Goal: Information Seeking & Learning: Learn about a topic

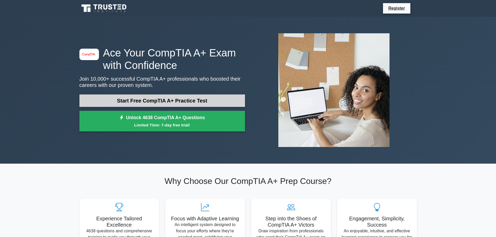
click at [180, 101] on link "Start Free CompTIA A+ Practice Test" at bounding box center [162, 101] width 166 height 13
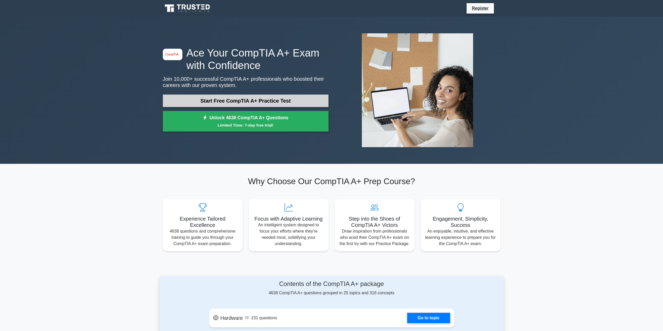
click at [225, 99] on link "Start Free CompTIA A+ Practice Test" at bounding box center [246, 101] width 166 height 13
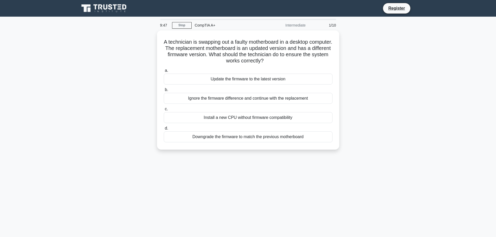
click at [47, 125] on main "9:47 Stop CompTIA A+ Intermediate 1/10 A technician is swapping out a faulty mo…" at bounding box center [248, 149] width 496 height 265
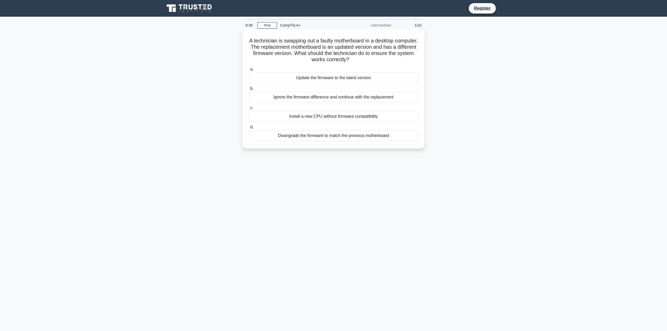
click at [264, 29] on div "A technician is swapping out a faulty motherboard in a desktop computer. The re…" at bounding box center [333, 88] width 182 height 119
click at [264, 26] on link "Stop" at bounding box center [267, 25] width 20 height 7
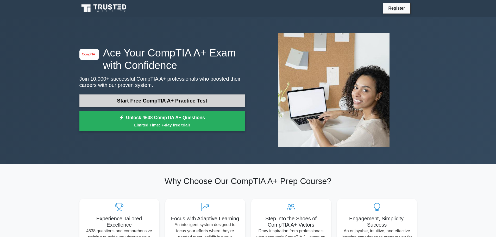
click at [156, 103] on link "Start Free CompTIA A+ Practice Test" at bounding box center [162, 101] width 166 height 13
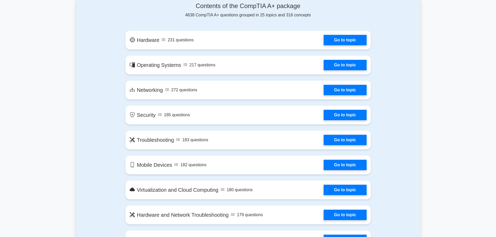
scroll to position [286, 0]
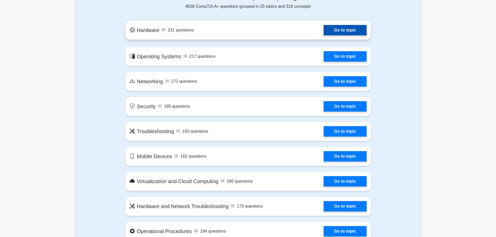
click at [341, 29] on link "Go to topic" at bounding box center [345, 30] width 43 height 10
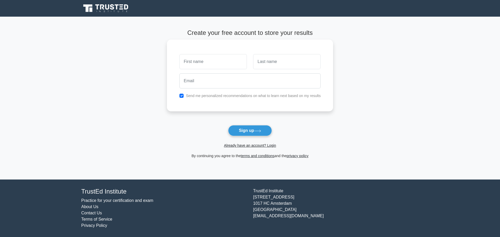
click at [184, 97] on div "Send me personalized recommendations on what to learn next based on my results" at bounding box center [250, 96] width 148 height 6
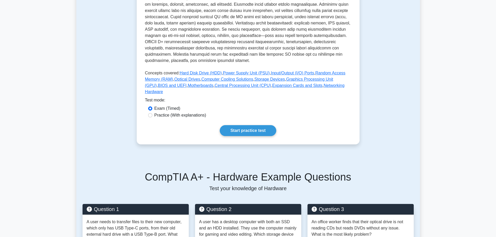
scroll to position [208, 0]
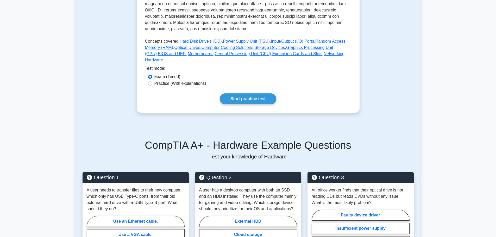
click at [164, 80] on label "Practice (With explanations)" at bounding box center [180, 83] width 52 height 6
click at [152, 82] on input "Practice (With explanations)" at bounding box center [150, 84] width 4 height 4
radio input "true"
click at [244, 96] on link "Start practice test" at bounding box center [248, 98] width 57 height 11
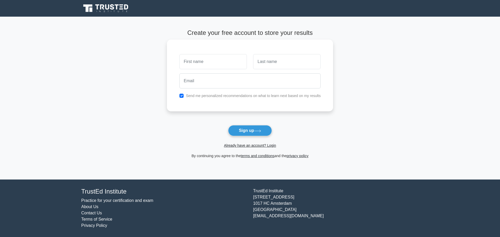
click at [211, 66] on input "text" at bounding box center [212, 61] width 67 height 15
type input "[PERSON_NAME]"
click at [268, 63] on input "text" at bounding box center [286, 61] width 67 height 15
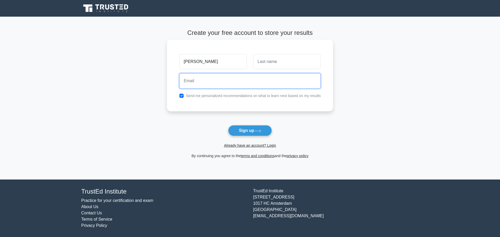
click at [230, 81] on input "email" at bounding box center [249, 80] width 141 height 15
click at [271, 64] on input "text" at bounding box center [286, 61] width 67 height 15
type input "Buys"
click at [257, 82] on input "email" at bounding box center [249, 80] width 141 height 15
type input "Superbub1201@gmail.com"
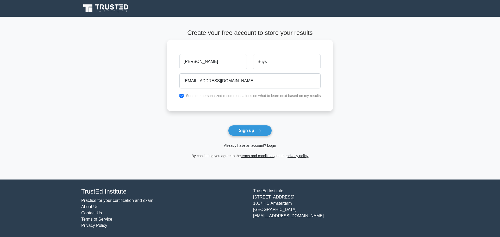
click at [191, 98] on label "Send me personalized recommendations on what to learn next based on my results" at bounding box center [253, 96] width 135 height 4
click at [191, 96] on label "Send me personalized recommendations on what to learn next based on my results" at bounding box center [253, 96] width 135 height 4
click at [181, 96] on input "checkbox" at bounding box center [181, 96] width 4 height 4
checkbox input "false"
click at [254, 132] on button "Sign up" at bounding box center [250, 130] width 44 height 11
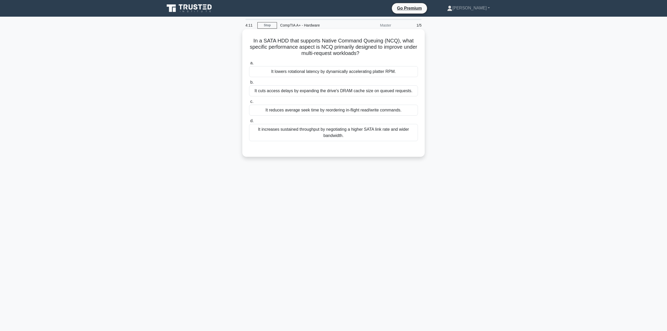
click at [343, 113] on div "It reduces average seek time by reordering in-flight read/write commands." at bounding box center [333, 110] width 169 height 11
click at [249, 103] on input "c. It reduces average seek time by reordering in-flight read/write commands." at bounding box center [249, 101] width 0 height 3
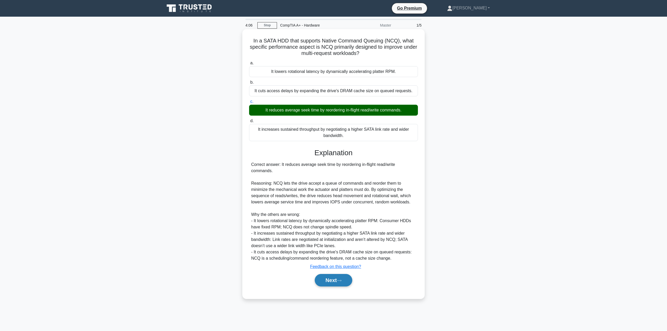
click at [338, 237] on button "Next" at bounding box center [333, 280] width 37 height 13
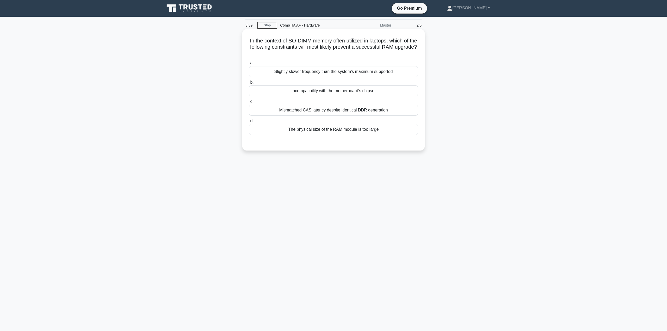
click at [336, 129] on div "The physical size of the RAM module is too large" at bounding box center [333, 129] width 169 height 11
click at [249, 123] on input "d. The physical size of the RAM module is too large" at bounding box center [249, 120] width 0 height 3
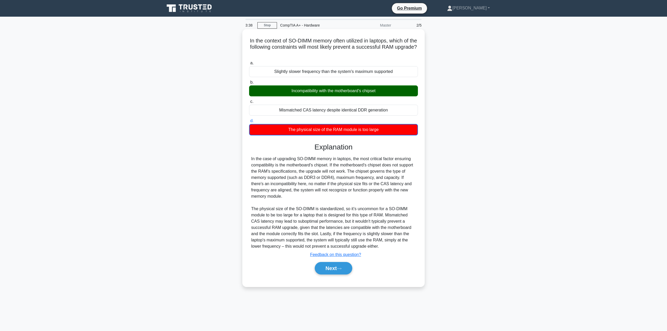
click at [325, 93] on div "Incompatibility with the motherboard's chipset" at bounding box center [333, 90] width 169 height 11
click at [249, 84] on input "b. Incompatibility with the motherboard's chipset" at bounding box center [249, 82] width 0 height 3
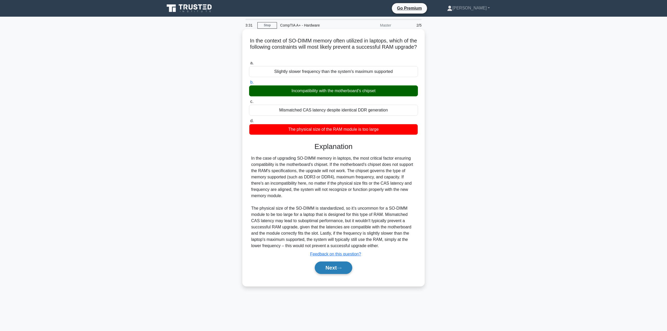
click at [333, 237] on button "Next" at bounding box center [333, 267] width 37 height 13
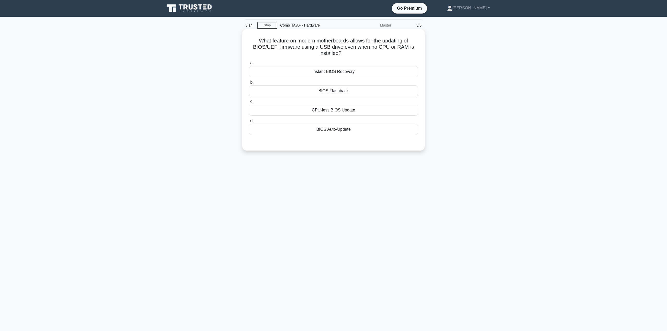
click at [332, 109] on div "CPU-less BIOS Update" at bounding box center [333, 110] width 169 height 11
click at [249, 103] on input "c. CPU-less BIOS Update" at bounding box center [249, 101] width 0 height 3
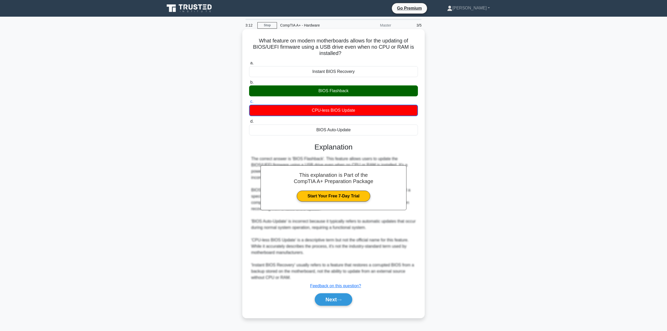
click at [329, 91] on div "BIOS Flashback" at bounding box center [333, 90] width 169 height 11
click at [249, 84] on input "b. BIOS Flashback" at bounding box center [249, 82] width 0 height 3
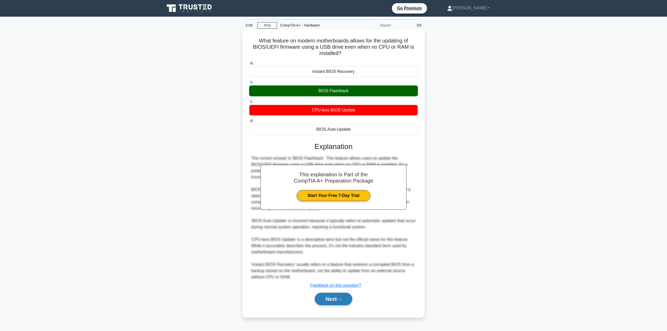
click at [331, 237] on button "Next" at bounding box center [333, 299] width 37 height 13
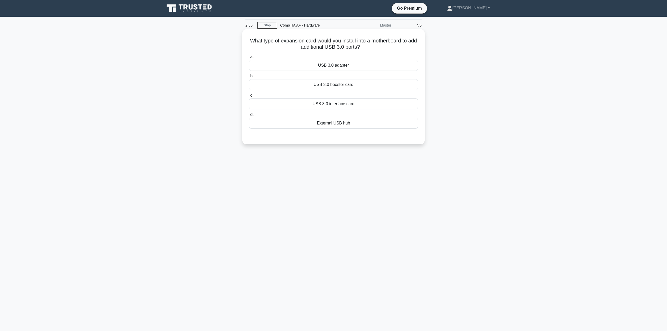
click at [351, 124] on div "External USB hub" at bounding box center [333, 123] width 169 height 11
click at [249, 116] on input "d. External USB hub" at bounding box center [249, 114] width 0 height 3
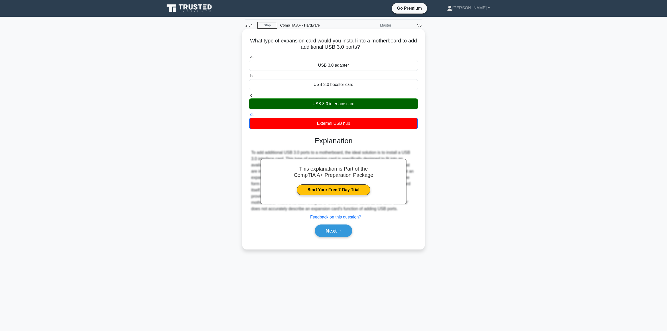
click at [390, 38] on h5 "What type of expansion card would you install into a motherboard to add additio…" at bounding box center [333, 44] width 170 height 13
click at [338, 230] on button "Next" at bounding box center [333, 230] width 37 height 13
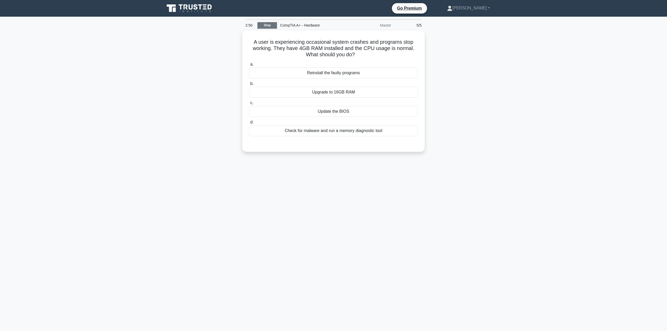
click at [262, 28] on link "Stop" at bounding box center [267, 25] width 20 height 7
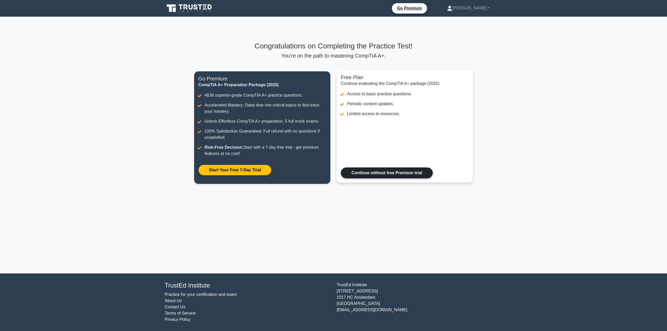
click at [389, 175] on link "Continue without free Premium trial" at bounding box center [387, 172] width 92 height 11
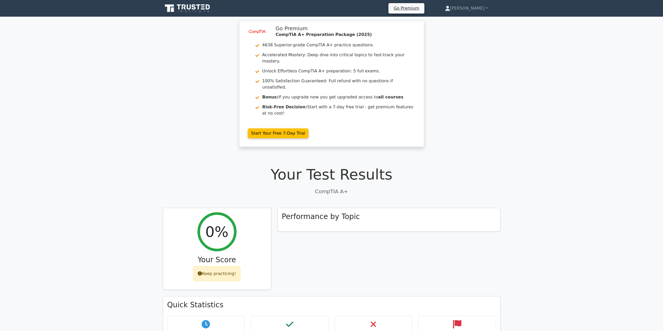
click at [204, 73] on div "image/svg+xml Go Premium CompTIA A+ Preparation Package (2025) 4638 Superior-gr…" at bounding box center [331, 87] width 663 height 132
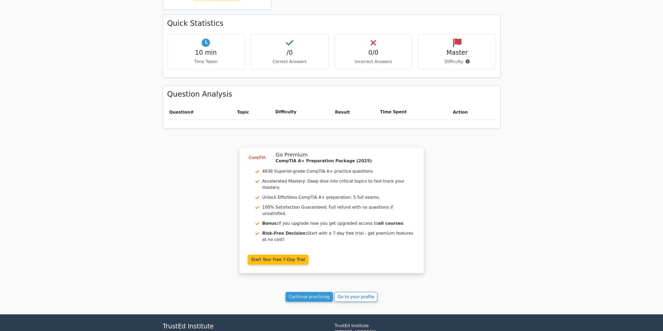
scroll to position [288, 0]
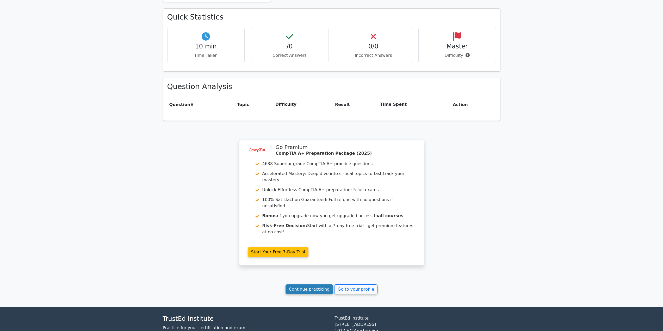
click at [318, 284] on link "Continue practicing" at bounding box center [309, 289] width 48 height 10
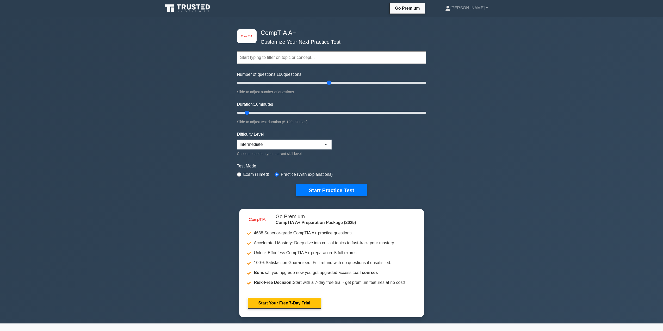
drag, startPoint x: 262, startPoint y: 82, endPoint x: 331, endPoint y: 84, distance: 69.3
type input "100"
click at [331, 84] on input "Number of questions: 100 questions" at bounding box center [331, 83] width 189 height 6
drag, startPoint x: 246, startPoint y: 113, endPoint x: 326, endPoint y: 111, distance: 80.7
type input "60"
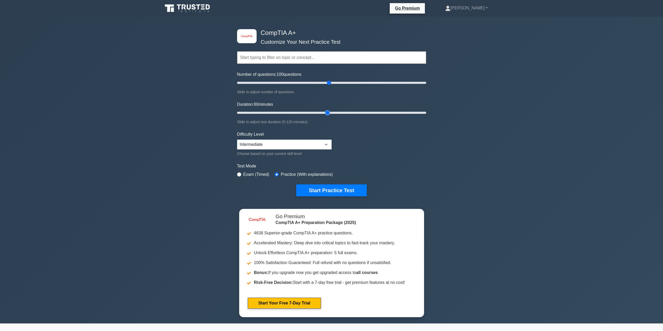
click at [326, 111] on input "Duration: 60 minutes" at bounding box center [331, 113] width 189 height 6
click at [272, 141] on select "Beginner Intermediate Expert" at bounding box center [284, 145] width 95 height 10
click at [237, 140] on select "Beginner Intermediate Expert" at bounding box center [284, 145] width 95 height 10
click at [318, 187] on button "Start Practice Test" at bounding box center [331, 190] width 70 height 12
drag, startPoint x: 267, startPoint y: 137, endPoint x: 270, endPoint y: 142, distance: 6.1
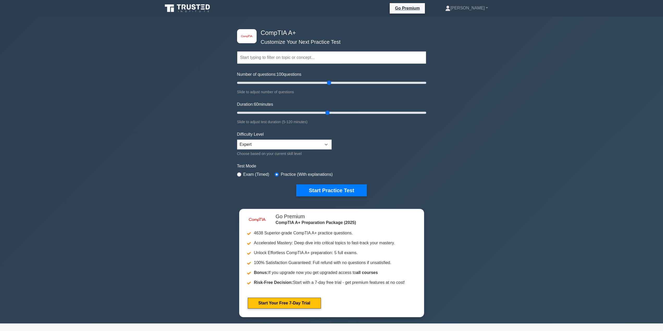
click at [267, 137] on div "Difficulty Level Beginner Intermediate Expert Choose based on your current skil…" at bounding box center [284, 144] width 95 height 26
click at [270, 142] on select "Beginner Intermediate Expert" at bounding box center [284, 145] width 95 height 10
select select "intermediate"
click at [237, 140] on select "Beginner Intermediate Expert" at bounding box center [284, 145] width 95 height 10
click at [325, 188] on button "Start Practice Test" at bounding box center [331, 190] width 70 height 12
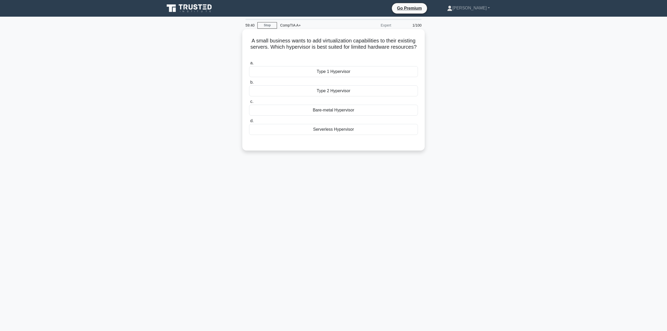
click at [328, 130] on div "Serverless Hypervisor" at bounding box center [333, 129] width 169 height 11
click at [249, 123] on input "d. Serverless Hypervisor" at bounding box center [249, 120] width 0 height 3
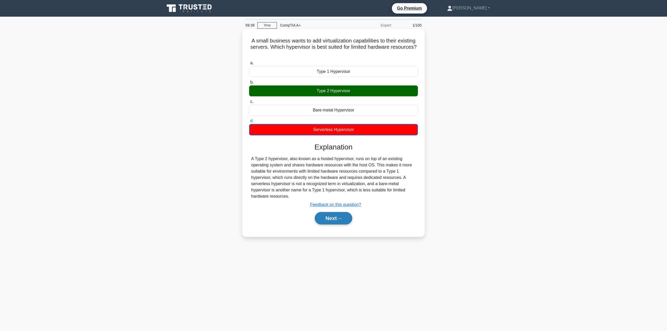
click at [339, 220] on button "Next" at bounding box center [333, 218] width 37 height 13
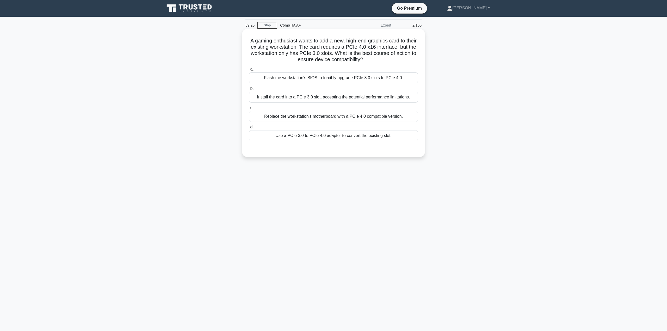
click at [309, 116] on div "Replace the workstation's motherboard with a PCIe 4.0 compatible version." at bounding box center [333, 116] width 169 height 11
click at [249, 110] on input "c. Replace the workstation's motherboard with a PCIe 4.0 compatible version." at bounding box center [249, 107] width 0 height 3
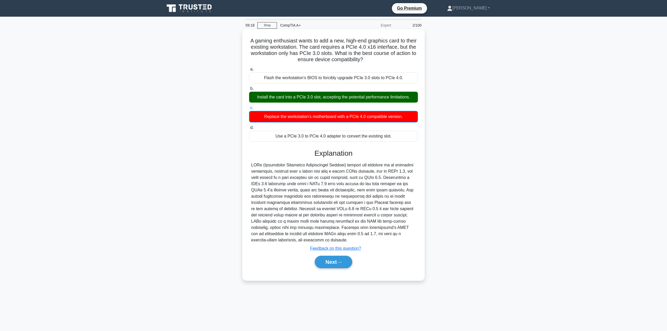
click at [325, 101] on div "Install the card into a PCIe 3.0 slot, accepting the potential performance limi…" at bounding box center [333, 97] width 169 height 11
click at [249, 90] on input "b. Install the card into a PCIe 3.0 slot, accepting the potential performance l…" at bounding box center [249, 88] width 0 height 3
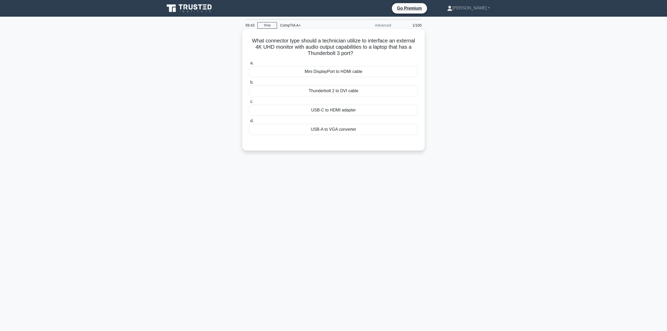
click at [323, 112] on div "USB-C to HDMI adapter" at bounding box center [333, 110] width 169 height 11
click at [249, 103] on input "c. USB-C to HDMI adapter" at bounding box center [249, 101] width 0 height 3
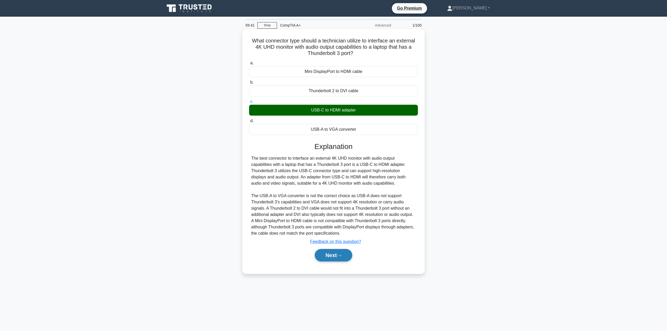
click at [335, 254] on button "Next" at bounding box center [333, 255] width 37 height 13
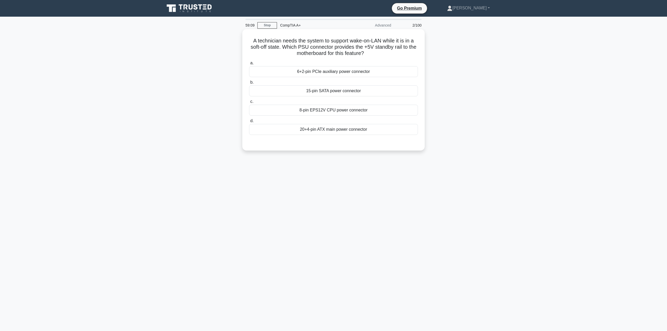
click at [327, 129] on div "20+4-pin ATX main power connector" at bounding box center [333, 129] width 169 height 11
click at [249, 123] on input "d. 20+4-pin ATX main power connector" at bounding box center [249, 120] width 0 height 3
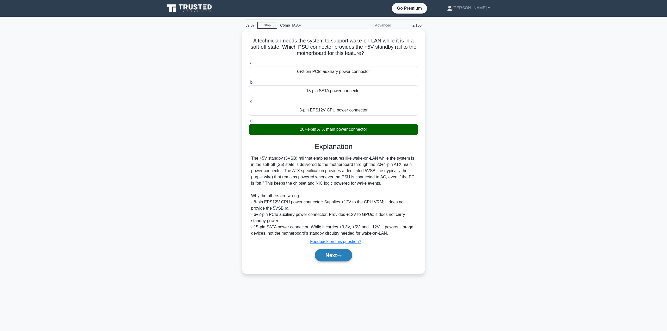
click at [343, 254] on button "Next" at bounding box center [333, 255] width 37 height 13
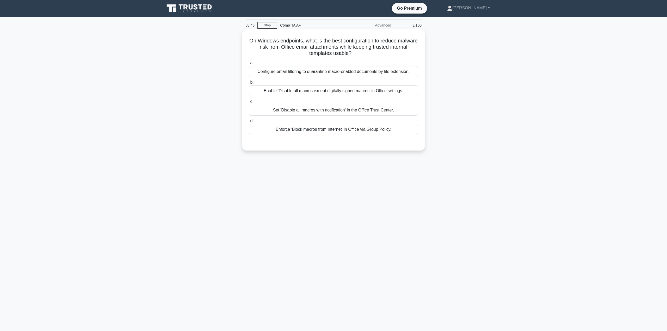
click at [287, 91] on div "Enable 'Disable all macros except digitally signed macros' in Office settings." at bounding box center [333, 90] width 169 height 11
click at [249, 84] on input "b. Enable 'Disable all macros except digitally signed macros' in Office setting…" at bounding box center [249, 82] width 0 height 3
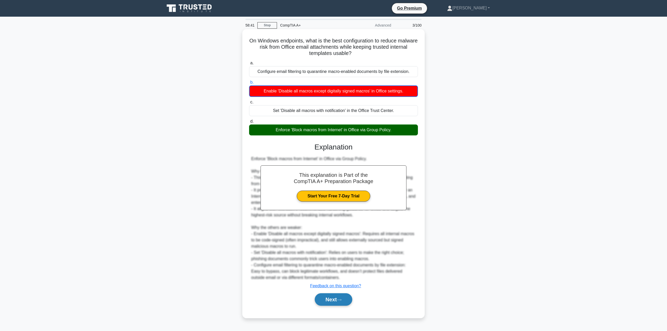
click at [334, 303] on button "Next" at bounding box center [333, 299] width 37 height 13
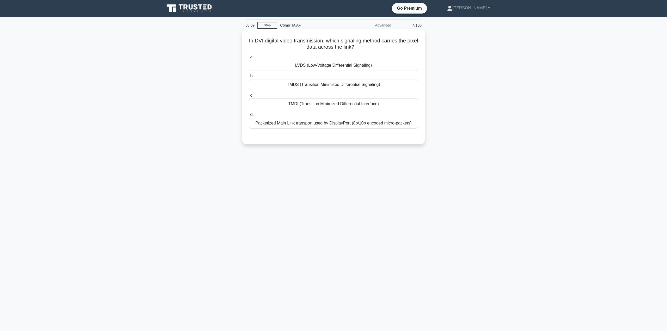
click at [304, 67] on div "LVDS (Low-Voltage Differential Signaling)" at bounding box center [333, 65] width 169 height 11
click at [249, 59] on input "a. LVDS (Low-Voltage Differential Signaling)" at bounding box center [249, 56] width 0 height 3
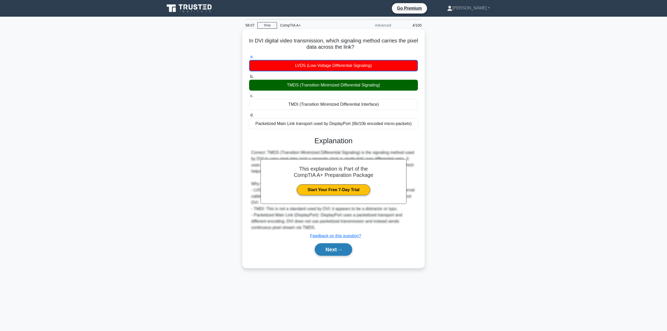
click at [338, 246] on button "Next" at bounding box center [333, 249] width 37 height 13
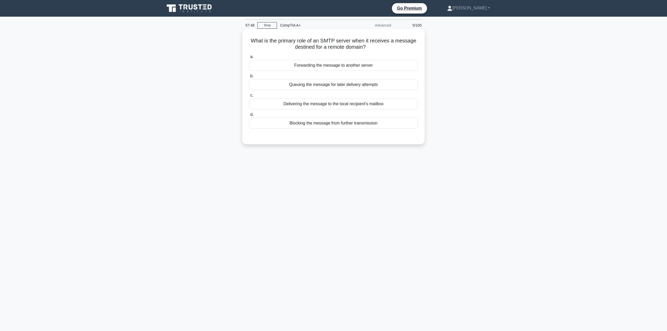
click at [314, 86] on div "Queuing the message for later delivery attempts" at bounding box center [333, 84] width 169 height 11
click at [249, 78] on input "b. Queuing the message for later delivery attempts" at bounding box center [249, 75] width 0 height 3
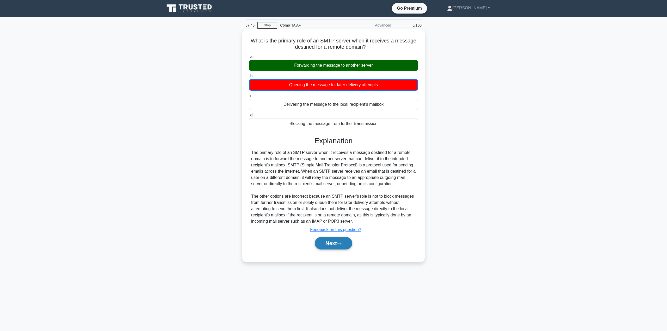
click at [335, 247] on button "Next" at bounding box center [333, 243] width 37 height 13
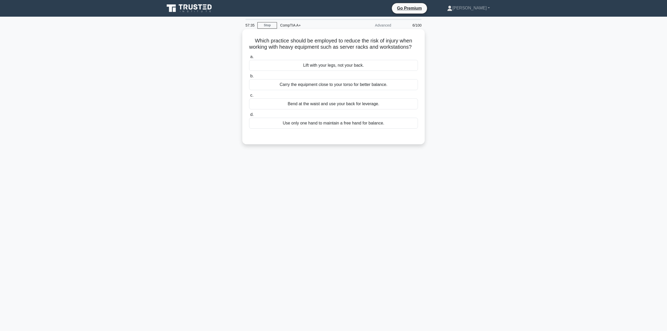
click at [331, 71] on div "Lift with your legs, not your back." at bounding box center [333, 65] width 169 height 11
click at [249, 59] on input "a. Lift with your legs, not your back." at bounding box center [249, 56] width 0 height 3
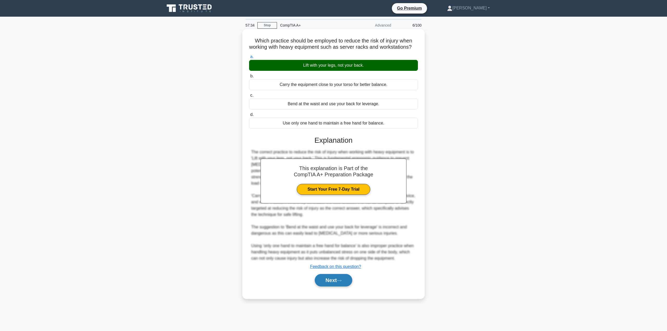
click at [335, 285] on button "Next" at bounding box center [333, 280] width 37 height 13
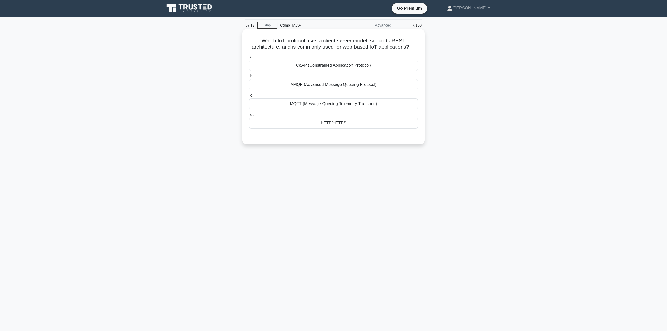
click at [347, 119] on div "HTTP/HTTPS" at bounding box center [333, 123] width 169 height 11
click at [249, 116] on input "d. HTTP/HTTPS" at bounding box center [249, 114] width 0 height 3
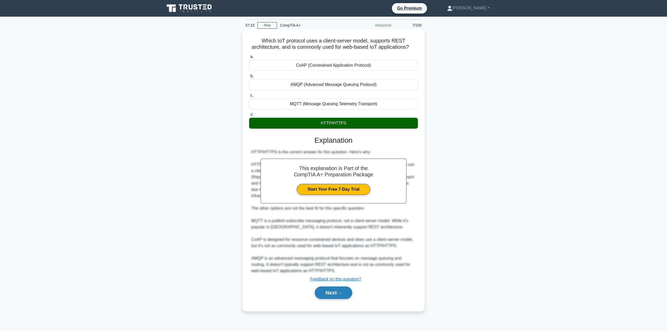
click at [350, 286] on button "Next" at bounding box center [333, 292] width 37 height 13
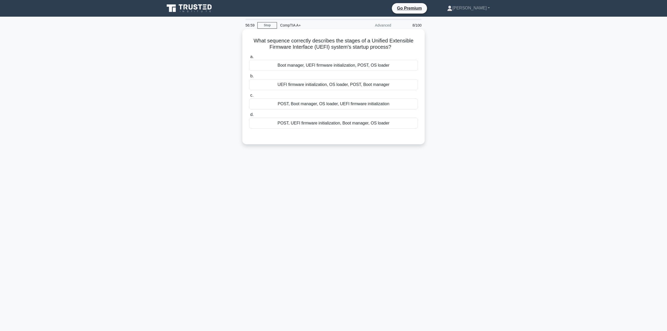
click at [312, 126] on div "POST, UEFI firmware initialization, Boot manager, OS loader" at bounding box center [333, 123] width 169 height 11
click at [249, 116] on input "d. POST, UEFI firmware initialization, Boot manager, OS loader" at bounding box center [249, 114] width 0 height 3
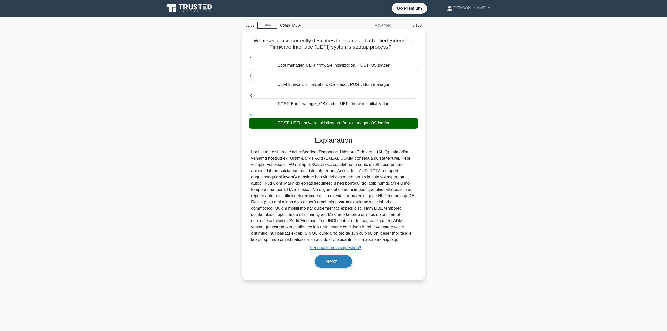
click at [340, 260] on button "Next" at bounding box center [333, 261] width 37 height 13
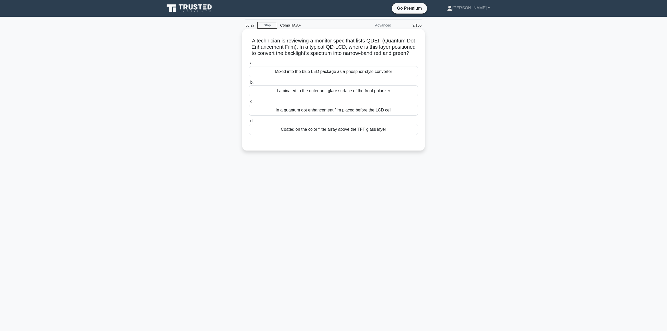
click at [320, 133] on div "Coated on the color filter array above the TFT glass layer" at bounding box center [333, 129] width 169 height 11
click at [249, 123] on input "d. Coated on the color filter array above the TFT glass layer" at bounding box center [249, 120] width 0 height 3
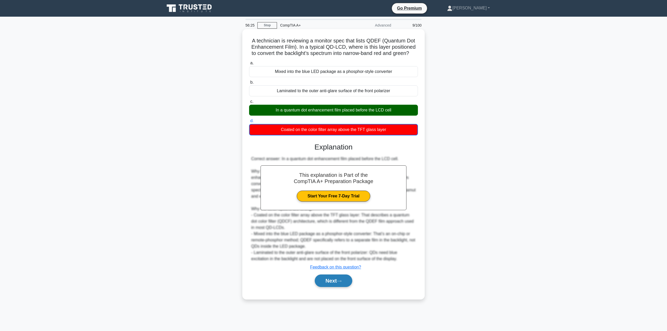
click at [333, 283] on button "Next" at bounding box center [333, 280] width 37 height 13
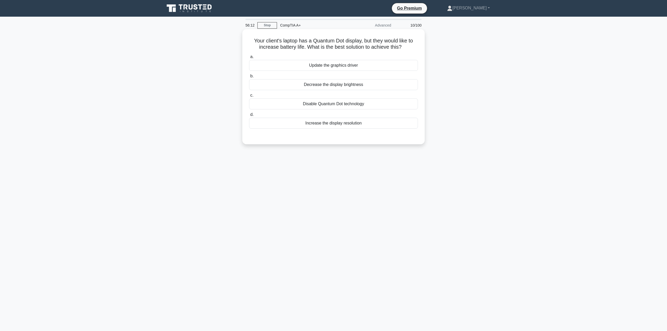
click at [344, 89] on div "Decrease the display brightness" at bounding box center [333, 84] width 169 height 11
click at [249, 78] on input "b. Decrease the display brightness" at bounding box center [249, 75] width 0 height 3
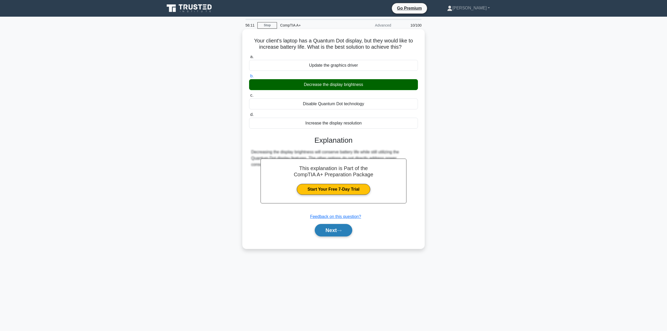
click at [334, 235] on button "Next" at bounding box center [333, 230] width 37 height 13
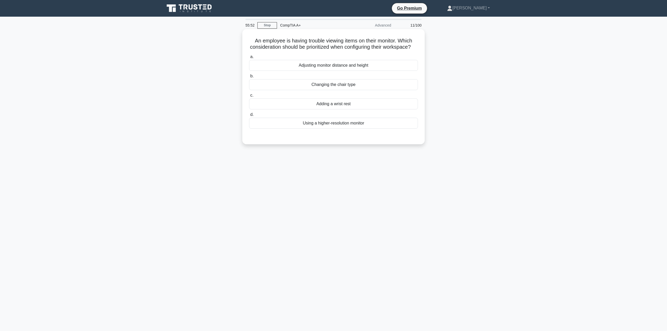
click at [320, 71] on div "Adjusting monitor distance and height" at bounding box center [333, 65] width 169 height 11
click at [249, 59] on input "a. Adjusting monitor distance and height" at bounding box center [249, 56] width 0 height 3
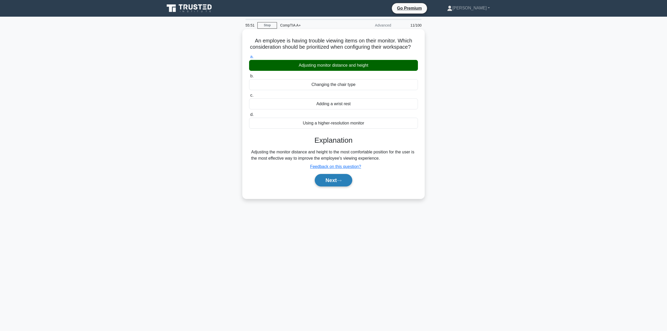
click at [339, 183] on button "Next" at bounding box center [333, 180] width 37 height 13
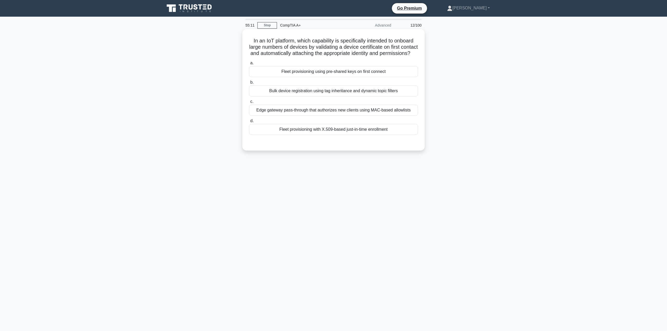
click at [309, 116] on div "Edge gateway pass-through that authorizes new clients using MAC-based allowlists" at bounding box center [333, 110] width 169 height 11
click at [249, 103] on input "c. Edge gateway pass-through that authorizes new clients using MAC-based allowl…" at bounding box center [249, 101] width 0 height 3
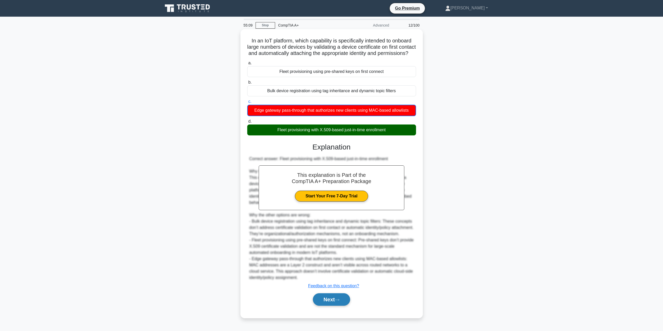
click at [328, 306] on button "Next" at bounding box center [331, 299] width 37 height 13
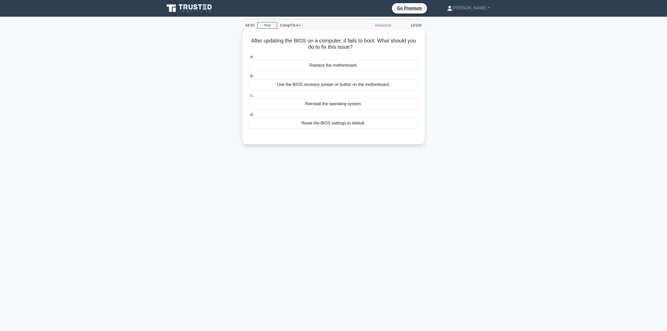
click at [288, 84] on div "Use the BIOS recovery jumper or button on the motherboard." at bounding box center [333, 84] width 169 height 11
click at [249, 78] on input "b. Use the BIOS recovery jumper or button on the motherboard." at bounding box center [249, 75] width 0 height 3
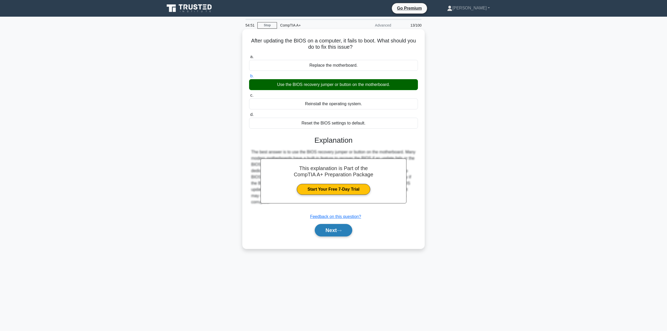
click at [329, 233] on button "Next" at bounding box center [333, 230] width 37 height 13
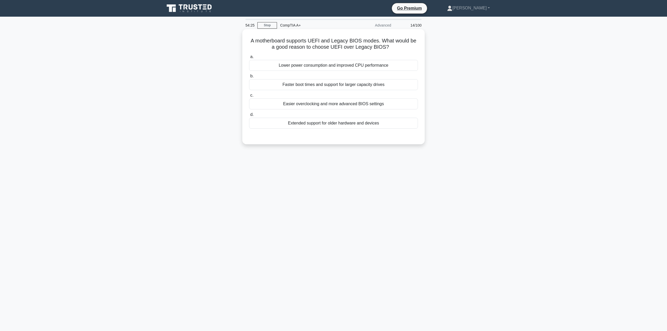
click at [326, 86] on div "Faster boot times and support for larger capacity drives" at bounding box center [333, 84] width 169 height 11
click at [249, 78] on input "b. Faster boot times and support for larger capacity drives" at bounding box center [249, 75] width 0 height 3
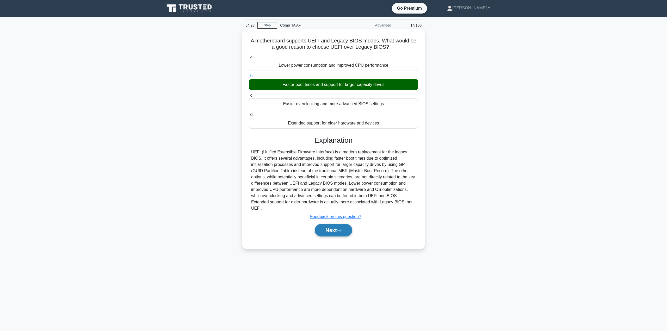
click at [334, 228] on button "Next" at bounding box center [333, 230] width 37 height 13
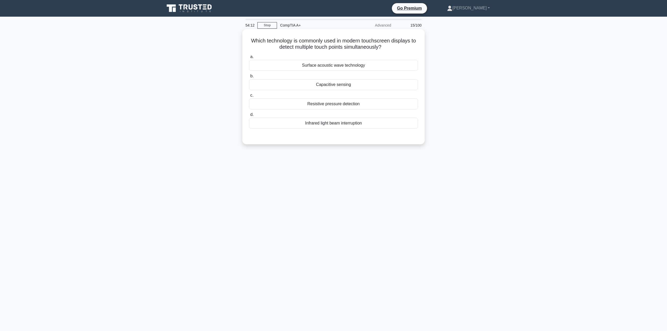
click at [335, 104] on div "Resistive pressure detection" at bounding box center [333, 103] width 169 height 11
click at [249, 97] on input "c. Resistive pressure detection" at bounding box center [249, 95] width 0 height 3
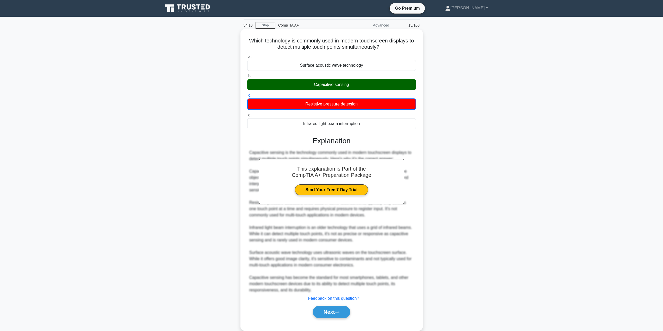
click at [327, 303] on div "This explanation is Part of the CompTIA A+ Preparation Package Start Your Free …" at bounding box center [331, 225] width 169 height 190
click at [327, 307] on button "Next" at bounding box center [331, 312] width 37 height 13
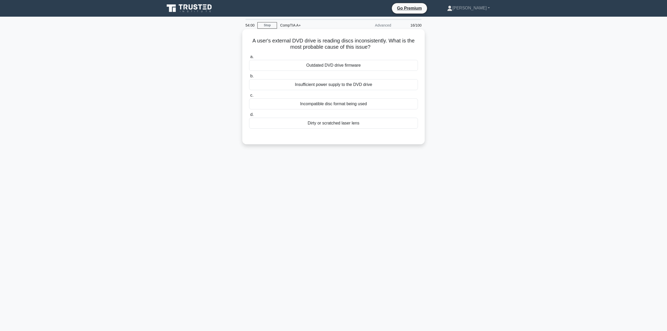
click at [321, 126] on div "Dirty or scratched laser lens" at bounding box center [333, 123] width 169 height 11
click at [249, 116] on input "d. Dirty or scratched laser lens" at bounding box center [249, 114] width 0 height 3
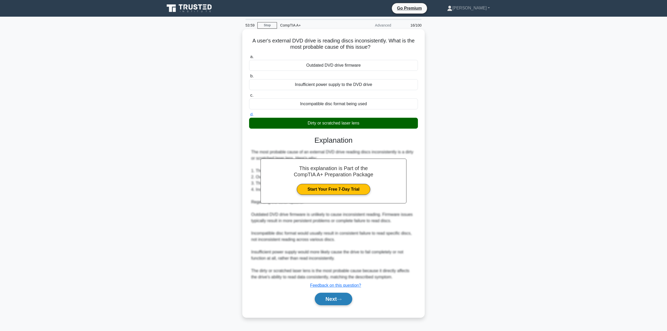
click at [331, 297] on button "Next" at bounding box center [333, 299] width 37 height 13
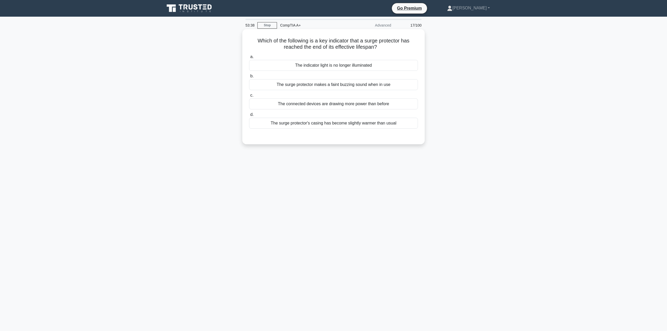
click at [316, 67] on div "The indicator light is no longer illuminated" at bounding box center [333, 65] width 169 height 11
click at [249, 59] on input "a. The indicator light is no longer illuminated" at bounding box center [249, 56] width 0 height 3
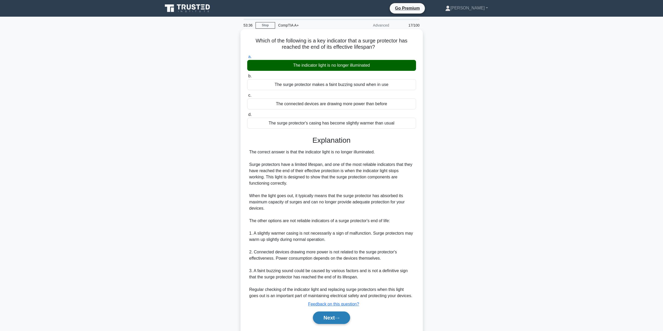
click at [332, 313] on button "Next" at bounding box center [331, 317] width 37 height 13
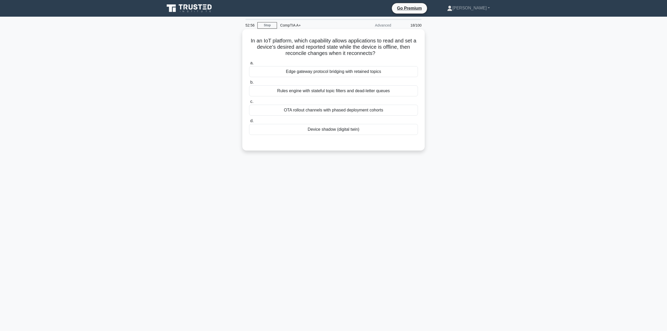
click at [305, 91] on div "Rules engine with stateful topic filters and dead-letter queues" at bounding box center [333, 90] width 169 height 11
click at [249, 84] on input "b. Rules engine with stateful topic filters and dead-letter queues" at bounding box center [249, 82] width 0 height 3
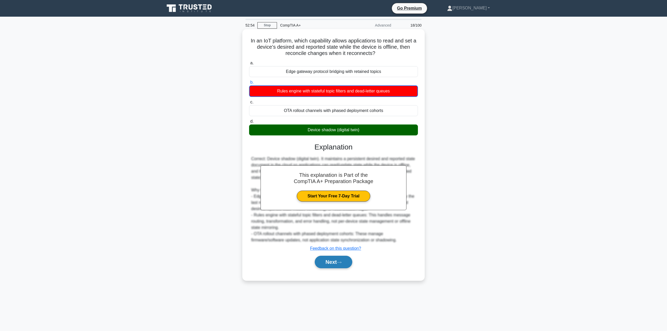
click at [332, 259] on button "Next" at bounding box center [333, 262] width 37 height 13
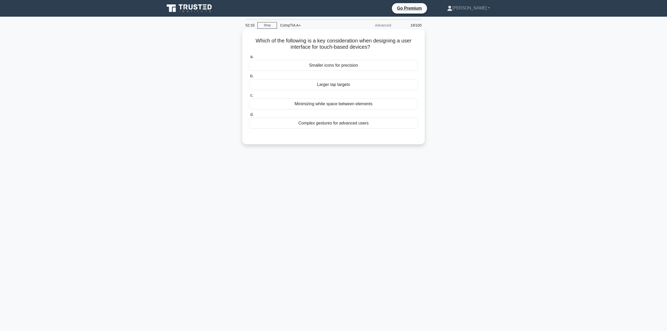
click at [343, 86] on div "Larger tap targets" at bounding box center [333, 84] width 169 height 11
click at [249, 78] on input "b. Larger tap targets" at bounding box center [249, 75] width 0 height 3
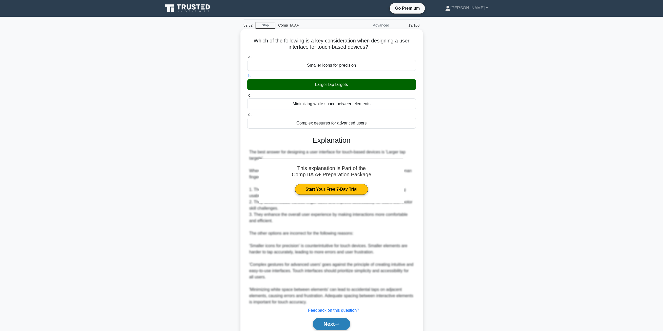
click at [328, 326] on button "Next" at bounding box center [331, 324] width 37 height 13
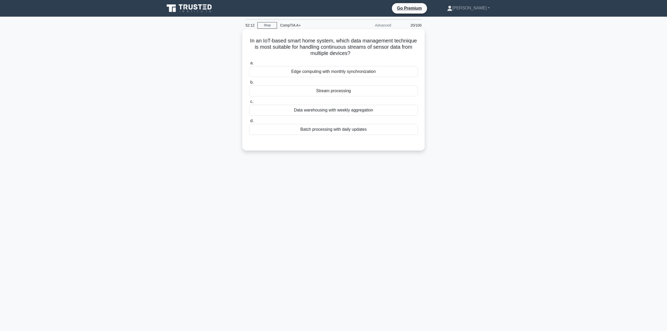
click at [332, 88] on div "Stream processing" at bounding box center [333, 90] width 169 height 11
click at [249, 84] on input "b. Stream processing" at bounding box center [249, 82] width 0 height 3
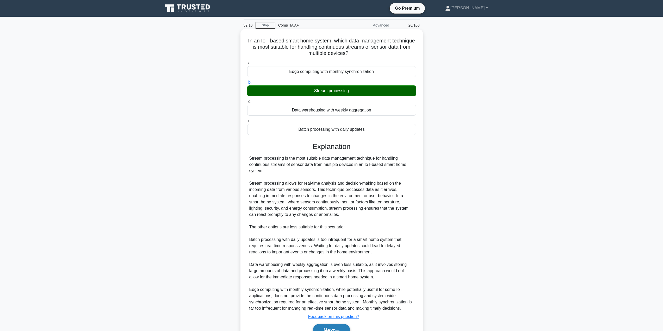
click at [330, 326] on button "Next" at bounding box center [331, 330] width 37 height 13
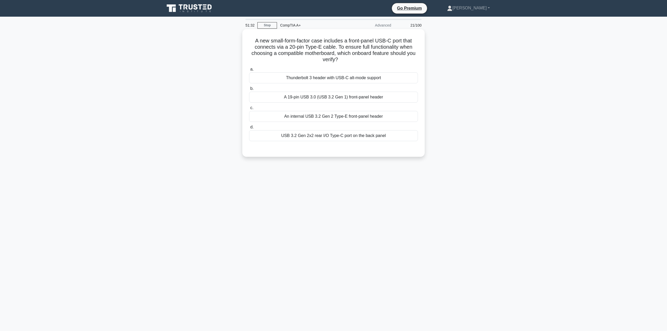
click at [346, 118] on div "An internal USB 3.2 Gen 2 Type-E front-panel header" at bounding box center [333, 116] width 169 height 11
click at [249, 110] on input "c. An internal USB 3.2 Gen 2 Type-E front-panel header" at bounding box center [249, 107] width 0 height 3
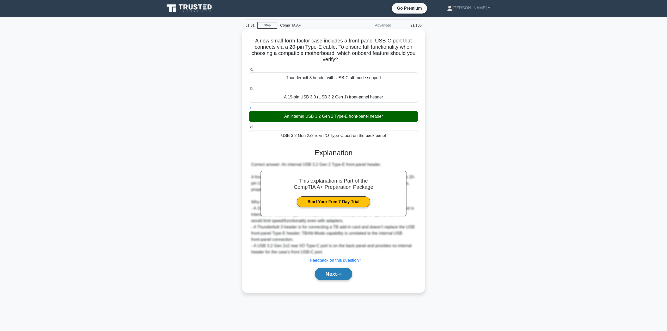
click at [332, 276] on button "Next" at bounding box center [333, 274] width 37 height 13
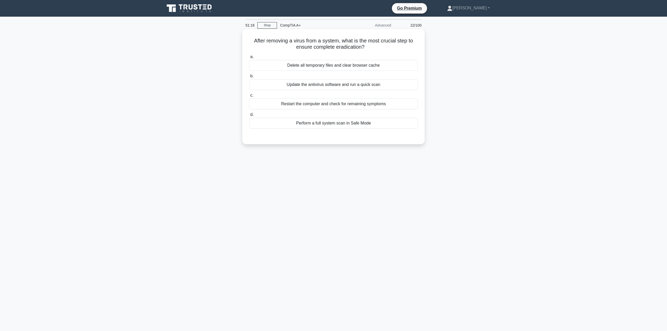
click at [344, 82] on div "Update the antivirus software and run a quick scan" at bounding box center [333, 84] width 169 height 11
click at [249, 78] on input "b. Update the antivirus software and run a quick scan" at bounding box center [249, 75] width 0 height 3
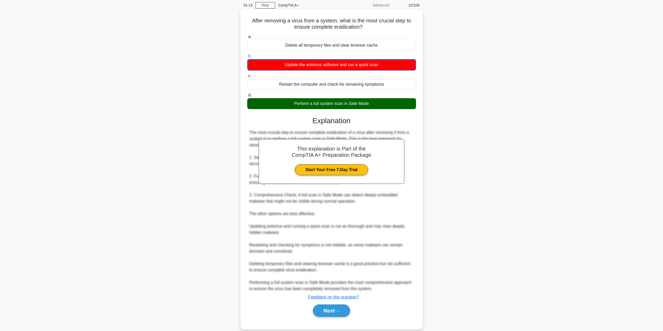
scroll to position [28, 0]
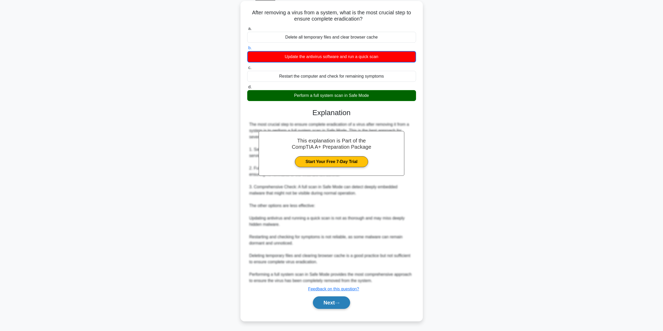
click at [338, 302] on icon at bounding box center [337, 303] width 5 height 3
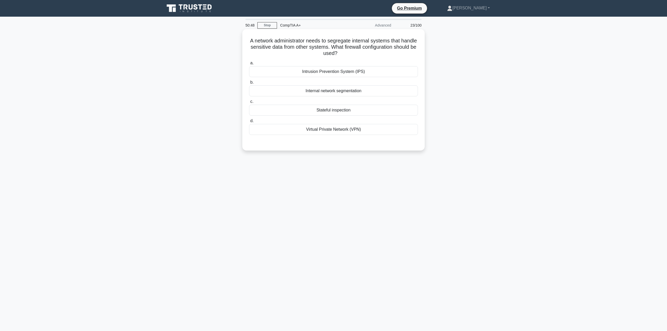
click at [329, 128] on div "Virtual Private Network (VPN)" at bounding box center [333, 129] width 169 height 11
click at [249, 123] on input "d. Virtual Private Network (VPN)" at bounding box center [249, 120] width 0 height 3
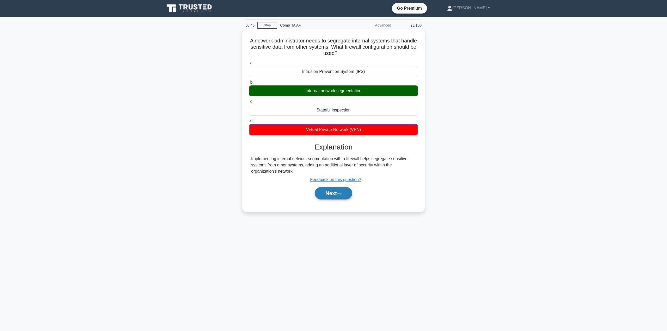
click at [333, 194] on button "Next" at bounding box center [333, 193] width 37 height 13
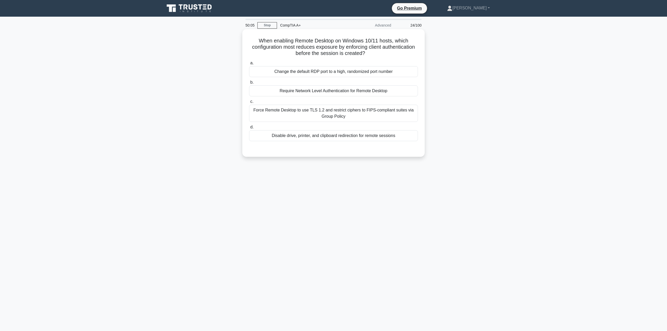
click at [346, 91] on div "Require Network Level Authentication for Remote Desktop" at bounding box center [333, 90] width 169 height 11
click at [249, 84] on input "b. Require Network Level Authentication for Remote Desktop" at bounding box center [249, 82] width 0 height 3
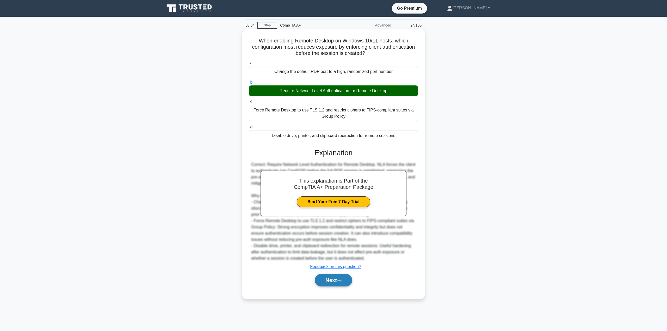
click at [334, 280] on button "Next" at bounding box center [333, 280] width 37 height 13
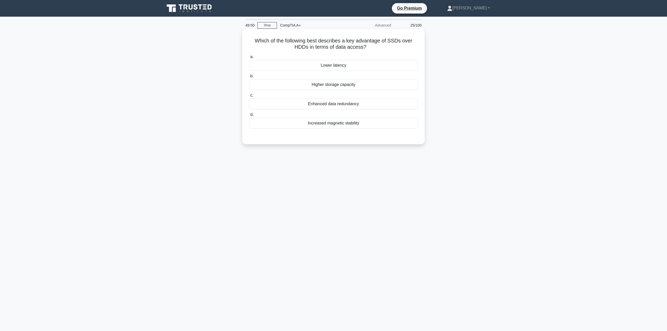
click at [329, 66] on div "Lower latency" at bounding box center [333, 65] width 169 height 11
click at [249, 59] on input "a. Lower latency" at bounding box center [249, 56] width 0 height 3
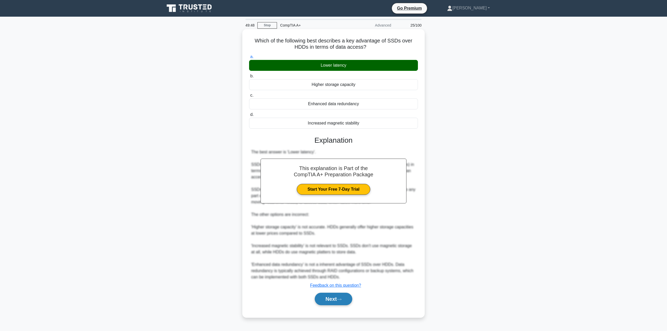
click at [334, 300] on button "Next" at bounding box center [333, 299] width 37 height 13
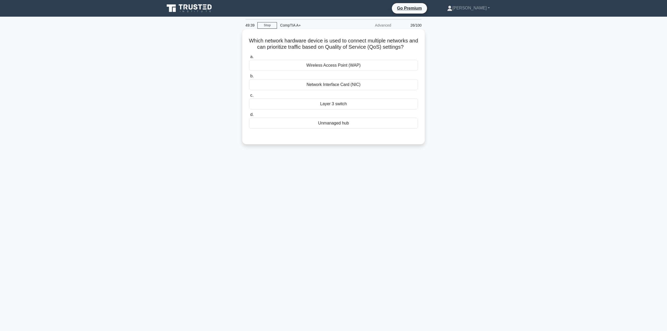
click at [349, 105] on div "Layer 3 switch" at bounding box center [333, 103] width 169 height 11
click at [249, 97] on input "c. Layer 3 switch" at bounding box center [249, 95] width 0 height 3
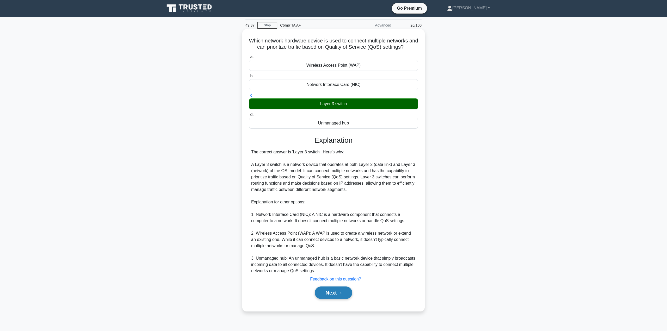
click at [341, 291] on button "Next" at bounding box center [333, 292] width 37 height 13
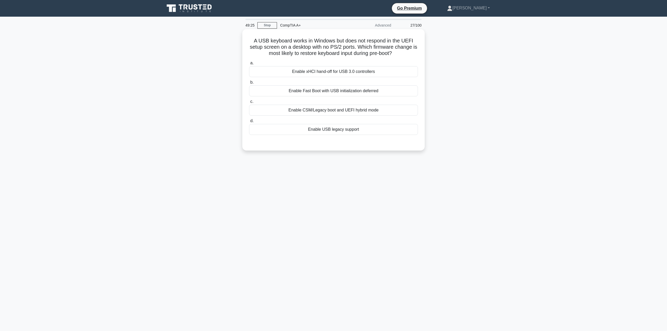
click at [354, 130] on div "Enable USB legacy support" at bounding box center [333, 129] width 169 height 11
click at [249, 123] on input "d. Enable USB legacy support" at bounding box center [249, 120] width 0 height 3
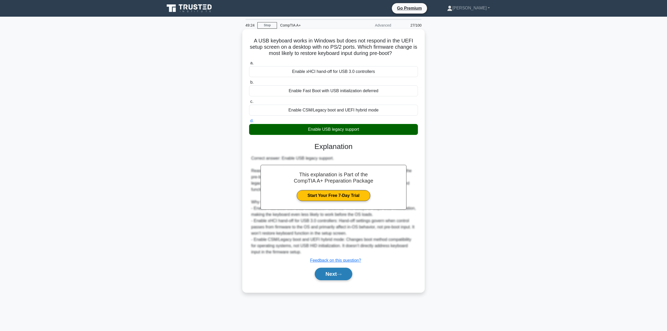
click at [341, 274] on icon at bounding box center [339, 274] width 4 height 2
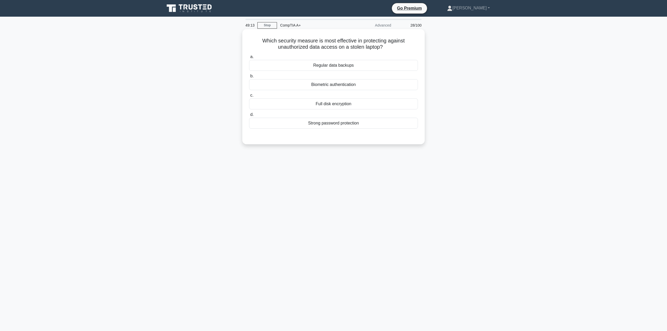
click at [336, 105] on div "Full disk encryption" at bounding box center [333, 103] width 169 height 11
click at [249, 97] on input "c. Full disk encryption" at bounding box center [249, 95] width 0 height 3
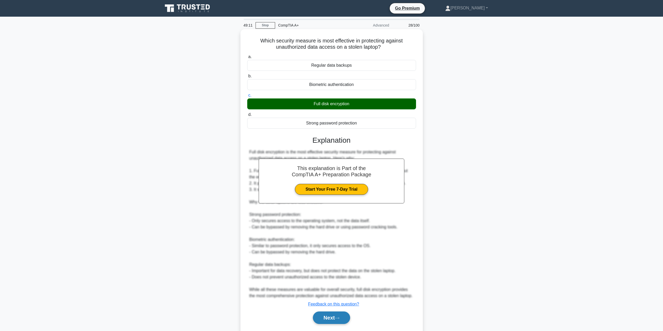
click at [333, 316] on button "Next" at bounding box center [331, 317] width 37 height 13
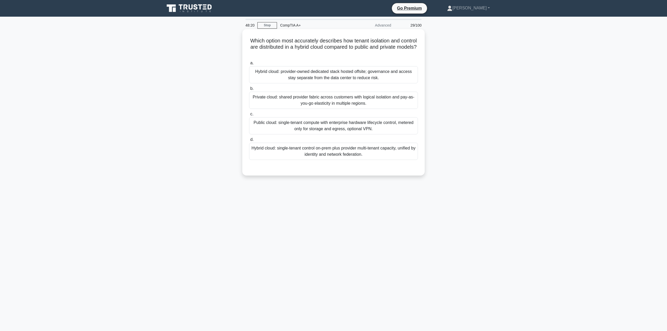
click at [332, 148] on div "Hybrid cloud: single-tenant control on-prem plus provider multi-tenant capacity…" at bounding box center [333, 151] width 169 height 17
click at [249, 141] on input "d. Hybrid cloud: single-tenant control on-prem plus provider multi-tenant capac…" at bounding box center [249, 139] width 0 height 3
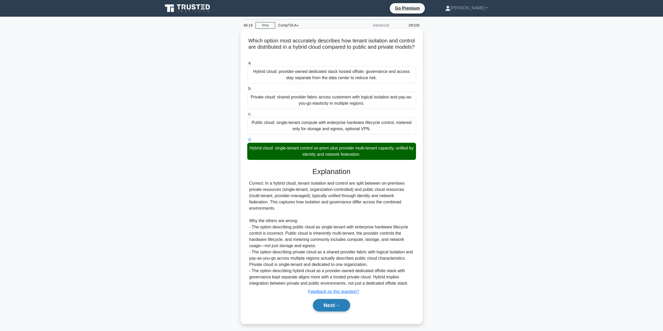
click at [333, 301] on button "Next" at bounding box center [331, 305] width 37 height 13
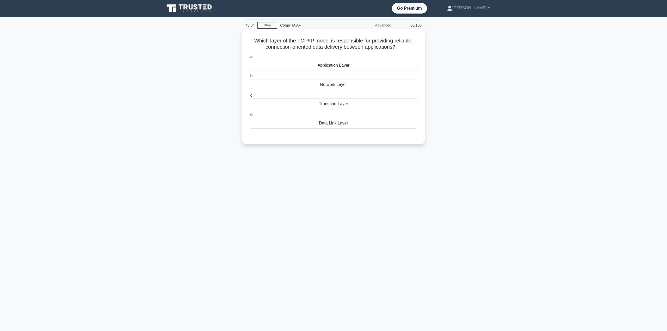
click at [328, 103] on div "Transport Layer" at bounding box center [333, 103] width 169 height 11
click at [249, 97] on input "c. Transport Layer" at bounding box center [249, 95] width 0 height 3
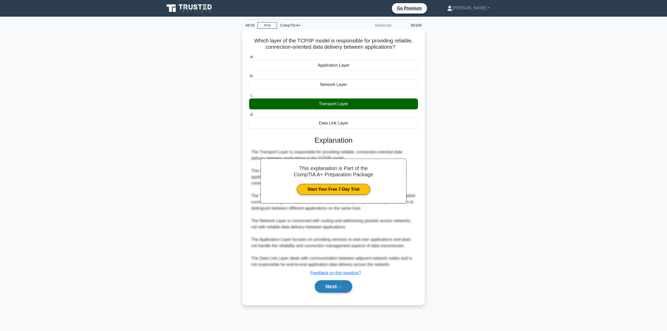
click at [335, 288] on button "Next" at bounding box center [333, 286] width 37 height 13
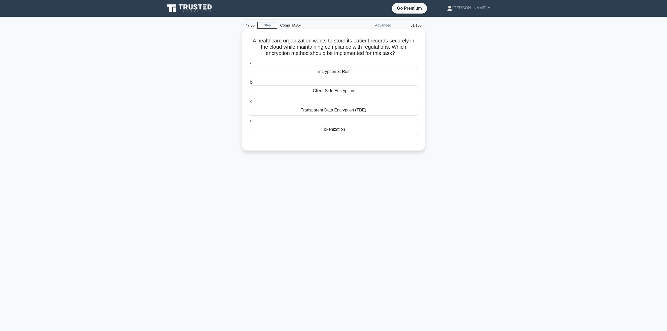
click at [356, 112] on div "Transparent Data Encryption (TDE)" at bounding box center [333, 110] width 169 height 11
click at [249, 103] on input "c. Transparent Data Encryption (TDE)" at bounding box center [249, 101] width 0 height 3
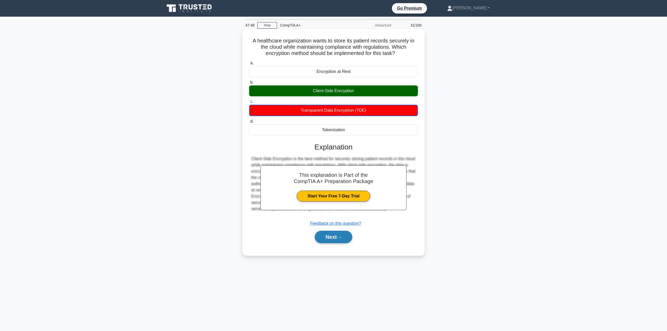
click at [325, 239] on button "Next" at bounding box center [333, 237] width 37 height 13
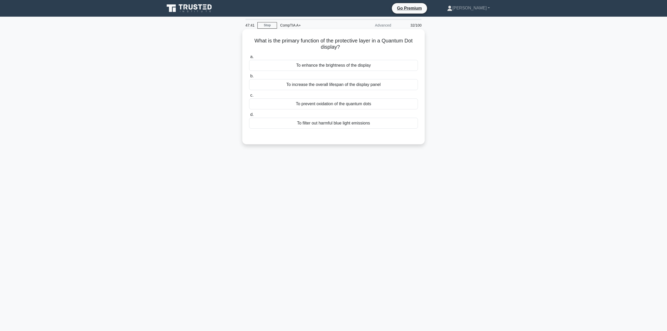
click at [361, 87] on div "To increase the overall lifespan of the display panel" at bounding box center [333, 84] width 169 height 11
click at [249, 78] on input "b. To increase the overall lifespan of the display panel" at bounding box center [249, 75] width 0 height 3
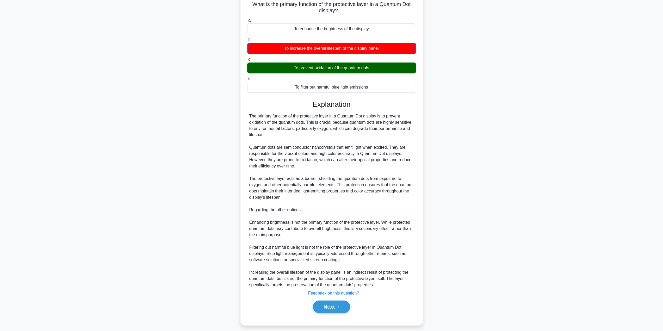
scroll to position [41, 0]
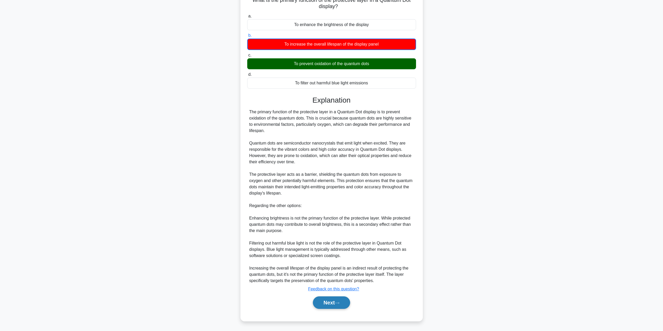
click at [340, 305] on button "Next" at bounding box center [331, 302] width 37 height 13
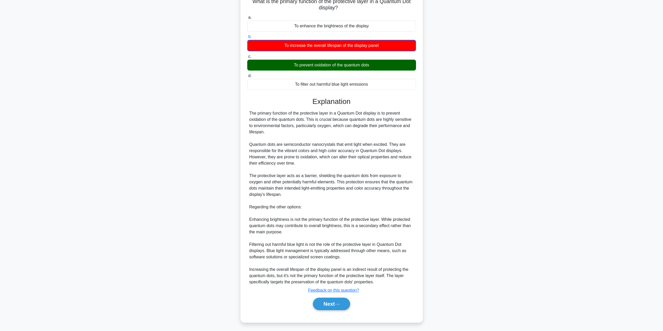
scroll to position [0, 0]
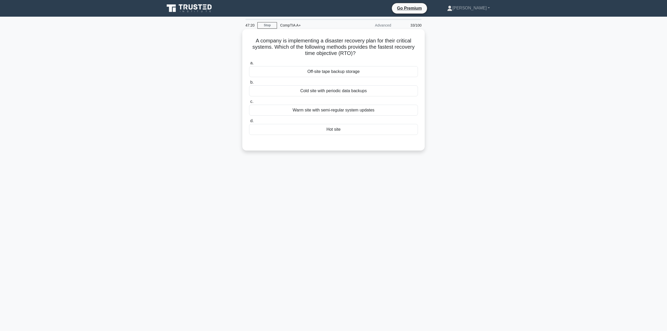
click at [333, 73] on div "Off-site tape backup storage" at bounding box center [333, 71] width 169 height 11
click at [249, 65] on input "a. Off-site tape backup storage" at bounding box center [249, 62] width 0 height 3
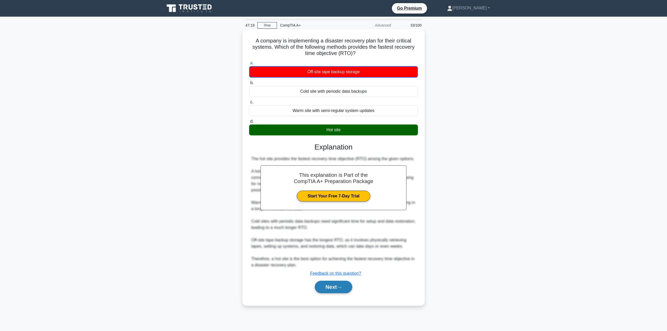
click at [333, 292] on button "Next" at bounding box center [333, 287] width 37 height 13
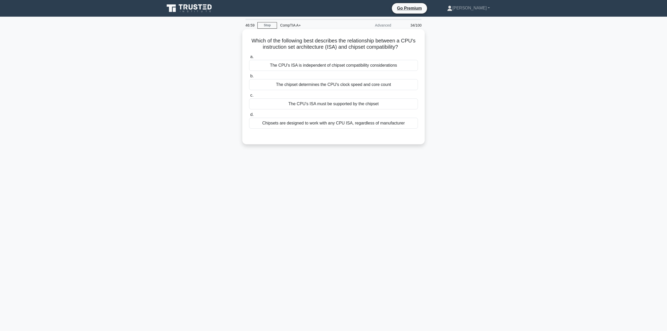
click at [308, 86] on div "The chipset determines the CPU's clock speed and core count" at bounding box center [333, 84] width 169 height 11
click at [249, 78] on input "b. The chipset determines the CPU's clock speed and core count" at bounding box center [249, 75] width 0 height 3
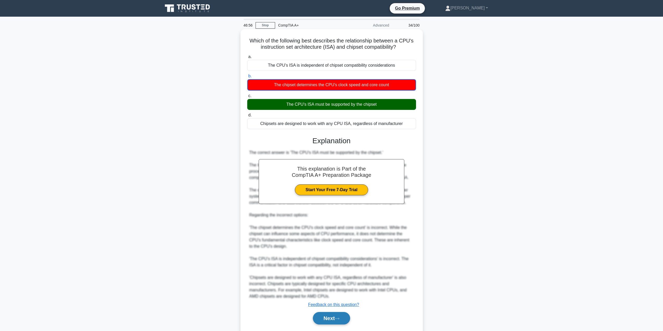
click at [330, 324] on button "Next" at bounding box center [331, 318] width 37 height 13
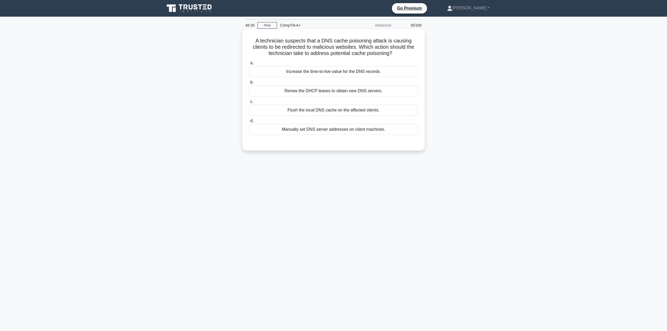
click at [309, 72] on div "Increase the time-to-live value for the DNS records." at bounding box center [333, 71] width 169 height 11
click at [249, 65] on input "a. Increase the time-to-live value for the DNS records." at bounding box center [249, 62] width 0 height 3
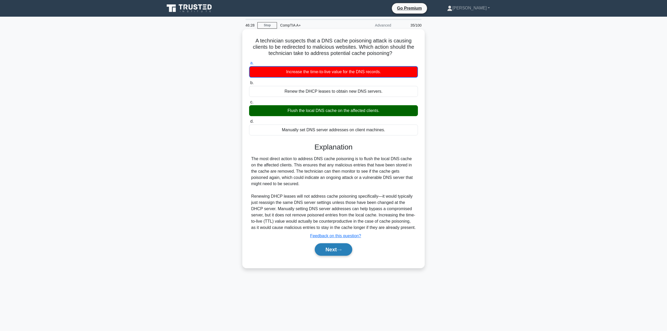
click at [340, 250] on icon at bounding box center [339, 249] width 5 height 3
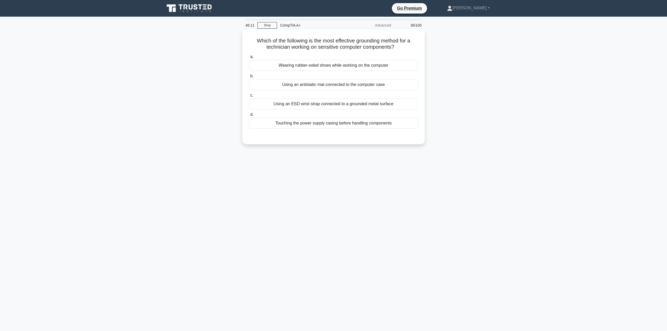
click at [314, 104] on div "Using an ESD wrist strap connected to a grounded metal surface" at bounding box center [333, 103] width 169 height 11
click at [249, 97] on input "c. Using an ESD wrist strap connected to a grounded metal surface" at bounding box center [249, 95] width 0 height 3
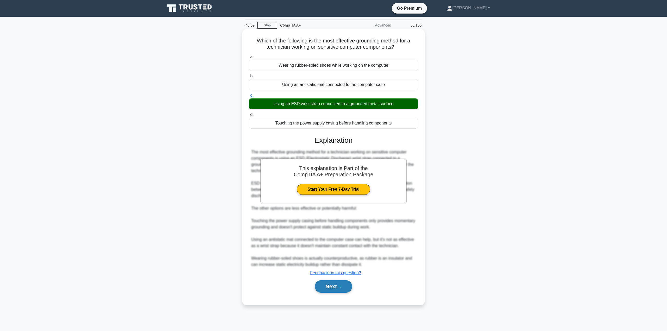
click at [332, 285] on button "Next" at bounding box center [333, 286] width 37 height 13
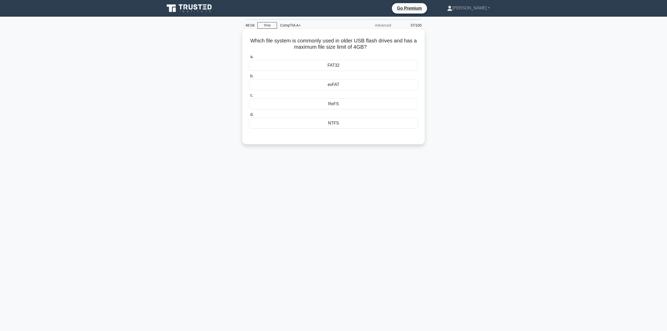
click at [340, 64] on div "FAT32" at bounding box center [333, 65] width 169 height 11
click at [249, 59] on input "a. FAT32" at bounding box center [249, 56] width 0 height 3
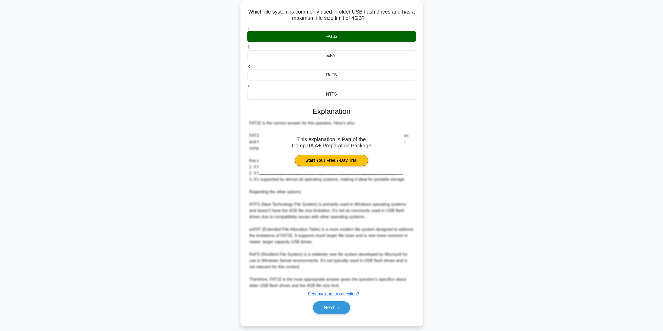
scroll to position [34, 0]
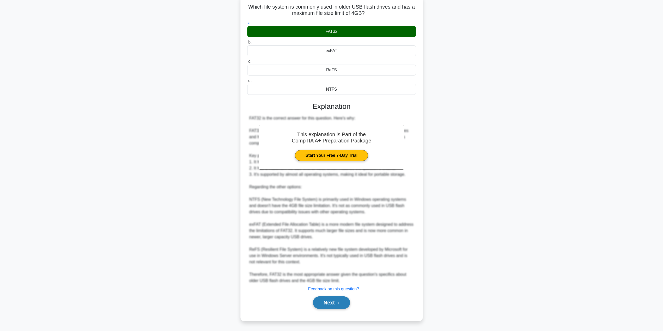
click at [336, 305] on button "Next" at bounding box center [331, 302] width 37 height 13
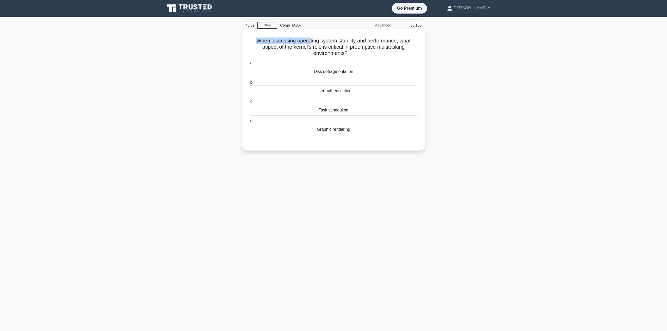
drag, startPoint x: 254, startPoint y: 42, endPoint x: 314, endPoint y: 42, distance: 60.2
click at [311, 42] on h5 "When discussing operating system stability and performance, what aspect of the …" at bounding box center [333, 47] width 170 height 19
click at [313, 41] on h5 "When discussing operating system stability and performance, what aspect of the …" at bounding box center [333, 47] width 170 height 19
drag, startPoint x: 279, startPoint y: 43, endPoint x: 339, endPoint y: 44, distance: 60.2
click at [323, 44] on h5 "When discussing operating system stability and performance, what aspect of the …" at bounding box center [333, 47] width 170 height 19
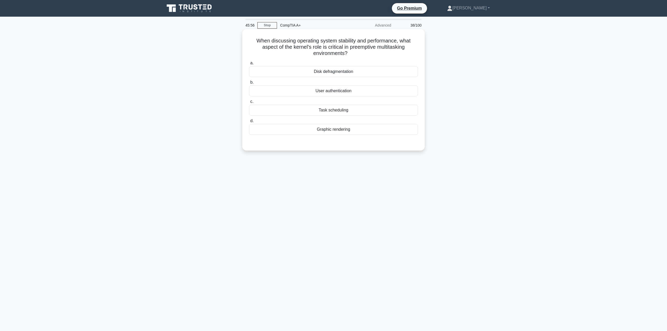
click at [338, 44] on h5 "When discussing operating system stability and performance, what aspect of the …" at bounding box center [333, 47] width 170 height 19
drag, startPoint x: 258, startPoint y: 40, endPoint x: 342, endPoint y: 41, distance: 83.9
click at [342, 41] on h5 "When discussing operating system stability and performance, what aspect of the …" at bounding box center [333, 47] width 170 height 19
drag, startPoint x: 255, startPoint y: 41, endPoint x: 399, endPoint y: 42, distance: 143.2
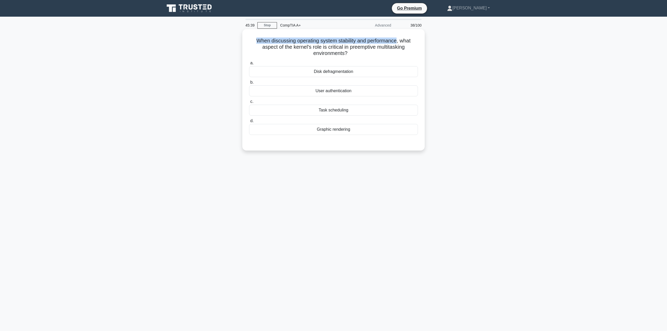
click at [399, 42] on h5 "When discussing operating system stability and performance, what aspect of the …" at bounding box center [333, 47] width 170 height 19
click at [151, 126] on main "45:32 Stop CompTIA A+ Advanced 38/100 When discussing operating system stabilit…" at bounding box center [333, 174] width 667 height 314
click at [342, 112] on div "Task scheduling" at bounding box center [333, 110] width 169 height 11
click at [249, 103] on input "c. Task scheduling" at bounding box center [249, 101] width 0 height 3
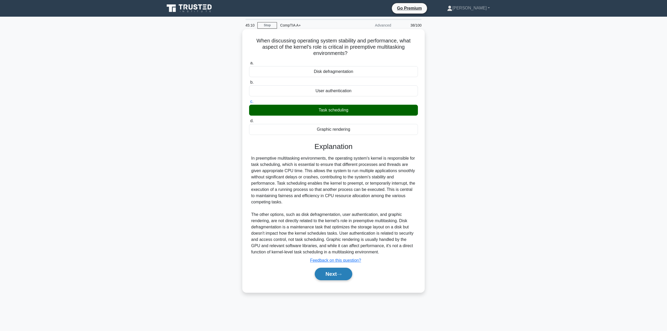
click at [334, 278] on button "Next" at bounding box center [333, 274] width 37 height 13
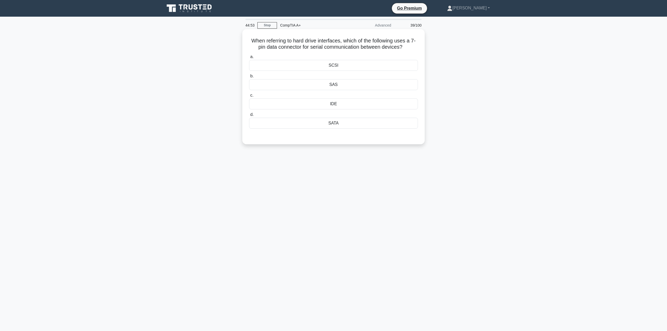
click at [340, 123] on div "SATA" at bounding box center [333, 123] width 169 height 11
click at [249, 116] on input "d. SATA" at bounding box center [249, 114] width 0 height 3
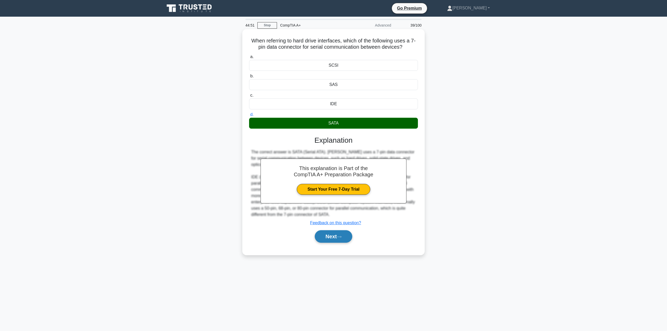
click at [338, 237] on button "Next" at bounding box center [333, 236] width 37 height 13
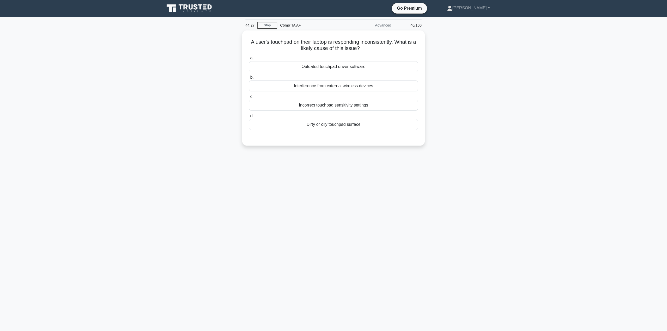
drag, startPoint x: 313, startPoint y: 107, endPoint x: 211, endPoint y: 102, distance: 101.9
click at [211, 102] on div "A user's touchpad on their laptop is responding inconsistently. What is a likel…" at bounding box center [333, 90] width 344 height 121
click at [325, 64] on div "Outdated touchpad driver software" at bounding box center [333, 65] width 169 height 11
click at [249, 59] on input "a. Outdated touchpad driver software" at bounding box center [249, 56] width 0 height 3
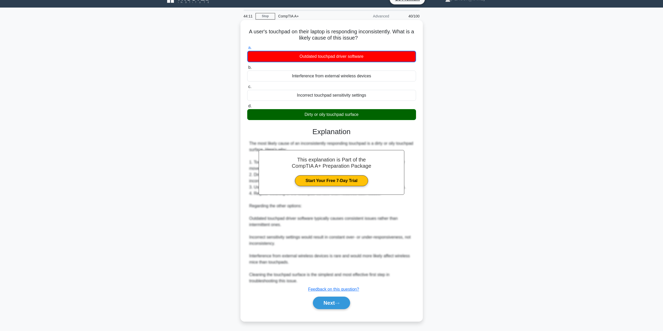
scroll to position [10, 0]
click at [338, 304] on icon at bounding box center [337, 303] width 5 height 3
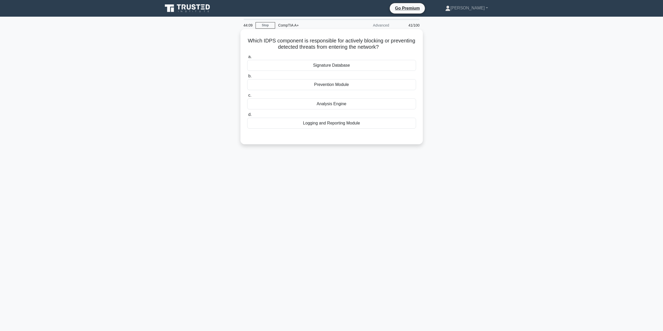
scroll to position [0, 0]
drag, startPoint x: 260, startPoint y: 41, endPoint x: 282, endPoint y: 41, distance: 21.4
click at [282, 41] on h5 "Which IDPS component is responsible for actively blocking or preventing detecte…" at bounding box center [333, 44] width 170 height 13
click at [325, 88] on div "Prevention Module" at bounding box center [333, 84] width 169 height 11
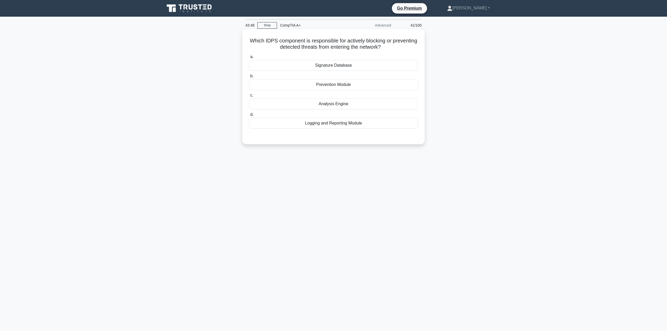
click at [249, 78] on input "b. Prevention Module" at bounding box center [249, 75] width 0 height 3
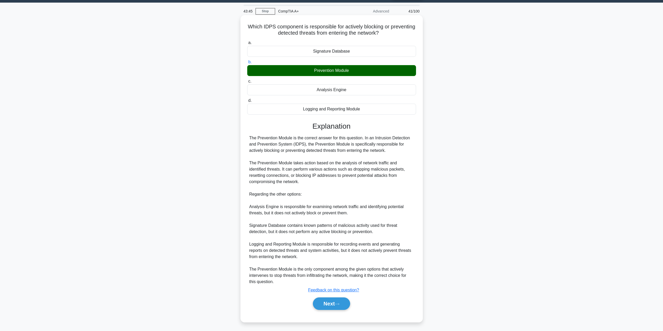
scroll to position [15, 0]
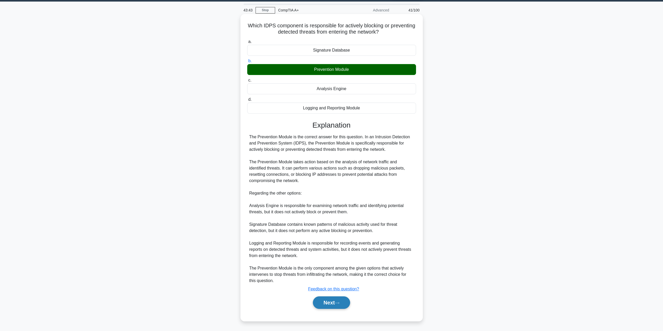
click at [333, 308] on button "Next" at bounding box center [331, 302] width 37 height 13
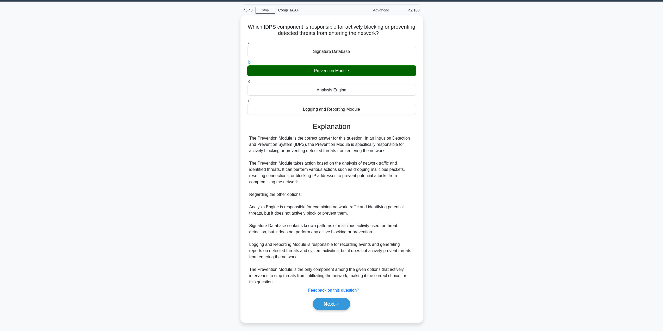
scroll to position [0, 0]
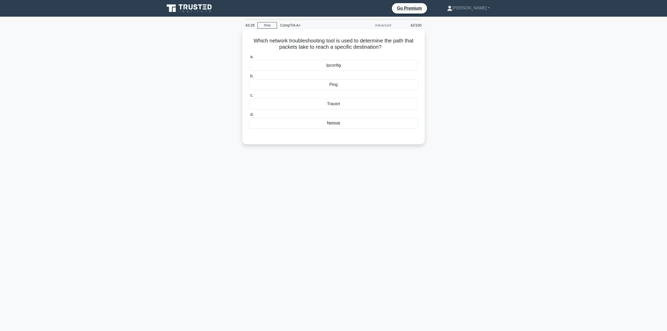
click at [332, 104] on div "Tracert" at bounding box center [333, 103] width 169 height 11
click at [249, 97] on input "c. Tracert" at bounding box center [249, 95] width 0 height 3
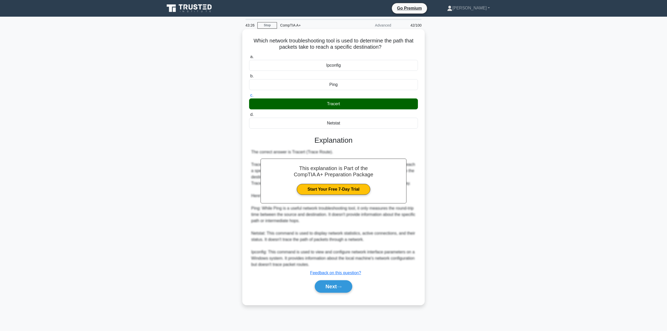
drag, startPoint x: 336, startPoint y: 287, endPoint x: 334, endPoint y: 269, distance: 17.9
click at [336, 287] on button "Next" at bounding box center [333, 286] width 37 height 13
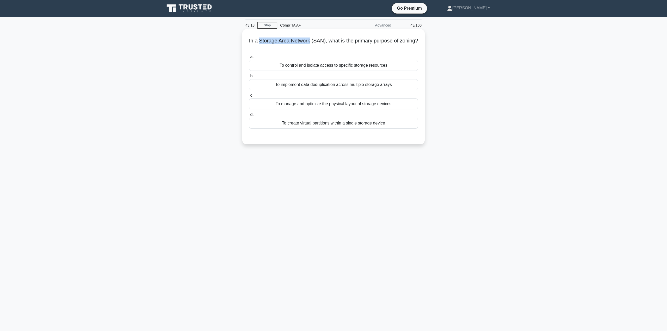
drag, startPoint x: 268, startPoint y: 42, endPoint x: 320, endPoint y: 44, distance: 51.9
click at [318, 41] on h5 "In a Storage Area Network (SAN), what is the primary purpose of zoning? .spinne…" at bounding box center [333, 44] width 170 height 13
drag, startPoint x: 320, startPoint y: 48, endPoint x: 342, endPoint y: 46, distance: 22.5
click at [342, 46] on h5 "In a Storage Area Network (SAN), what is the primary purpose of zoning? .spinne…" at bounding box center [333, 44] width 170 height 13
click at [360, 46] on h5 "In a Storage Area Network (SAN), what is the primary purpose of zoning? .spinne…" at bounding box center [333, 44] width 170 height 13
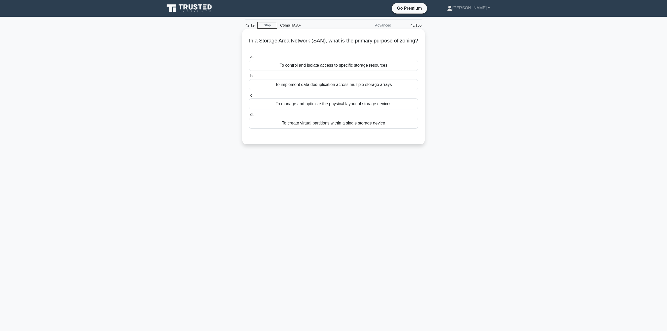
click at [326, 122] on div "To create virtual partitions within a single storage device" at bounding box center [333, 123] width 169 height 11
click at [249, 116] on input "d. To create virtual partitions within a single storage device" at bounding box center [249, 114] width 0 height 3
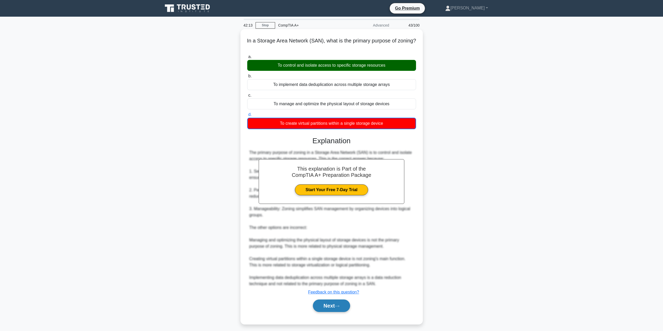
click at [338, 306] on icon at bounding box center [337, 306] width 5 height 3
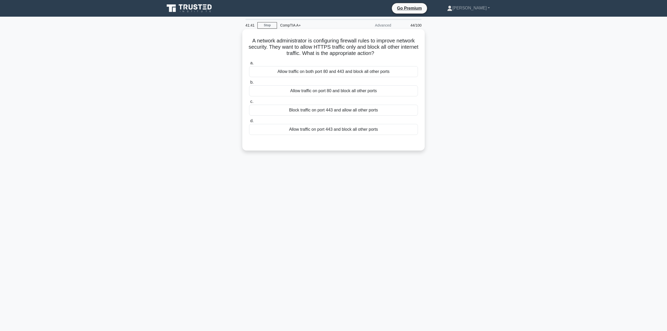
click at [281, 98] on div "a. Allow traffic on both port 80 and 443 and block all other ports b. Allow tra…" at bounding box center [333, 97] width 175 height 77
click at [277, 83] on label "b. Allow traffic on port 80 and block all other ports" at bounding box center [333, 87] width 169 height 17
click at [249, 83] on input "b. Allow traffic on port 80 and block all other ports" at bounding box center [249, 82] width 0 height 3
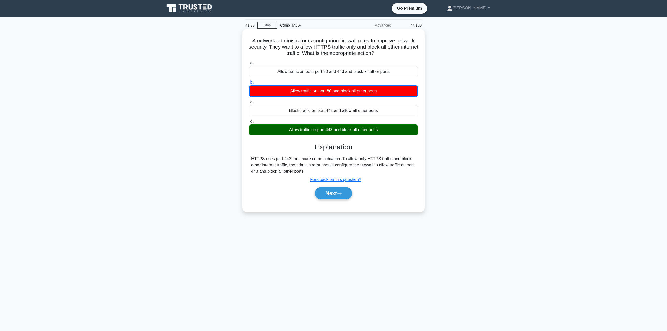
click at [328, 131] on div "Allow traffic on port 443 and block all other ports" at bounding box center [333, 129] width 169 height 11
click at [249, 123] on input "d. Allow traffic on port 443 and block all other ports" at bounding box center [249, 121] width 0 height 3
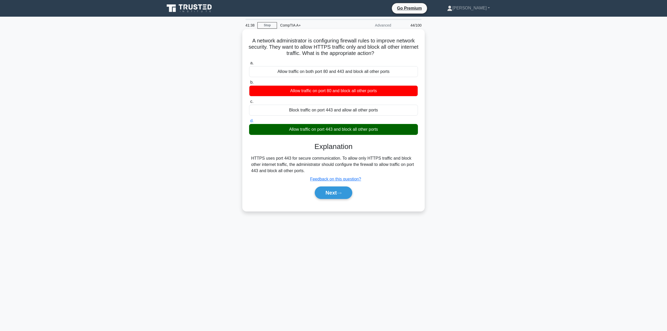
drag, startPoint x: 334, startPoint y: 131, endPoint x: 307, endPoint y: 129, distance: 26.6
click at [307, 129] on div "Allow traffic on port 443 and block all other ports" at bounding box center [333, 129] width 169 height 11
click at [333, 133] on div "Allow traffic on port 443 and block all other ports" at bounding box center [333, 129] width 169 height 11
click at [249, 123] on input "d. Allow traffic on port 443 and block all other ports" at bounding box center [249, 120] width 0 height 3
click at [341, 191] on button "Next" at bounding box center [333, 192] width 37 height 13
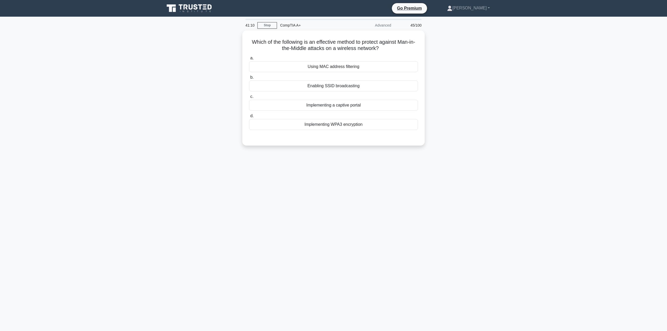
drag, startPoint x: 338, startPoint y: 123, endPoint x: 291, endPoint y: 182, distance: 75.6
click at [291, 182] on div "41:10 Stop CompTIA A+ Advanced 45/100 Which of the following is an effective me…" at bounding box center [333, 149] width 344 height 260
click at [265, 141] on div "Which of the following is an effective method to protect against Man-in-the-Mid…" at bounding box center [333, 86] width 178 height 111
click at [324, 63] on div "Using MAC address filtering" at bounding box center [333, 65] width 169 height 11
click at [249, 59] on input "a. Using MAC address filtering" at bounding box center [249, 56] width 0 height 3
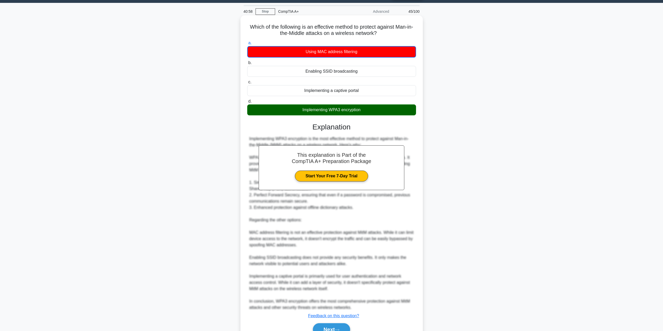
scroll to position [41, 0]
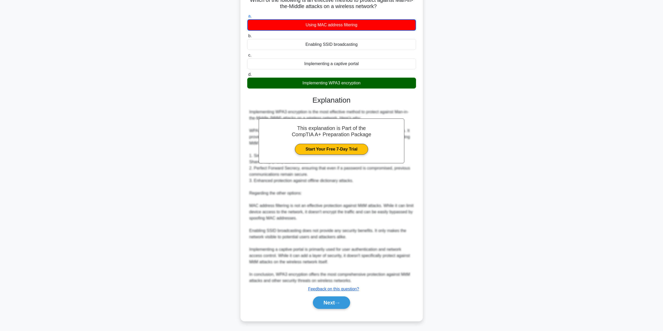
drag, startPoint x: 337, startPoint y: 298, endPoint x: 333, endPoint y: 288, distance: 11.1
click at [337, 298] on button "Next" at bounding box center [331, 302] width 37 height 13
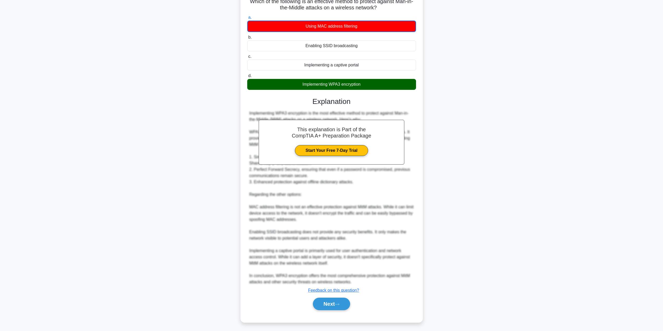
scroll to position [0, 0]
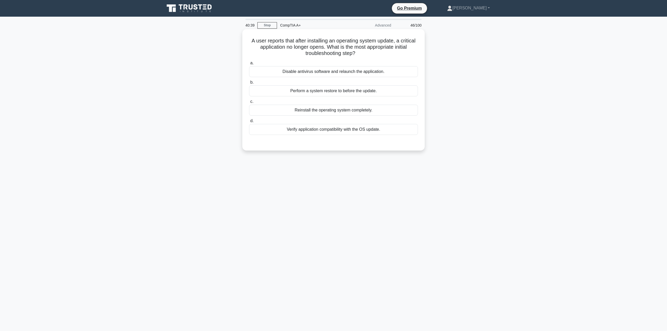
click at [363, 131] on div "Verify application compatibility with the OS update." at bounding box center [333, 129] width 169 height 11
click at [249, 123] on input "d. Verify application compatibility with the OS update." at bounding box center [249, 120] width 0 height 3
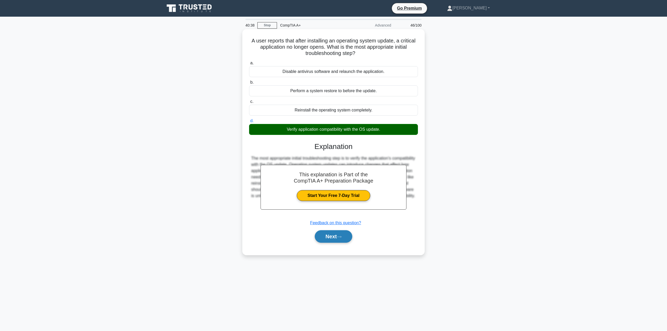
click at [339, 236] on icon at bounding box center [339, 236] width 5 height 3
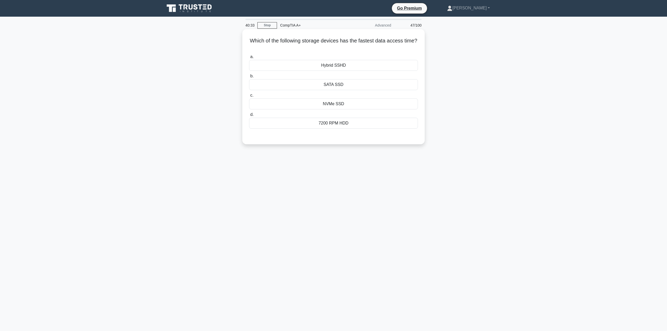
click at [341, 105] on div "NVMe SSD" at bounding box center [333, 103] width 169 height 11
click at [249, 97] on input "c. NVMe SSD" at bounding box center [249, 95] width 0 height 3
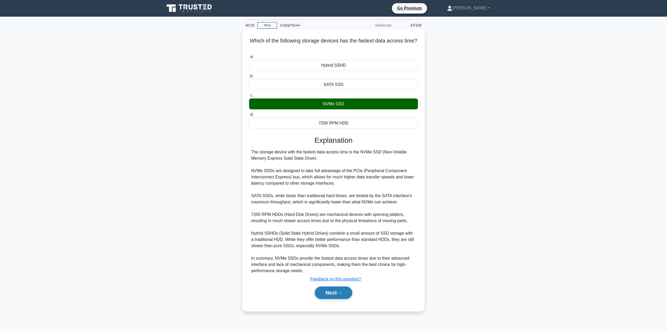
click at [329, 294] on button "Next" at bounding box center [333, 292] width 37 height 13
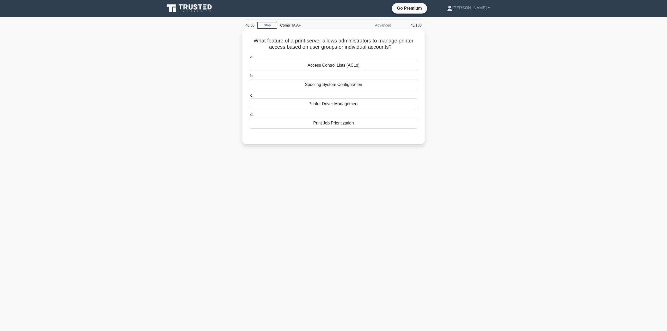
click at [346, 122] on div "Print Job Prioritization" at bounding box center [333, 123] width 169 height 11
click at [249, 116] on input "d. Print Job Prioritization" at bounding box center [249, 114] width 0 height 3
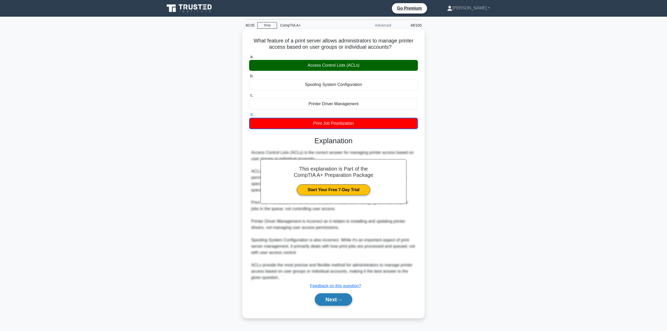
click at [341, 303] on button "Next" at bounding box center [333, 299] width 37 height 13
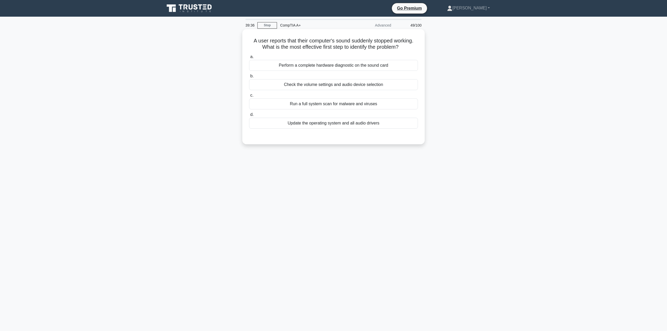
click at [343, 82] on div "Check the volume settings and audio device selection" at bounding box center [333, 84] width 169 height 11
click at [249, 78] on input "b. Check the volume settings and audio device selection" at bounding box center [249, 75] width 0 height 3
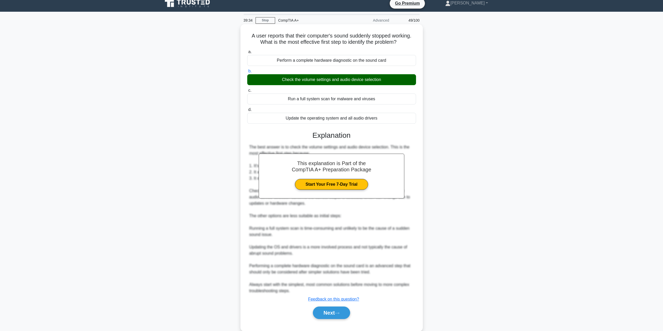
scroll to position [15, 0]
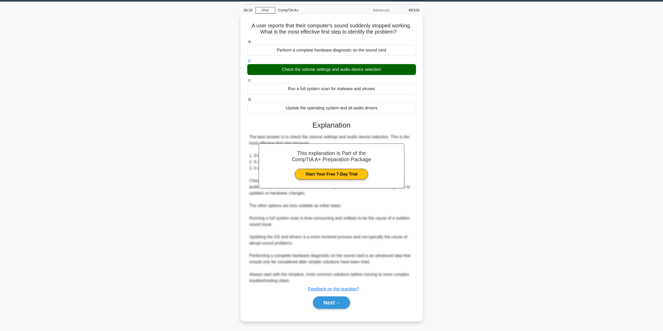
click at [320, 310] on div "Next" at bounding box center [331, 302] width 169 height 17
click at [320, 309] on button "Next" at bounding box center [331, 302] width 37 height 13
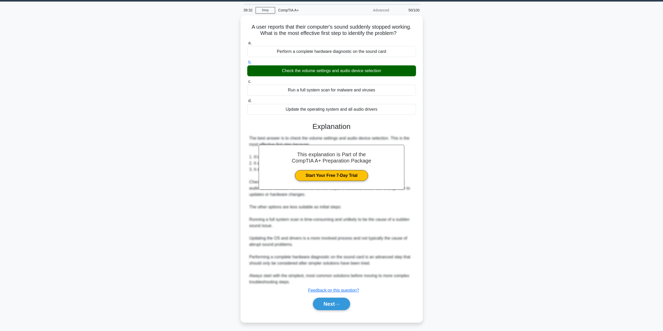
scroll to position [0, 0]
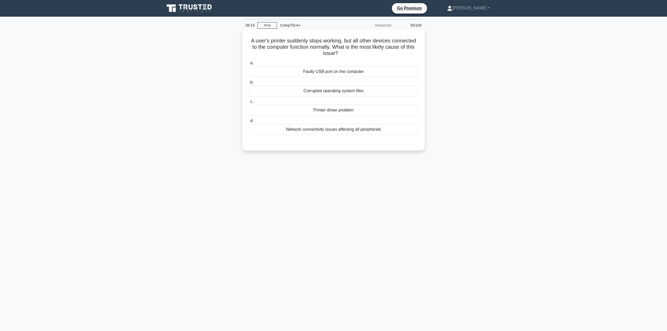
click at [338, 111] on div "Printer driver problem" at bounding box center [333, 110] width 169 height 11
click at [249, 103] on input "c. Printer driver problem" at bounding box center [249, 101] width 0 height 3
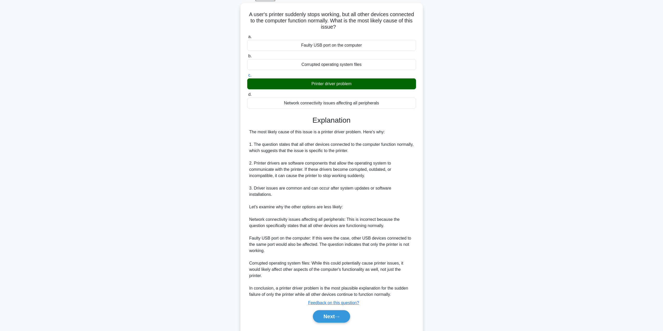
scroll to position [34, 0]
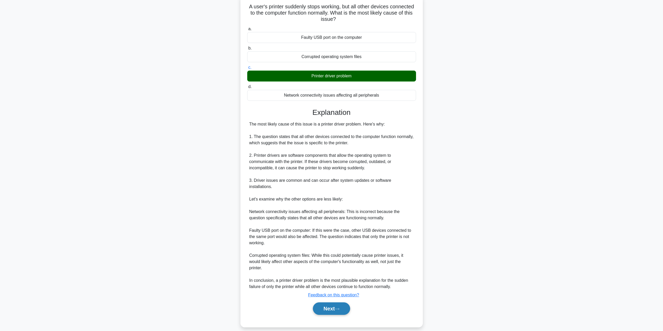
click at [335, 303] on button "Next" at bounding box center [331, 308] width 37 height 13
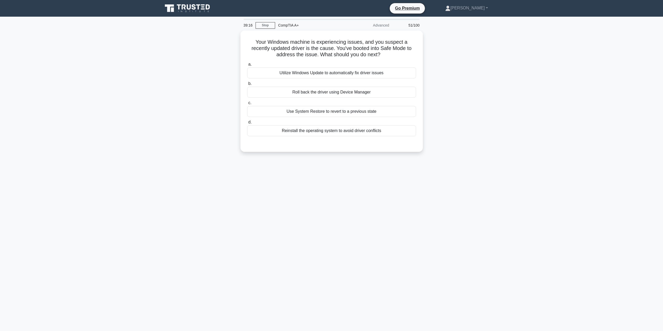
scroll to position [0, 0]
click at [312, 88] on div "Roll back the driver using Device Manager" at bounding box center [333, 90] width 169 height 11
click at [249, 84] on input "b. Roll back the driver using Device Manager" at bounding box center [249, 82] width 0 height 3
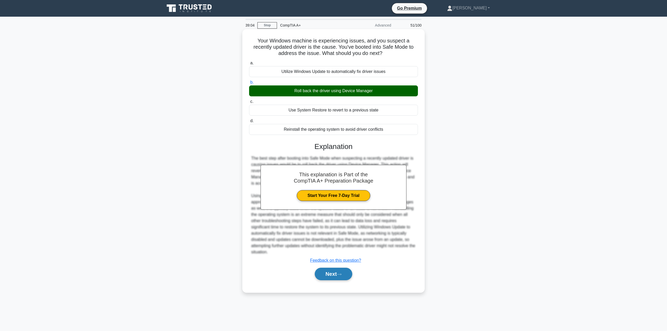
click at [342, 271] on button "Next" at bounding box center [333, 274] width 37 height 13
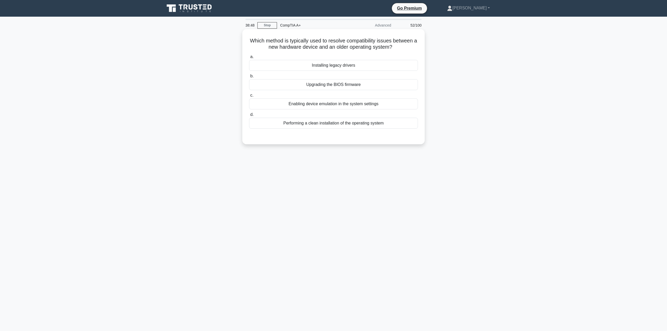
click at [338, 66] on div "Installing legacy drivers" at bounding box center [333, 65] width 169 height 11
click at [249, 59] on input "a. Installing legacy drivers" at bounding box center [249, 56] width 0 height 3
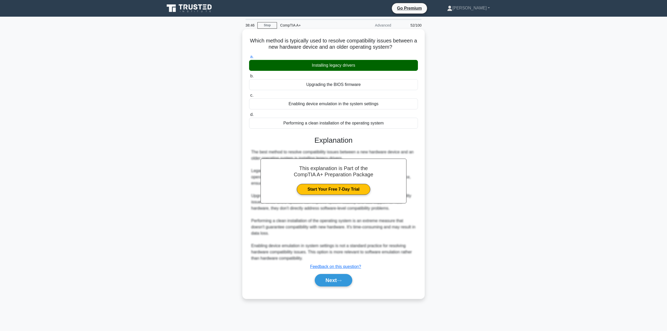
drag, startPoint x: 337, startPoint y: 279, endPoint x: 324, endPoint y: 228, distance: 52.0
click at [337, 279] on button "Next" at bounding box center [333, 280] width 37 height 13
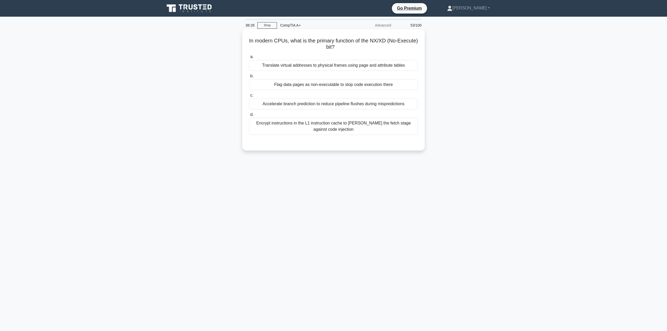
click at [374, 129] on div "Encrypt instructions in the L1 instruction cache to harden the fetch stage agai…" at bounding box center [333, 126] width 169 height 17
click at [249, 116] on input "d. Encrypt instructions in the L1 instruction cache to harden the fetch stage a…" at bounding box center [249, 114] width 0 height 3
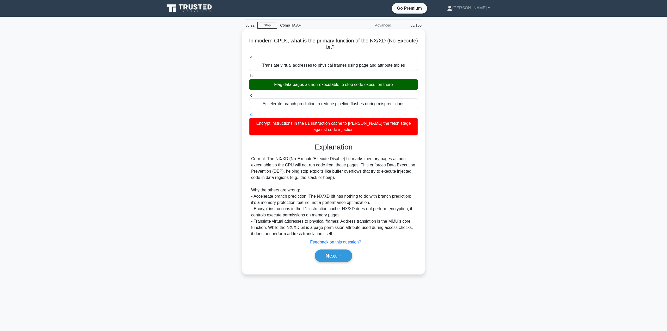
drag, startPoint x: 381, startPoint y: 42, endPoint x: 405, endPoint y: 51, distance: 25.9
click at [405, 51] on div "In modern CPUs, what is the primary function of the NX/XD (No-Execute) bit? .sp…" at bounding box center [333, 151] width 178 height 241
click at [387, 51] on h5 "In modern CPUs, what is the primary function of the NX/XD (No-Execute) bit? .sp…" at bounding box center [333, 44] width 170 height 13
click at [348, 256] on button "Next" at bounding box center [333, 255] width 37 height 13
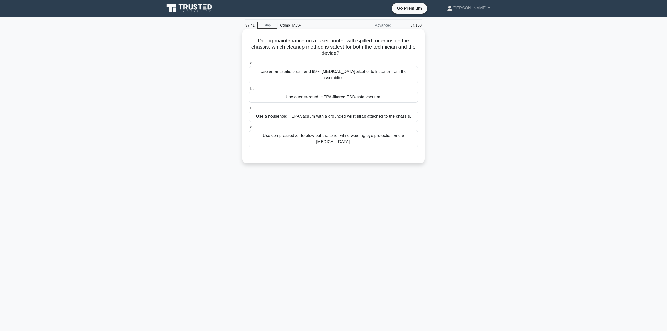
click at [316, 92] on div "Use a toner-rated, HEPA-filtered ESD-safe vacuum." at bounding box center [333, 97] width 169 height 11
click at [249, 90] on input "b. Use a toner-rated, HEPA-filtered ESD-safe vacuum." at bounding box center [249, 88] width 0 height 3
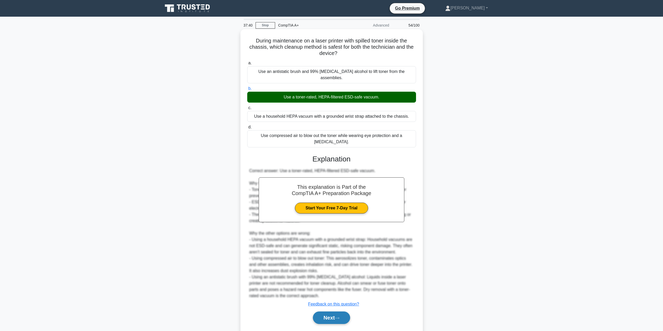
click at [329, 311] on button "Next" at bounding box center [331, 317] width 37 height 13
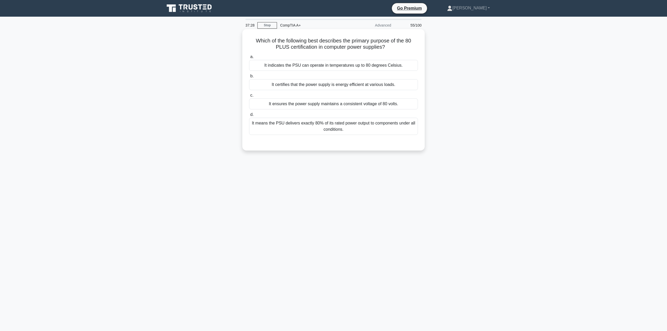
click at [297, 131] on div "It means the PSU delivers exactly 80% of its rated power output to components u…" at bounding box center [333, 126] width 169 height 17
click at [249, 116] on input "d. It means the PSU delivers exactly 80% of its rated power output to component…" at bounding box center [249, 114] width 0 height 3
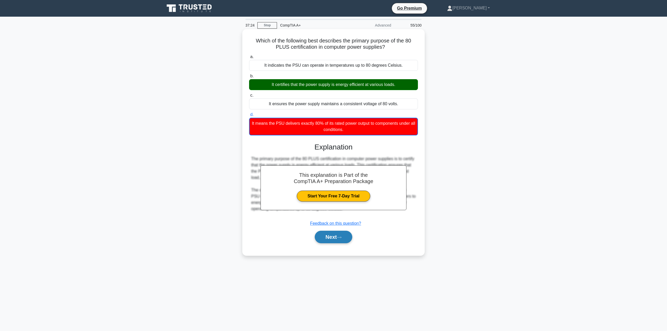
drag, startPoint x: 344, startPoint y: 241, endPoint x: 340, endPoint y: 237, distance: 5.3
click at [344, 241] on button "Next" at bounding box center [333, 237] width 37 height 13
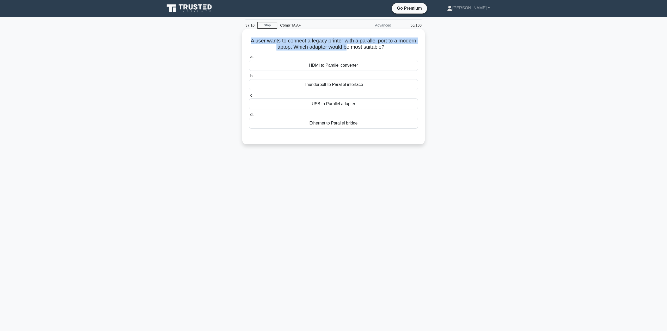
drag, startPoint x: 256, startPoint y: 41, endPoint x: 355, endPoint y: 48, distance: 100.0
click at [355, 48] on h5 "A user wants to connect a legacy printer with a parallel port to a modern lapto…" at bounding box center [333, 44] width 170 height 13
click at [377, 42] on h5 "A user wants to connect a legacy printer with a parallel port to a modern lapto…" at bounding box center [333, 44] width 170 height 13
drag, startPoint x: 371, startPoint y: 41, endPoint x: 399, endPoint y: 42, distance: 28.9
click at [399, 42] on h5 "A user wants to connect a legacy printer with a parallel port to a modern lapto…" at bounding box center [333, 44] width 170 height 13
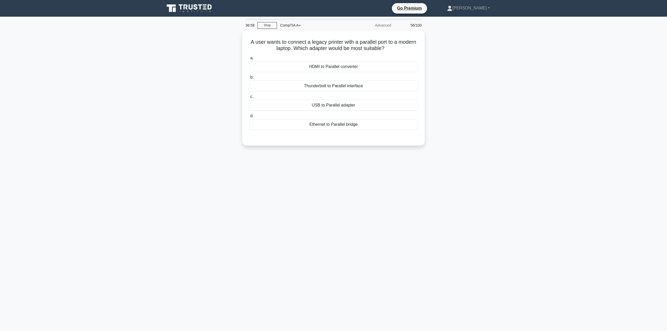
click at [457, 67] on div "A user wants to connect a legacy printer with a parallel port to a modern lapto…" at bounding box center [333, 90] width 344 height 121
click at [344, 106] on div "USB to Parallel adapter" at bounding box center [333, 103] width 169 height 11
click at [249, 97] on input "c. USB to Parallel adapter" at bounding box center [249, 95] width 0 height 3
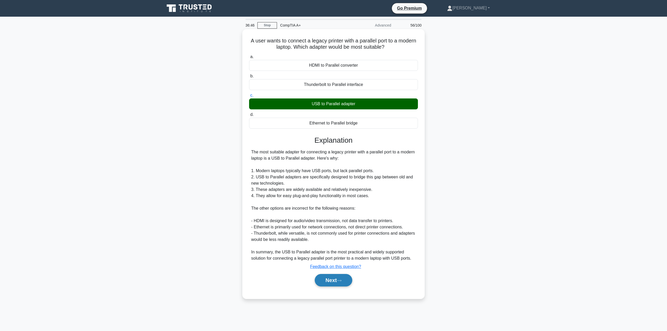
click at [338, 279] on button "Next" at bounding box center [333, 280] width 37 height 13
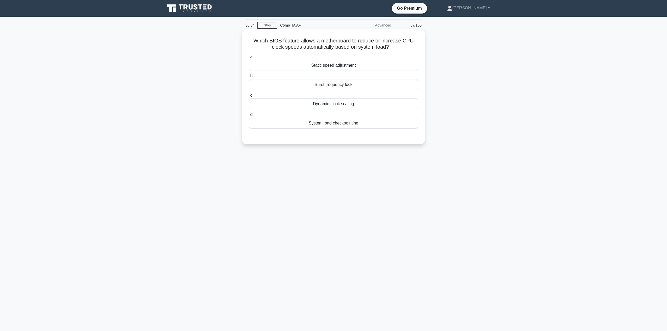
click at [335, 107] on div "Dynamic clock scaling" at bounding box center [333, 103] width 169 height 11
click at [249, 97] on input "c. Dynamic clock scaling" at bounding box center [249, 95] width 0 height 3
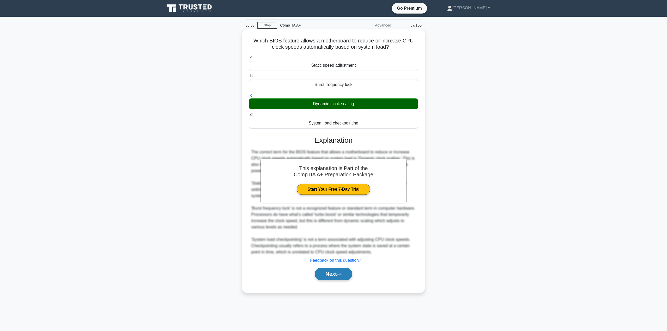
click at [332, 272] on button "Next" at bounding box center [333, 274] width 37 height 13
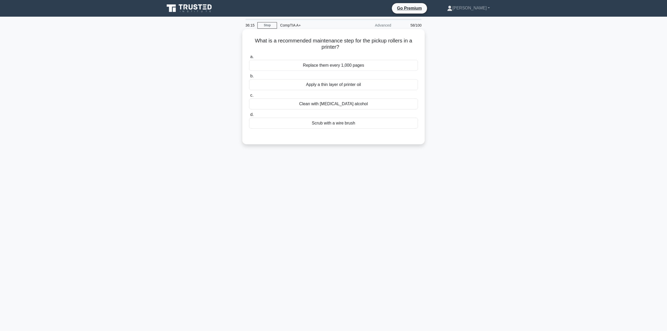
click at [363, 85] on div "Apply a thin layer of printer oil" at bounding box center [333, 84] width 169 height 11
click at [249, 78] on input "b. Apply a thin layer of printer oil" at bounding box center [249, 75] width 0 height 3
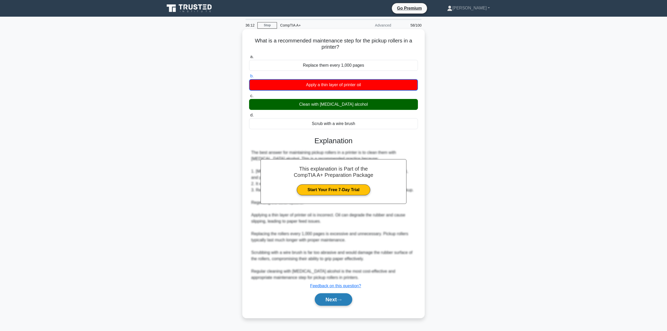
click at [326, 302] on button "Next" at bounding box center [333, 299] width 37 height 13
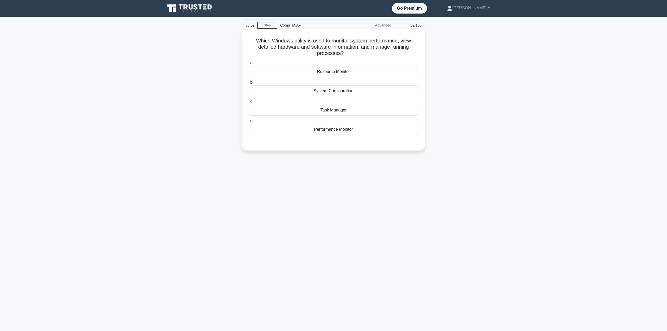
click at [346, 111] on div "Task Manager" at bounding box center [333, 110] width 169 height 11
click at [249, 103] on input "c. Task Manager" at bounding box center [249, 101] width 0 height 3
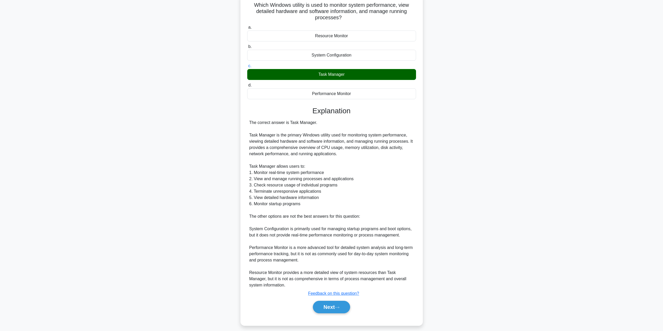
scroll to position [40, 0]
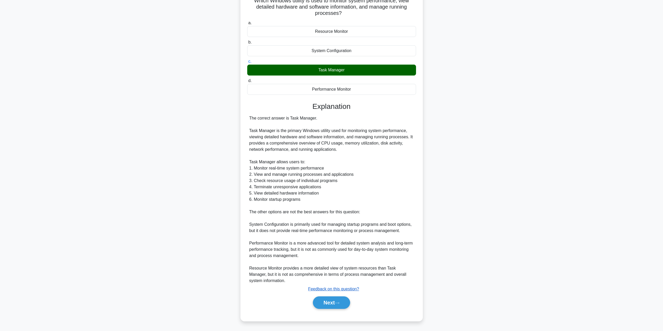
drag, startPoint x: 337, startPoint y: 303, endPoint x: 330, endPoint y: 288, distance: 17.2
click at [337, 303] on icon at bounding box center [337, 303] width 5 height 3
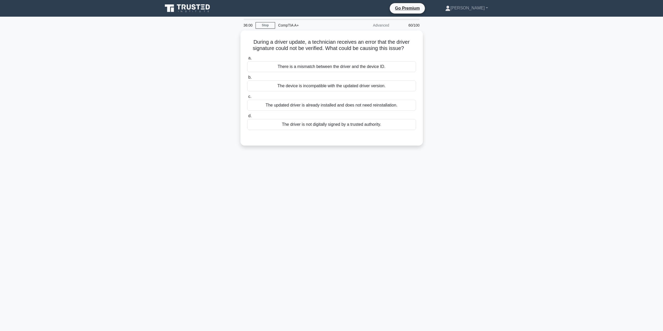
scroll to position [0, 0]
click at [382, 127] on div "The driver is not digitally signed by a trusted authority." at bounding box center [333, 123] width 169 height 11
click at [249, 116] on input "d. The driver is not digitally signed by a trusted authority." at bounding box center [249, 114] width 0 height 3
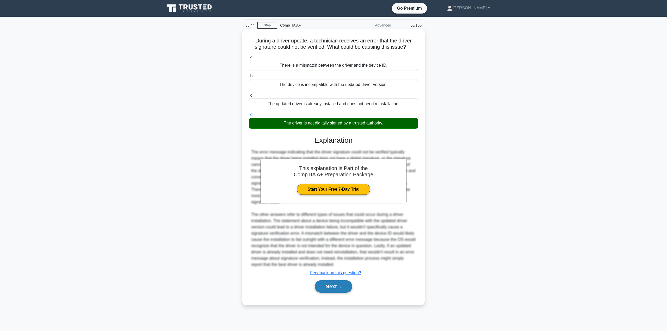
click at [344, 292] on button "Next" at bounding box center [333, 286] width 37 height 13
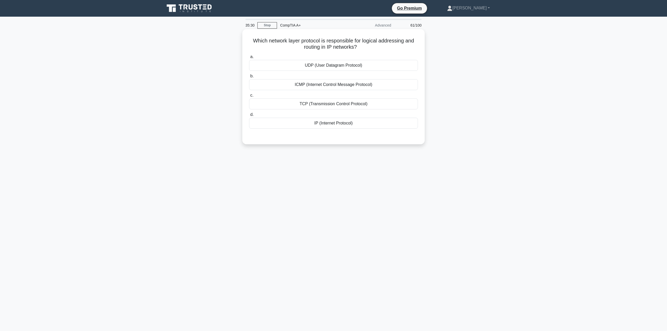
click at [308, 61] on div "UDP (User Datagram Protocol)" at bounding box center [333, 65] width 169 height 11
click at [249, 59] on input "a. UDP (User Datagram Protocol)" at bounding box center [249, 56] width 0 height 3
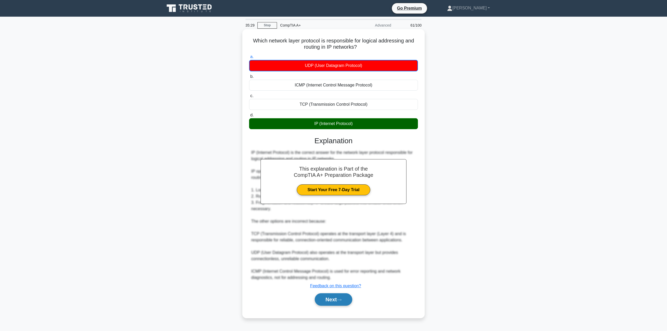
click at [334, 300] on button "Next" at bounding box center [333, 299] width 37 height 13
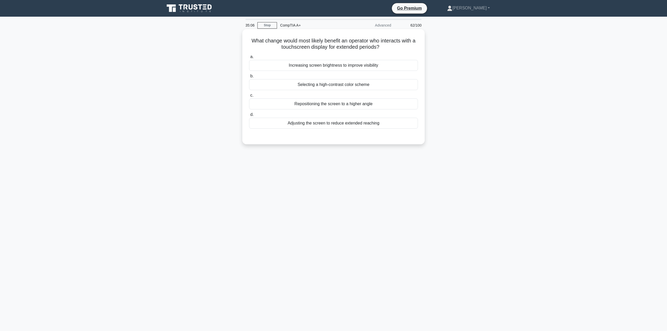
click at [326, 126] on div "Adjusting the screen to reduce extended reaching" at bounding box center [333, 123] width 169 height 11
click at [249, 116] on input "d. Adjusting the screen to reduce extended reaching" at bounding box center [249, 114] width 0 height 3
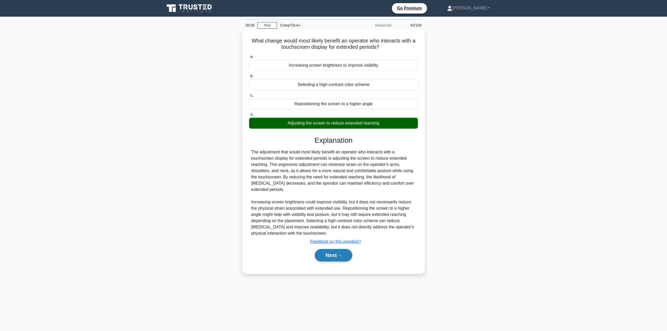
click at [338, 258] on button "Next" at bounding box center [333, 255] width 37 height 13
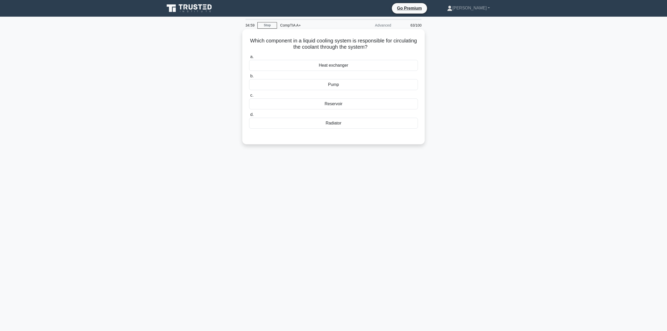
click at [339, 81] on div "Pump" at bounding box center [333, 84] width 169 height 11
click at [249, 78] on input "b. Pump" at bounding box center [249, 75] width 0 height 3
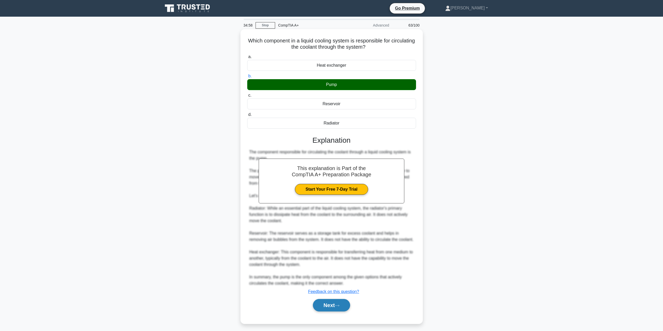
click at [326, 310] on button "Next" at bounding box center [331, 305] width 37 height 13
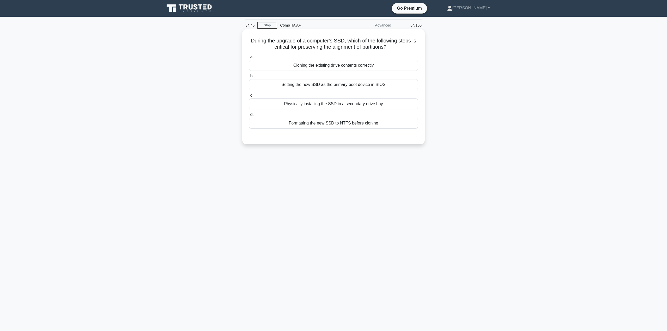
click at [354, 106] on div "Physically installing the SSD in a secondary drive bay" at bounding box center [333, 103] width 169 height 11
click at [249, 97] on input "c. Physically installing the SSD in a secondary drive bay" at bounding box center [249, 95] width 0 height 3
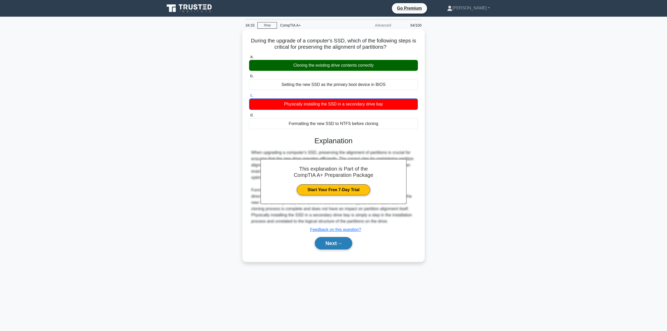
drag, startPoint x: 330, startPoint y: 245, endPoint x: 329, endPoint y: 241, distance: 4.6
click at [330, 245] on button "Next" at bounding box center [333, 243] width 37 height 13
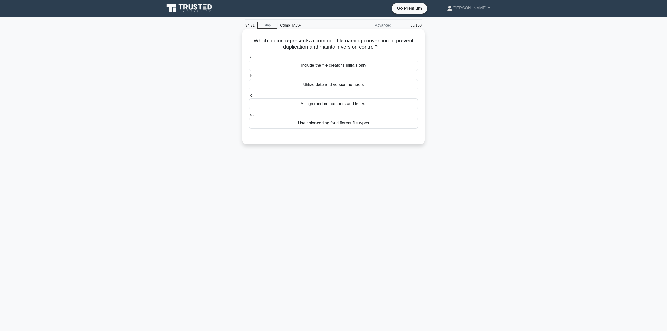
click at [252, 41] on h5 "Which option represents a common file naming convention to prevent duplication …" at bounding box center [333, 44] width 170 height 13
click at [338, 83] on div "Utilize date and version numbers" at bounding box center [333, 84] width 169 height 11
click at [249, 78] on input "b. Utilize date and version numbers" at bounding box center [249, 75] width 0 height 3
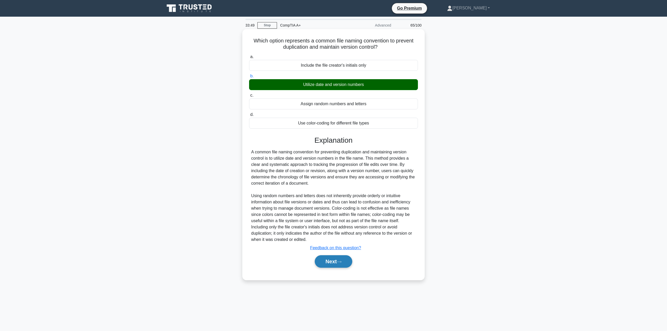
click at [334, 258] on button "Next" at bounding box center [333, 261] width 37 height 13
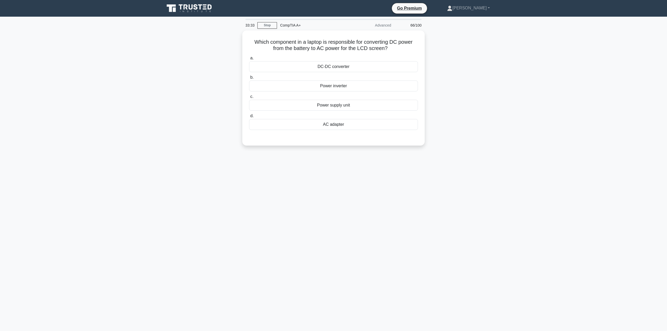
drag, startPoint x: 351, startPoint y: 86, endPoint x: 511, endPoint y: 97, distance: 160.8
click at [511, 97] on main "33:33 Stop CompTIA A+ Advanced 66/100 Which component in a laptop is responsibl…" at bounding box center [333, 174] width 667 height 314
click at [352, 101] on div "Power supply unit" at bounding box center [333, 103] width 169 height 11
click at [249, 97] on input "c. Power supply unit" at bounding box center [249, 95] width 0 height 3
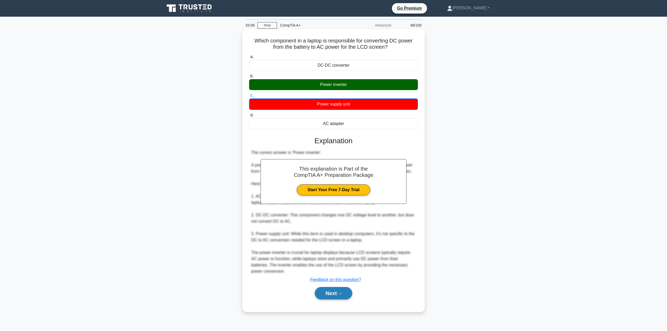
click at [333, 294] on button "Next" at bounding box center [333, 293] width 37 height 13
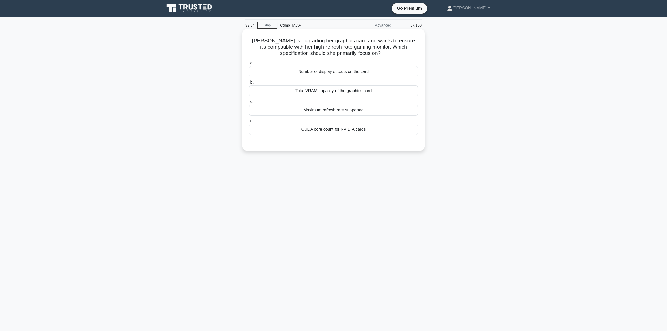
click at [346, 113] on div "Maximum refresh rate supported" at bounding box center [333, 110] width 169 height 11
click at [249, 103] on input "c. Maximum refresh rate supported" at bounding box center [249, 101] width 0 height 3
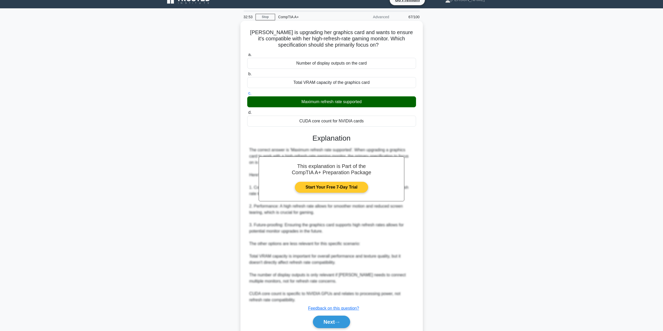
scroll to position [28, 0]
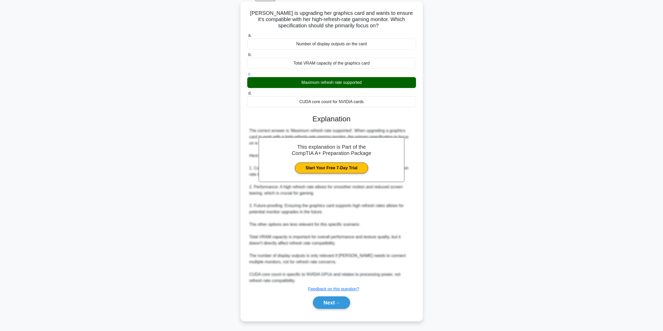
drag, startPoint x: 370, startPoint y: 81, endPoint x: 290, endPoint y: 84, distance: 80.3
click at [295, 84] on div "Maximum refresh rate supported" at bounding box center [331, 82] width 169 height 11
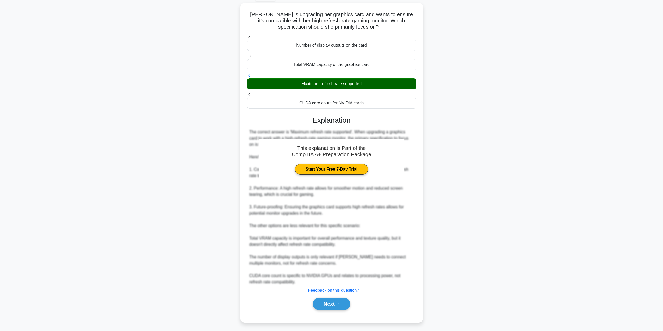
click at [218, 88] on div "Emily is upgrading her graphics card and wants to ensure it's compatible with h…" at bounding box center [332, 166] width 344 height 326
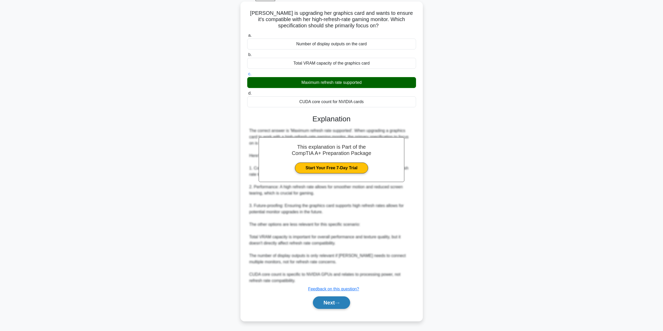
click at [329, 305] on button "Next" at bounding box center [331, 302] width 37 height 13
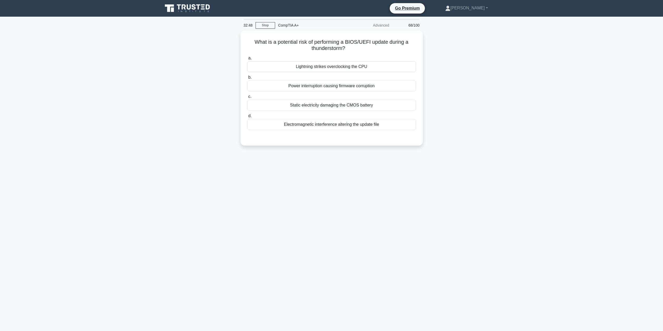
scroll to position [0, 0]
click at [311, 86] on div "Power interruption causing firmware corruption" at bounding box center [333, 84] width 169 height 11
click at [249, 78] on input "b. Power interruption causing firmware corruption" at bounding box center [249, 75] width 0 height 3
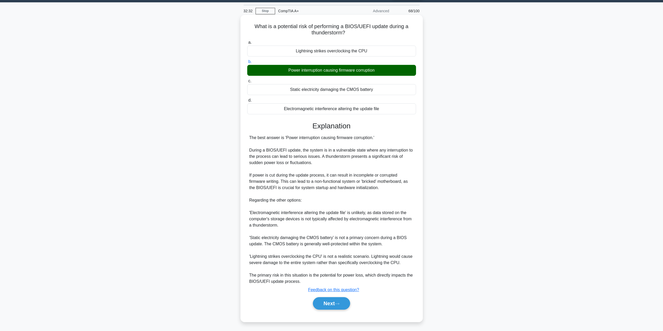
scroll to position [15, 0]
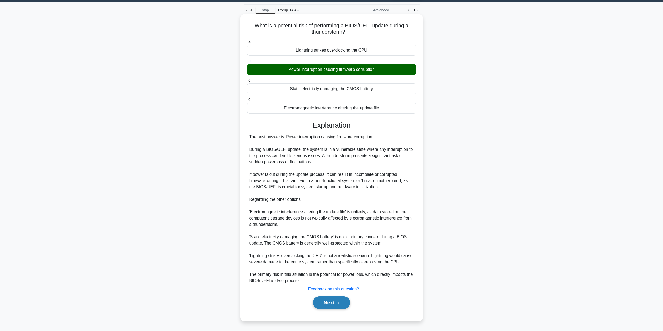
click at [340, 300] on button "Next" at bounding box center [331, 302] width 37 height 13
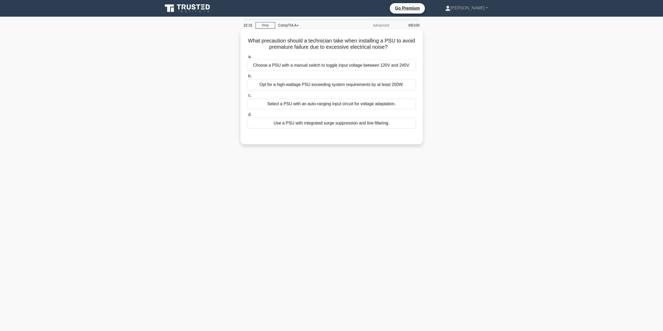
scroll to position [0, 0]
click at [383, 127] on div "Use a PSU with integrated surge suppression and line filtering." at bounding box center [333, 123] width 169 height 11
click at [249, 116] on input "d. Use a PSU with integrated surge suppression and line filtering." at bounding box center [249, 114] width 0 height 3
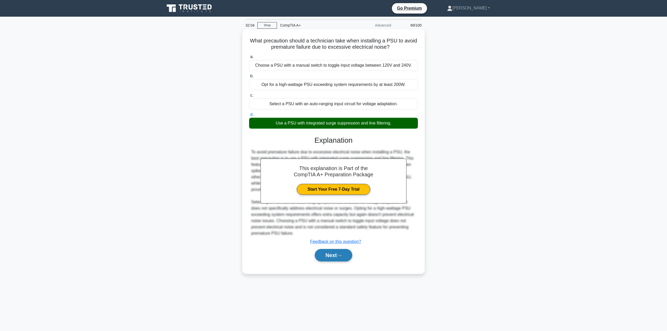
click at [340, 255] on icon at bounding box center [339, 255] width 5 height 3
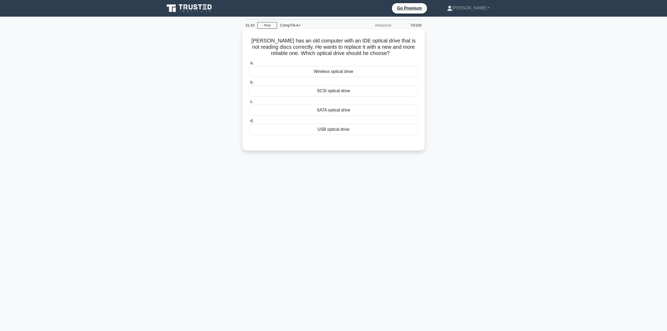
click at [350, 131] on div "USB optical drive" at bounding box center [333, 129] width 169 height 11
click at [249, 123] on input "d. USB optical drive" at bounding box center [249, 120] width 0 height 3
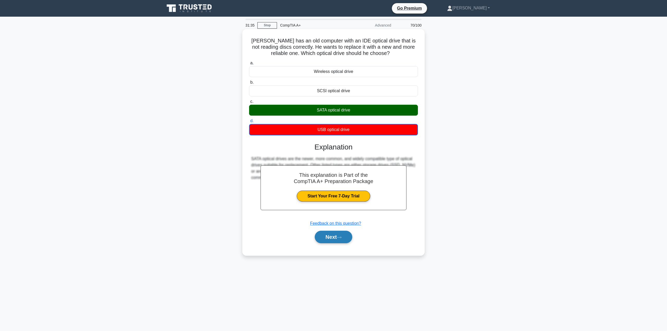
click at [336, 236] on button "Next" at bounding box center [333, 237] width 37 height 13
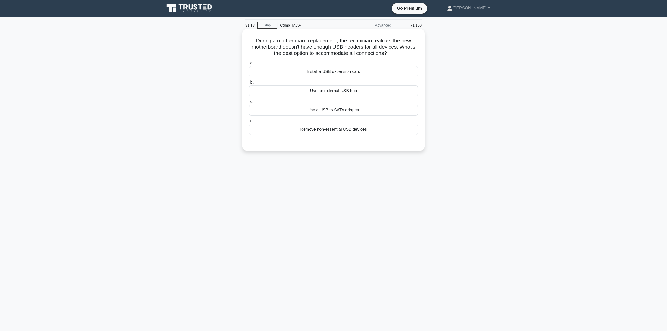
click at [299, 73] on div "Install a USB expansion card" at bounding box center [333, 71] width 169 height 11
click at [249, 65] on input "a. Install a USB expansion card" at bounding box center [249, 62] width 0 height 3
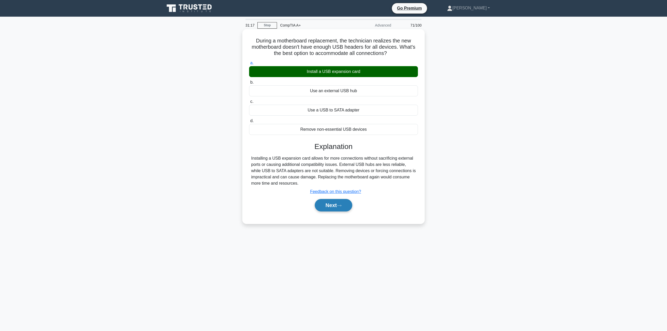
click at [321, 206] on button "Next" at bounding box center [333, 205] width 37 height 13
click at [335, 204] on button "Next" at bounding box center [333, 205] width 37 height 13
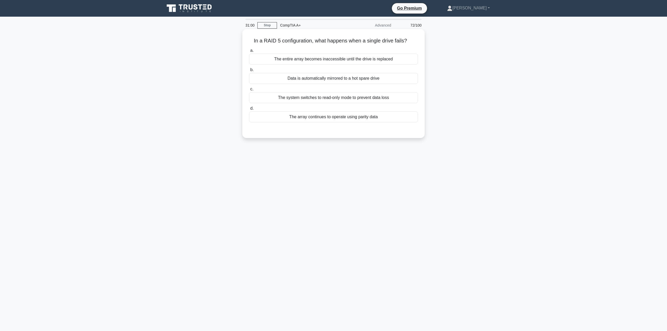
click at [314, 118] on div "The array continues to operate using parity data" at bounding box center [333, 116] width 169 height 11
click at [249, 110] on input "d. The array continues to operate using parity data" at bounding box center [249, 108] width 0 height 3
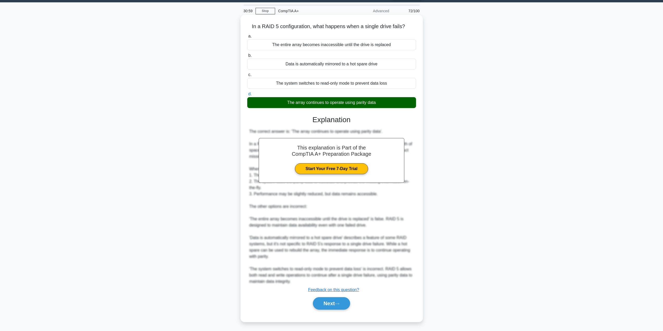
scroll to position [15, 0]
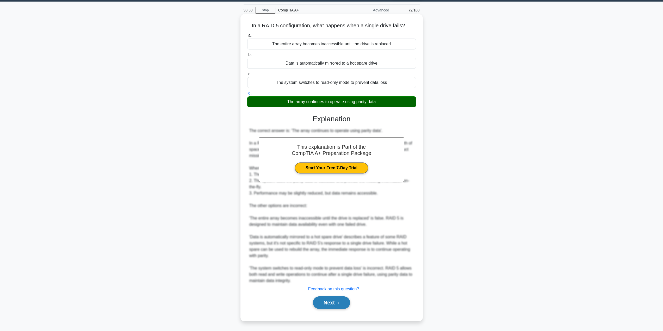
click at [338, 305] on button "Next" at bounding box center [331, 302] width 37 height 13
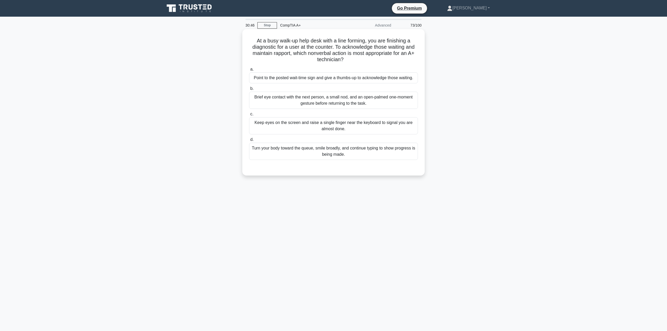
drag, startPoint x: 254, startPoint y: 40, endPoint x: 347, endPoint y: 57, distance: 94.3
click at [347, 57] on h5 "At a busy walk-up help desk with a line forming, you are finishing a diagnostic…" at bounding box center [333, 51] width 170 height 26
click at [295, 109] on div "Brief eye contact with the next person, a small nod, and an open-palmed one-mom…" at bounding box center [333, 100] width 169 height 17
click at [249, 90] on input "b. Brief eye contact with the next person, a small nod, and an open-palmed one-…" at bounding box center [249, 88] width 0 height 3
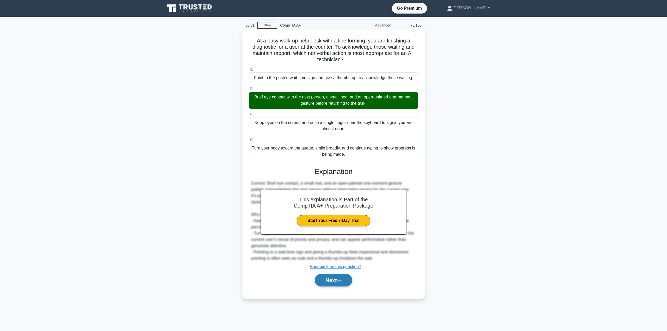
click at [326, 282] on button "Next" at bounding box center [333, 280] width 37 height 13
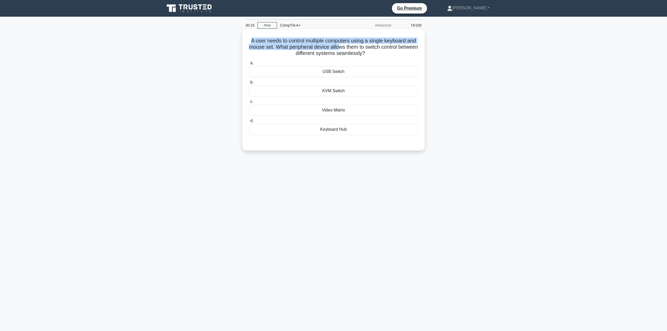
drag, startPoint x: 253, startPoint y: 39, endPoint x: 355, endPoint y: 48, distance: 102.8
click at [355, 48] on h5 "A user needs to control multiple computers using a single keyboard and mouse se…" at bounding box center [333, 47] width 170 height 19
click at [432, 55] on div "A user needs to control multiple computers using a single keyboard and mouse se…" at bounding box center [333, 94] width 344 height 128
click at [390, 74] on div "USB Switch" at bounding box center [333, 71] width 169 height 11
click at [249, 65] on input "a. USB Switch" at bounding box center [249, 62] width 0 height 3
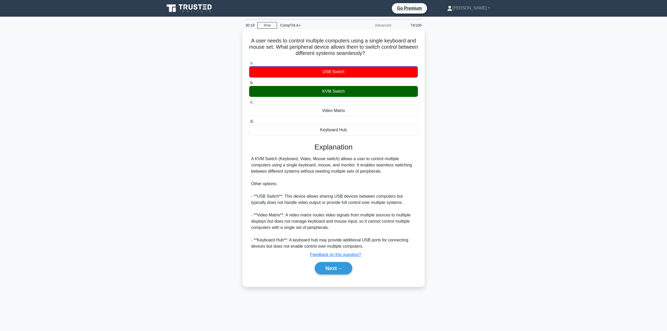
drag, startPoint x: 321, startPoint y: 92, endPoint x: 330, endPoint y: 91, distance: 10.0
click at [330, 91] on div "KVM Switch" at bounding box center [333, 91] width 169 height 11
click at [249, 85] on input "b. KVM Switch" at bounding box center [249, 82] width 0 height 3
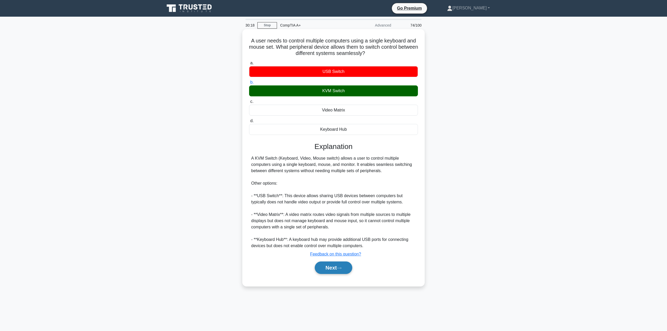
click at [338, 271] on button "Next" at bounding box center [333, 267] width 37 height 13
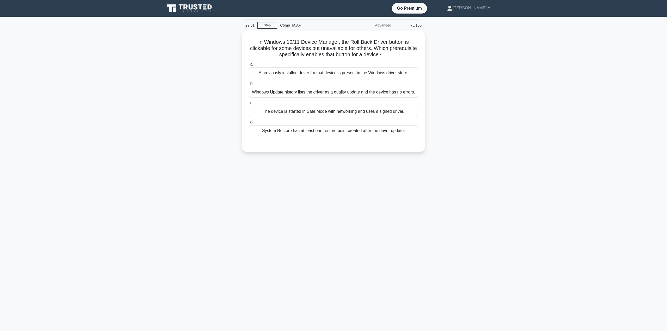
drag, startPoint x: 250, startPoint y: 91, endPoint x: 447, endPoint y: 93, distance: 197.4
click at [447, 93] on div "In Windows 10/11 Device Manager, the Roll Back Driver button is clickable for s…" at bounding box center [333, 94] width 344 height 128
click at [390, 90] on div "Windows Update history lists the driver as a quality update and the device has …" at bounding box center [333, 90] width 169 height 11
click at [249, 84] on input "b. Windows Update history lists the driver as a quality update and the device h…" at bounding box center [249, 82] width 0 height 3
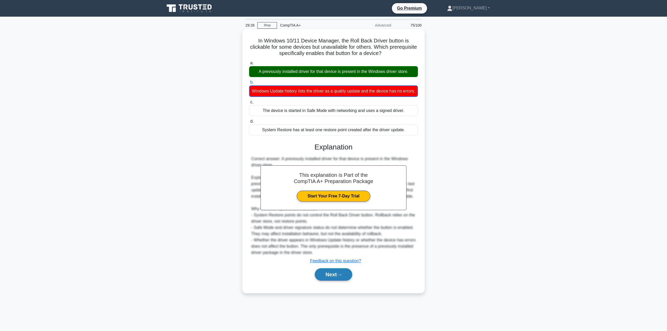
click at [343, 279] on button "Next" at bounding box center [333, 274] width 37 height 13
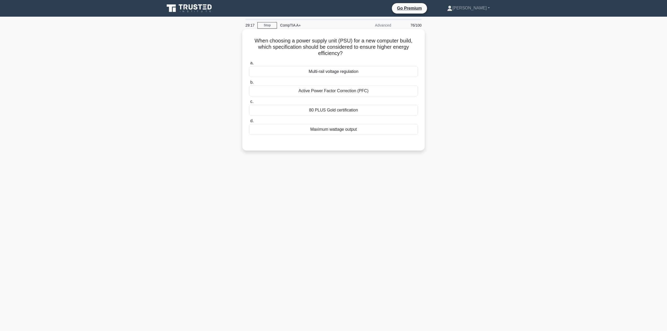
click at [346, 111] on div "80 PLUS Gold certification" at bounding box center [333, 110] width 169 height 11
click at [249, 103] on input "c. 80 PLUS Gold certification" at bounding box center [249, 101] width 0 height 3
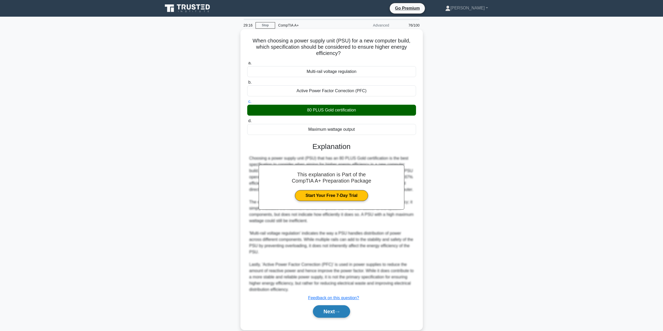
click at [339, 313] on icon at bounding box center [337, 312] width 4 height 2
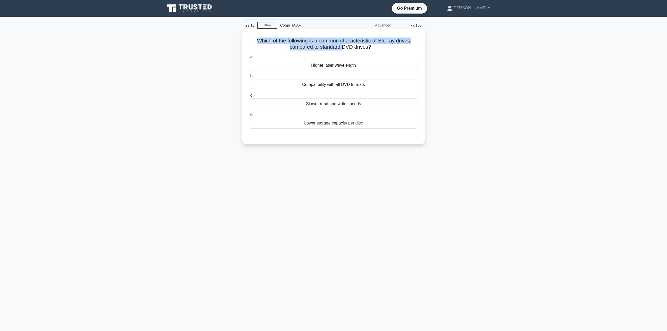
drag, startPoint x: 256, startPoint y: 41, endPoint x: 343, endPoint y: 45, distance: 87.1
click at [343, 45] on h5 "Which of the following is a common characteristic of Blu-ray drives compared to…" at bounding box center [333, 44] width 170 height 13
click at [336, 66] on div "Higher laser wavelength" at bounding box center [333, 65] width 169 height 11
click at [249, 59] on input "a. Higher laser wavelength" at bounding box center [249, 56] width 0 height 3
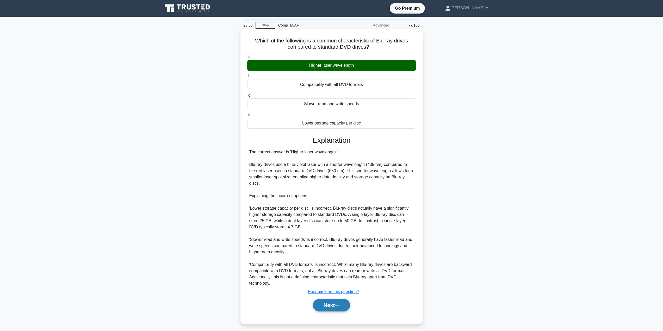
click at [334, 301] on button "Next" at bounding box center [331, 305] width 37 height 13
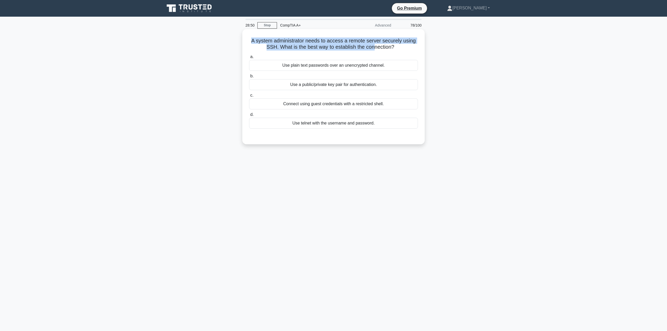
drag, startPoint x: 251, startPoint y: 42, endPoint x: 376, endPoint y: 47, distance: 124.8
click at [375, 47] on h5 "A system administrator needs to access a remote server securely using SSH. What…" at bounding box center [333, 44] width 170 height 13
click at [376, 47] on h5 "A system administrator needs to access a remote server securely using SSH. What…" at bounding box center [333, 44] width 170 height 13
click at [320, 88] on div "Use a public/private key pair for authentication." at bounding box center [333, 84] width 169 height 11
click at [249, 78] on input "b. Use a public/private key pair for authentication." at bounding box center [249, 75] width 0 height 3
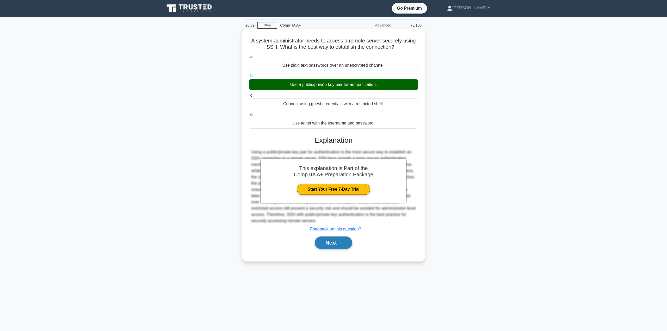
click at [342, 246] on button "Next" at bounding box center [333, 242] width 37 height 13
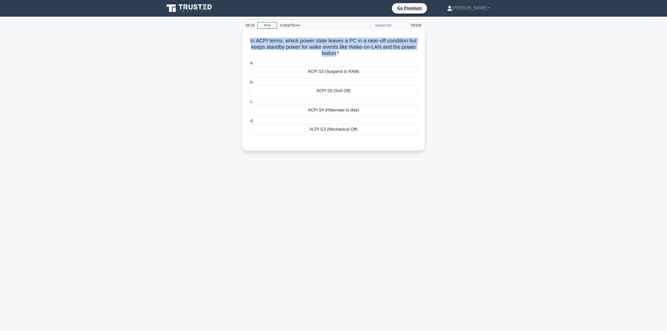
drag, startPoint x: 248, startPoint y: 41, endPoint x: 337, endPoint y: 53, distance: 90.0
click at [337, 53] on div "In ACPI terms, which power state leaves a PC in a near-off condition but keeps …" at bounding box center [333, 89] width 178 height 117
click at [337, 53] on h5 "In ACPI terms, which power state leaves a PC in a near-off condition but keeps …" at bounding box center [333, 47] width 170 height 19
drag, startPoint x: 283, startPoint y: 41, endPoint x: 353, endPoint y: 40, distance: 69.8
click at [353, 40] on h5 "In ACPI terms, which power state leaves a PC in a near-off condition but keeps …" at bounding box center [333, 47] width 170 height 19
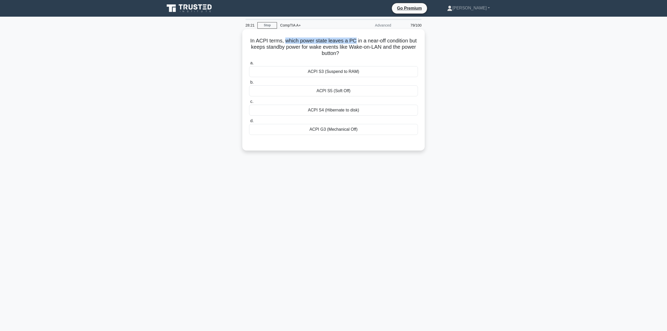
click at [353, 40] on h5 "In ACPI terms, which power state leaves a PC in a near-off condition but keeps …" at bounding box center [333, 47] width 170 height 19
click at [357, 91] on div "ACPI S5 (Soft Off)" at bounding box center [333, 90] width 169 height 11
click at [249, 84] on input "b. ACPI S5 (Soft Off)" at bounding box center [249, 82] width 0 height 3
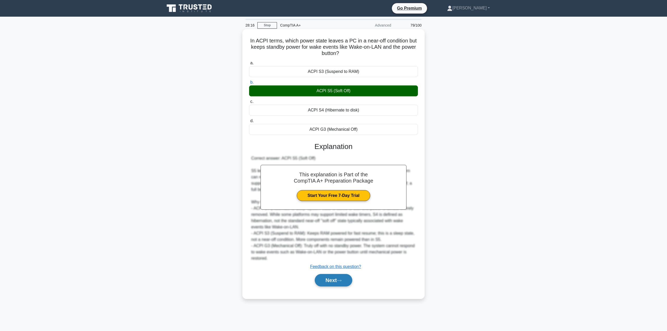
click at [339, 280] on icon at bounding box center [339, 280] width 5 height 3
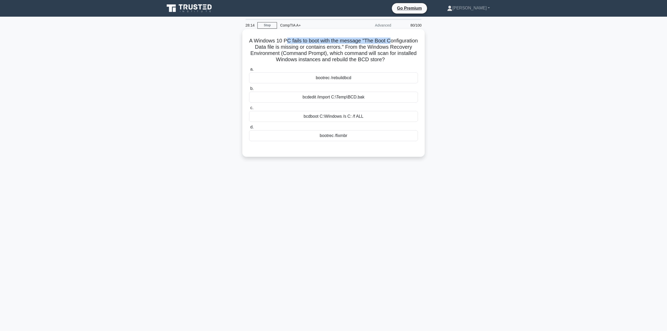
drag, startPoint x: 263, startPoint y: 44, endPoint x: 300, endPoint y: 40, distance: 37.4
click at [300, 40] on h5 "A Windows 10 PC fails to boot with the message "The Boot Configuration Data fil…" at bounding box center [333, 51] width 170 height 26
click at [301, 40] on h5 "A Windows 10 PC fails to boot with the message "The Boot Configuration Data fil…" at bounding box center [333, 51] width 170 height 26
click at [347, 136] on div "bootrec /fixmbr" at bounding box center [333, 135] width 169 height 11
click at [249, 129] on input "d. bootrec /fixmbr" at bounding box center [249, 127] width 0 height 3
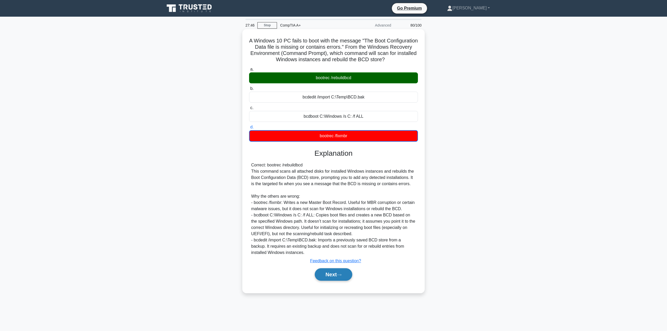
click at [341, 276] on icon at bounding box center [339, 274] width 5 height 3
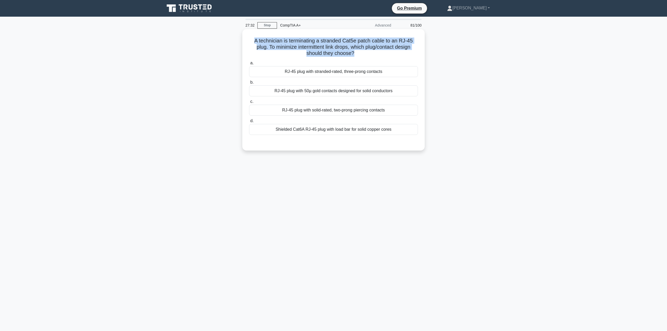
drag, startPoint x: 252, startPoint y: 42, endPoint x: 353, endPoint y: 51, distance: 102.0
click at [353, 51] on h5 "A technician is terminating a stranded Cat5e patch cable to an RJ-45 plug. To m…" at bounding box center [333, 47] width 170 height 19
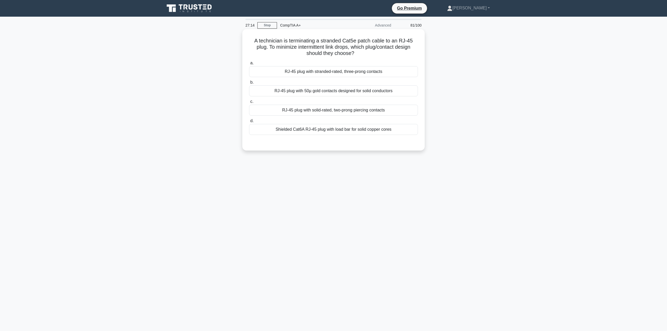
click at [327, 132] on div "Shielded Cat6A RJ-45 plug with load bar for solid copper cores" at bounding box center [333, 129] width 169 height 11
click at [249, 123] on input "d. Shielded Cat6A RJ-45 plug with load bar for solid copper cores" at bounding box center [249, 120] width 0 height 3
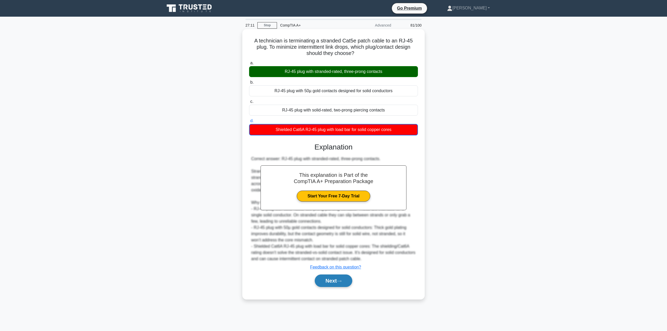
click at [331, 283] on button "Next" at bounding box center [333, 280] width 37 height 13
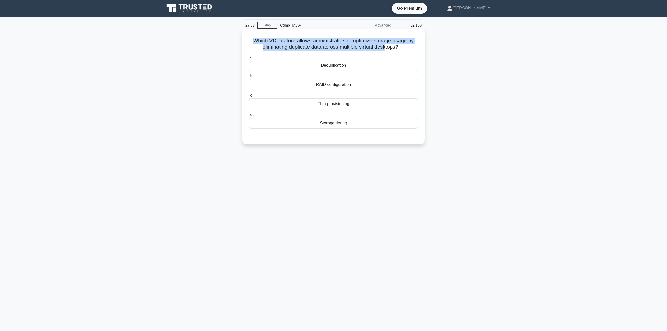
drag, startPoint x: 268, startPoint y: 39, endPoint x: 386, endPoint y: 48, distance: 118.3
click at [386, 48] on h5 "Which VDI feature allows administrators to optimize storage usage by eliminatin…" at bounding box center [333, 44] width 170 height 13
drag, startPoint x: 251, startPoint y: 42, endPoint x: 275, endPoint y: 40, distance: 24.3
click at [275, 40] on h5 "Which VDI feature allows administrators to optimize storage usage by eliminatin…" at bounding box center [333, 44] width 170 height 13
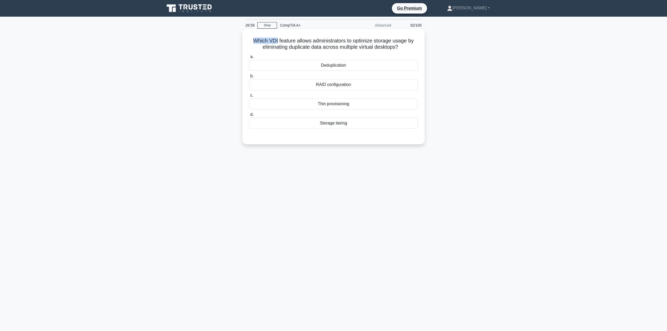
click at [275, 40] on h5 "Which VDI feature allows administrators to optimize storage usage by eliminatin…" at bounding box center [333, 44] width 170 height 13
click at [273, 40] on h5 "Which VDI feature allows administrators to optimize storage usage by eliminatin…" at bounding box center [333, 44] width 170 height 13
drag, startPoint x: 266, startPoint y: 41, endPoint x: 277, endPoint y: 40, distance: 10.5
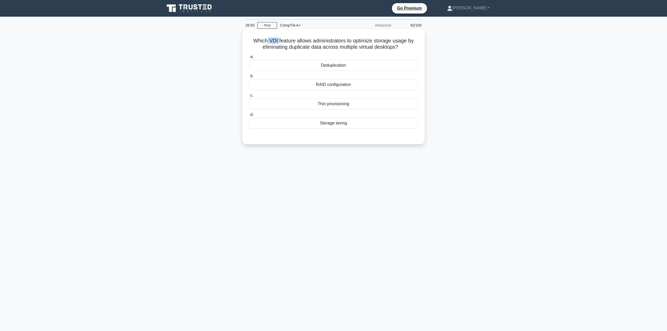
click at [277, 40] on h5 "Which VDI feature allows administrators to optimize storage usage by eliminatin…" at bounding box center [333, 44] width 170 height 13
drag, startPoint x: 276, startPoint y: 40, endPoint x: 267, endPoint y: 41, distance: 8.2
click at [267, 41] on h5 "Which VDI feature allows administrators to optimize storage usage by eliminatin…" at bounding box center [333, 44] width 170 height 13
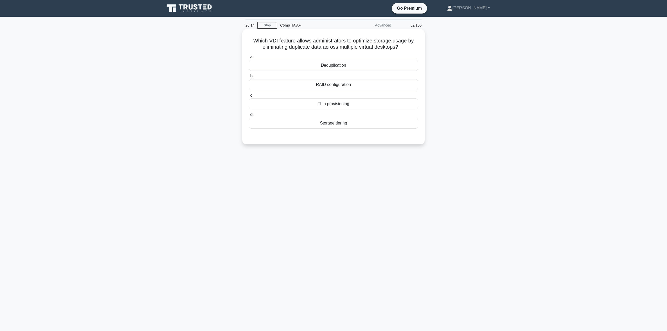
click at [342, 109] on div "Thin provisioning" at bounding box center [333, 103] width 169 height 11
click at [249, 97] on input "c. Thin provisioning" at bounding box center [249, 95] width 0 height 3
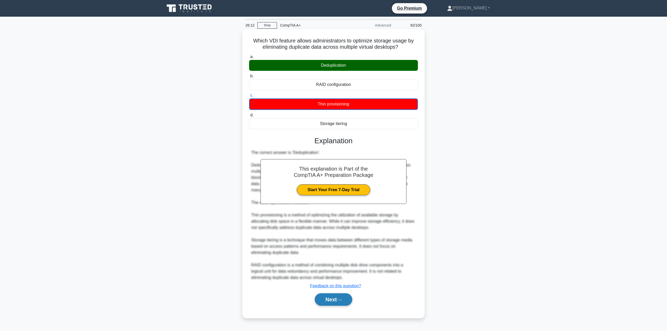
click at [341, 301] on icon at bounding box center [339, 299] width 5 height 3
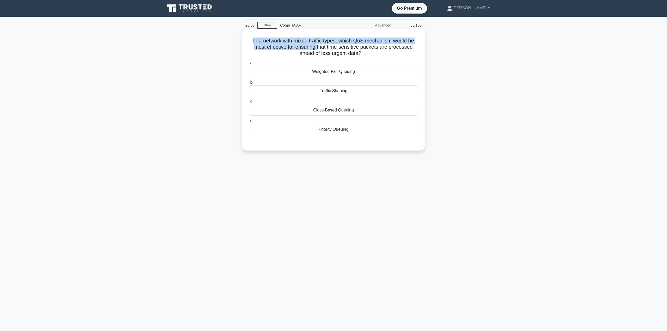
drag, startPoint x: 248, startPoint y: 43, endPoint x: 317, endPoint y: 48, distance: 69.4
click at [317, 48] on div "In a network with mixed traffic types, which QoS mechanism would be most effect…" at bounding box center [333, 89] width 178 height 117
click at [317, 47] on h5 "In a network with mixed traffic types, which QoS mechanism would be most effect…" at bounding box center [333, 47] width 170 height 19
click at [368, 132] on div "Priority Queuing" at bounding box center [333, 129] width 169 height 11
click at [249, 123] on input "d. Priority Queuing" at bounding box center [249, 120] width 0 height 3
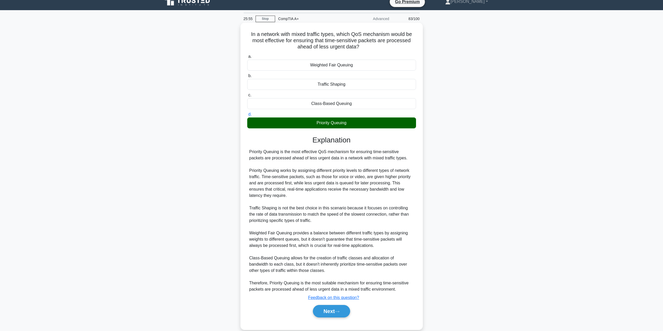
scroll to position [15, 0]
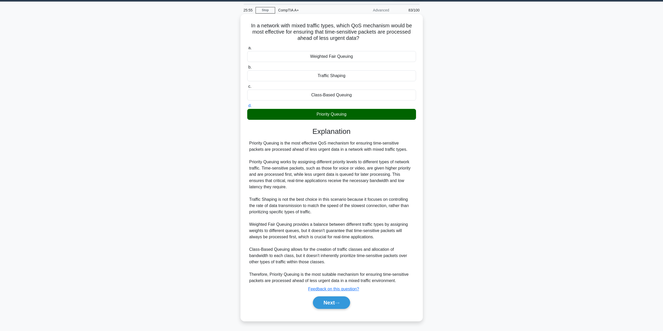
drag, startPoint x: 328, startPoint y: 300, endPoint x: 320, endPoint y: 276, distance: 25.6
click at [328, 300] on button "Next" at bounding box center [331, 302] width 37 height 13
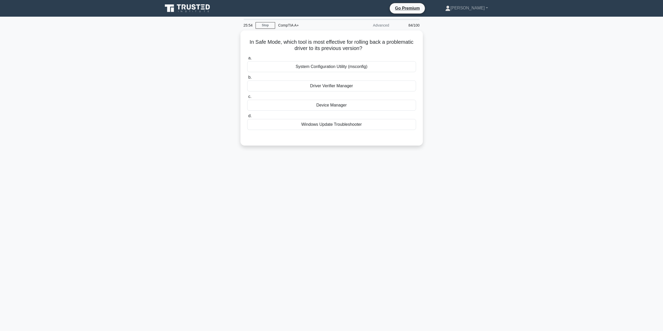
scroll to position [0, 0]
click at [335, 103] on div "Device Manager" at bounding box center [333, 103] width 169 height 11
click at [249, 97] on input "c. Device Manager" at bounding box center [249, 95] width 0 height 3
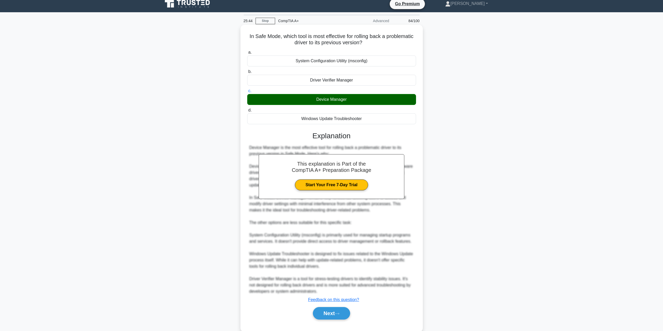
scroll to position [15, 0]
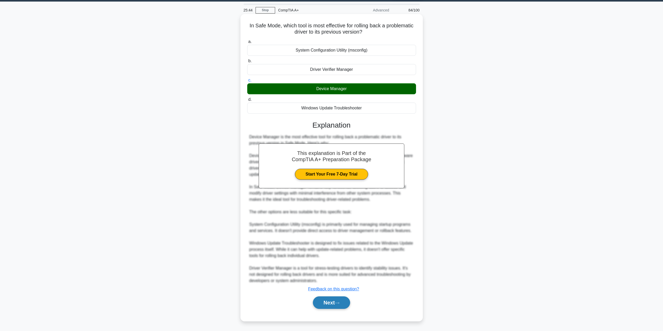
click at [324, 298] on button "Next" at bounding box center [331, 302] width 37 height 13
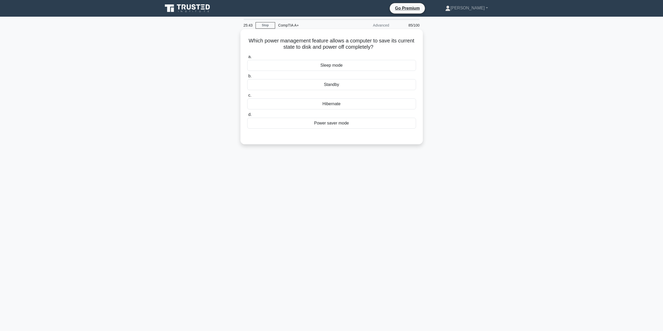
scroll to position [0, 0]
drag, startPoint x: 257, startPoint y: 43, endPoint x: 364, endPoint y: 48, distance: 106.9
click at [364, 48] on h5 "Which power management feature allows a computer to save its current state to d…" at bounding box center [333, 44] width 170 height 13
click at [346, 103] on div "Hibernate" at bounding box center [333, 103] width 169 height 11
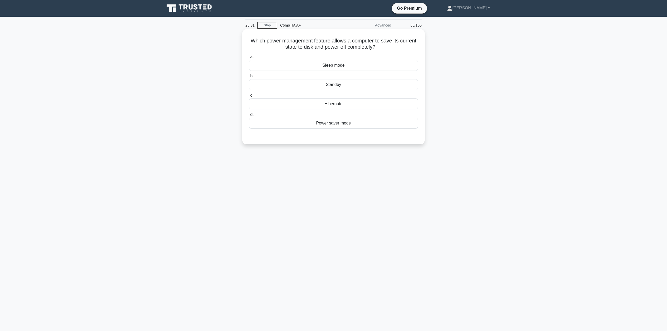
click at [249, 97] on input "c. Hibernate" at bounding box center [249, 95] width 0 height 3
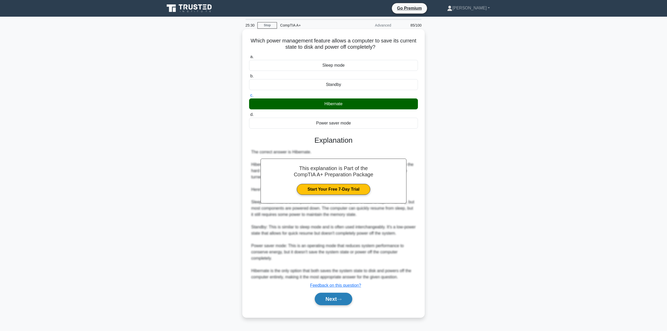
click at [334, 303] on button "Next" at bounding box center [333, 299] width 37 height 13
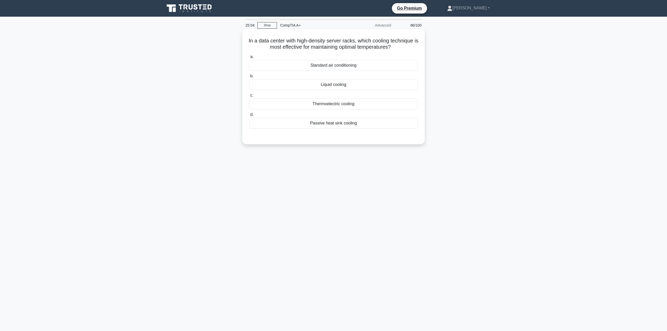
click at [329, 108] on div "Thermoelectric cooling" at bounding box center [333, 103] width 169 height 11
click at [249, 97] on input "c. Thermoelectric cooling" at bounding box center [249, 95] width 0 height 3
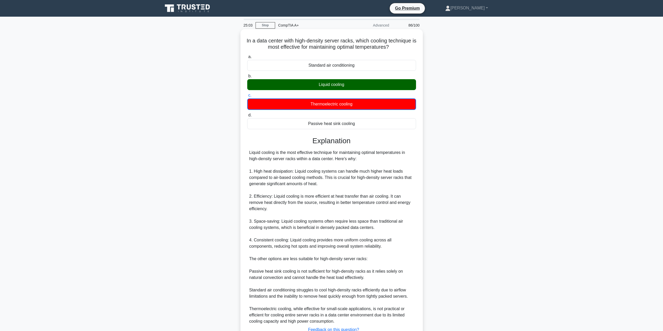
click at [323, 88] on div "Liquid cooling" at bounding box center [331, 84] width 169 height 11
click at [247, 78] on input "b. Liquid cooling" at bounding box center [247, 75] width 0 height 3
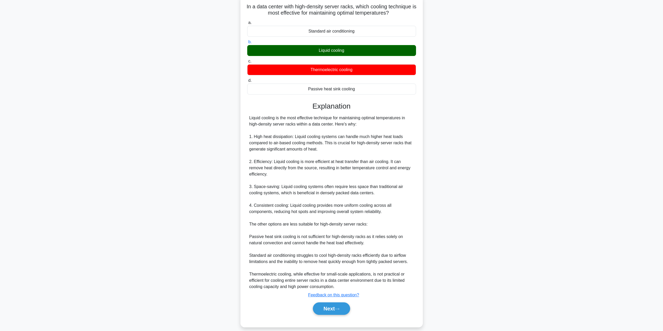
scroll to position [40, 0]
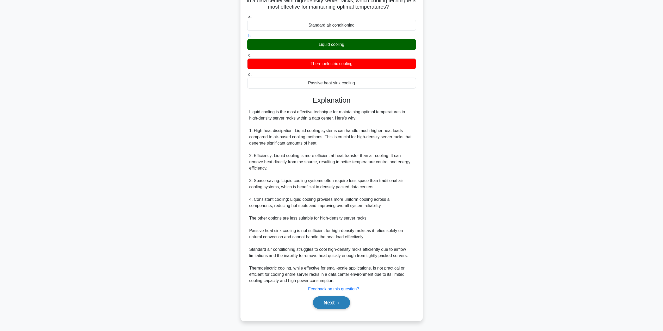
click at [316, 303] on button "Next" at bounding box center [331, 302] width 37 height 13
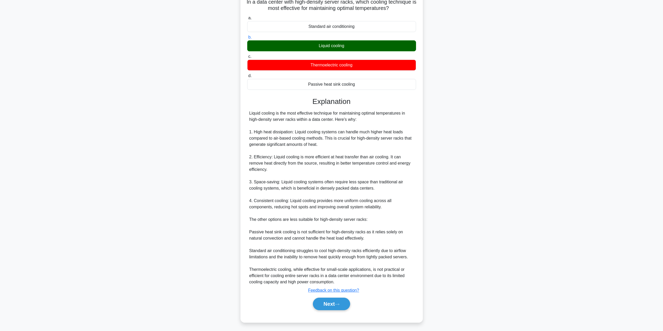
scroll to position [0, 0]
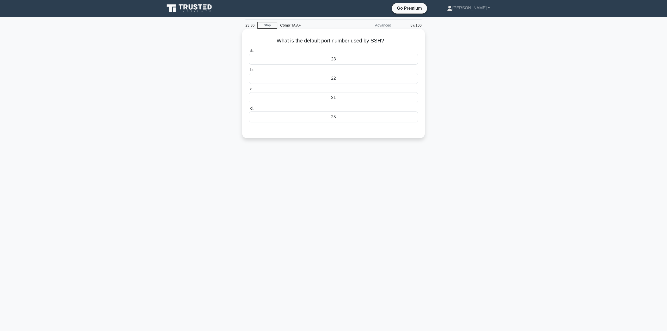
drag, startPoint x: 317, startPoint y: 42, endPoint x: 271, endPoint y: 39, distance: 47.0
click at [271, 39] on h5 "What is the default port number used by SSH? .spinner_0XTQ{transform-origin:cen…" at bounding box center [333, 41] width 170 height 7
click at [305, 44] on h5 "What is the default port number used by SSH? .spinner_0XTQ{transform-origin:cen…" at bounding box center [333, 41] width 170 height 7
click at [336, 95] on div "21" at bounding box center [333, 97] width 169 height 11
click at [249, 91] on input "c. 21" at bounding box center [249, 89] width 0 height 3
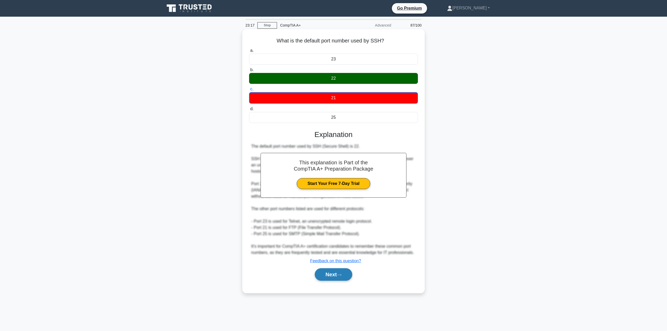
click at [339, 278] on button "Next" at bounding box center [333, 274] width 37 height 13
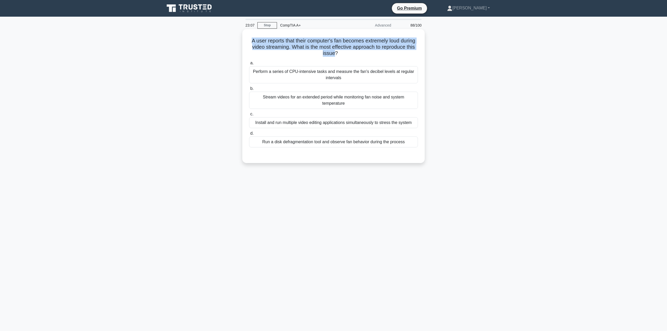
drag, startPoint x: 256, startPoint y: 40, endPoint x: 294, endPoint y: 60, distance: 42.9
click at [352, 54] on h5 "A user reports that their computer's fan becomes extremely loud during video st…" at bounding box center [333, 47] width 170 height 19
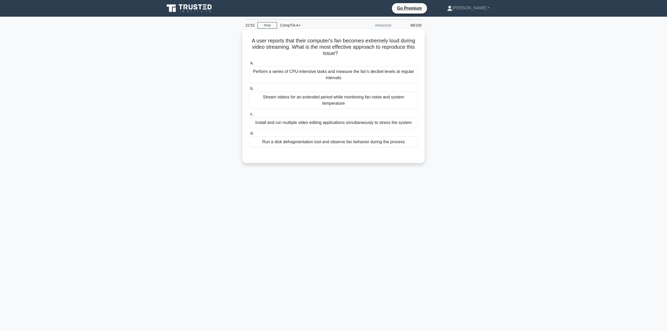
click at [302, 103] on div "Stream videos for an extended period while monitoring fan noise and system temp…" at bounding box center [333, 100] width 169 height 17
click at [249, 90] on input "b. Stream videos for an extended period while monitoring fan noise and system t…" at bounding box center [249, 88] width 0 height 3
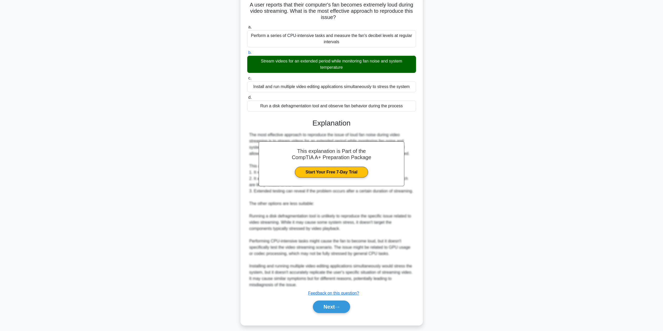
scroll to position [40, 0]
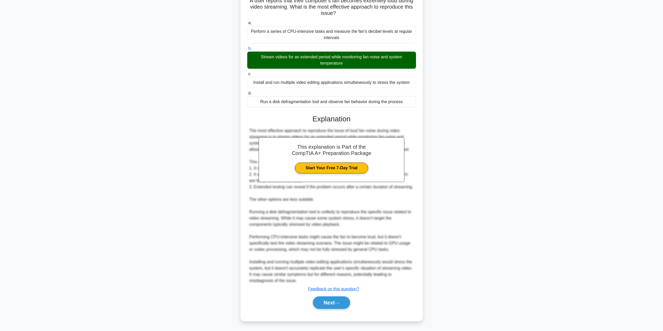
drag, startPoint x: 341, startPoint y: 300, endPoint x: 337, endPoint y: 293, distance: 8.1
click at [341, 300] on button "Next" at bounding box center [331, 302] width 37 height 13
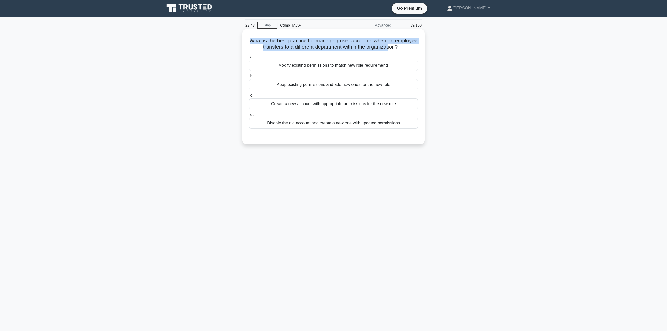
drag, startPoint x: 260, startPoint y: 41, endPoint x: 405, endPoint y: 48, distance: 145.2
click at [405, 48] on h5 "What is the best practice for managing user accounts when an employee transfers…" at bounding box center [333, 44] width 170 height 13
click at [340, 67] on div "Modify existing permissions to match new role requirements" at bounding box center [333, 65] width 169 height 11
click at [249, 59] on input "a. Modify existing permissions to match new role requirements" at bounding box center [249, 56] width 0 height 3
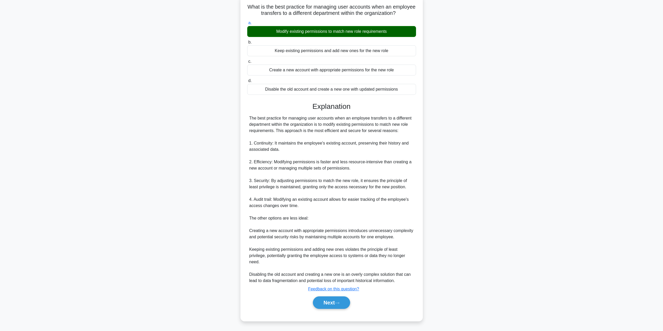
scroll to position [40, 0]
click at [345, 301] on button "Next" at bounding box center [331, 302] width 37 height 13
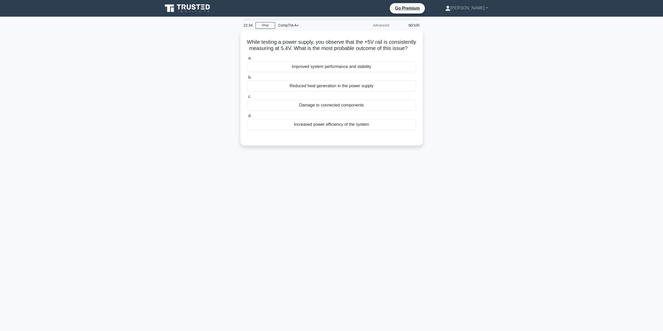
scroll to position [0, 0]
drag, startPoint x: 254, startPoint y: 41, endPoint x: 402, endPoint y: 49, distance: 147.9
click at [402, 49] on h5 "While testing a power supply, you observe that the +5V rail is consistently mea…" at bounding box center [333, 44] width 170 height 13
click at [357, 109] on div "Damage to connected components" at bounding box center [333, 103] width 169 height 11
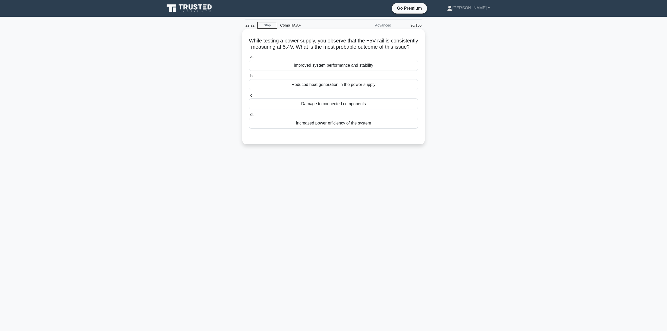
click at [249, 97] on input "c. Damage to connected components" at bounding box center [249, 95] width 0 height 3
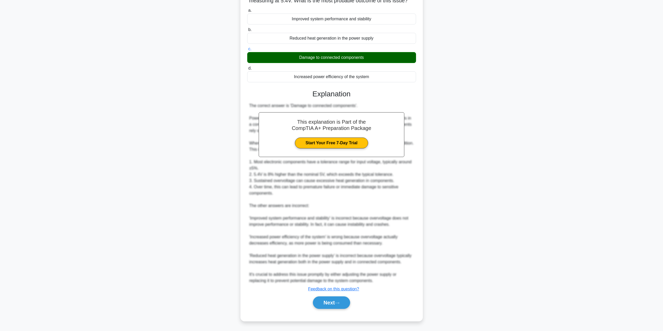
scroll to position [53, 0]
drag, startPoint x: 342, startPoint y: 303, endPoint x: 342, endPoint y: 296, distance: 7.3
click at [342, 303] on button "Next" at bounding box center [331, 302] width 37 height 13
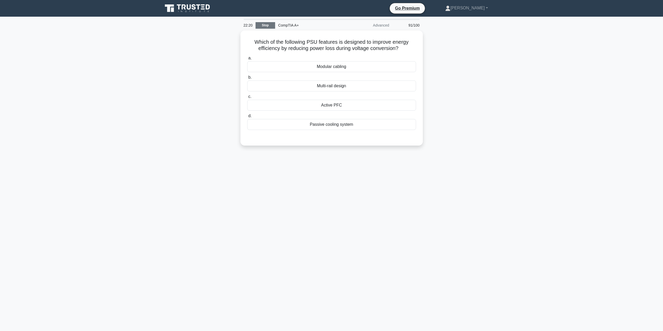
scroll to position [0, 0]
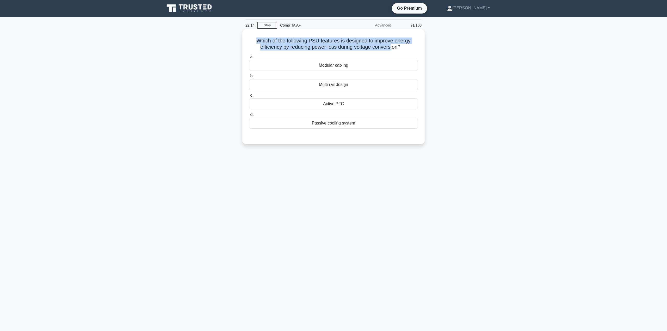
drag, startPoint x: 253, startPoint y: 42, endPoint x: 392, endPoint y: 48, distance: 138.4
click at [392, 48] on h5 "Which of the following PSU features is designed to improve energy efficiency by…" at bounding box center [333, 44] width 170 height 13
click at [350, 87] on div "Multi-rail design" at bounding box center [333, 84] width 169 height 11
click at [249, 78] on input "b. Multi-rail design" at bounding box center [249, 75] width 0 height 3
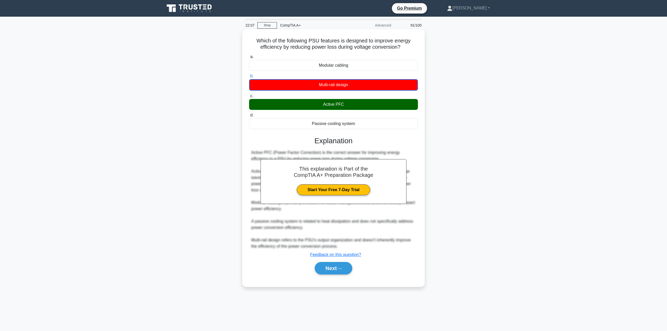
drag, startPoint x: 346, startPoint y: 104, endPoint x: 322, endPoint y: 105, distance: 24.7
click at [322, 105] on div "Active PFC" at bounding box center [333, 104] width 169 height 11
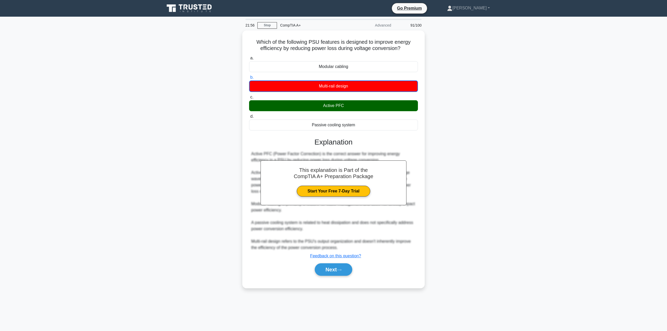
click at [448, 109] on div "Which of the following PSU features is designed to improve energy efficiency by…" at bounding box center [333, 162] width 344 height 264
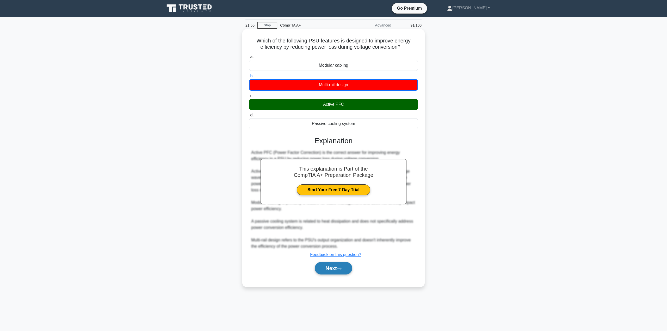
click at [347, 269] on button "Next" at bounding box center [333, 268] width 37 height 13
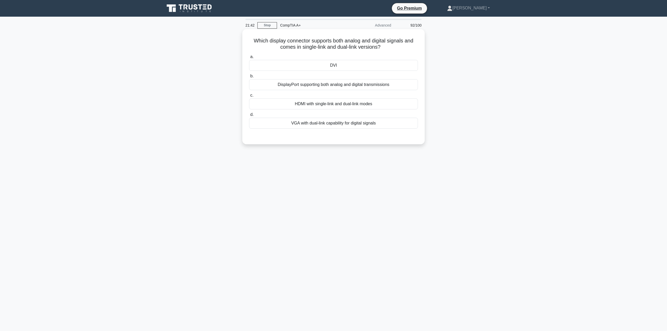
click at [344, 83] on div "DisplayPort supporting both analog and digital transmissions" at bounding box center [333, 84] width 169 height 11
click at [249, 78] on input "b. DisplayPort supporting both analog and digital transmissions" at bounding box center [249, 75] width 0 height 3
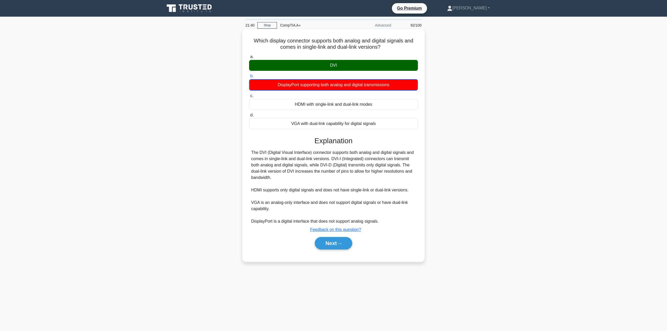
click at [338, 68] on div "DVI" at bounding box center [333, 65] width 169 height 11
click at [249, 59] on input "a. DVI" at bounding box center [249, 56] width 0 height 3
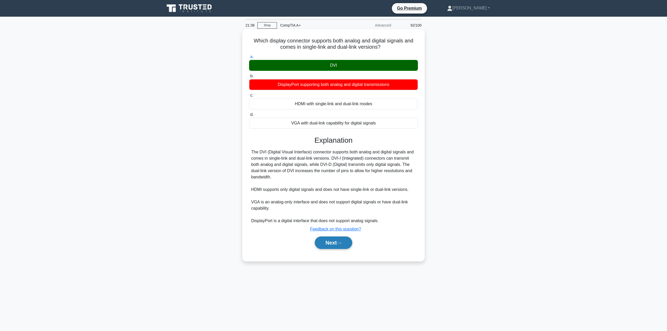
click at [333, 240] on button "Next" at bounding box center [333, 242] width 37 height 13
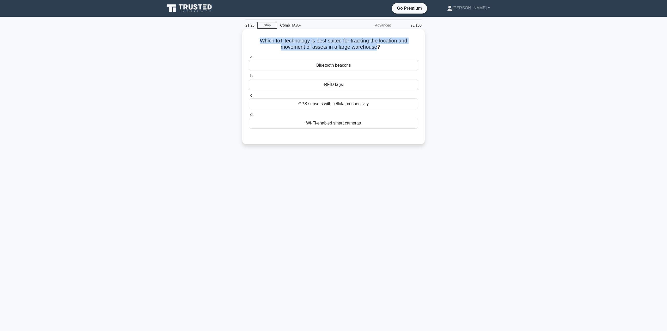
drag, startPoint x: 257, startPoint y: 40, endPoint x: 365, endPoint y: 48, distance: 107.8
click at [377, 48] on h5 "Which IoT technology is best suited for tracking the location and movement of a…" at bounding box center [333, 44] width 170 height 13
click at [362, 48] on h5 "Which IoT technology is best suited for tracking the location and movement of a…" at bounding box center [333, 44] width 170 height 13
click at [332, 85] on div "RFID tags" at bounding box center [333, 84] width 169 height 11
click at [249, 78] on input "b. RFID tags" at bounding box center [249, 75] width 0 height 3
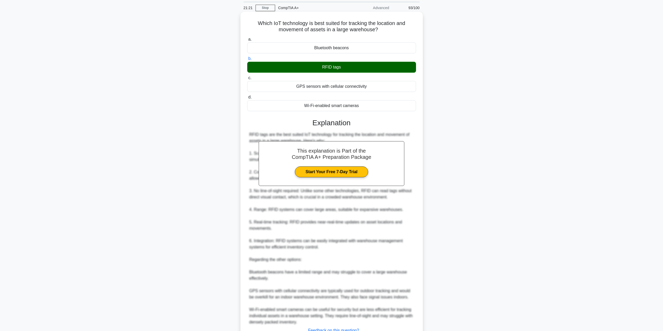
scroll to position [59, 0]
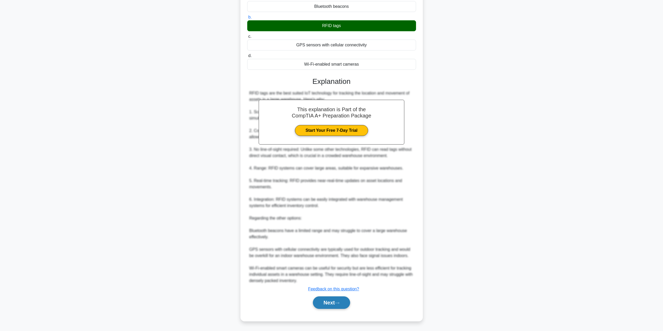
click at [329, 298] on button "Next" at bounding box center [331, 302] width 37 height 13
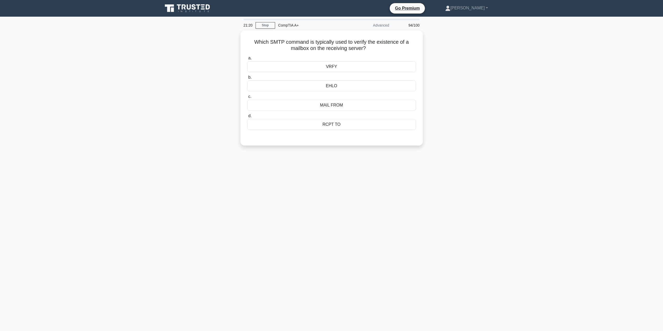
scroll to position [0, 0]
click at [334, 124] on div "RCPT TO" at bounding box center [333, 123] width 169 height 11
click at [249, 116] on input "d. RCPT TO" at bounding box center [249, 114] width 0 height 3
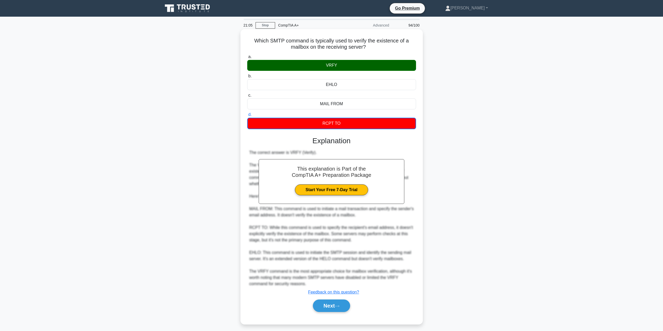
scroll to position [3, 0]
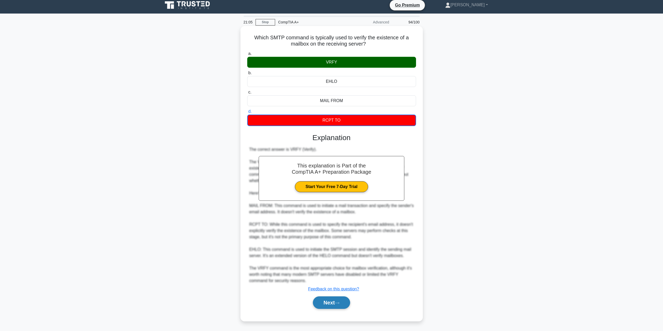
drag, startPoint x: 334, startPoint y: 306, endPoint x: 334, endPoint y: 300, distance: 6.3
click at [334, 306] on button "Next" at bounding box center [331, 302] width 37 height 13
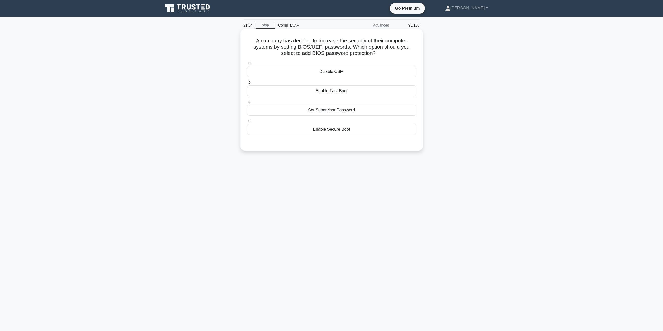
scroll to position [0, 0]
click at [309, 114] on div "Set Supervisor Password" at bounding box center [333, 110] width 169 height 11
click at [249, 103] on input "c. Set Supervisor Password" at bounding box center [249, 101] width 0 height 3
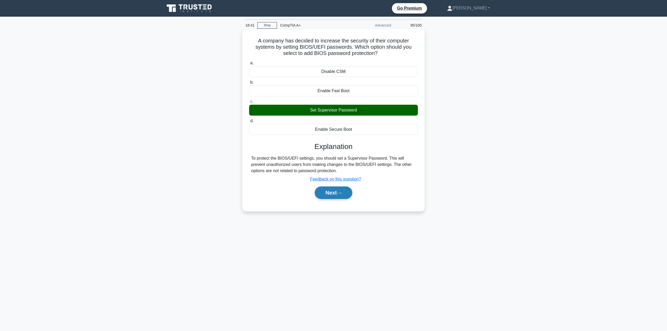
click at [341, 192] on icon at bounding box center [339, 193] width 5 height 3
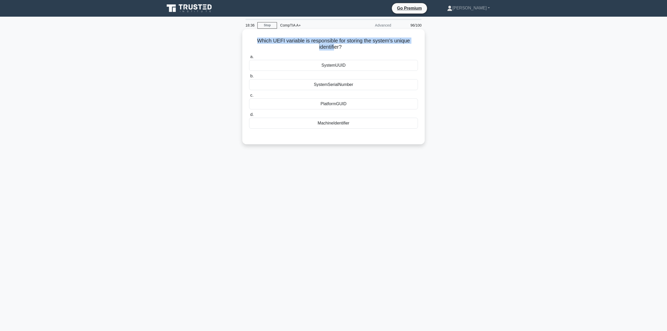
drag, startPoint x: 256, startPoint y: 42, endPoint x: 335, endPoint y: 48, distance: 78.8
click at [335, 48] on h5 "Which UEFI variable is responsible for storing the system's unique identifier? …" at bounding box center [333, 44] width 170 height 13
click at [352, 47] on h5 "Which UEFI variable is responsible for storing the system's unique identifier? …" at bounding box center [333, 44] width 170 height 13
click at [334, 67] on div "SystemUUID" at bounding box center [333, 65] width 169 height 11
click at [249, 59] on input "a. SystemUUID" at bounding box center [249, 56] width 0 height 3
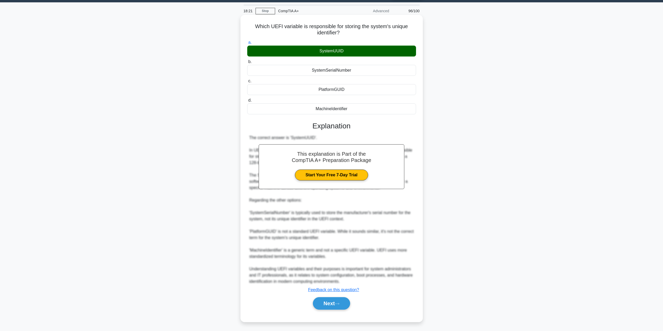
scroll to position [15, 0]
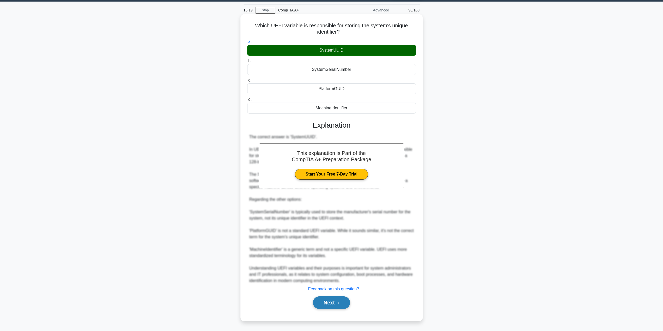
click at [328, 306] on button "Next" at bounding box center [331, 302] width 37 height 13
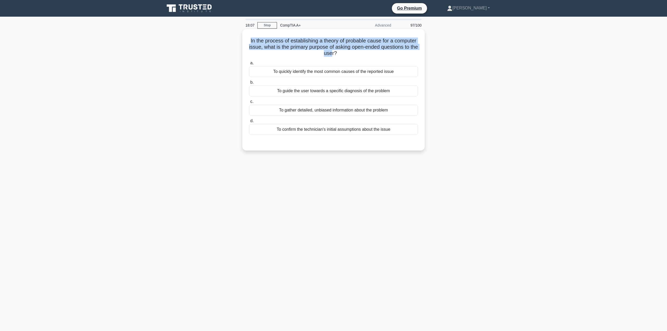
drag, startPoint x: 275, startPoint y: 40, endPoint x: 351, endPoint y: 52, distance: 76.6
click at [351, 52] on h5 "In the process of establishing a theory of probable cause for a computer issue,…" at bounding box center [333, 47] width 170 height 19
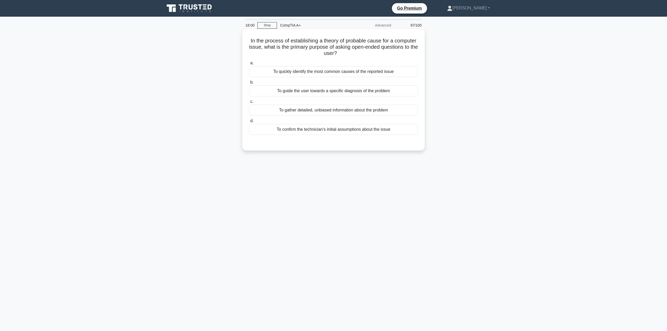
click at [308, 110] on div "To gather detailed, unbiased information about the problem" at bounding box center [333, 110] width 169 height 11
click at [249, 103] on input "c. To gather detailed, unbiased information about the problem" at bounding box center [249, 101] width 0 height 3
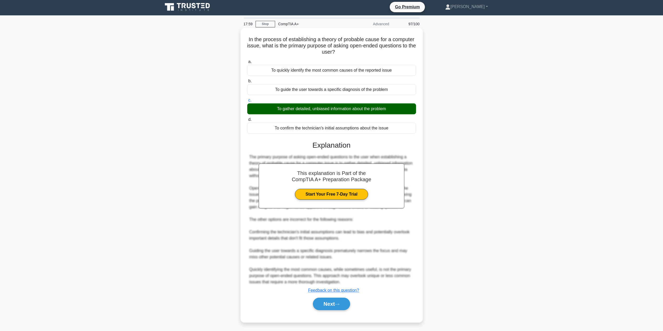
scroll to position [3, 0]
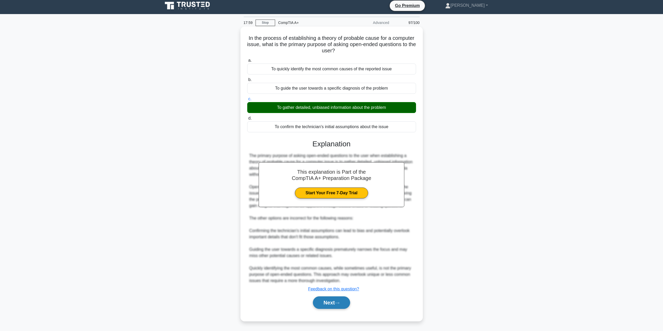
click at [333, 300] on button "Next" at bounding box center [331, 302] width 37 height 13
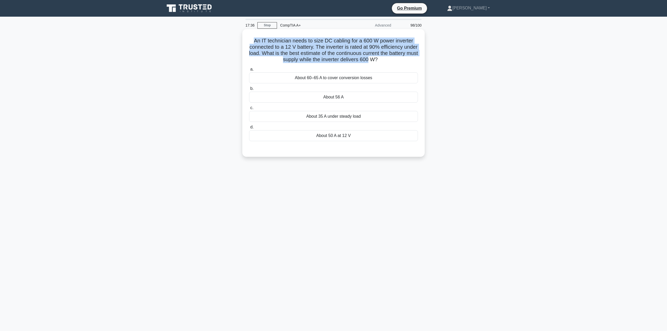
drag, startPoint x: 253, startPoint y: 42, endPoint x: 385, endPoint y: 59, distance: 133.6
click at [385, 59] on h5 "An IT technician needs to size DC cabling for a 600 W power inverter connected …" at bounding box center [333, 51] width 170 height 26
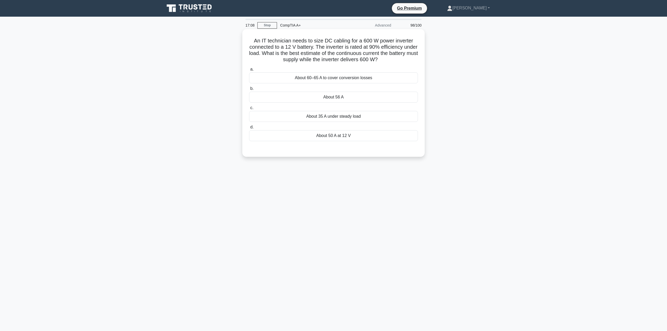
click at [321, 119] on div "About 35 A under steady load" at bounding box center [333, 116] width 169 height 11
click at [249, 110] on input "c. About 35 A under steady load" at bounding box center [249, 107] width 0 height 3
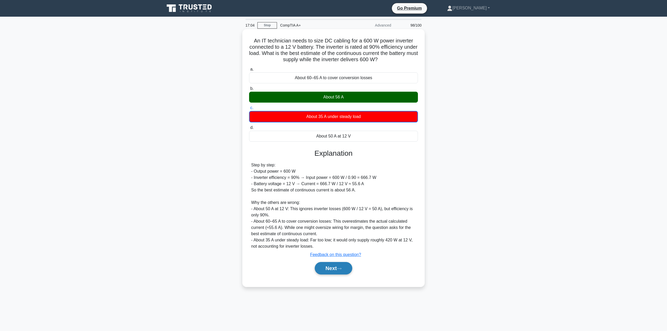
click at [336, 265] on button "Next" at bounding box center [333, 268] width 37 height 13
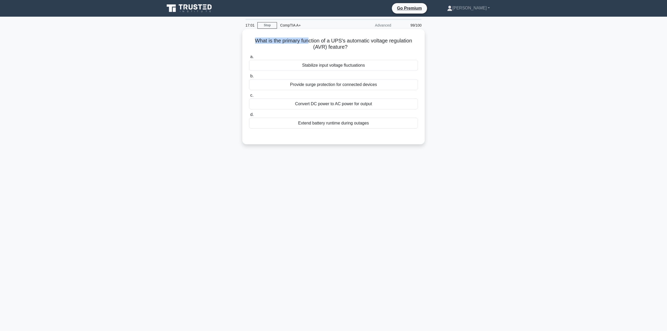
drag, startPoint x: 251, startPoint y: 41, endPoint x: 308, endPoint y: 39, distance: 56.6
click at [308, 39] on h5 "What is the primary function of a UPS's automatic voltage regulation (AVR) feat…" at bounding box center [333, 44] width 170 height 13
drag, startPoint x: 252, startPoint y: 41, endPoint x: 356, endPoint y: 44, distance: 104.0
click at [356, 44] on h5 "What is the primary function of a UPS's automatic voltage regulation (AVR) feat…" at bounding box center [333, 44] width 170 height 13
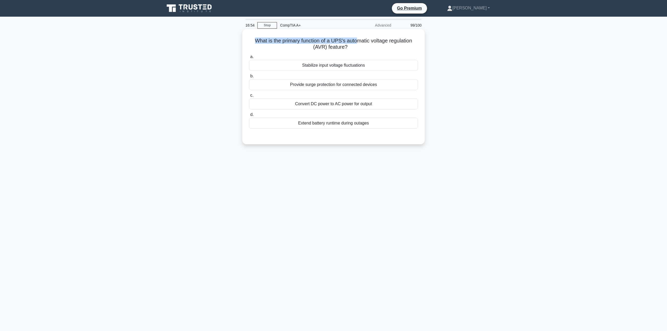
click at [355, 44] on h5 "What is the primary function of a UPS's automatic voltage regulation (AVR) feat…" at bounding box center [333, 44] width 170 height 13
click at [321, 68] on div "Stabilize input voltage fluctuations" at bounding box center [333, 65] width 169 height 11
click at [249, 59] on input "a. Stabilize input voltage fluctuations" at bounding box center [249, 56] width 0 height 3
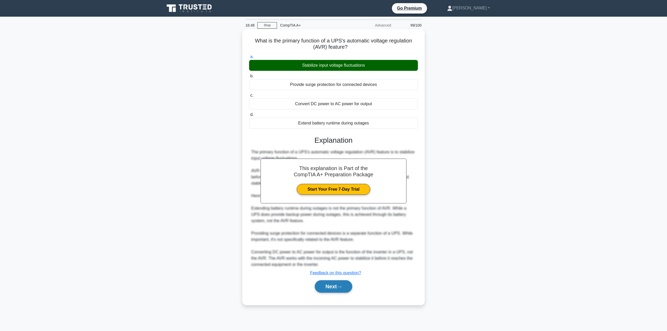
click at [331, 282] on button "Next" at bounding box center [333, 286] width 37 height 13
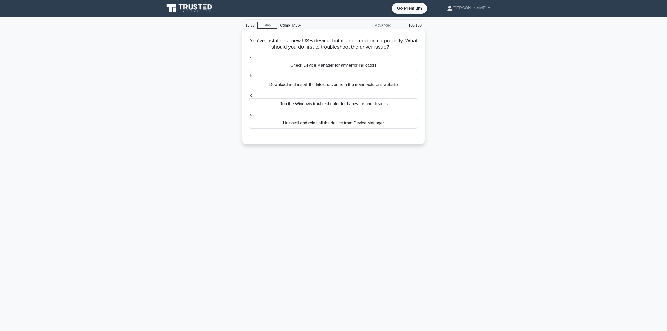
click at [285, 65] on div "Check Device Manager for any error indicators" at bounding box center [333, 65] width 169 height 11
click at [249, 59] on input "a. Check Device Manager for any error indicators" at bounding box center [249, 56] width 0 height 3
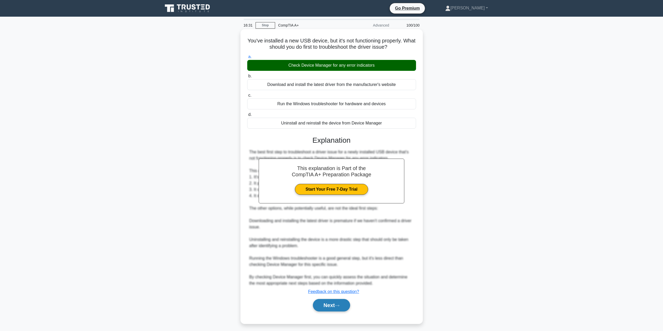
click at [335, 310] on button "Next" at bounding box center [331, 305] width 37 height 13
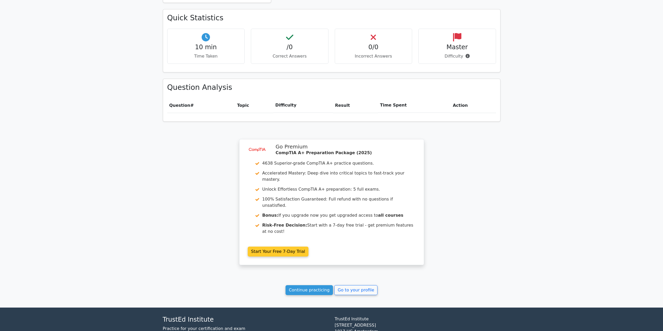
scroll to position [288, 0]
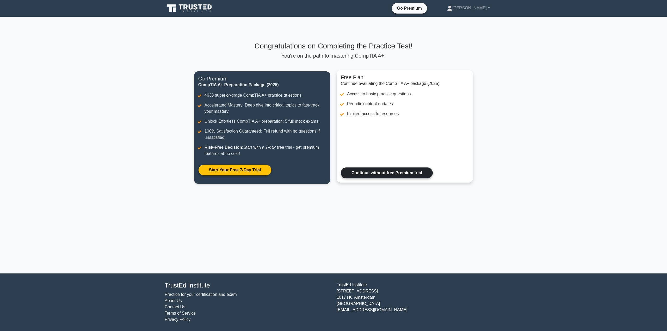
click at [394, 176] on link "Continue without free Premium trial" at bounding box center [387, 172] width 92 height 11
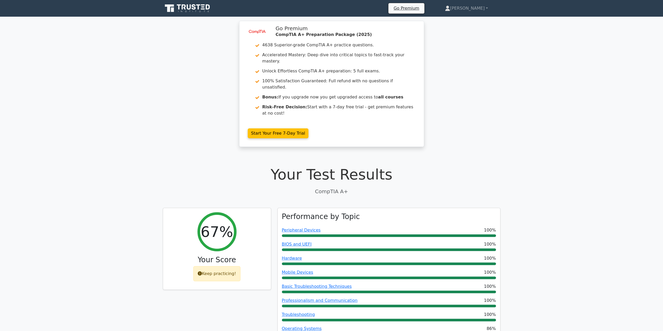
click at [186, 8] on icon at bounding box center [188, 8] width 50 height 10
click at [485, 4] on link "[PERSON_NAME]" at bounding box center [466, 8] width 68 height 10
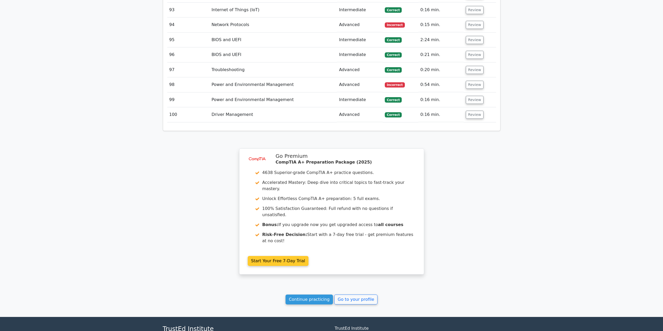
scroll to position [2311, 0]
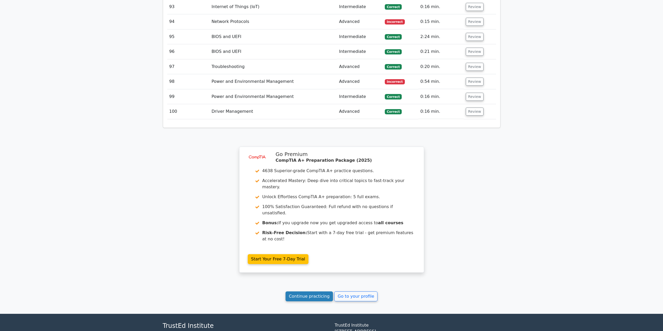
click at [313, 291] on link "Continue practicing" at bounding box center [309, 296] width 48 height 10
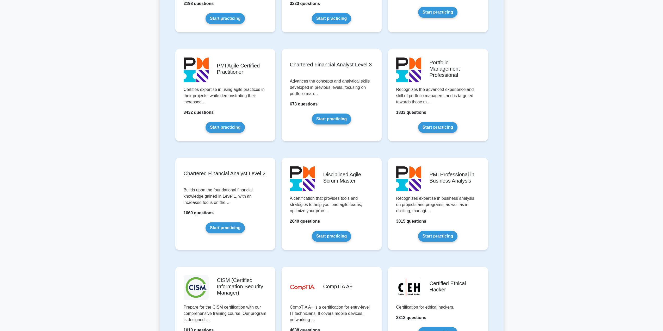
scroll to position [547, 0]
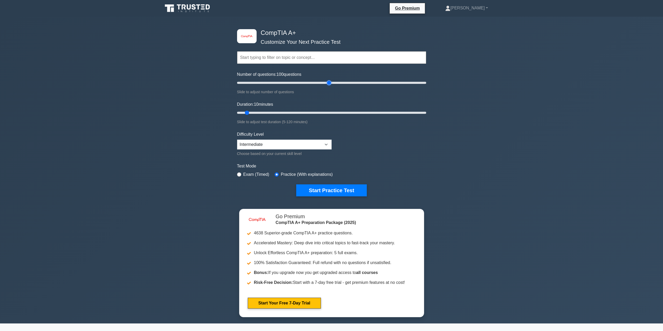
drag, startPoint x: 244, startPoint y: 83, endPoint x: 330, endPoint y: 83, distance: 85.9
type input "100"
click at [330, 83] on input "Number of questions: 100 questions" at bounding box center [331, 83] width 189 height 6
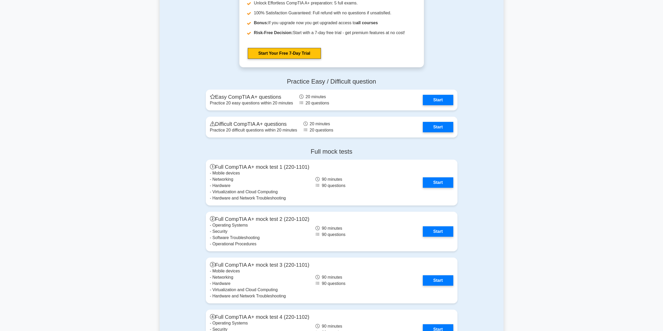
scroll to position [1328, 0]
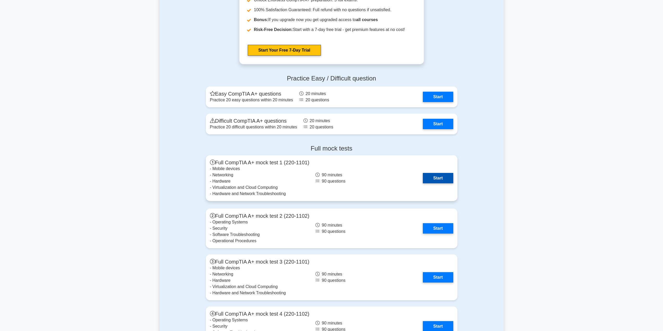
click at [436, 178] on link "Start" at bounding box center [438, 178] width 30 height 10
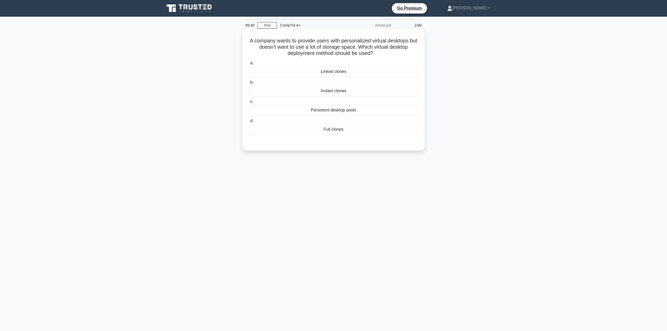
click at [338, 73] on div "Linked clones" at bounding box center [333, 71] width 169 height 11
click at [249, 65] on input "a. Linked clones" at bounding box center [249, 62] width 0 height 3
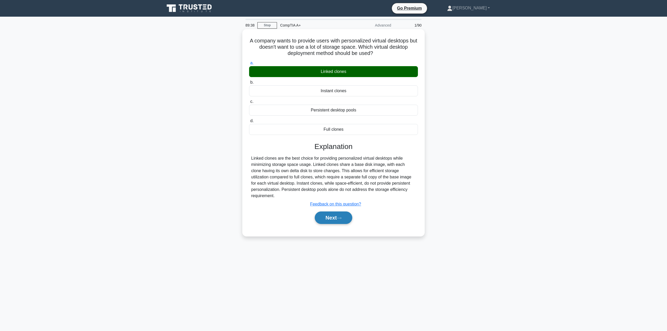
click at [333, 216] on button "Next" at bounding box center [333, 217] width 37 height 13
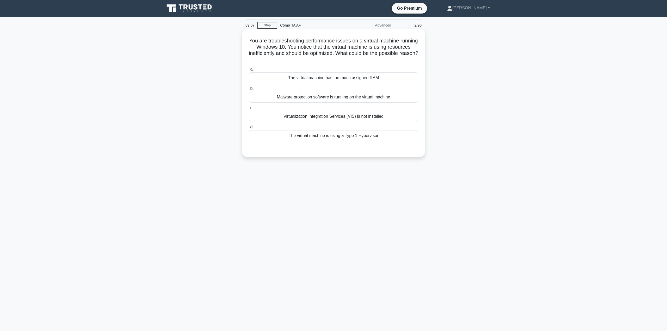
click at [346, 139] on div "The virtual machine is using a Type 1 Hypervisor" at bounding box center [333, 135] width 169 height 11
click at [249, 129] on input "d. The virtual machine is using a Type 1 Hypervisor" at bounding box center [249, 127] width 0 height 3
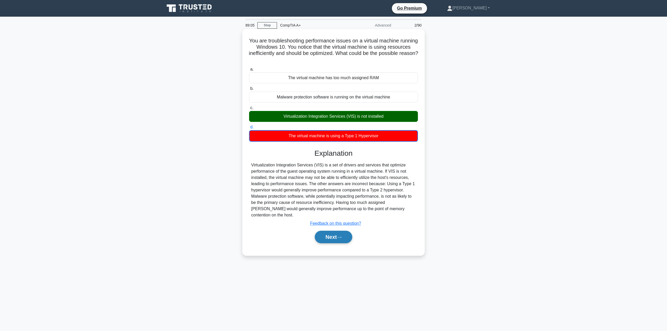
click at [341, 236] on icon at bounding box center [339, 237] width 4 height 2
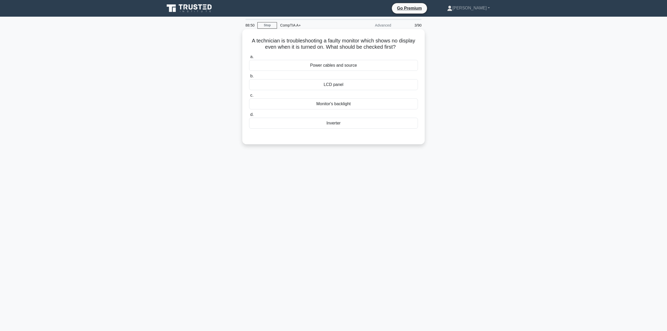
click at [330, 66] on div "Power cables and source" at bounding box center [333, 65] width 169 height 11
click at [249, 59] on input "a. Power cables and source" at bounding box center [249, 56] width 0 height 3
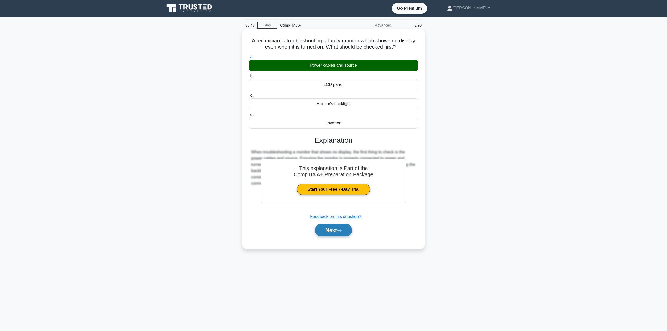
click at [335, 227] on button "Next" at bounding box center [333, 230] width 37 height 13
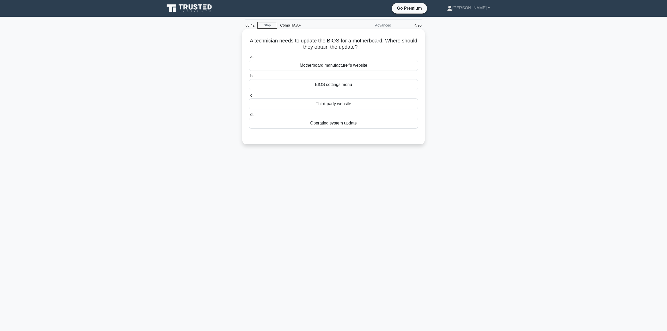
click at [333, 65] on div "Motherboard manufacturer's website" at bounding box center [333, 65] width 169 height 11
click at [249, 59] on input "a. Motherboard manufacturer's website" at bounding box center [249, 56] width 0 height 3
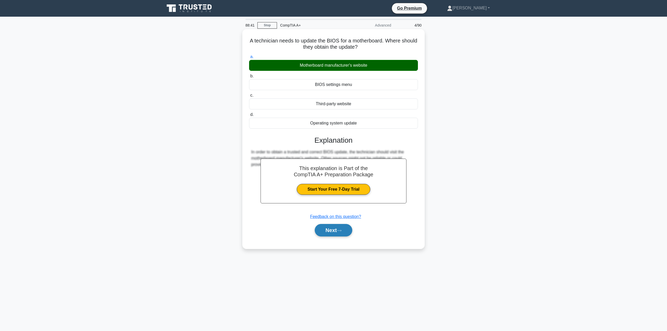
click at [335, 233] on button "Next" at bounding box center [333, 230] width 37 height 13
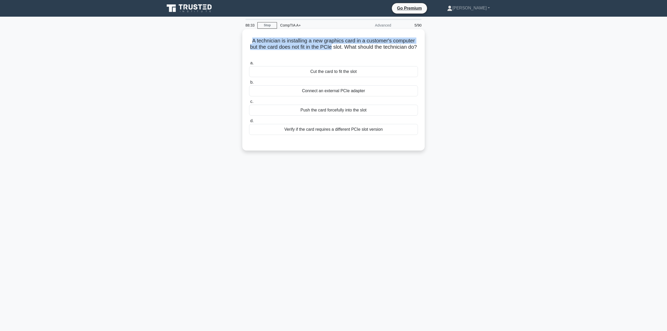
drag, startPoint x: 250, startPoint y: 41, endPoint x: 337, endPoint y: 49, distance: 87.4
click at [337, 49] on h5 "A technician is installing a new graphics card in a customer's computer but the…" at bounding box center [333, 47] width 170 height 19
click at [366, 131] on div "Verify if the card requires a different PCIe slot version" at bounding box center [333, 129] width 169 height 11
click at [249, 123] on input "d. Verify if the card requires a different PCIe slot version" at bounding box center [249, 120] width 0 height 3
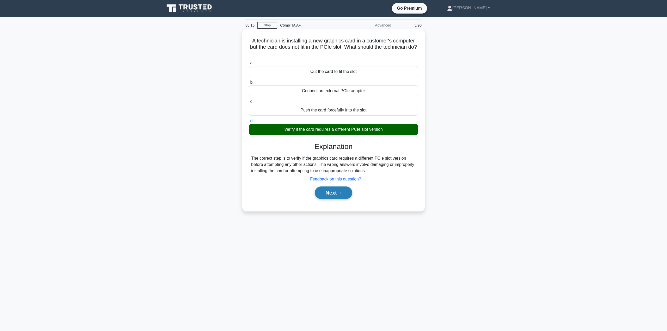
click at [341, 194] on icon at bounding box center [339, 193] width 5 height 3
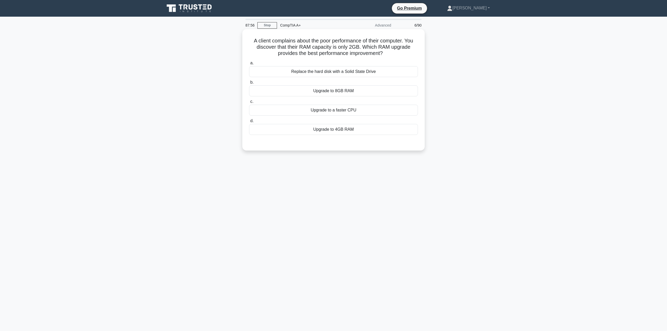
click at [339, 92] on div "Upgrade to 8GB RAM" at bounding box center [333, 90] width 169 height 11
click at [249, 84] on input "b. Upgrade to 8GB RAM" at bounding box center [249, 82] width 0 height 3
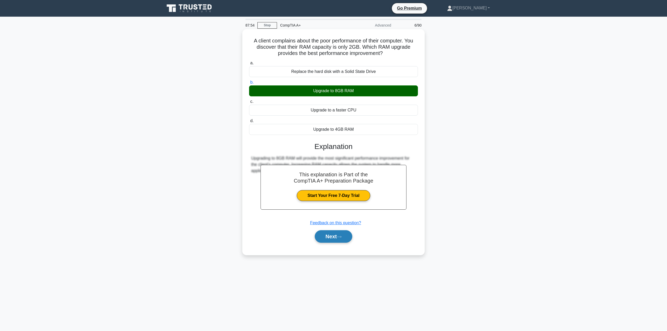
click at [345, 239] on button "Next" at bounding box center [333, 236] width 37 height 13
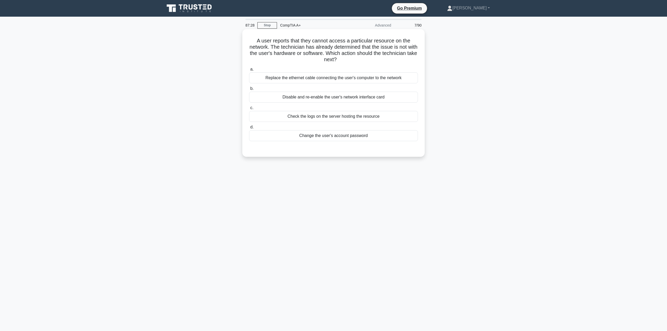
click at [312, 116] on div "Check the logs on the server hosting the resource" at bounding box center [333, 116] width 169 height 11
click at [249, 110] on input "c. Check the logs on the server hosting the resource" at bounding box center [249, 107] width 0 height 3
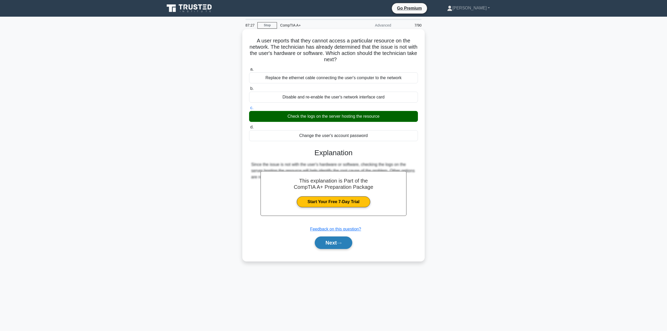
click at [344, 249] on button "Next" at bounding box center [333, 242] width 37 height 13
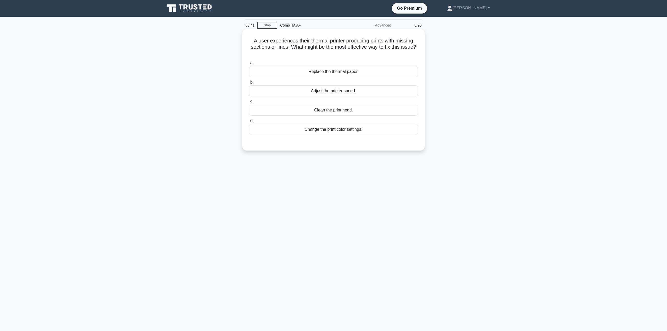
click at [341, 91] on div "Adjust the printer speed." at bounding box center [333, 90] width 169 height 11
click at [249, 84] on input "b. Adjust the printer speed." at bounding box center [249, 82] width 0 height 3
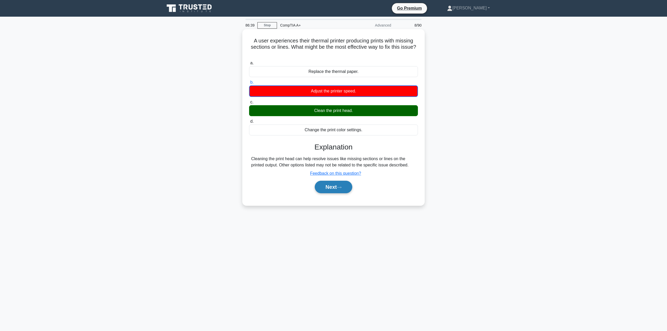
click at [341, 187] on icon at bounding box center [339, 187] width 5 height 3
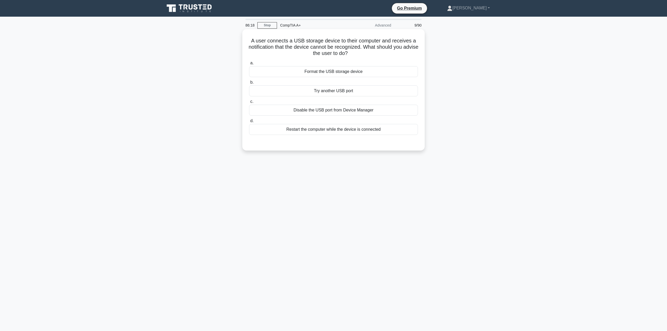
click at [334, 90] on div "Try another USB port" at bounding box center [333, 90] width 169 height 11
click at [249, 84] on input "b. Try another USB port" at bounding box center [249, 82] width 0 height 3
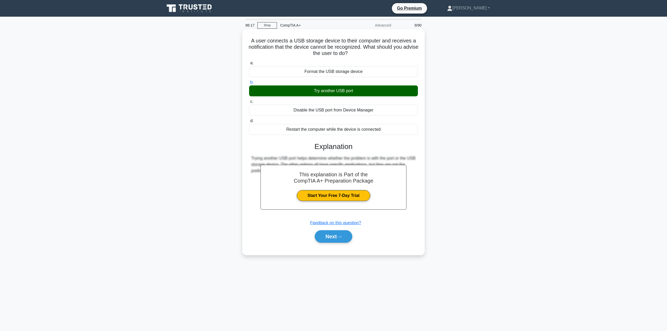
click at [340, 228] on div "Next" at bounding box center [333, 236] width 169 height 17
click at [341, 234] on button "Next" at bounding box center [333, 236] width 37 height 13
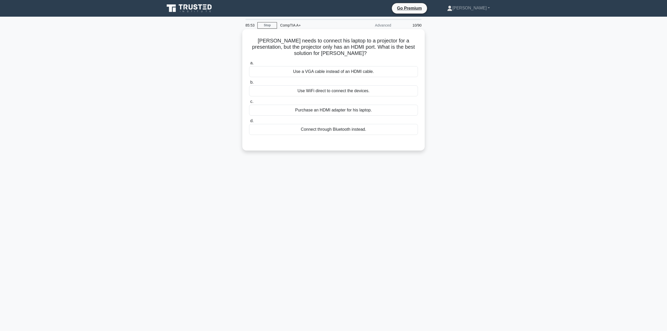
click at [333, 111] on div "Purchase an HDMI adapter for his laptop." at bounding box center [333, 110] width 169 height 11
click at [249, 103] on input "c. Purchase an HDMI adapter for his laptop." at bounding box center [249, 101] width 0 height 3
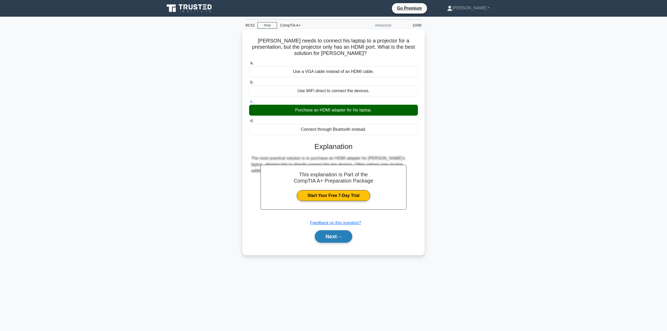
click at [337, 232] on button "Next" at bounding box center [333, 236] width 37 height 13
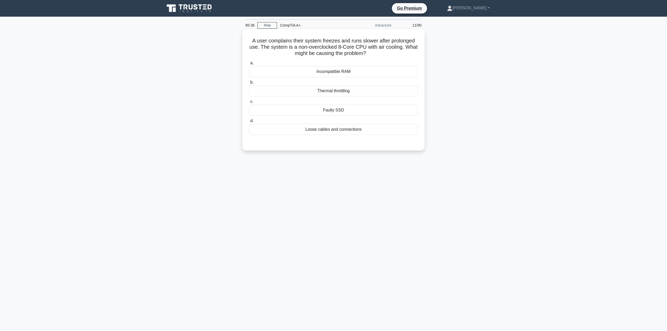
click at [351, 92] on div "Thermal throttling" at bounding box center [333, 90] width 169 height 11
click at [249, 84] on input "b. Thermal throttling" at bounding box center [249, 82] width 0 height 3
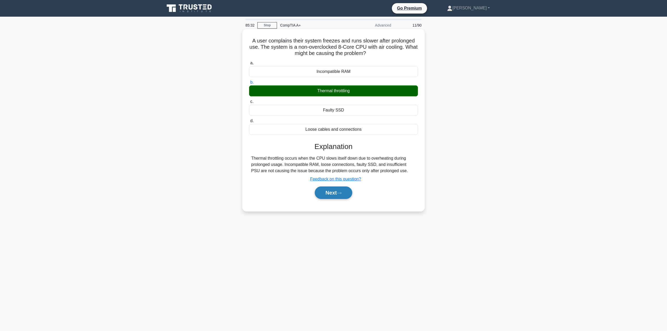
click at [339, 193] on button "Next" at bounding box center [333, 192] width 37 height 13
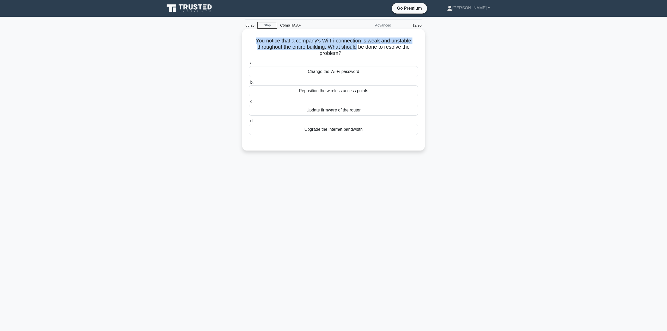
drag, startPoint x: 261, startPoint y: 38, endPoint x: 359, endPoint y: 48, distance: 98.4
click at [359, 48] on h5 "You notice that a company's Wi-Fi connection is weak and unstable throughout th…" at bounding box center [333, 47] width 170 height 19
click at [359, 108] on div "Update firmware of the router" at bounding box center [333, 110] width 169 height 11
click at [249, 103] on input "c. Update firmware of the router" at bounding box center [249, 101] width 0 height 3
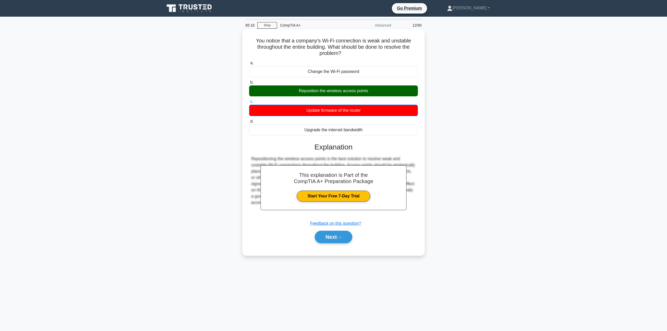
click at [349, 94] on div "Reposition the wireless access points" at bounding box center [333, 90] width 169 height 11
click at [249, 84] on input "b. Reposition the wireless access points" at bounding box center [249, 82] width 0 height 3
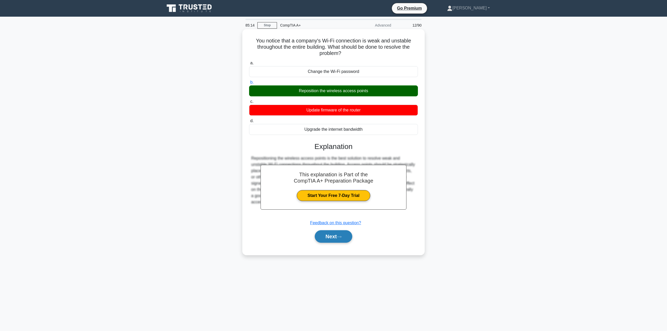
click at [341, 237] on icon at bounding box center [339, 237] width 4 height 2
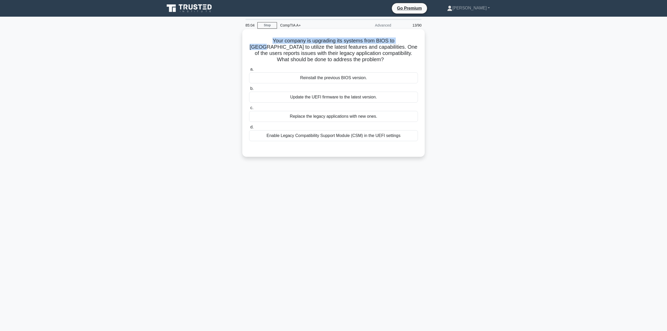
drag, startPoint x: 251, startPoint y: 40, endPoint x: 393, endPoint y: 40, distance: 142.5
click at [391, 40] on h5 "Your company is upgrading its systems from BIOS to UEFI to utilize the latest f…" at bounding box center [333, 51] width 170 height 26
click at [393, 40] on h5 "Your company is upgrading its systems from BIOS to UEFI to utilize the latest f…" at bounding box center [333, 51] width 170 height 26
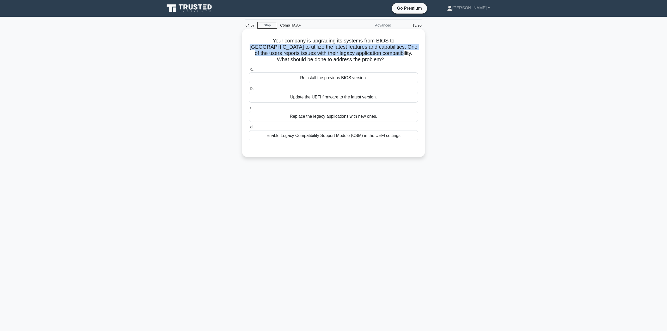
drag, startPoint x: 376, startPoint y: 40, endPoint x: 357, endPoint y: 53, distance: 22.0
click at [357, 53] on h5 "Your company is upgrading its systems from BIOS to UEFI to utilize the latest f…" at bounding box center [333, 51] width 170 height 26
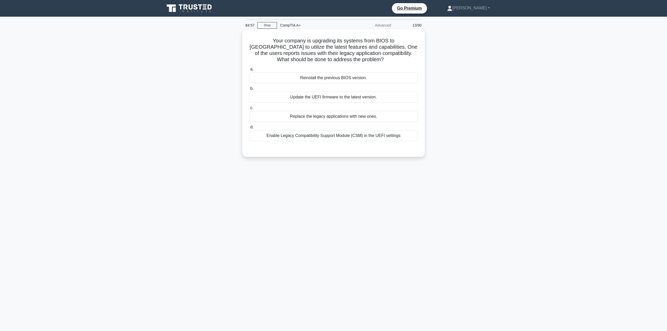
click at [361, 52] on h5 "Your company is upgrading its systems from BIOS to UEFI to utilize the latest f…" at bounding box center [333, 51] width 170 height 26
click at [295, 136] on div "Enable Legacy Compatibility Support Module (CSM) in the UEFI settings" at bounding box center [333, 135] width 169 height 11
click at [249, 129] on input "d. Enable Legacy Compatibility Support Module (CSM) in the UEFI settings" at bounding box center [249, 127] width 0 height 3
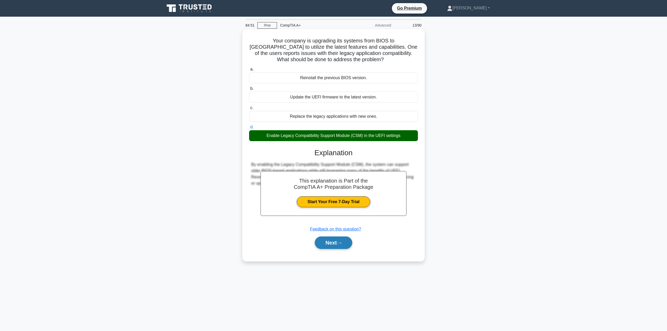
click at [334, 243] on button "Next" at bounding box center [333, 242] width 37 height 13
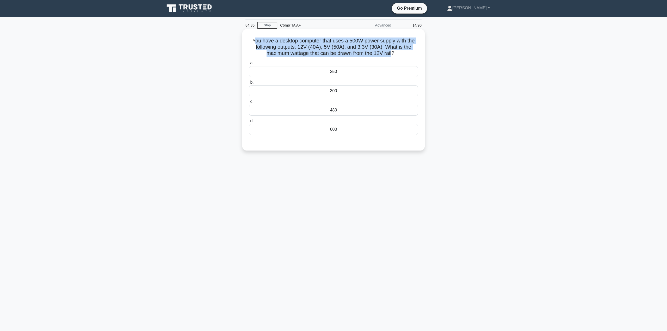
drag, startPoint x: 252, startPoint y: 41, endPoint x: 394, endPoint y: 53, distance: 142.5
click at [394, 53] on h5 "You have a desktop computer that uses a 500W power supply with the following ou…" at bounding box center [333, 47] width 170 height 19
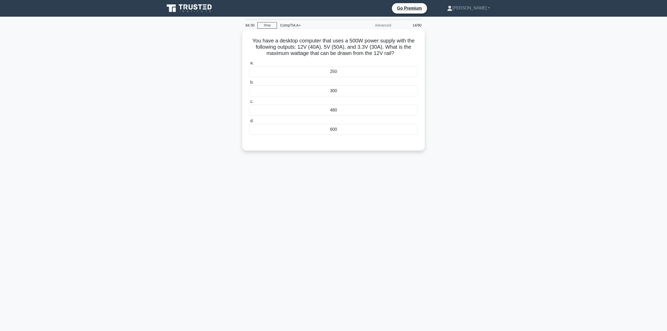
click at [355, 113] on div "480" at bounding box center [333, 110] width 169 height 11
click at [249, 103] on input "c. 480" at bounding box center [249, 101] width 0 height 3
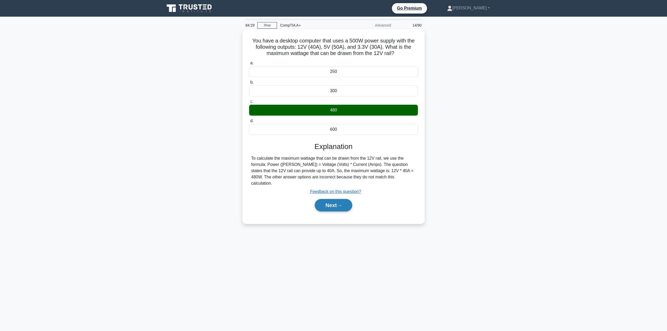
click at [346, 201] on button "Next" at bounding box center [333, 205] width 37 height 13
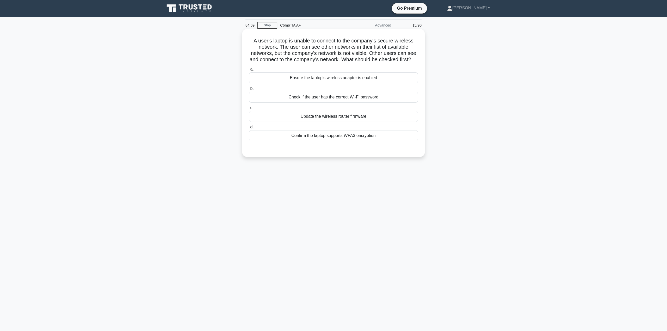
click at [352, 141] on div "Confirm the laptop supports WPA3 encryption" at bounding box center [333, 135] width 169 height 11
click at [249, 129] on input "d. Confirm the laptop supports WPA3 encryption" at bounding box center [249, 127] width 0 height 3
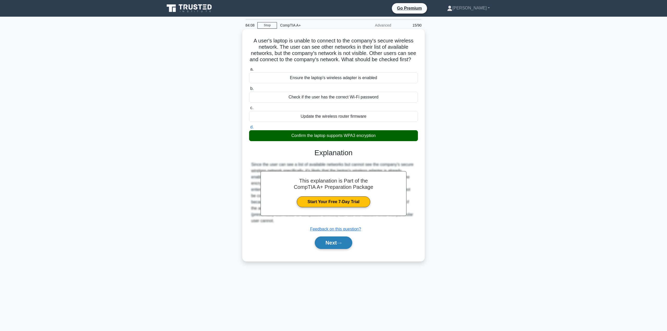
drag, startPoint x: 335, startPoint y: 248, endPoint x: 335, endPoint y: 246, distance: 2.9
click at [335, 248] on button "Next" at bounding box center [333, 242] width 37 height 13
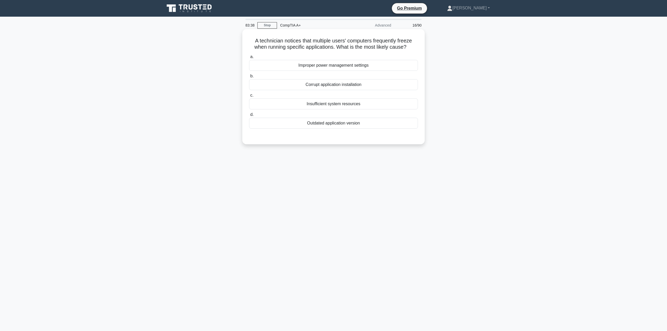
click at [343, 103] on div "Insufficient system resources" at bounding box center [333, 103] width 169 height 11
click at [249, 97] on input "c. Insufficient system resources" at bounding box center [249, 95] width 0 height 3
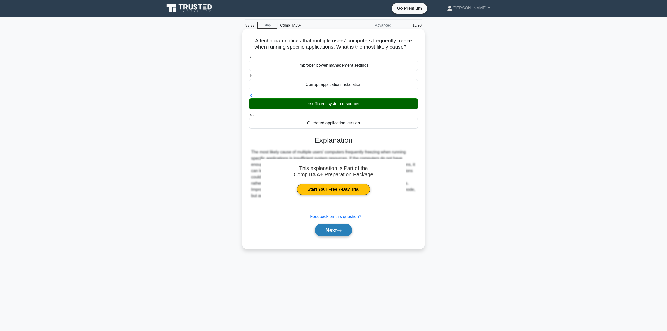
click at [352, 229] on button "Next" at bounding box center [333, 230] width 37 height 13
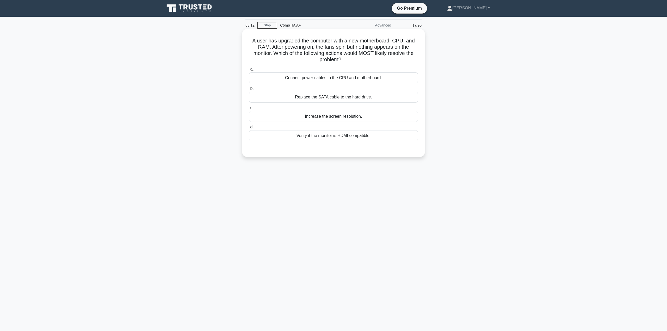
click at [311, 138] on div "Verify if the monitor is HDMI compatible." at bounding box center [333, 135] width 169 height 11
click at [249, 129] on input "d. Verify if the monitor is HDMI compatible." at bounding box center [249, 127] width 0 height 3
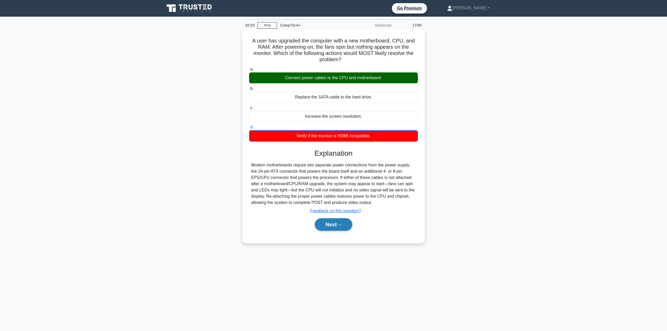
click at [327, 224] on button "Next" at bounding box center [333, 224] width 37 height 13
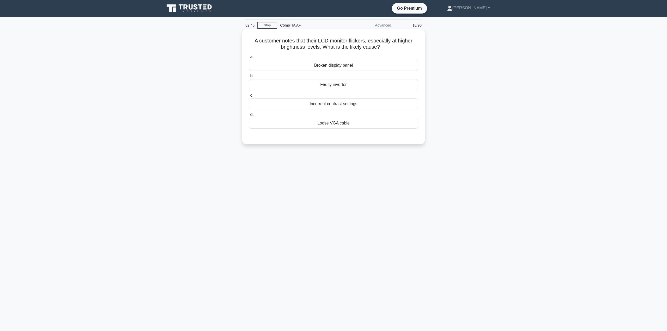
drag, startPoint x: 252, startPoint y: 39, endPoint x: 381, endPoint y: 51, distance: 130.2
click at [381, 51] on h5 "A customer notes that their LCD monitor flickers, especially at higher brightne…" at bounding box center [333, 44] width 170 height 13
click at [376, 49] on h5 "A customer notes that their LCD monitor flickers, especially at higher brightne…" at bounding box center [333, 44] width 170 height 13
click at [344, 84] on div "Faulty inverter" at bounding box center [333, 84] width 169 height 11
click at [249, 78] on input "b. Faulty inverter" at bounding box center [249, 75] width 0 height 3
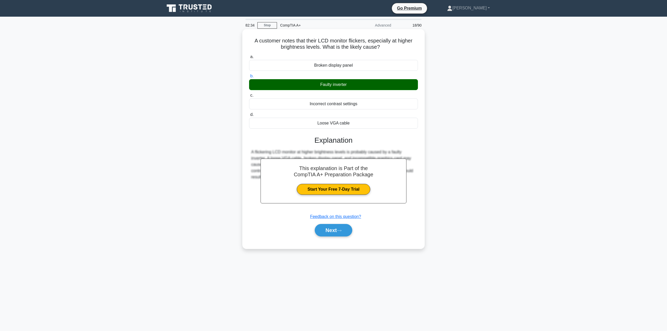
click at [329, 238] on div "Next" at bounding box center [333, 230] width 169 height 17
click at [330, 236] on button "Next" at bounding box center [333, 230] width 37 height 13
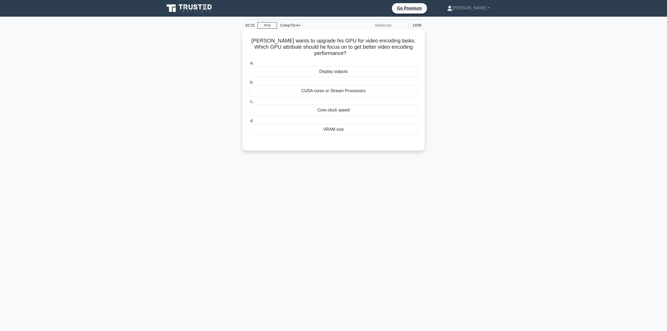
click at [329, 130] on div "VRAM size" at bounding box center [333, 129] width 169 height 11
click at [249, 123] on input "d. VRAM size" at bounding box center [249, 120] width 0 height 3
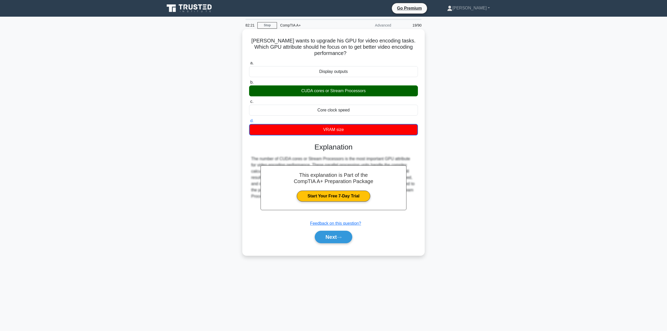
drag, startPoint x: 344, startPoint y: 91, endPoint x: 289, endPoint y: 88, distance: 55.3
click at [289, 88] on div "CUDA cores or Stream Processors" at bounding box center [333, 90] width 169 height 11
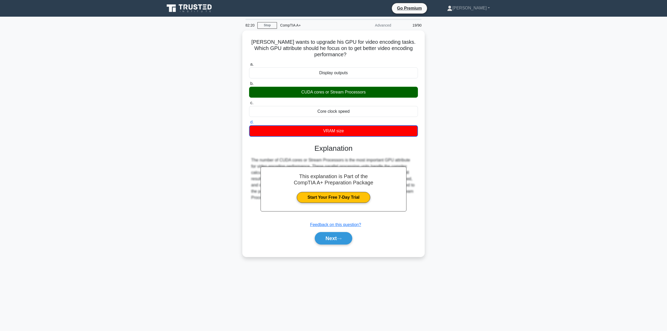
click at [217, 84] on div "Peter wants to upgrade his GPU for video encoding tasks. Which GPU attribute sh…" at bounding box center [333, 146] width 344 height 233
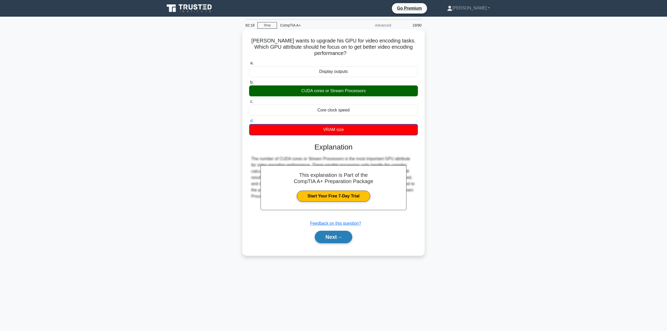
click at [334, 240] on button "Next" at bounding box center [333, 237] width 37 height 13
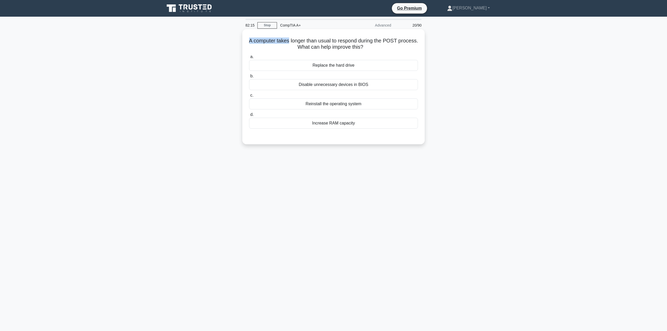
drag, startPoint x: 257, startPoint y: 41, endPoint x: 298, endPoint y: 43, distance: 41.5
click at [298, 43] on h5 "A computer takes longer than usual to respond during the POST process. What can…" at bounding box center [333, 44] width 170 height 13
drag, startPoint x: 258, startPoint y: 41, endPoint x: 266, endPoint y: 40, distance: 7.9
click at [266, 40] on h5 "A computer takes longer than usual to respond during the POST process. What can…" at bounding box center [333, 44] width 170 height 13
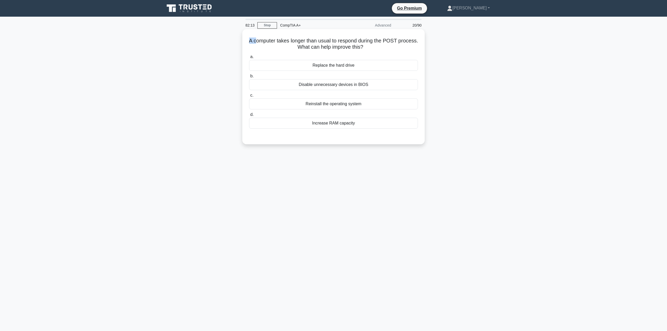
click at [259, 40] on h5 "A computer takes longer than usual to respond during the POST process. What can…" at bounding box center [333, 44] width 170 height 13
drag, startPoint x: 257, startPoint y: 40, endPoint x: 371, endPoint y: 49, distance: 114.2
click at [371, 49] on h5 "A computer takes longer than usual to respond during the POST process. What can…" at bounding box center [333, 44] width 170 height 13
click at [370, 49] on h5 "A computer takes longer than usual to respond during the POST process. What can…" at bounding box center [333, 44] width 170 height 13
click at [334, 65] on div "Replace the hard drive" at bounding box center [333, 65] width 169 height 11
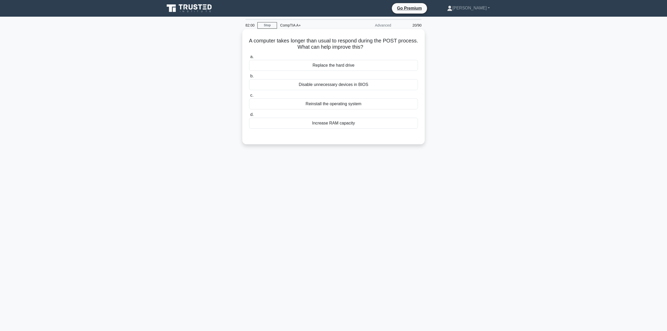
click at [249, 59] on input "a. Replace the hard drive" at bounding box center [249, 56] width 0 height 3
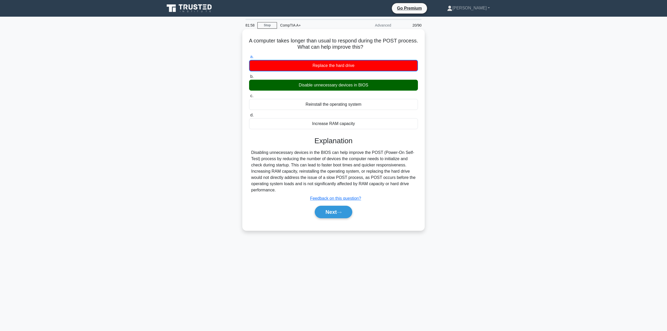
click at [337, 204] on div "Next" at bounding box center [333, 212] width 169 height 17
click at [337, 211] on button "Next" at bounding box center [333, 212] width 37 height 13
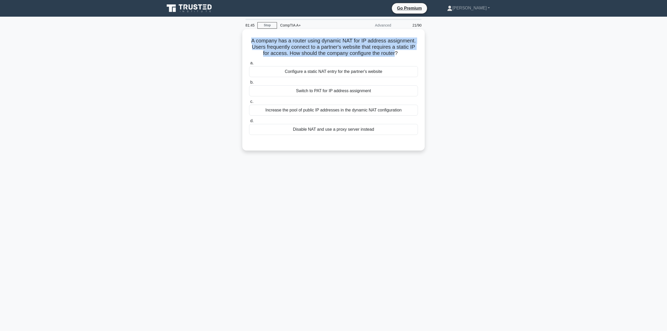
drag, startPoint x: 249, startPoint y: 40, endPoint x: 397, endPoint y: 54, distance: 148.1
click at [397, 54] on div "A company has a router using dynamic NAT for IP address assignment. Users frequ…" at bounding box center [333, 89] width 178 height 117
click at [355, 53] on h5 "A company has a router using dynamic NAT for IP address assignment. Users frequ…" at bounding box center [333, 47] width 170 height 19
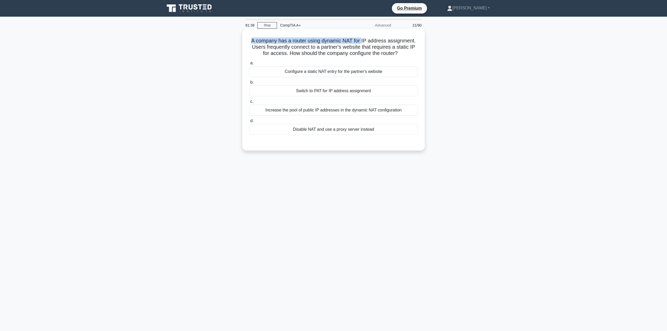
drag, startPoint x: 257, startPoint y: 40, endPoint x: 362, endPoint y: 41, distance: 105.0
click at [362, 41] on div "A company has a router using dynamic NAT for IP address assignment. Users frequ…" at bounding box center [333, 89] width 178 height 117
click at [350, 129] on div "Disable NAT and use a proxy server instead" at bounding box center [333, 129] width 169 height 11
click at [249, 123] on input "d. Disable NAT and use a proxy server instead" at bounding box center [249, 120] width 0 height 3
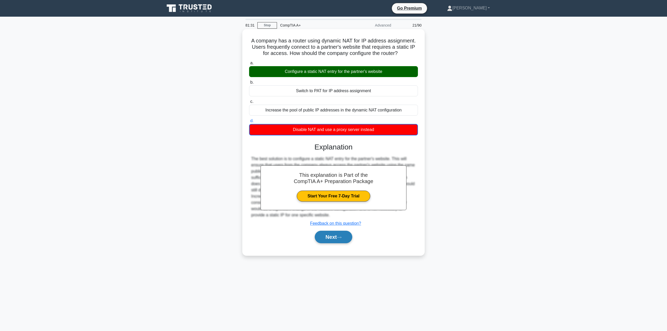
click at [349, 235] on button "Next" at bounding box center [333, 237] width 37 height 13
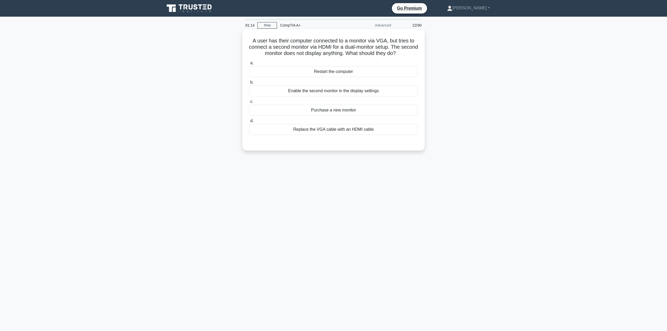
click at [360, 94] on div "Enable the second monitor in the display settings" at bounding box center [333, 90] width 169 height 11
click at [249, 84] on input "b. Enable the second monitor in the display settings" at bounding box center [249, 82] width 0 height 3
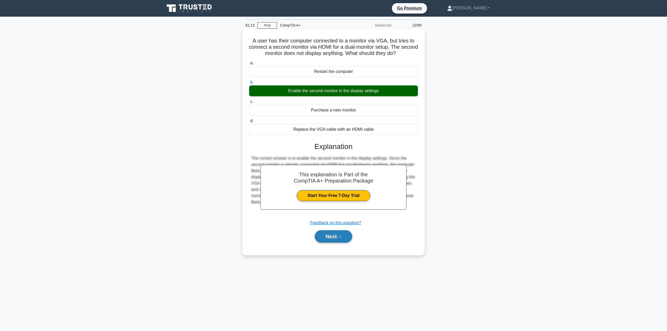
click at [336, 238] on button "Next" at bounding box center [333, 236] width 37 height 13
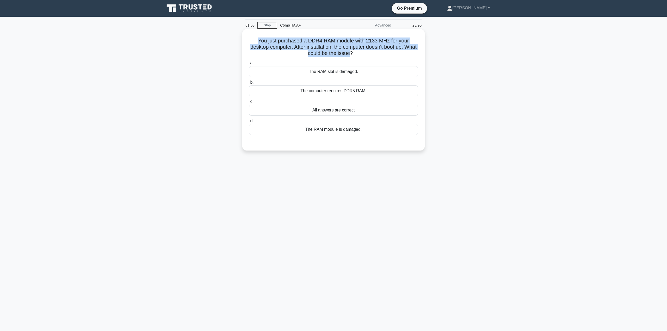
drag, startPoint x: 265, startPoint y: 41, endPoint x: 354, endPoint y: 49, distance: 89.5
click at [358, 53] on h5 "You just purchased a DDR4 RAM module with 2133 MHz for your desktop computer. A…" at bounding box center [333, 47] width 170 height 19
click at [353, 49] on h5 "You just purchased a DDR4 RAM module with 2133 MHz for your desktop computer. A…" at bounding box center [333, 47] width 170 height 19
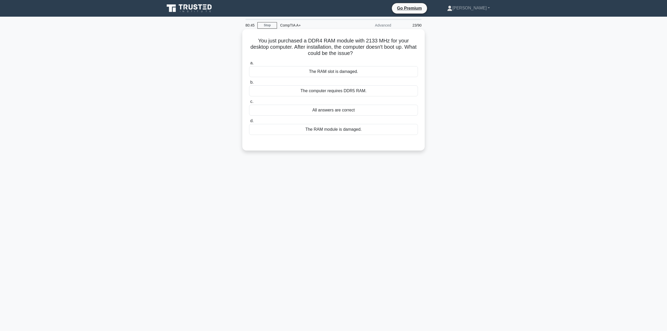
click at [350, 110] on div "All answers are correct" at bounding box center [333, 110] width 169 height 11
click at [249, 103] on input "c. All answers are correct" at bounding box center [249, 101] width 0 height 3
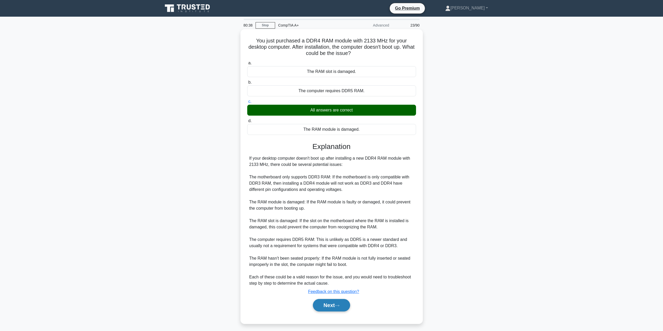
click at [338, 308] on button "Next" at bounding box center [331, 305] width 37 height 13
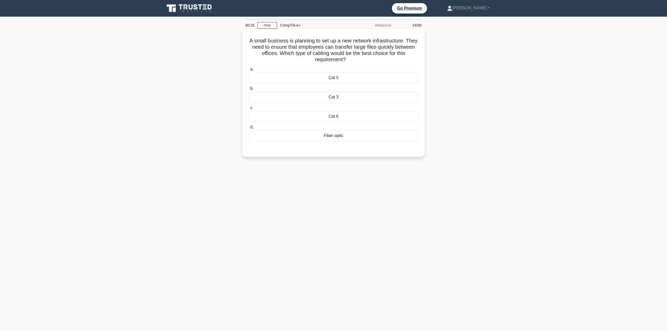
drag, startPoint x: 252, startPoint y: 41, endPoint x: 357, endPoint y: 62, distance: 106.5
click at [357, 62] on h5 "A small business is planning to set up a new network infrastructure. They need …" at bounding box center [333, 51] width 170 height 26
click at [349, 60] on icon at bounding box center [347, 60] width 3 height 6
click at [339, 135] on div "Fiber optic" at bounding box center [333, 135] width 169 height 11
click at [249, 129] on input "d. Fiber optic" at bounding box center [249, 127] width 0 height 3
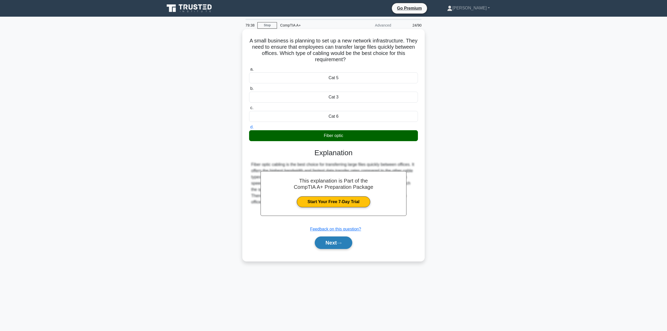
click at [332, 243] on button "Next" at bounding box center [333, 242] width 37 height 13
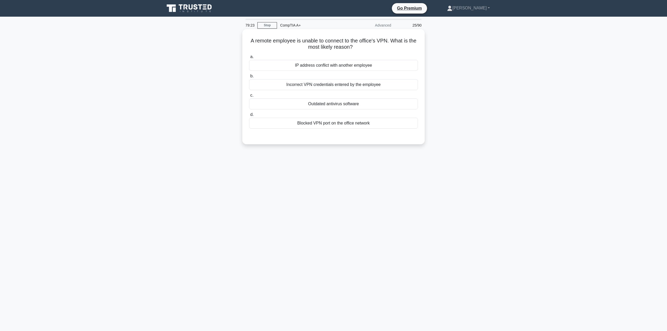
click at [344, 87] on div "Incorrect VPN credentials entered by the employee" at bounding box center [333, 84] width 169 height 11
click at [249, 78] on input "b. Incorrect VPN credentials entered by the employee" at bounding box center [249, 75] width 0 height 3
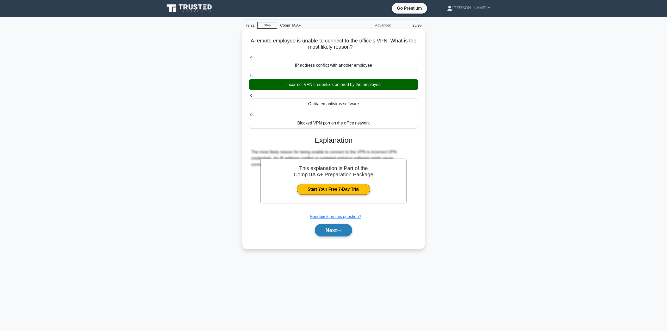
click at [336, 229] on button "Next" at bounding box center [333, 230] width 37 height 13
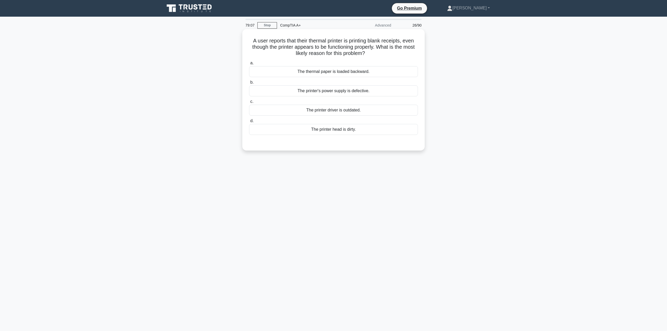
click at [336, 128] on div "The printer head is dirty." at bounding box center [333, 129] width 169 height 11
click at [249, 123] on input "d. The printer head is dirty." at bounding box center [249, 120] width 0 height 3
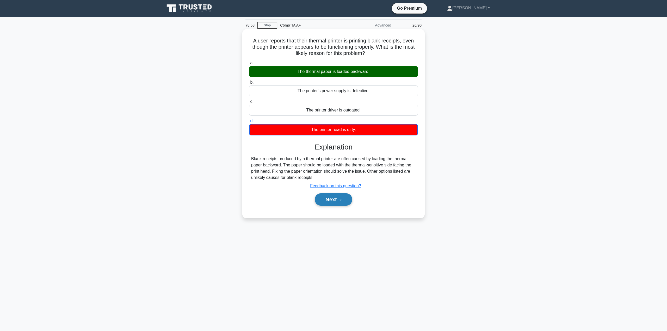
click at [340, 199] on icon at bounding box center [339, 199] width 5 height 3
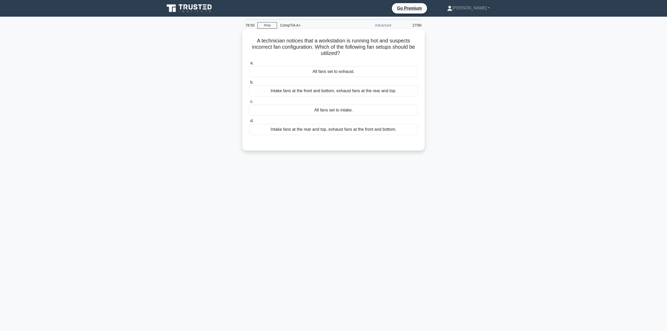
drag, startPoint x: 267, startPoint y: 43, endPoint x: 357, endPoint y: 54, distance: 90.2
click at [357, 54] on h5 "A technician notices that a workstation is running hot and suspects incorrect f…" at bounding box center [333, 47] width 170 height 19
click at [357, 53] on h5 "A technician notices that a workstation is running hot and suspects incorrect f…" at bounding box center [333, 47] width 170 height 19
click at [304, 95] on div "Intake fans at the front and bottom, exhaust fans at the rear and top." at bounding box center [333, 90] width 169 height 11
click at [249, 84] on input "b. Intake fans at the front and bottom, exhaust fans at the rear and top." at bounding box center [249, 82] width 0 height 3
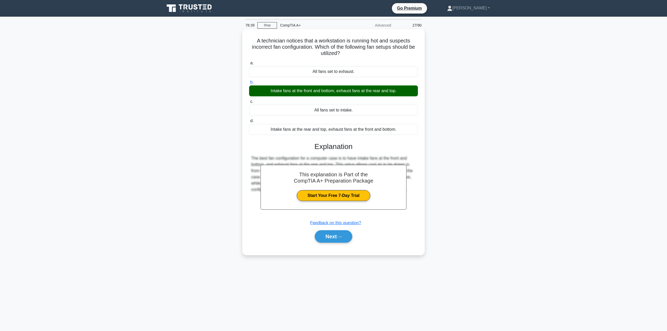
click at [343, 229] on div "Next" at bounding box center [333, 236] width 169 height 17
click at [342, 233] on button "Next" at bounding box center [333, 236] width 37 height 13
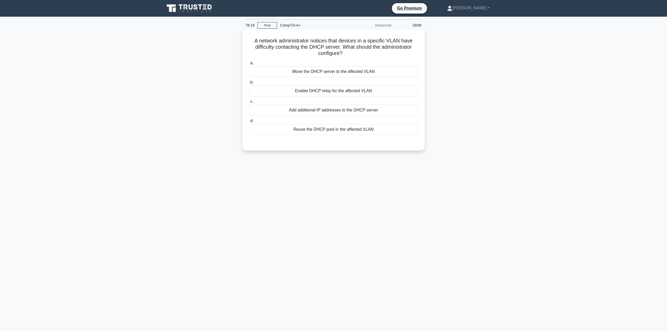
click at [328, 92] on div "Enable DHCP relay for the affected VLAN" at bounding box center [333, 90] width 169 height 11
click at [249, 84] on input "b. Enable DHCP relay for the affected VLAN" at bounding box center [249, 82] width 0 height 3
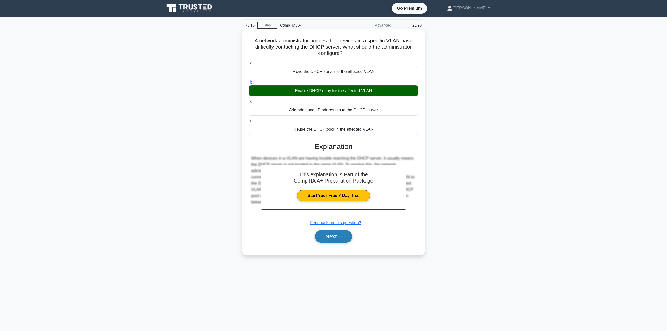
drag, startPoint x: 335, startPoint y: 240, endPoint x: 334, endPoint y: 236, distance: 3.1
click at [335, 240] on button "Next" at bounding box center [333, 236] width 37 height 13
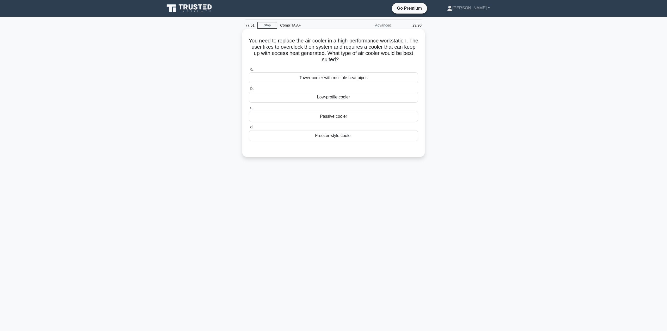
click at [341, 136] on div "Freezer-style cooler" at bounding box center [333, 135] width 169 height 11
click at [249, 129] on input "d. Freezer-style cooler" at bounding box center [249, 127] width 0 height 3
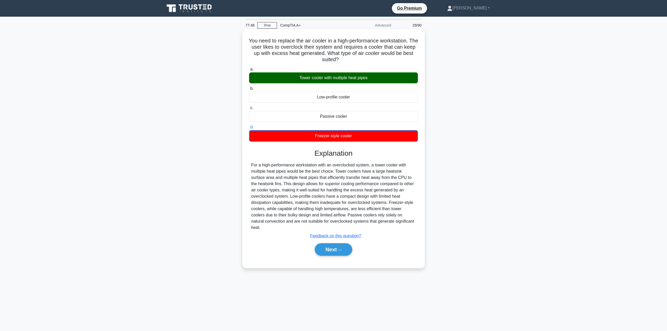
drag, startPoint x: 353, startPoint y: 136, endPoint x: 306, endPoint y: 135, distance: 46.6
click at [306, 135] on div "Freezer-style cooler" at bounding box center [333, 135] width 169 height 11
click at [340, 170] on div "For a high-performance workstation with an overclocked system, a tower cooler w…" at bounding box center [333, 196] width 165 height 69
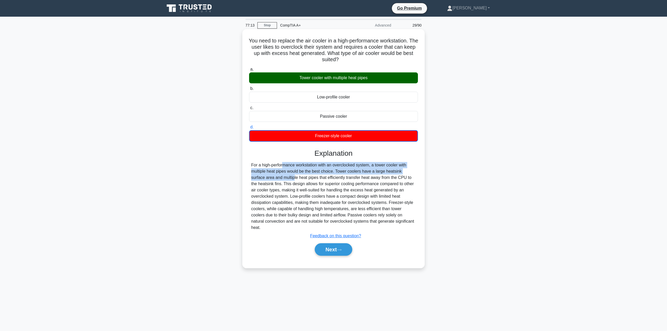
drag, startPoint x: 247, startPoint y: 165, endPoint x: 413, endPoint y: 174, distance: 165.9
click at [413, 174] on div "You need to replace the air cooler in a high-performance workstation. The user …" at bounding box center [333, 148] width 178 height 235
click at [413, 174] on div "For a high-performance workstation with an overclocked system, a tower cooler w…" at bounding box center [333, 196] width 165 height 69
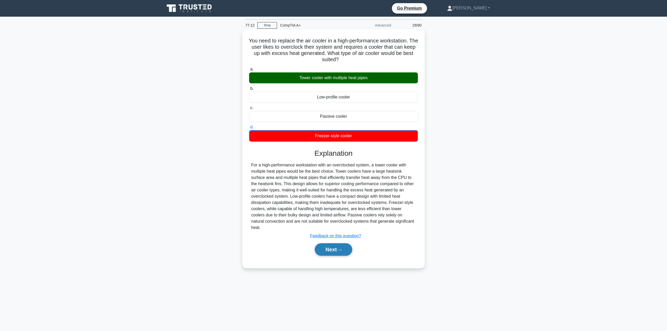
click at [324, 248] on button "Next" at bounding box center [333, 249] width 37 height 13
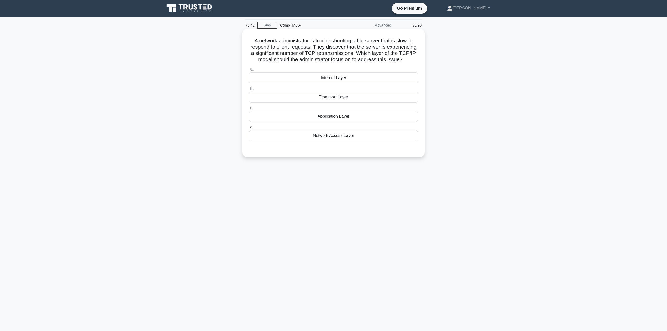
click at [334, 120] on div "Application Layer" at bounding box center [333, 116] width 169 height 11
click at [249, 110] on input "c. Application Layer" at bounding box center [249, 107] width 0 height 3
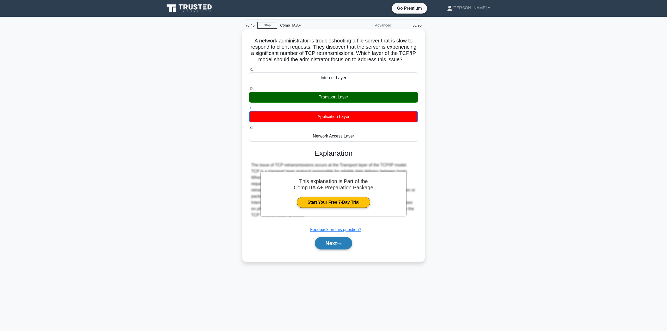
click at [332, 247] on button "Next" at bounding box center [333, 243] width 37 height 13
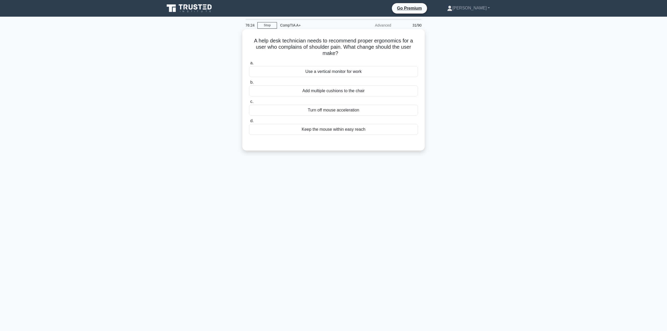
click at [353, 131] on div "Keep the mouse within easy reach" at bounding box center [333, 129] width 169 height 11
click at [249, 123] on input "d. Keep the mouse within easy reach" at bounding box center [249, 120] width 0 height 3
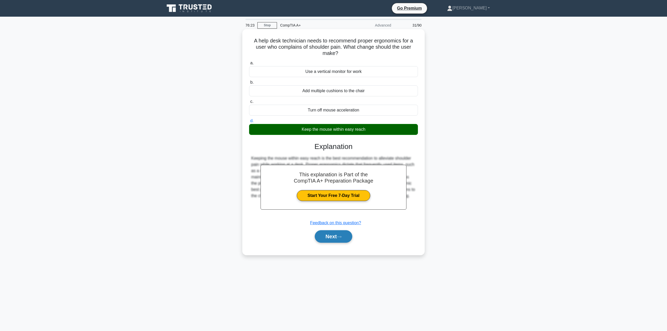
click at [342, 239] on button "Next" at bounding box center [333, 236] width 37 height 13
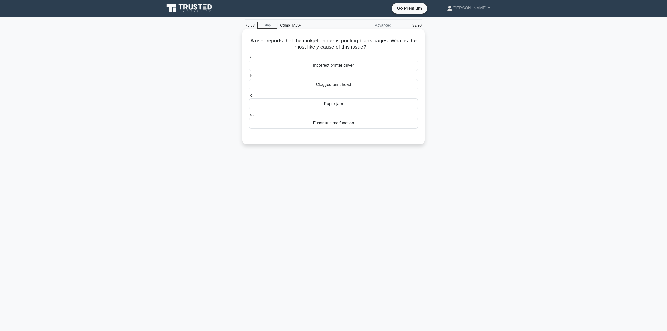
click at [359, 86] on div "Clogged print head" at bounding box center [333, 84] width 169 height 11
click at [249, 78] on input "b. Clogged print head" at bounding box center [249, 75] width 0 height 3
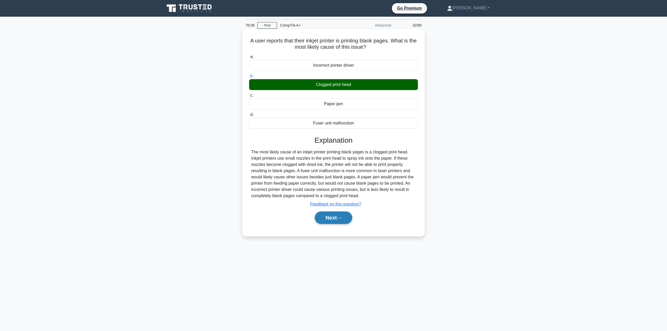
click at [339, 224] on button "Next" at bounding box center [333, 217] width 37 height 13
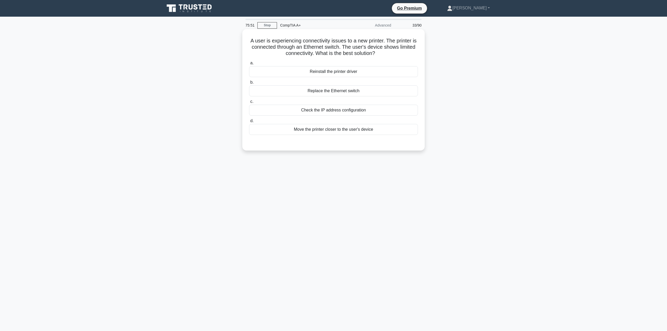
click at [344, 109] on div "Check the IP address configuration" at bounding box center [333, 110] width 169 height 11
click at [350, 111] on div "Check the IP address configuration" at bounding box center [333, 110] width 169 height 11
click at [249, 103] on input "c. Check the IP address configuration" at bounding box center [249, 101] width 0 height 3
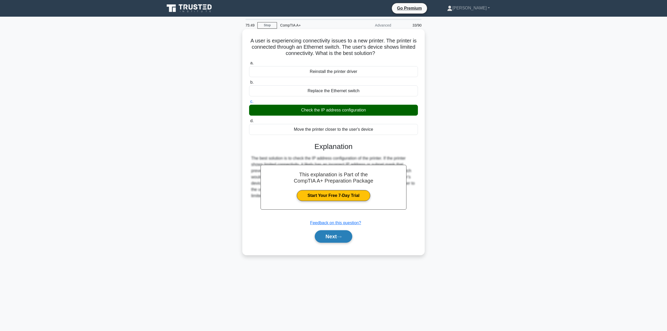
click at [347, 239] on button "Next" at bounding box center [333, 236] width 37 height 13
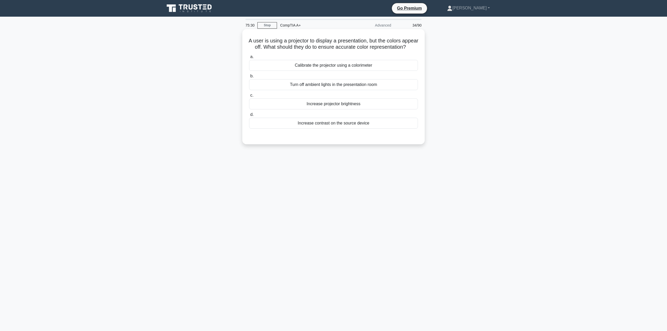
click at [328, 90] on div "Turn off ambient lights in the presentation room" at bounding box center [333, 84] width 169 height 11
click at [249, 78] on input "b. Turn off ambient lights in the presentation room" at bounding box center [249, 75] width 0 height 3
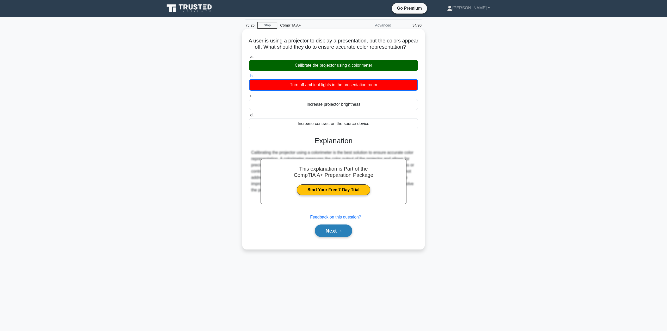
click at [346, 237] on button "Next" at bounding box center [333, 230] width 37 height 13
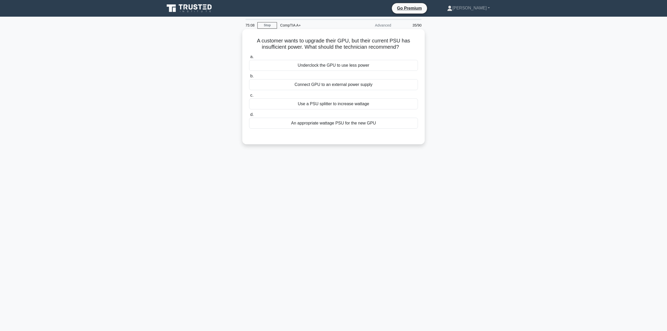
click at [346, 126] on div "An appropriate wattage PSU for the new GPU" at bounding box center [333, 123] width 169 height 11
click at [249, 116] on input "d. An appropriate wattage PSU for the new GPU" at bounding box center [249, 114] width 0 height 3
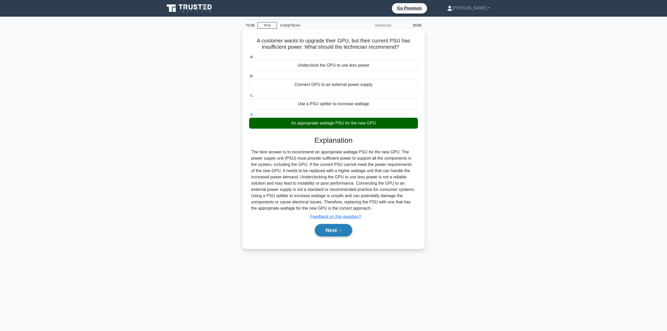
click at [325, 235] on button "Next" at bounding box center [333, 230] width 37 height 13
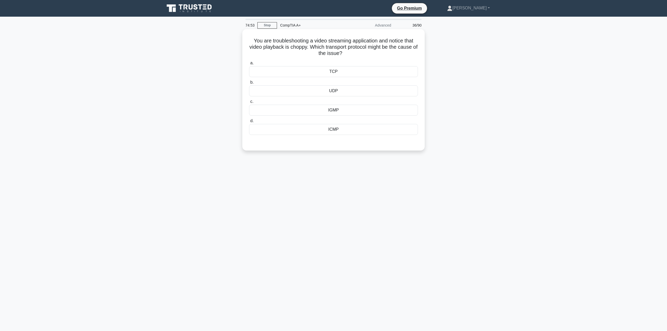
click at [307, 68] on div "TCP" at bounding box center [333, 71] width 169 height 11
click at [249, 65] on input "a. TCP" at bounding box center [249, 62] width 0 height 3
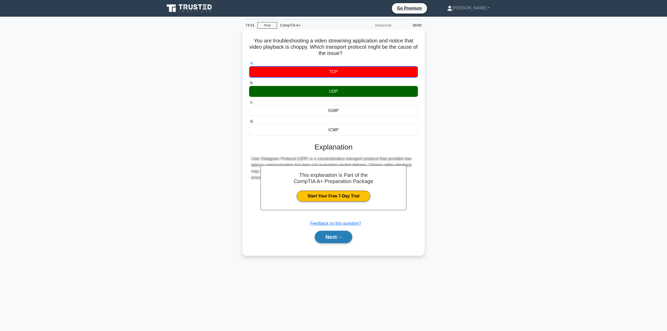
click at [342, 240] on button "Next" at bounding box center [333, 237] width 37 height 13
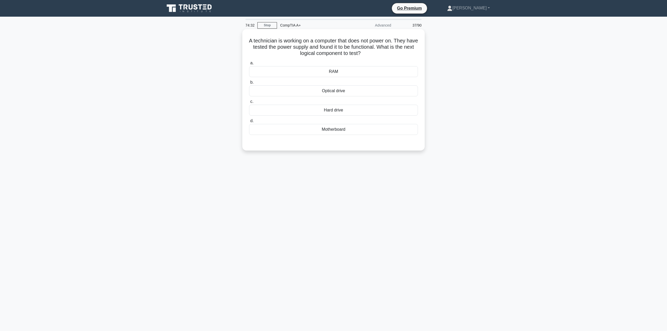
click at [343, 132] on div "Motherboard" at bounding box center [333, 129] width 169 height 11
click at [249, 123] on input "d. Motherboard" at bounding box center [249, 120] width 0 height 3
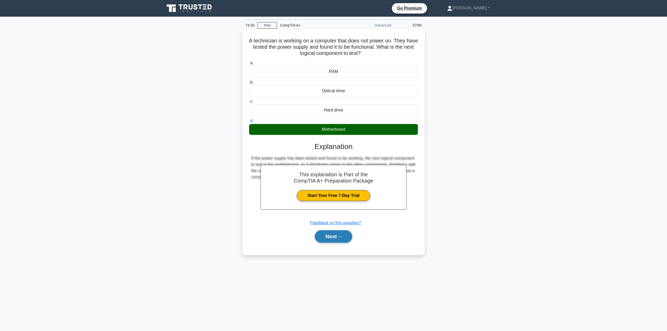
click at [330, 240] on button "Next" at bounding box center [333, 236] width 37 height 13
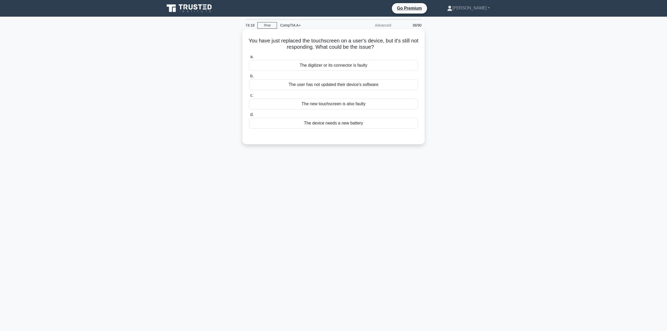
click at [290, 68] on div "The digitizer or its connector is faulty" at bounding box center [333, 65] width 169 height 11
click at [249, 59] on input "a. The digitizer or its connector is faulty" at bounding box center [249, 56] width 0 height 3
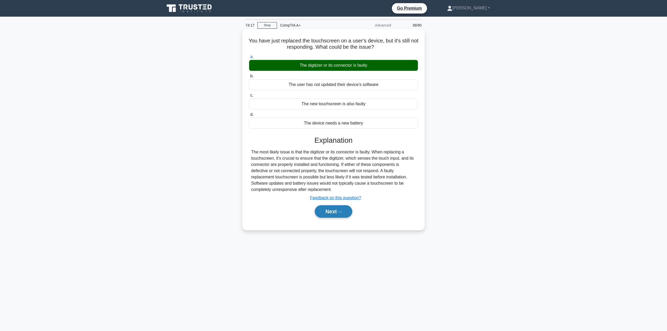
click at [328, 217] on button "Next" at bounding box center [333, 211] width 37 height 13
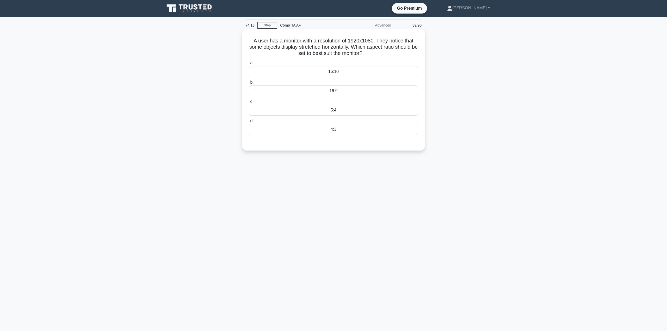
click at [326, 89] on div "16:9" at bounding box center [333, 90] width 169 height 11
click at [249, 84] on input "b. 16:9" at bounding box center [249, 82] width 0 height 3
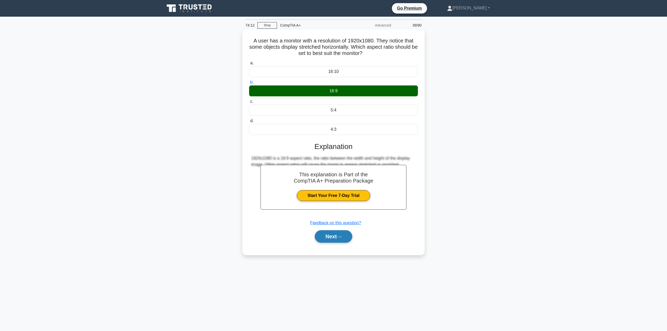
click at [326, 237] on button "Next" at bounding box center [333, 236] width 37 height 13
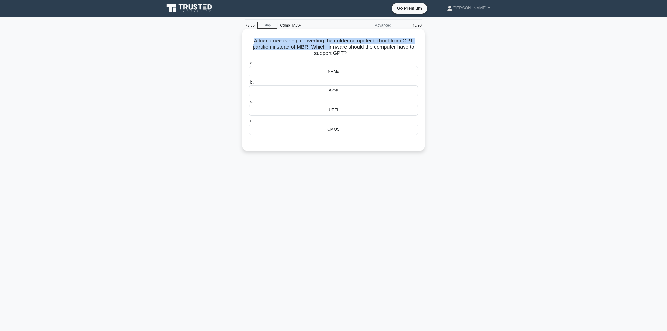
drag, startPoint x: 251, startPoint y: 40, endPoint x: 330, endPoint y: 48, distance: 79.6
click at [330, 48] on h5 "A friend needs help converting their older computer to boot from GPT partition …" at bounding box center [333, 47] width 170 height 19
click at [329, 48] on h5 "A friend needs help converting their older computer to boot from GPT partition …" at bounding box center [333, 47] width 170 height 19
click at [346, 110] on div "UEFI" at bounding box center [333, 110] width 169 height 11
click at [249, 103] on input "c. UEFI" at bounding box center [249, 101] width 0 height 3
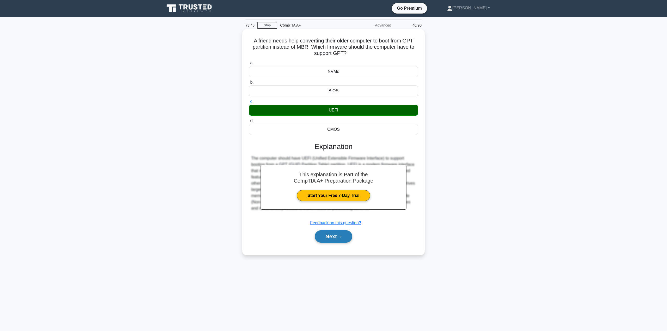
click at [337, 235] on button "Next" at bounding box center [333, 236] width 37 height 13
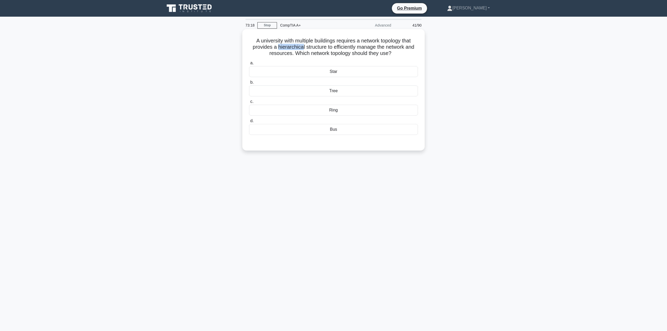
drag, startPoint x: 276, startPoint y: 47, endPoint x: 302, endPoint y: 46, distance: 25.3
click at [302, 46] on h5 "A university with multiple buildings requires a network topology that provides …" at bounding box center [333, 47] width 170 height 19
click at [299, 47] on h5 "A university with multiple buildings requires a network topology that provides …" at bounding box center [333, 47] width 170 height 19
click at [333, 93] on div "Tree" at bounding box center [333, 90] width 169 height 11
click at [249, 84] on input "b. Tree" at bounding box center [249, 82] width 0 height 3
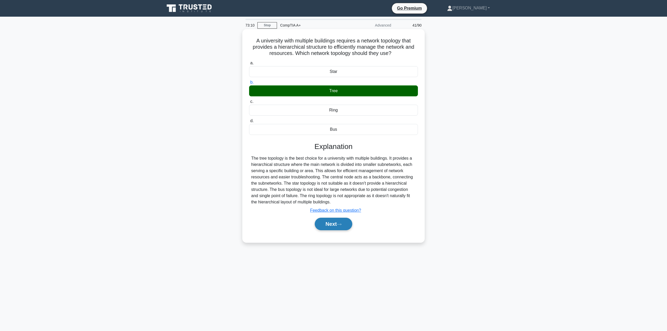
click at [332, 227] on button "Next" at bounding box center [333, 224] width 37 height 13
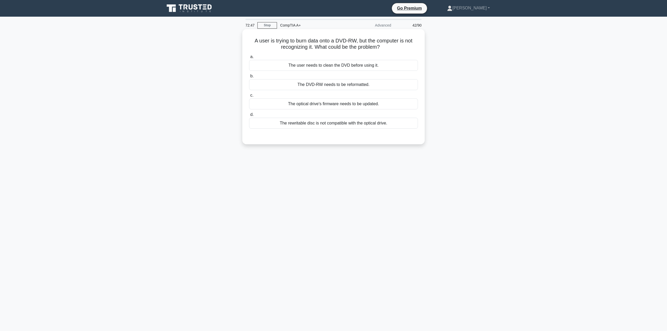
click at [298, 101] on div "The optical drive's firmware needs to be updated." at bounding box center [333, 103] width 169 height 11
click at [249, 97] on input "c. The optical drive's firmware needs to be updated." at bounding box center [249, 95] width 0 height 3
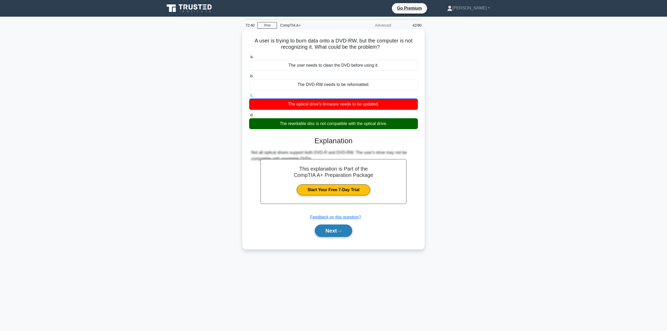
click at [335, 231] on button "Next" at bounding box center [333, 230] width 37 height 13
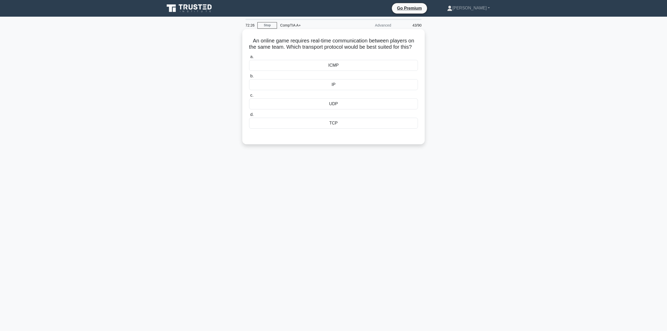
click at [335, 70] on div "ICMP" at bounding box center [333, 65] width 169 height 11
click at [249, 59] on input "a. ICMP" at bounding box center [249, 56] width 0 height 3
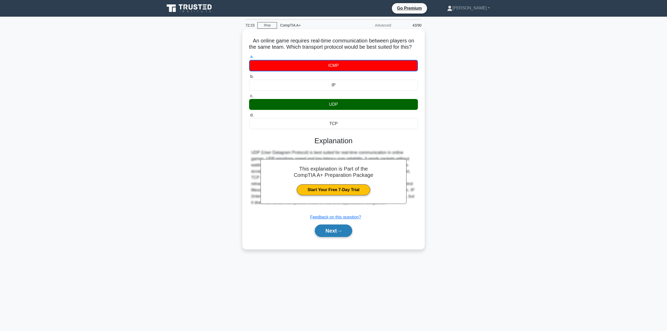
click at [338, 237] on button "Next" at bounding box center [333, 230] width 37 height 13
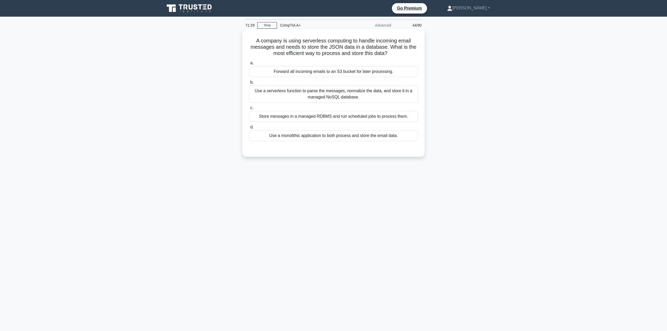
click at [275, 92] on div "Use a serverless function to parse the messages, normalize the data, and store …" at bounding box center [333, 93] width 169 height 17
click at [249, 84] on input "b. Use a serverless function to parse the messages, normalize the data, and sto…" at bounding box center [249, 82] width 0 height 3
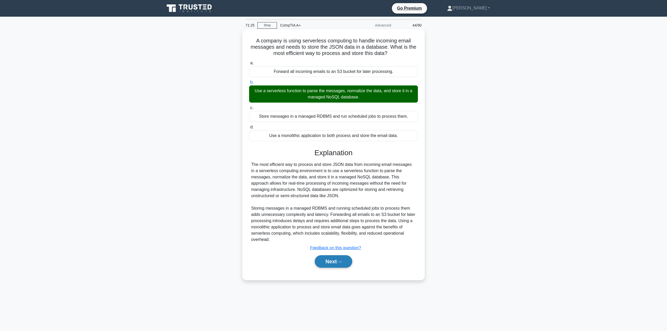
click at [339, 261] on icon at bounding box center [339, 261] width 5 height 3
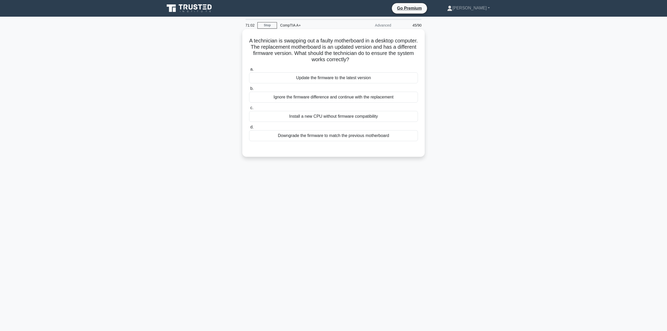
click at [298, 136] on div "Downgrade the firmware to match the previous motherboard" at bounding box center [333, 135] width 169 height 11
click at [249, 129] on input "d. Downgrade the firmware to match the previous motherboard" at bounding box center [249, 127] width 0 height 3
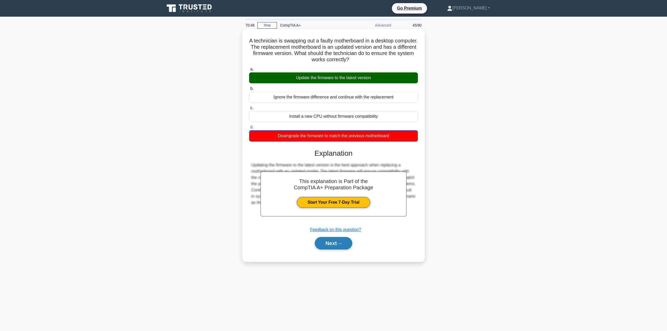
click at [330, 246] on button "Next" at bounding box center [333, 243] width 37 height 13
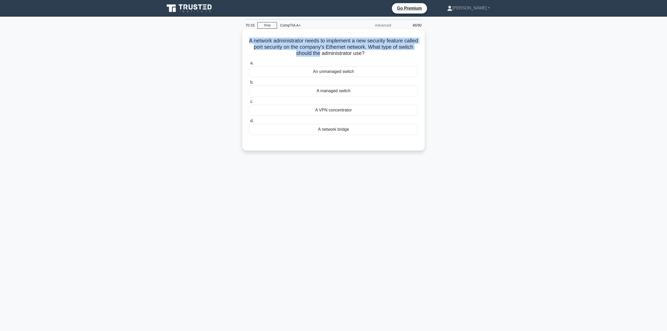
drag, startPoint x: 250, startPoint y: 43, endPoint x: 327, endPoint y: 54, distance: 77.4
click at [327, 54] on h5 "A network administrator needs to implement a new security feature called port s…" at bounding box center [333, 47] width 170 height 19
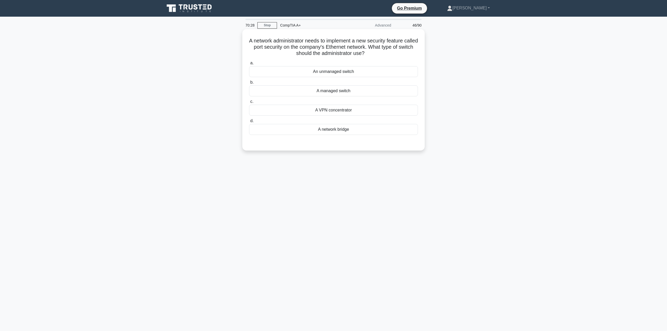
click at [345, 94] on div "A managed switch" at bounding box center [333, 90] width 169 height 11
click at [249, 84] on input "b. A managed switch" at bounding box center [249, 82] width 0 height 3
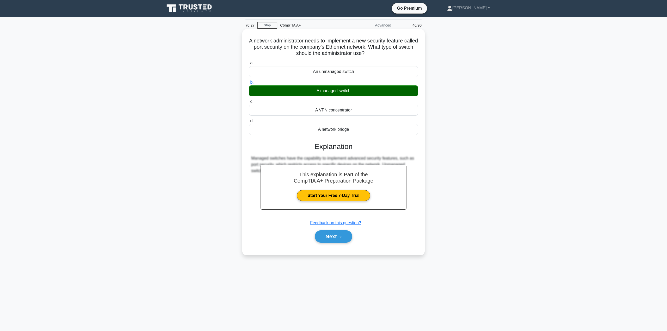
click at [334, 244] on div "Next" at bounding box center [333, 236] width 169 height 17
click at [334, 236] on button "Next" at bounding box center [333, 236] width 37 height 13
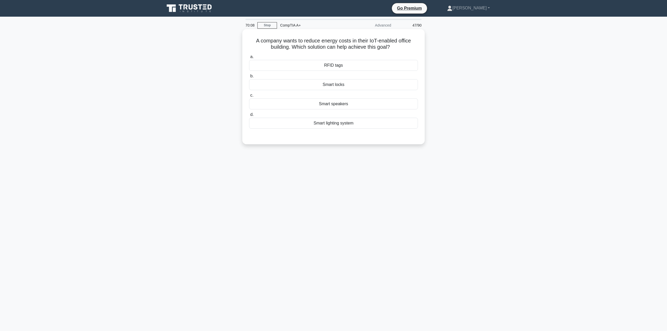
click at [333, 126] on div "Smart lighting system" at bounding box center [333, 123] width 169 height 11
click at [249, 116] on input "d. Smart lighting system" at bounding box center [249, 114] width 0 height 3
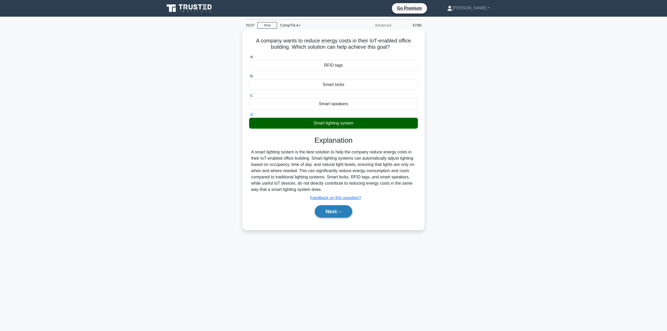
click at [342, 210] on button "Next" at bounding box center [333, 211] width 37 height 13
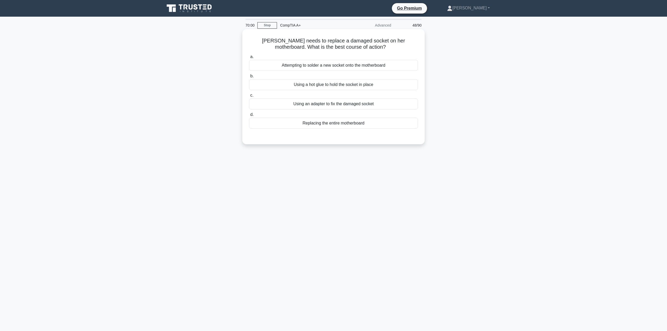
click at [341, 125] on div "Replacing the entire motherboard" at bounding box center [333, 123] width 169 height 11
click at [249, 116] on input "d. Replacing the entire motherboard" at bounding box center [249, 114] width 0 height 3
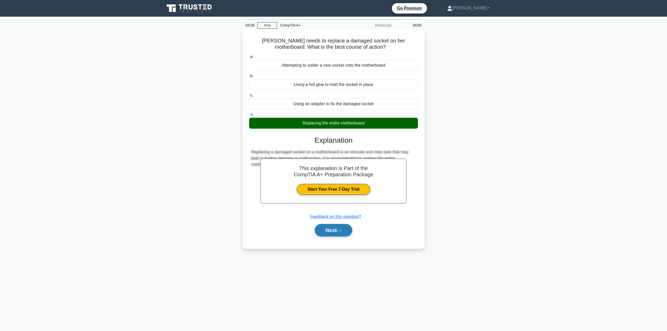
click at [333, 232] on button "Next" at bounding box center [333, 230] width 37 height 13
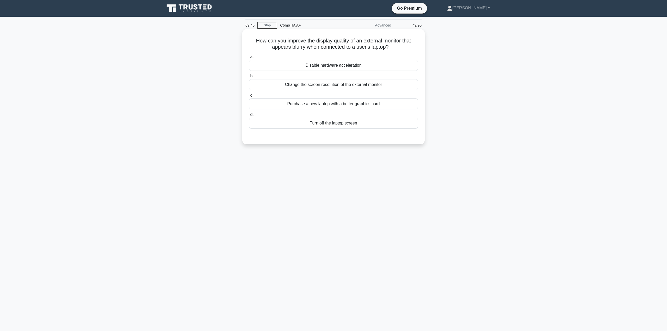
click at [292, 84] on div "Change the screen resolution of the external monitor" at bounding box center [333, 84] width 169 height 11
click at [249, 78] on input "b. Change the screen resolution of the external monitor" at bounding box center [249, 75] width 0 height 3
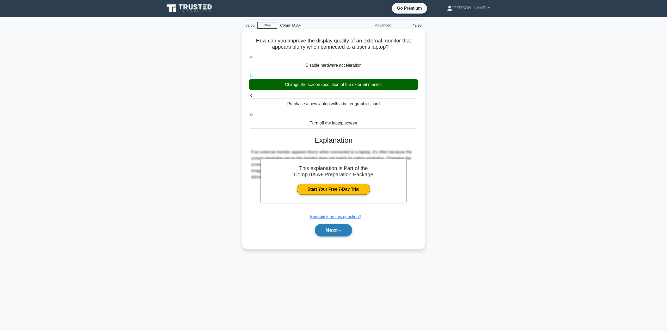
click at [332, 230] on button "Next" at bounding box center [333, 230] width 37 height 13
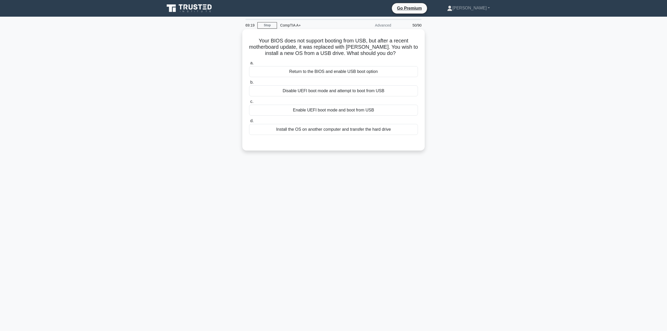
click at [340, 113] on div "Enable UEFI boot mode and boot from USB" at bounding box center [333, 110] width 169 height 11
click at [249, 103] on input "c. Enable UEFI boot mode and boot from USB" at bounding box center [249, 101] width 0 height 3
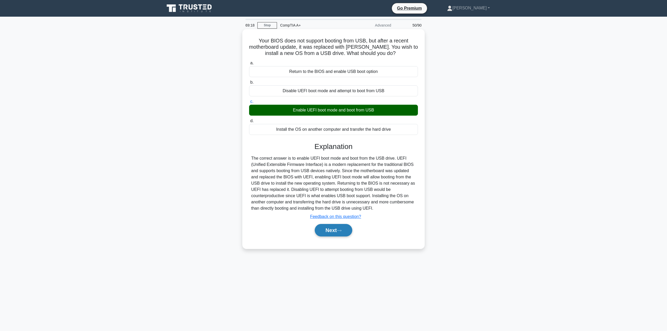
click at [335, 236] on button "Next" at bounding box center [333, 230] width 37 height 13
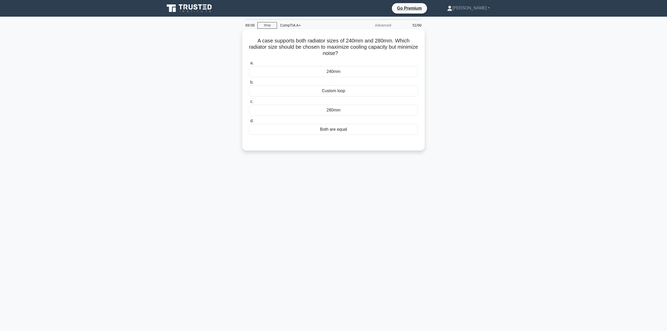
click at [344, 109] on div "280mm" at bounding box center [333, 110] width 169 height 11
click at [249, 103] on input "c. 280mm" at bounding box center [249, 101] width 0 height 3
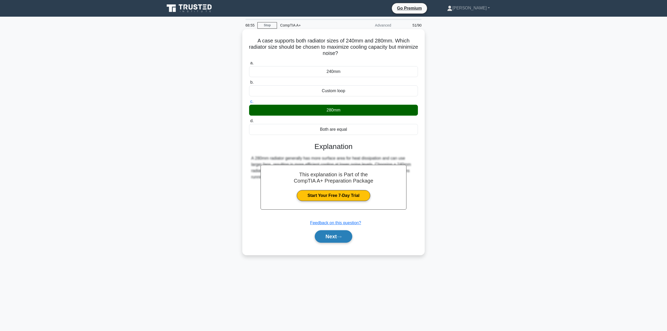
click at [337, 241] on button "Next" at bounding box center [333, 236] width 37 height 13
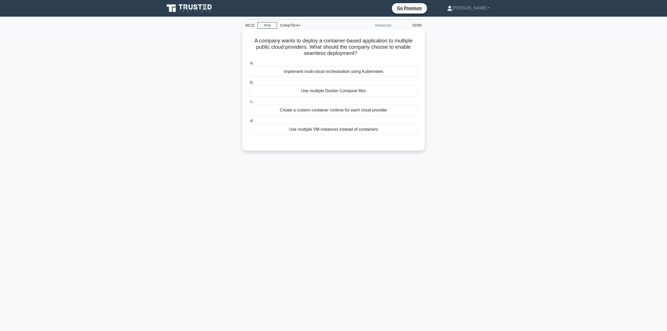
click at [321, 95] on div "Use multiple Docker Compose files" at bounding box center [333, 90] width 169 height 11
click at [249, 84] on input "b. Use multiple Docker Compose files" at bounding box center [249, 82] width 0 height 3
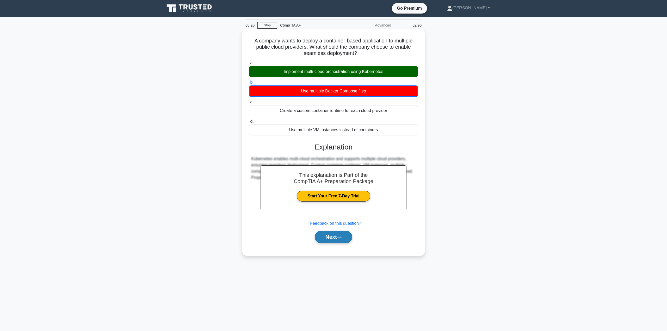
click at [340, 236] on button "Next" at bounding box center [333, 237] width 37 height 13
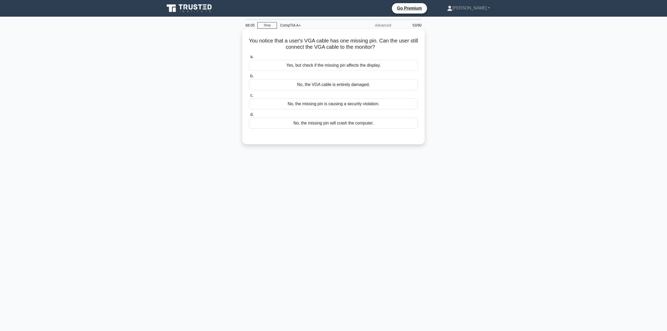
click at [353, 67] on div "Yes, but check if the missing pin affects the display." at bounding box center [333, 65] width 169 height 11
click at [249, 59] on input "a. Yes, but check if the missing pin affects the display." at bounding box center [249, 56] width 0 height 3
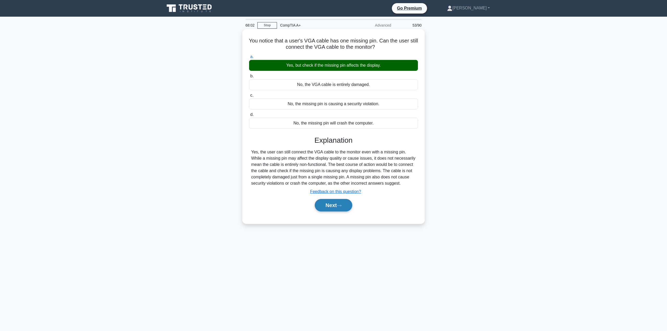
click at [340, 205] on icon at bounding box center [339, 205] width 5 height 3
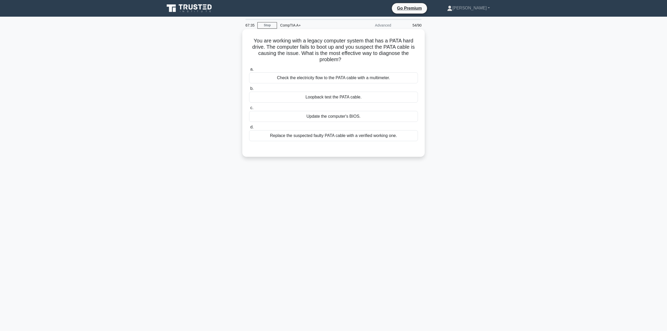
click at [330, 136] on div "Replace the suspected faulty PATA cable with a verified working one." at bounding box center [333, 135] width 169 height 11
click at [249, 129] on input "d. Replace the suspected faulty PATA cable with a verified working one." at bounding box center [249, 127] width 0 height 3
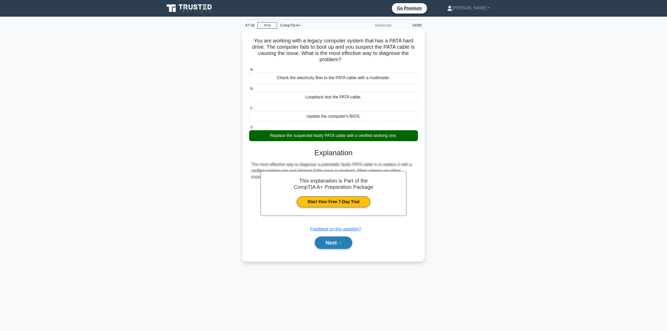
click at [341, 243] on icon at bounding box center [339, 243] width 5 height 3
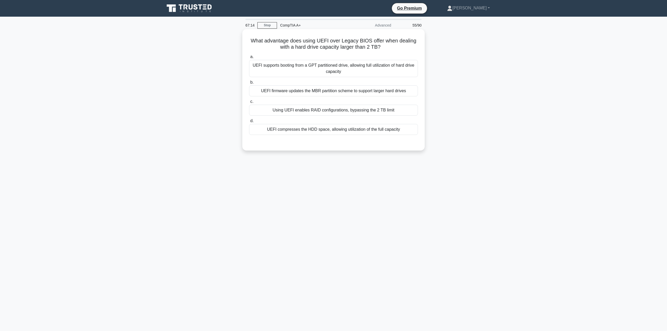
click at [340, 111] on div "Using UEFI enables RAID configurations, bypassing the 2 TB limit" at bounding box center [333, 110] width 169 height 11
click at [249, 103] on input "c. Using UEFI enables RAID configurations, bypassing the 2 TB limit" at bounding box center [249, 101] width 0 height 3
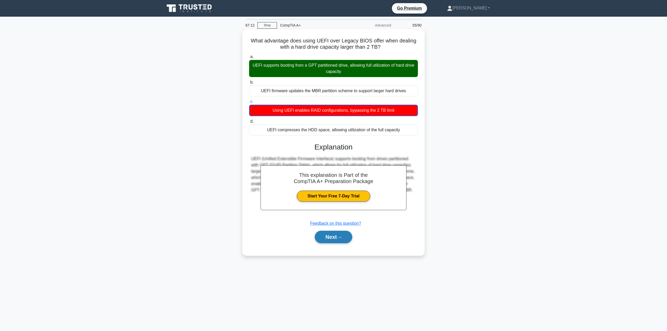
click at [338, 236] on button "Next" at bounding box center [333, 237] width 37 height 13
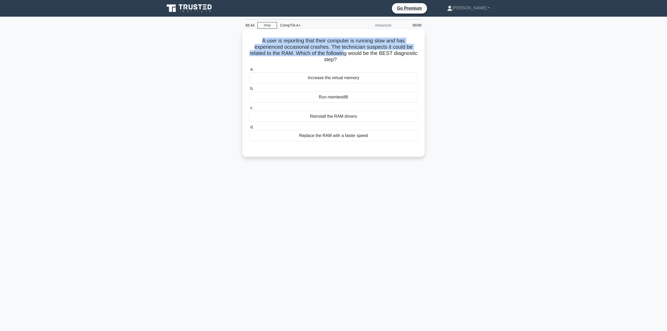
drag, startPoint x: 259, startPoint y: 41, endPoint x: 358, endPoint y: 55, distance: 99.6
click at [358, 55] on h5 "A user is reporting that their computer is running slow and has experienced occ…" at bounding box center [333, 51] width 170 height 26
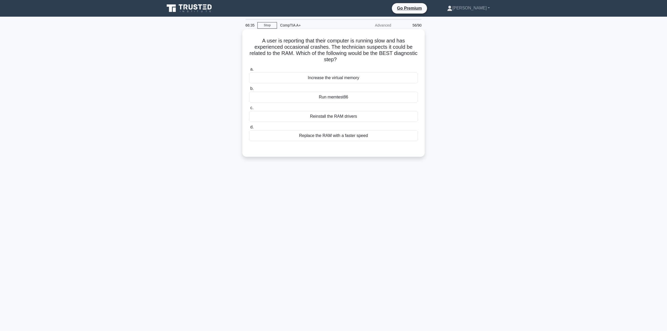
click at [360, 80] on div "Increase the virtual memory" at bounding box center [333, 77] width 169 height 11
click at [249, 71] on input "a. Increase the virtual memory" at bounding box center [249, 69] width 0 height 3
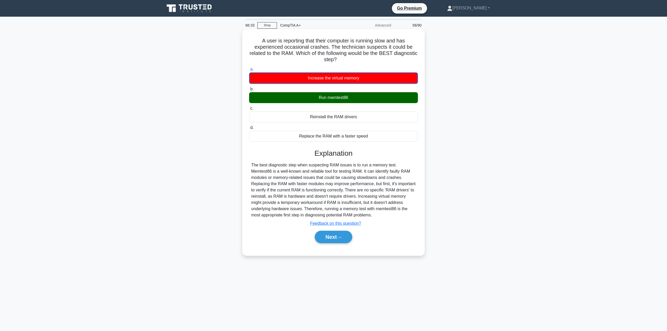
drag, startPoint x: 350, startPoint y: 98, endPoint x: 327, endPoint y: 99, distance: 22.9
click at [327, 99] on div "Run memtest86" at bounding box center [333, 97] width 169 height 11
click at [343, 242] on button "Next" at bounding box center [333, 237] width 37 height 13
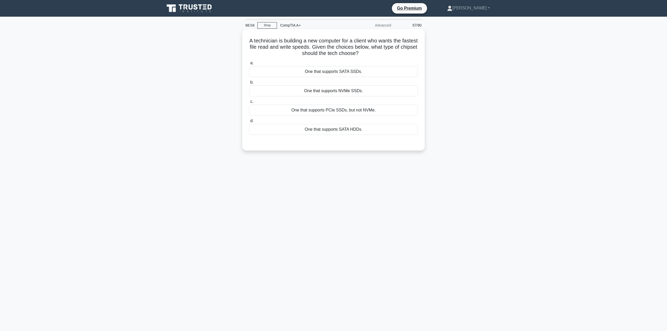
click at [289, 90] on div "One that supports NVMe SSDs." at bounding box center [333, 90] width 169 height 11
click at [249, 84] on input "b. One that supports NVMe SSDs." at bounding box center [249, 82] width 0 height 3
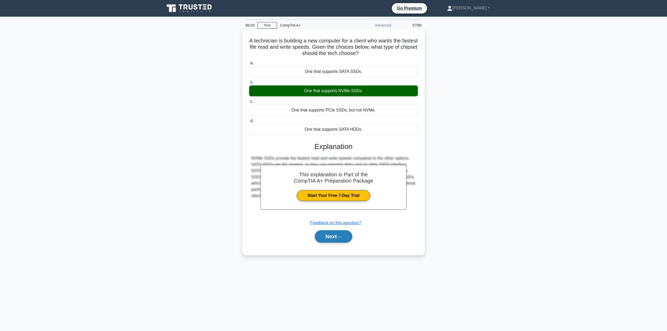
click at [325, 241] on button "Next" at bounding box center [333, 236] width 37 height 13
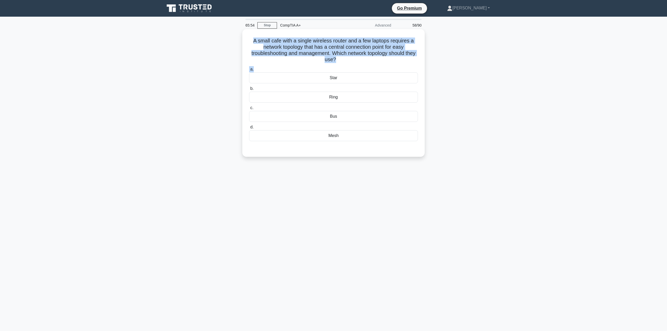
drag, startPoint x: 252, startPoint y: 40, endPoint x: 351, endPoint y: 66, distance: 102.0
click at [351, 66] on div "A small cafe with a single wireless router and a few laptops requires a network…" at bounding box center [333, 92] width 178 height 123
click at [350, 58] on h5 "A small cafe with a single wireless router and a few laptops requires a network…" at bounding box center [333, 51] width 170 height 26
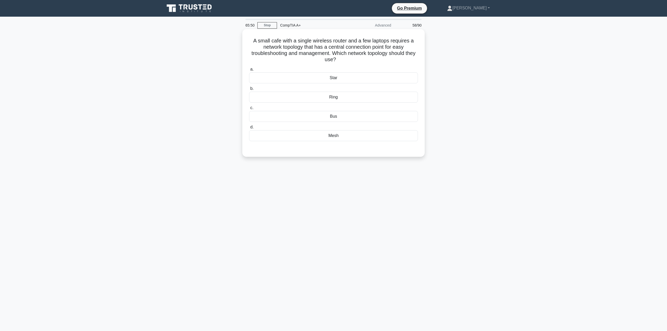
click at [344, 96] on div "Ring" at bounding box center [333, 97] width 169 height 11
click at [249, 90] on input "b. Ring" at bounding box center [249, 88] width 0 height 3
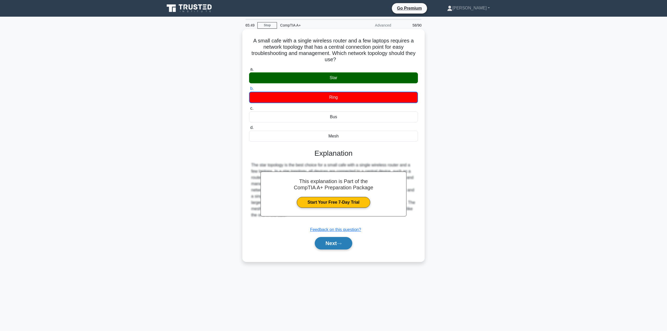
click at [337, 246] on button "Next" at bounding box center [333, 243] width 37 height 13
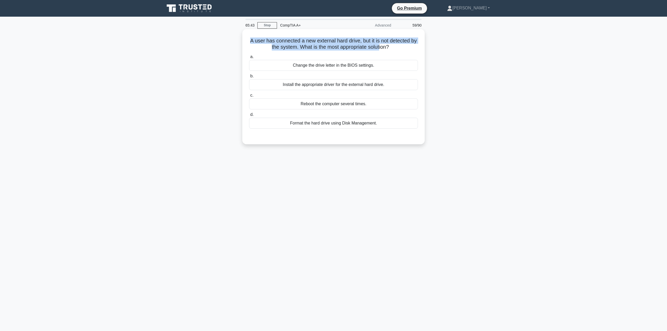
drag, startPoint x: 250, startPoint y: 41, endPoint x: 385, endPoint y: 50, distance: 135.2
click at [385, 50] on h5 "A user has connected a new external hard drive, but it is not detected by the s…" at bounding box center [333, 44] width 170 height 13
click at [353, 47] on h5 "A user has connected a new external hard drive, but it is not detected by the s…" at bounding box center [333, 44] width 170 height 13
click at [327, 86] on div "Install the appropriate driver for the external hard drive." at bounding box center [333, 84] width 169 height 11
click at [249, 78] on input "b. Install the appropriate driver for the external hard drive." at bounding box center [249, 75] width 0 height 3
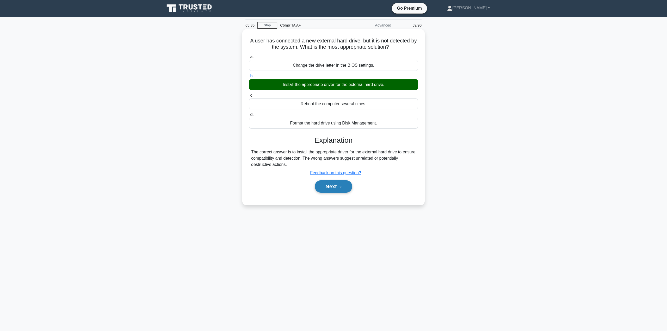
drag, startPoint x: 324, startPoint y: 188, endPoint x: 323, endPoint y: 184, distance: 3.9
click at [324, 188] on button "Next" at bounding box center [333, 186] width 37 height 13
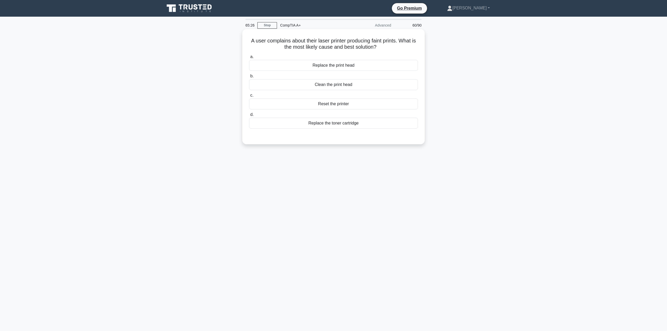
click at [310, 123] on div "Replace the toner cartridge" at bounding box center [333, 123] width 169 height 11
click at [249, 116] on input "d. Replace the toner cartridge" at bounding box center [249, 114] width 0 height 3
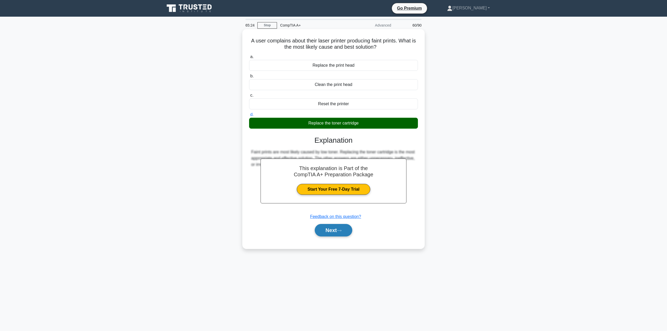
click at [328, 226] on button "Next" at bounding box center [333, 230] width 37 height 13
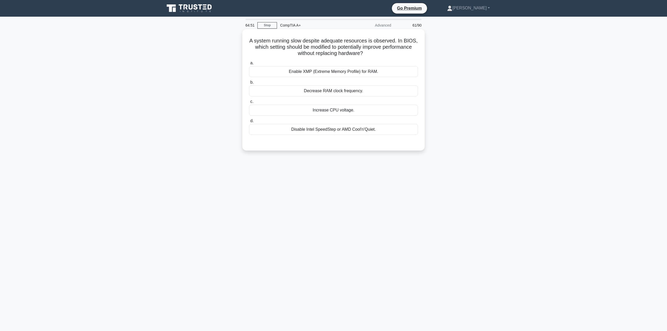
click at [317, 73] on div "Enable XMP (Extreme Memory Profile) for RAM." at bounding box center [333, 71] width 169 height 11
click at [249, 65] on input "a. Enable XMP (Extreme Memory Profile) for RAM." at bounding box center [249, 62] width 0 height 3
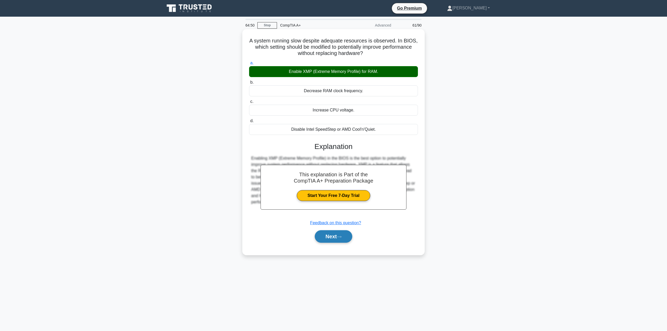
click at [343, 241] on button "Next" at bounding box center [333, 236] width 37 height 13
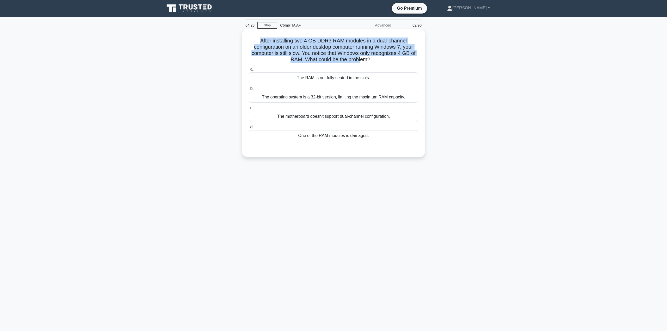
drag, startPoint x: 255, startPoint y: 43, endPoint x: 361, endPoint y: 60, distance: 106.9
click at [361, 60] on h5 "After installing two 4 GB DDR3 RAM modules in a dual-channel configuration on a…" at bounding box center [333, 51] width 170 height 26
click at [358, 59] on h5 "After installing two 4 GB DDR3 RAM modules in a dual-channel configuration on a…" at bounding box center [333, 51] width 170 height 26
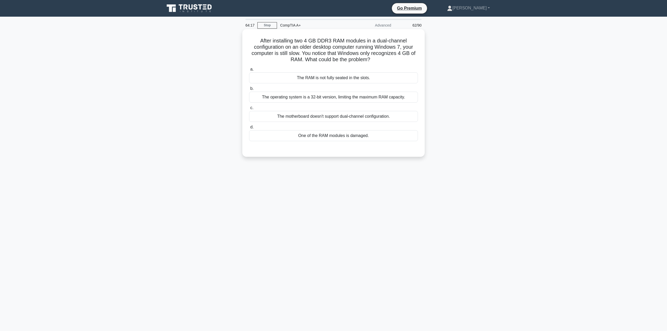
click at [353, 97] on div "The operating system is a 32-bit version, limiting the maximum RAM capacity." at bounding box center [333, 97] width 169 height 11
click at [249, 90] on input "b. The operating system is a 32-bit version, limiting the maximum RAM capacity." at bounding box center [249, 88] width 0 height 3
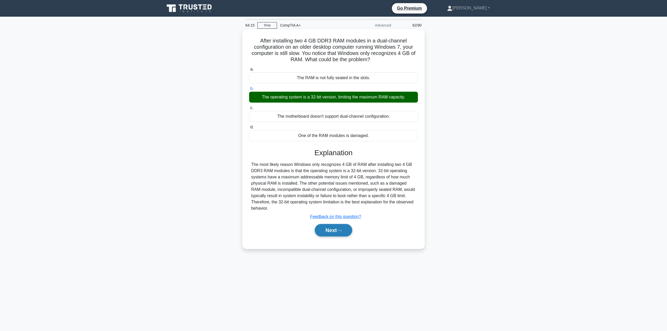
click at [317, 230] on button "Next" at bounding box center [333, 230] width 37 height 13
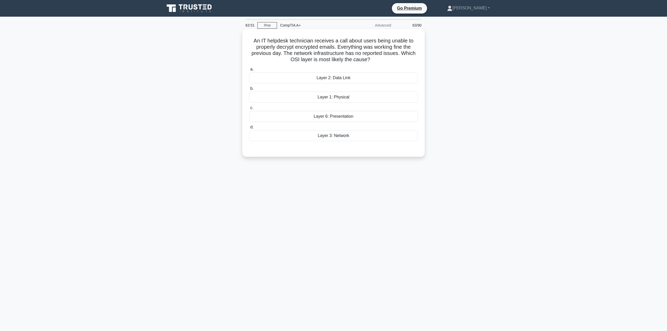
click at [318, 81] on div "Layer 2: Data Link" at bounding box center [333, 77] width 169 height 11
click at [249, 71] on input "a. Layer 2: Data Link" at bounding box center [249, 69] width 0 height 3
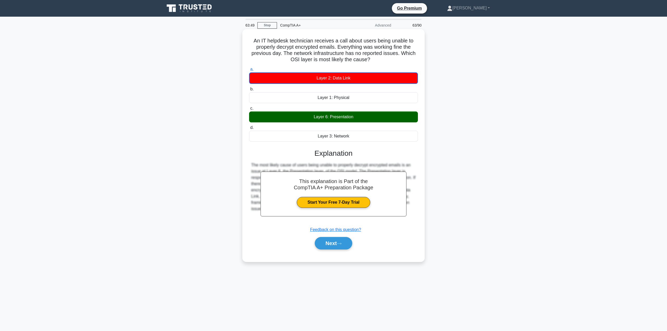
click at [347, 119] on div "Layer 6: Presentation" at bounding box center [333, 116] width 169 height 11
click at [249, 110] on input "c. Layer 6: Presentation" at bounding box center [249, 108] width 0 height 3
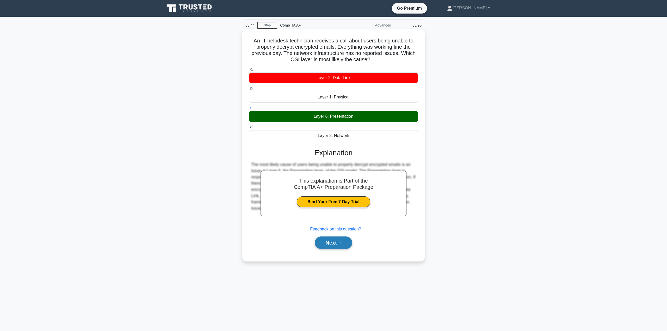
click at [341, 242] on icon at bounding box center [339, 243] width 5 height 3
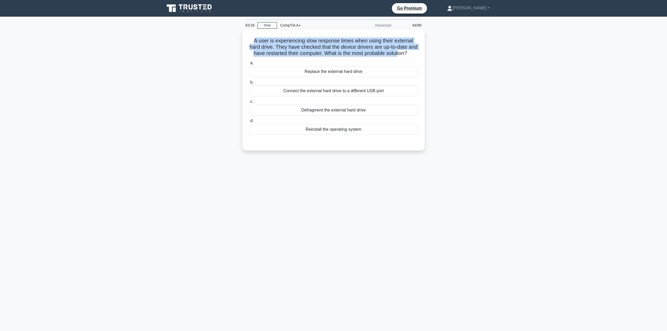
drag, startPoint x: 251, startPoint y: 40, endPoint x: 408, endPoint y: 55, distance: 157.2
click at [408, 55] on h5 "A user is experiencing slow response times when using their external hard drive…" at bounding box center [333, 47] width 170 height 19
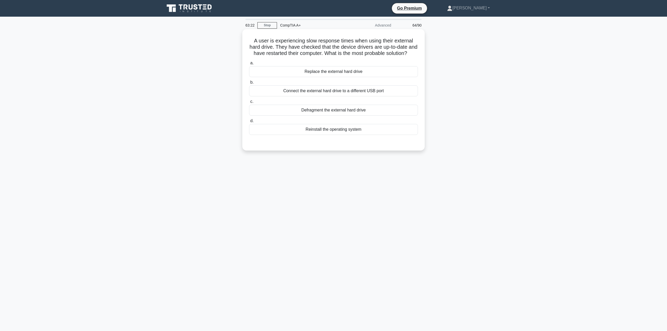
click at [347, 116] on div "Defragment the external hard drive" at bounding box center [333, 110] width 169 height 11
click at [249, 103] on input "c. Defragment the external hard drive" at bounding box center [249, 101] width 0 height 3
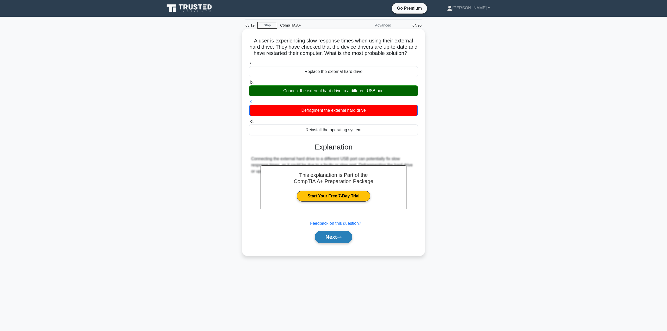
click at [338, 243] on button "Next" at bounding box center [333, 237] width 37 height 13
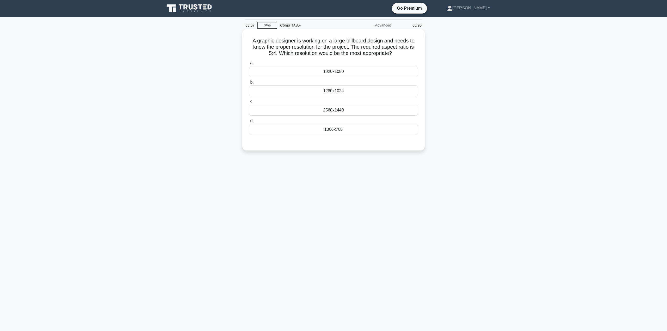
click at [337, 92] on div "1280x1024" at bounding box center [333, 90] width 169 height 11
click at [249, 84] on input "b. 1280x1024" at bounding box center [249, 82] width 0 height 3
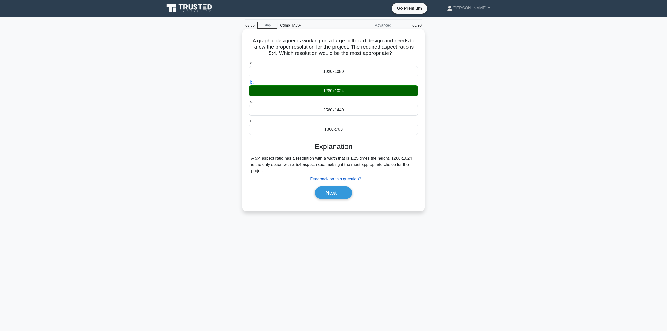
drag, startPoint x: 344, startPoint y: 193, endPoint x: 342, endPoint y: 182, distance: 11.8
click at [344, 193] on button "Next" at bounding box center [333, 192] width 37 height 13
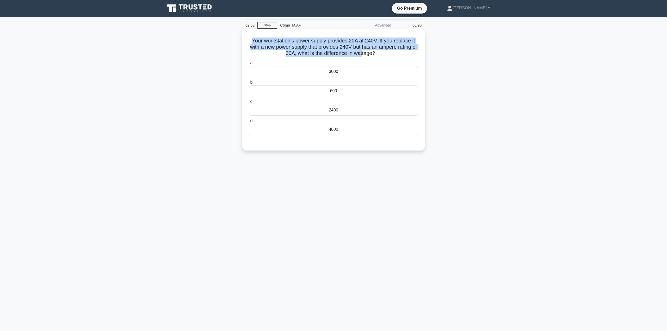
drag, startPoint x: 251, startPoint y: 40, endPoint x: 366, endPoint y: 54, distance: 115.5
click at [366, 54] on h5 "Your workstation's power supply provides 20A at 240V. If you replace it with a …" at bounding box center [333, 47] width 170 height 19
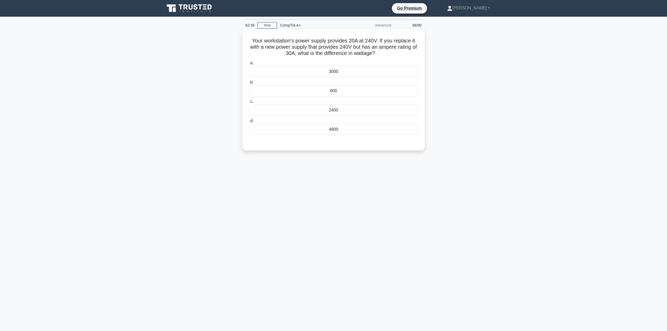
click at [342, 127] on div "4800" at bounding box center [333, 129] width 169 height 11
click at [249, 123] on input "d. 4800" at bounding box center [249, 120] width 0 height 3
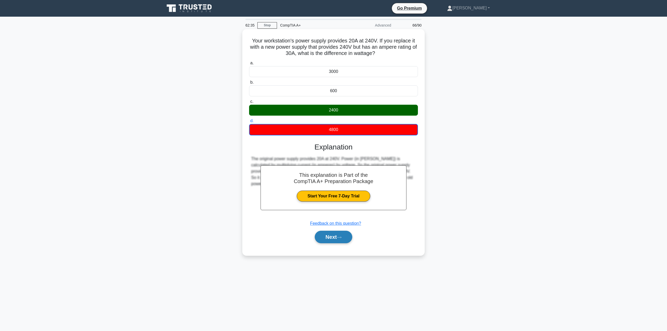
click at [338, 238] on button "Next" at bounding box center [333, 237] width 37 height 13
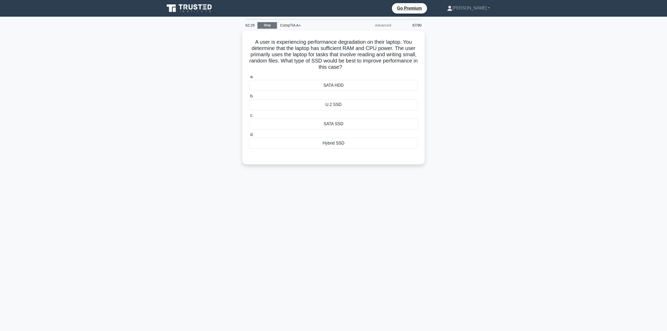
click at [270, 27] on link "Stop" at bounding box center [267, 25] width 20 height 7
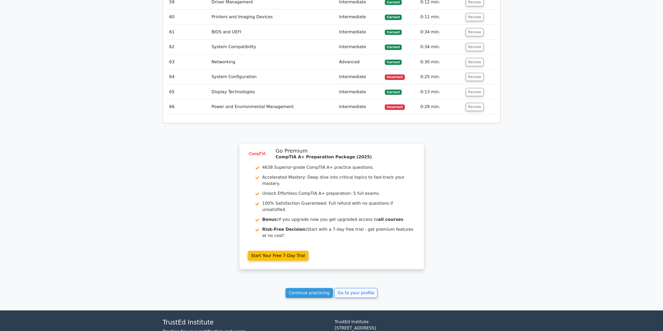
scroll to position [1685, 0]
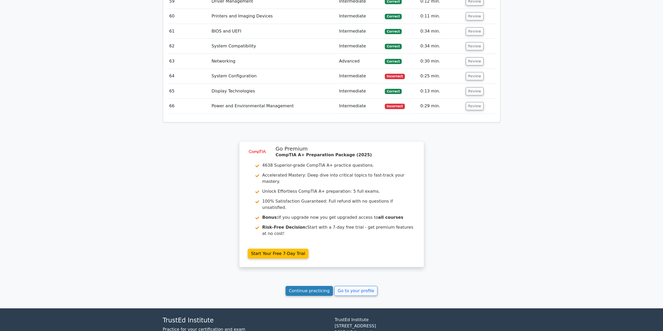
click at [317, 286] on link "Continue practicing" at bounding box center [309, 291] width 48 height 10
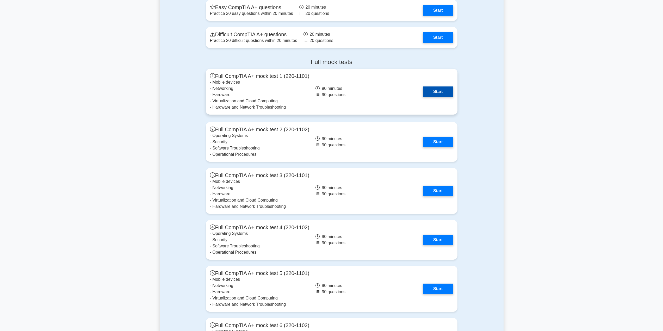
scroll to position [1380, 0]
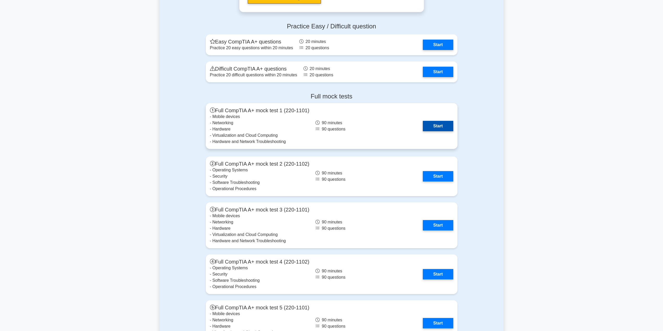
click at [434, 128] on link "Start" at bounding box center [438, 126] width 30 height 10
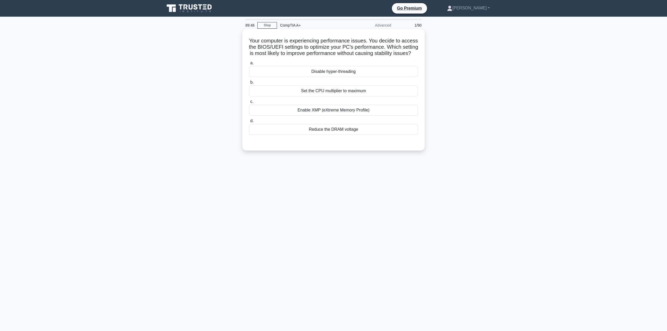
click at [351, 116] on div "Enable XMP (eXtreme Memory Profile)" at bounding box center [333, 110] width 169 height 11
click at [249, 103] on input "c. Enable XMP (eXtreme Memory Profile)" at bounding box center [249, 101] width 0 height 3
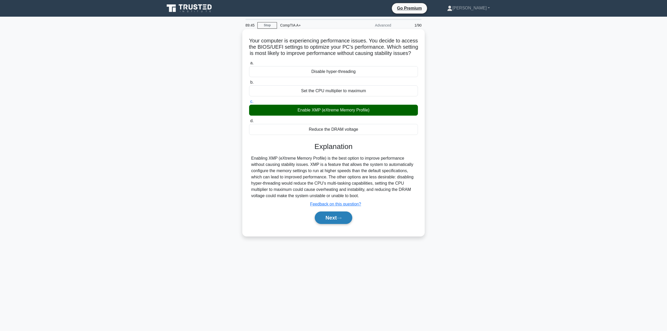
click at [336, 224] on button "Next" at bounding box center [333, 217] width 37 height 13
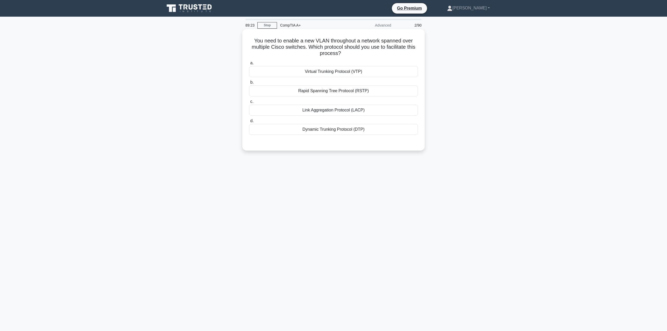
click at [348, 108] on div "Link Aggregation Protocol (LACP)" at bounding box center [333, 110] width 169 height 11
click at [249, 103] on input "c. Link Aggregation Protocol (LACP)" at bounding box center [249, 101] width 0 height 3
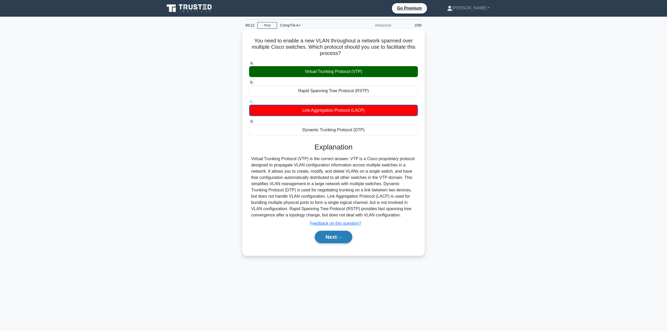
click at [330, 236] on button "Next" at bounding box center [333, 237] width 37 height 13
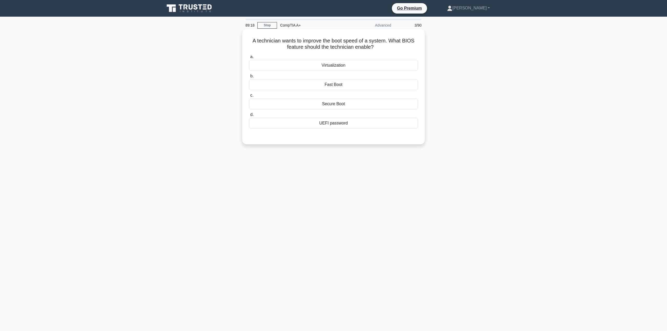
click at [339, 88] on div "Fast Boot" at bounding box center [333, 84] width 169 height 11
click at [249, 78] on input "b. Fast Boot" at bounding box center [249, 75] width 0 height 3
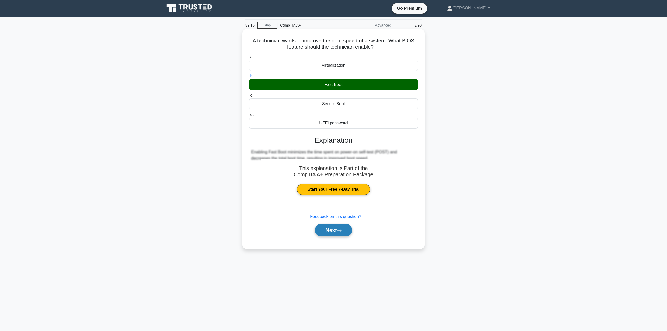
click at [335, 228] on button "Next" at bounding box center [333, 230] width 37 height 13
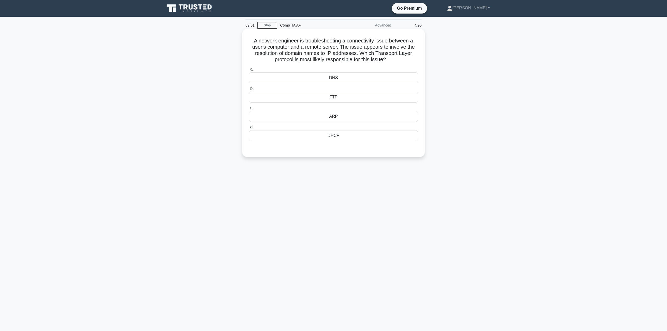
click at [351, 132] on div "DHCP" at bounding box center [333, 135] width 169 height 11
click at [249, 129] on input "d. DHCP" at bounding box center [249, 127] width 0 height 3
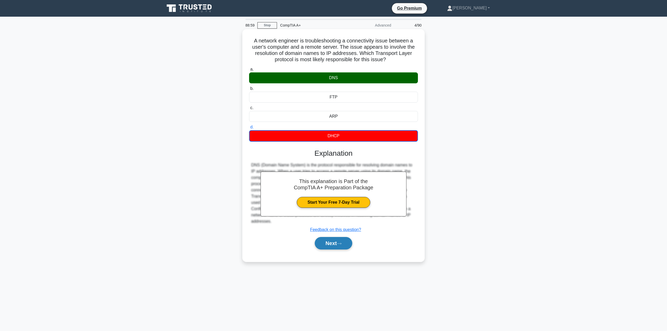
click at [332, 241] on button "Next" at bounding box center [333, 243] width 37 height 13
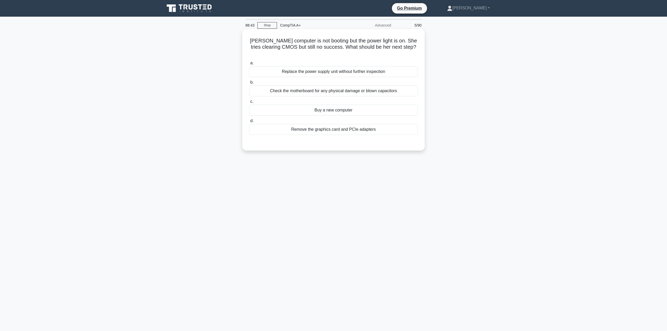
click at [280, 85] on div "Check the motherboard for any physical damage or blown capacitors" at bounding box center [333, 90] width 169 height 11
click at [249, 82] on input "b. Check the motherboard for any physical damage or blown capacitors" at bounding box center [249, 82] width 0 height 3
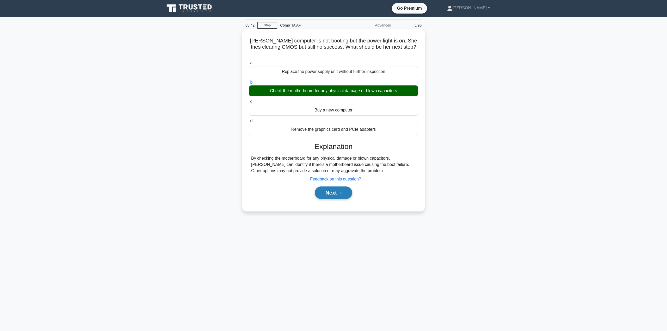
click at [331, 186] on button "Next" at bounding box center [333, 192] width 37 height 13
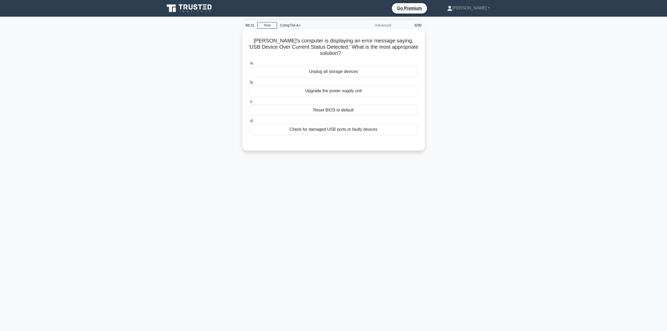
click at [359, 124] on div "Check for damaged USB ports or faulty devices" at bounding box center [333, 129] width 169 height 11
click at [249, 122] on input "d. Check for damaged USB ports or faulty devices" at bounding box center [249, 120] width 0 height 3
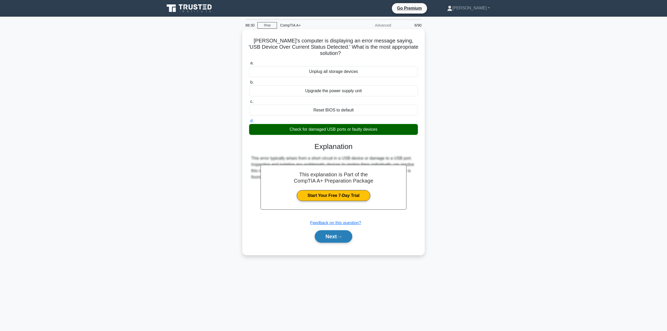
click at [342, 230] on button "Next" at bounding box center [333, 236] width 37 height 13
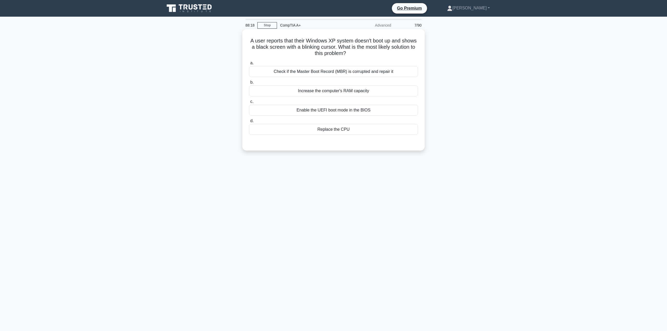
click at [329, 73] on div "Check if the Master Boot Record (MBR) is corrupted and repair it" at bounding box center [333, 71] width 169 height 11
click at [249, 65] on input "a. Check if the Master Boot Record (MBR) is corrupted and repair it" at bounding box center [249, 62] width 0 height 3
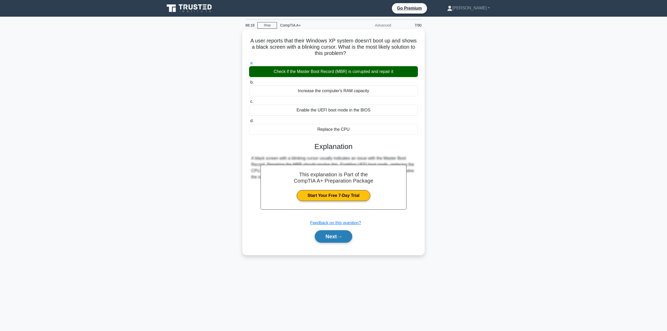
click at [347, 232] on button "Next" at bounding box center [333, 236] width 37 height 13
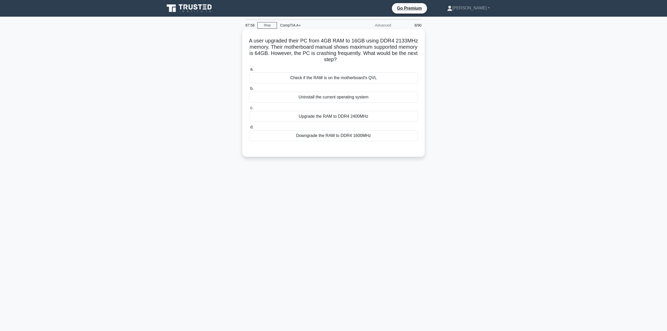
click at [333, 76] on div "Check if the RAM is on the motherboard's QVL" at bounding box center [333, 77] width 169 height 11
click at [249, 71] on input "a. Check if the RAM is on the motherboard's QVL" at bounding box center [249, 69] width 0 height 3
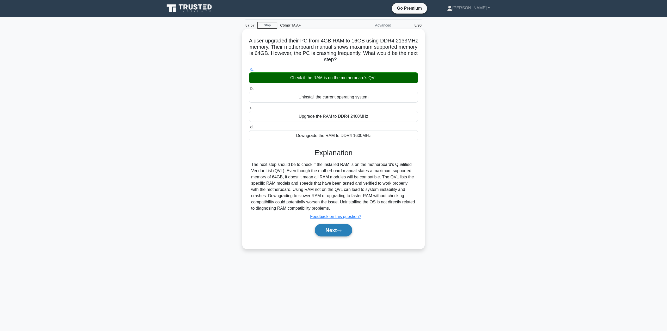
drag, startPoint x: 342, startPoint y: 230, endPoint x: 341, endPoint y: 227, distance: 3.3
click at [341, 230] on icon at bounding box center [339, 230] width 5 height 3
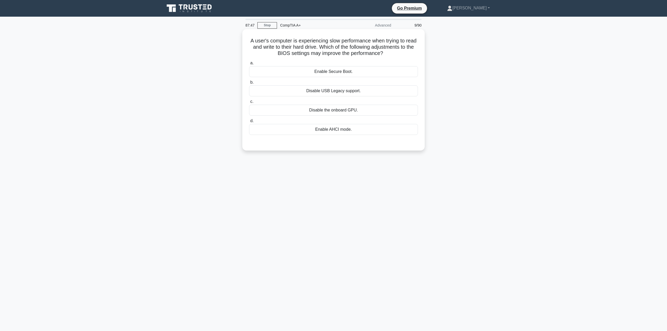
click at [344, 127] on div "Enable AHCI mode." at bounding box center [333, 129] width 169 height 11
click at [249, 123] on input "d. Enable AHCI mode." at bounding box center [249, 120] width 0 height 3
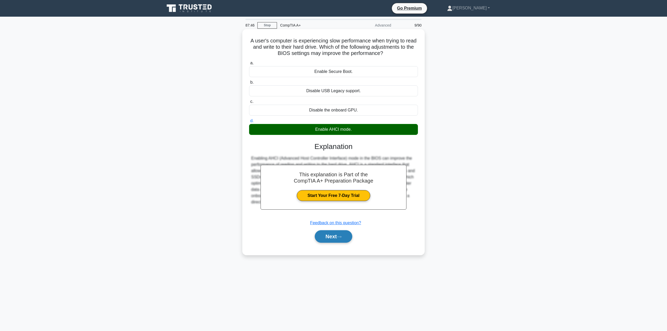
click at [338, 233] on button "Next" at bounding box center [333, 236] width 37 height 13
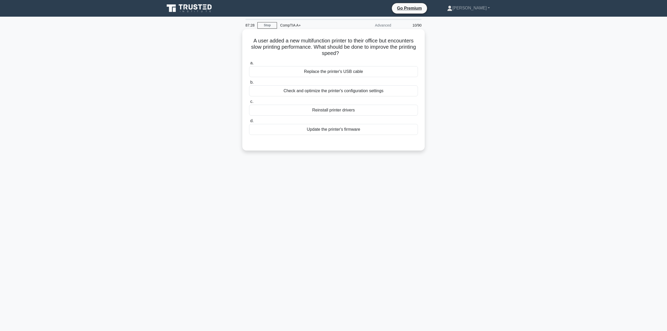
click at [313, 90] on div "Check and optimize the printer's configuration settings" at bounding box center [333, 90] width 169 height 11
click at [329, 90] on div "Check and optimize the printer's configuration settings" at bounding box center [333, 90] width 169 height 11
click at [249, 84] on input "b. Check and optimize the printer's configuration settings" at bounding box center [249, 82] width 0 height 3
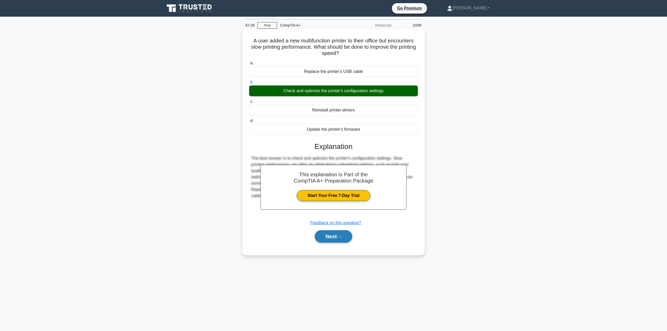
click at [333, 232] on button "Next" at bounding box center [333, 236] width 37 height 13
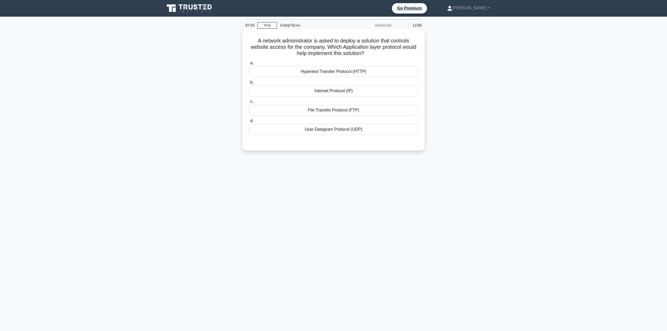
click at [317, 130] on div "User Datagram Protocol (UDP)" at bounding box center [333, 129] width 169 height 11
click at [249, 123] on input "d. User Datagram Protocol (UDP)" at bounding box center [249, 120] width 0 height 3
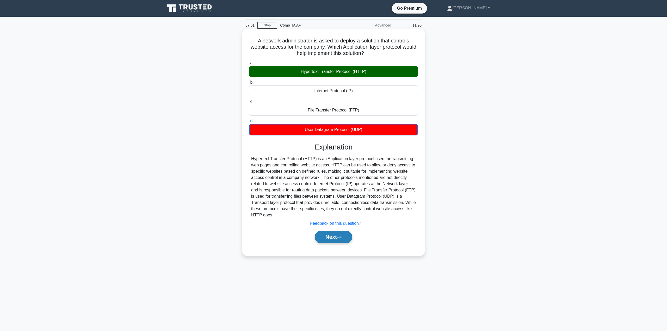
click at [335, 235] on button "Next" at bounding box center [333, 237] width 37 height 13
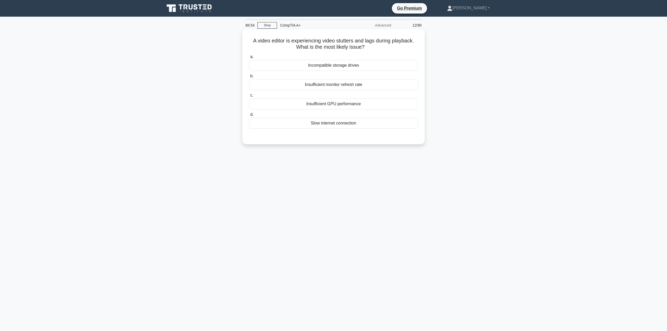
click at [343, 107] on div "Insufficient GPU performance" at bounding box center [333, 103] width 169 height 11
click at [249, 97] on input "c. Insufficient GPU performance" at bounding box center [249, 95] width 0 height 3
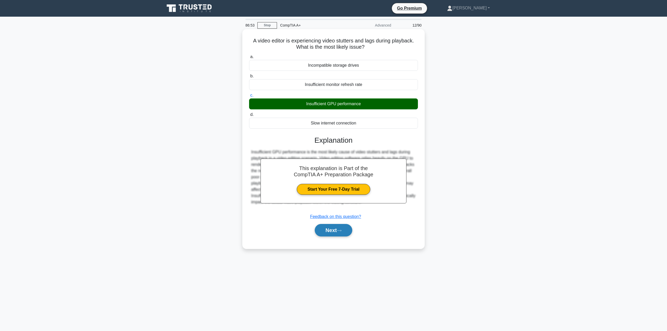
click at [330, 233] on button "Next" at bounding box center [333, 230] width 37 height 13
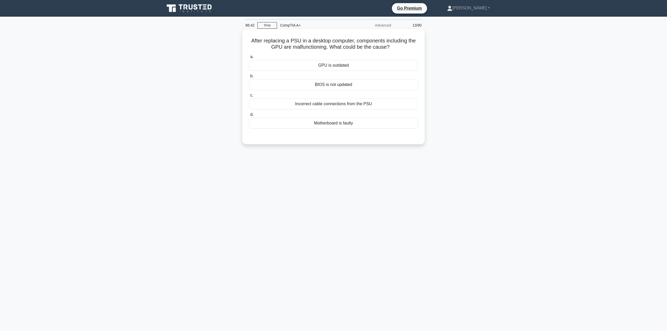
click at [354, 108] on div "Incorrect cable connections from the PSU" at bounding box center [333, 103] width 169 height 11
click at [249, 97] on input "c. Incorrect cable connections from the PSU" at bounding box center [249, 95] width 0 height 3
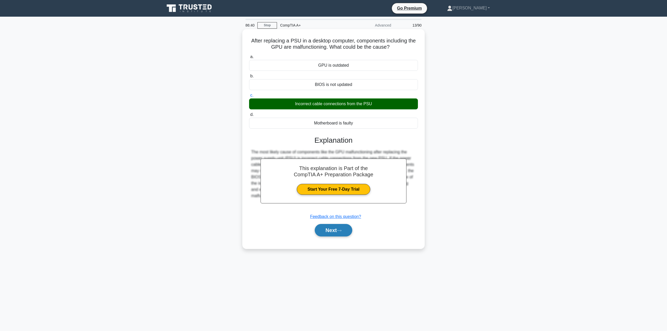
click at [343, 234] on button "Next" at bounding box center [333, 230] width 37 height 13
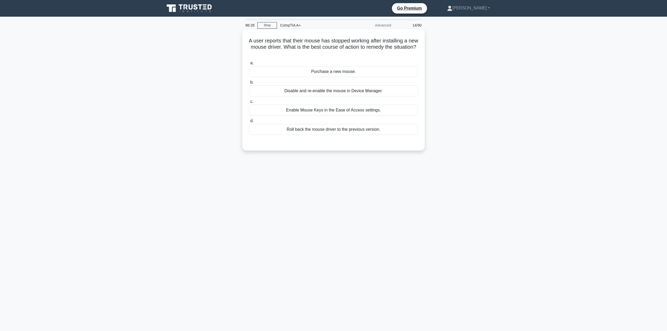
click at [345, 132] on div "Roll back the mouse driver to the previous version." at bounding box center [333, 129] width 169 height 11
click at [249, 123] on input "d. Roll back the mouse driver to the previous version." at bounding box center [249, 120] width 0 height 3
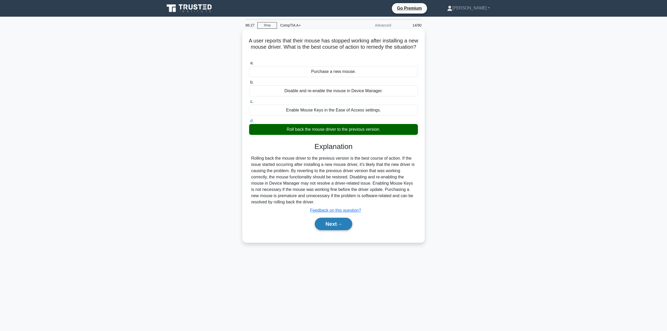
click at [336, 219] on button "Next" at bounding box center [333, 224] width 37 height 13
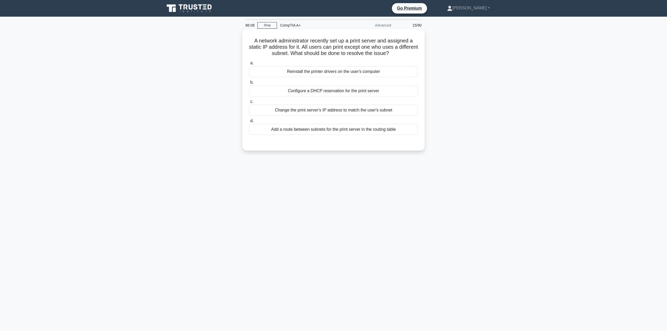
click at [355, 130] on div "Add a route between subnets for the print server in the routing table" at bounding box center [333, 129] width 169 height 11
click at [249, 123] on input "d. Add a route between subnets for the print server in the routing table" at bounding box center [249, 120] width 0 height 3
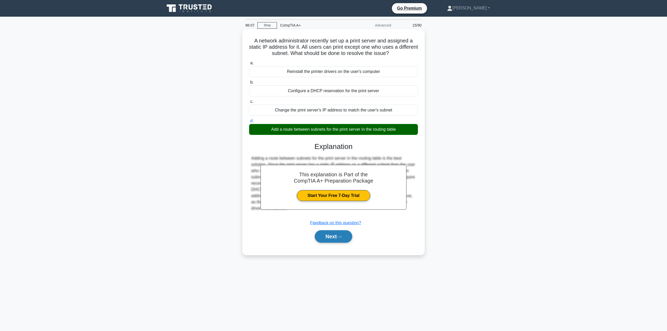
click at [346, 237] on button "Next" at bounding box center [333, 236] width 37 height 13
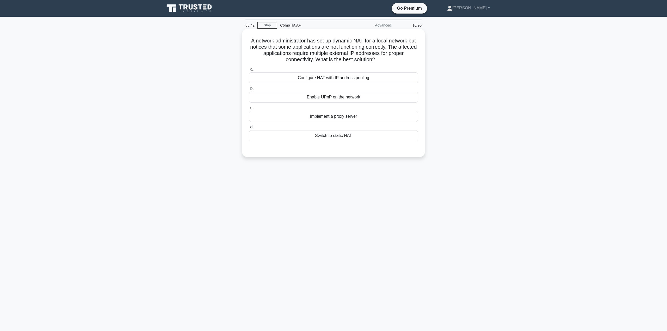
click at [338, 117] on div "Implement a proxy server" at bounding box center [333, 116] width 169 height 11
click at [249, 110] on input "c. Implement a proxy server" at bounding box center [249, 107] width 0 height 3
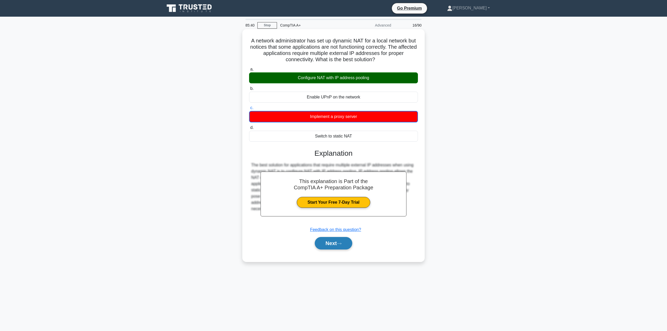
click at [330, 246] on button "Next" at bounding box center [333, 243] width 37 height 13
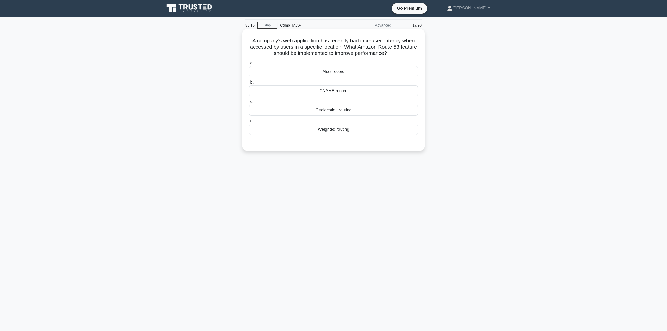
click at [339, 110] on div "Geolocation routing" at bounding box center [333, 110] width 169 height 11
click at [249, 103] on input "c. Geolocation routing" at bounding box center [249, 101] width 0 height 3
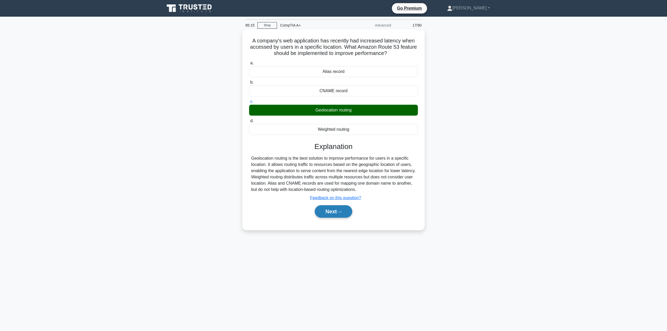
click at [332, 218] on button "Next" at bounding box center [333, 211] width 37 height 13
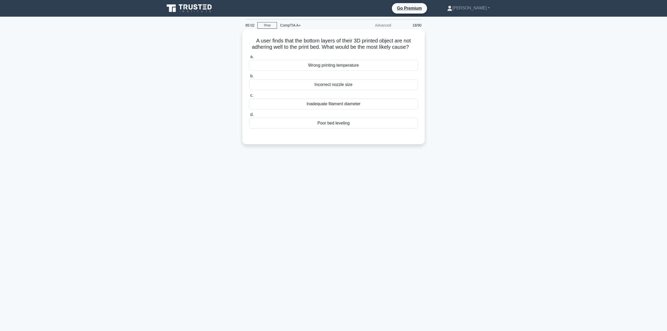
click at [346, 129] on div "Poor bed leveling" at bounding box center [333, 123] width 169 height 11
click at [249, 116] on input "d. Poor bed leveling" at bounding box center [249, 114] width 0 height 3
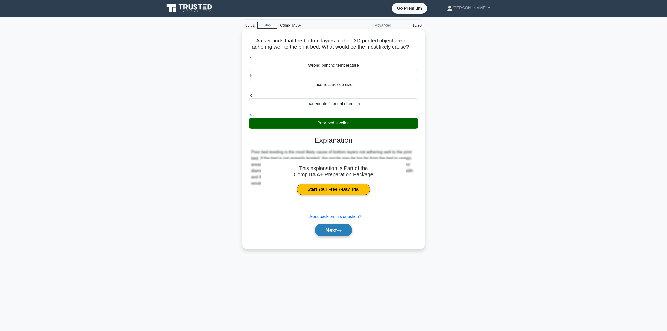
click at [339, 232] on icon at bounding box center [339, 230] width 5 height 3
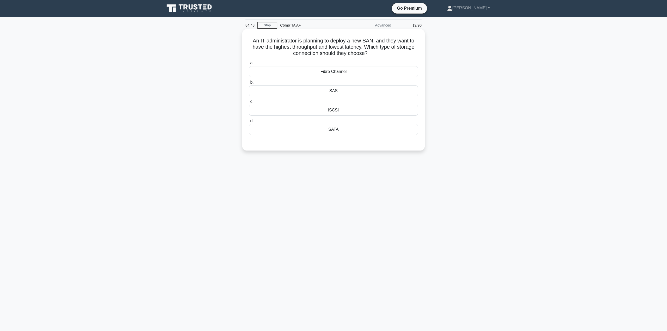
click at [322, 73] on div "Fibre Channel" at bounding box center [333, 71] width 169 height 11
click at [249, 65] on input "a. Fibre Channel" at bounding box center [249, 62] width 0 height 3
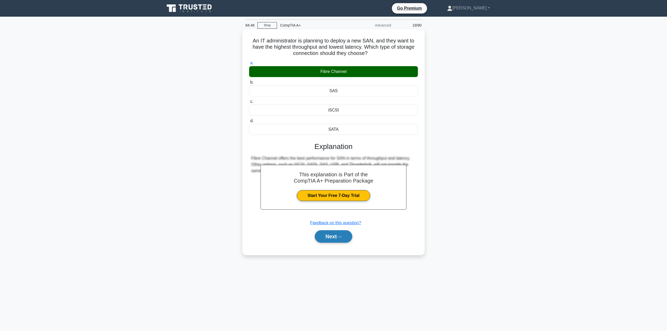
click at [327, 232] on button "Next" at bounding box center [333, 236] width 37 height 13
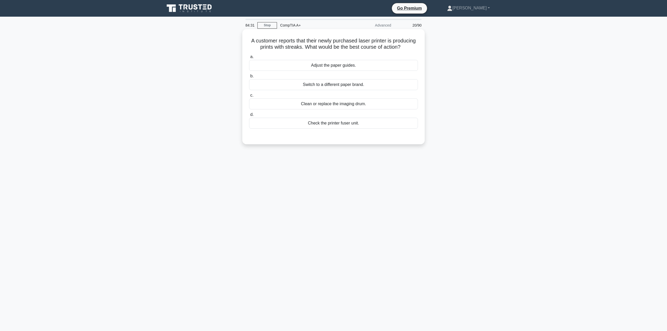
click at [334, 109] on div "Clean or replace the imaging drum." at bounding box center [333, 103] width 169 height 11
click at [249, 97] on input "c. Clean or replace the imaging drum." at bounding box center [249, 95] width 0 height 3
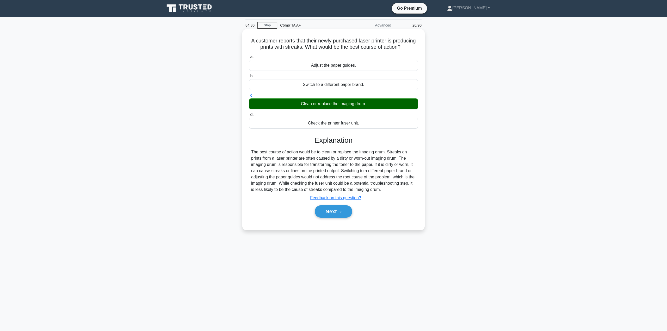
click at [324, 211] on div "Next" at bounding box center [333, 211] width 169 height 17
click at [322, 217] on button "Next" at bounding box center [333, 211] width 37 height 13
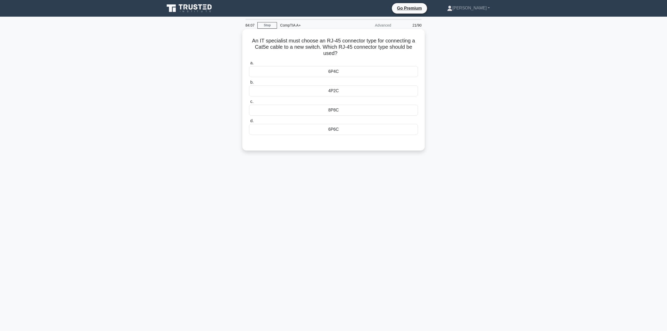
click at [336, 111] on div "8P8C" at bounding box center [333, 110] width 169 height 11
click at [249, 103] on input "c. 8P8C" at bounding box center [249, 101] width 0 height 3
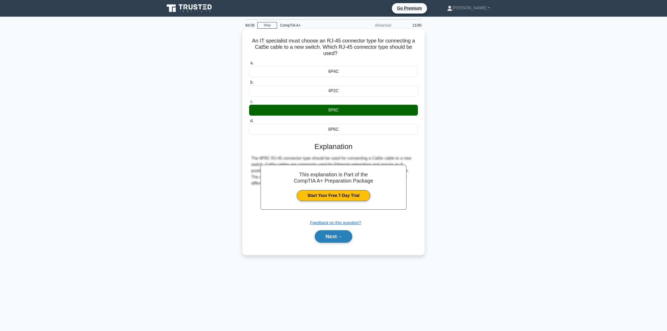
click at [335, 235] on button "Next" at bounding box center [333, 236] width 37 height 13
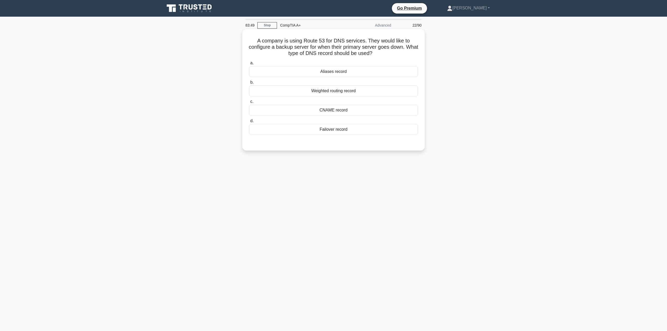
click at [343, 129] on div "Failover record" at bounding box center [333, 129] width 169 height 11
click at [249, 123] on input "d. Failover record" at bounding box center [249, 120] width 0 height 3
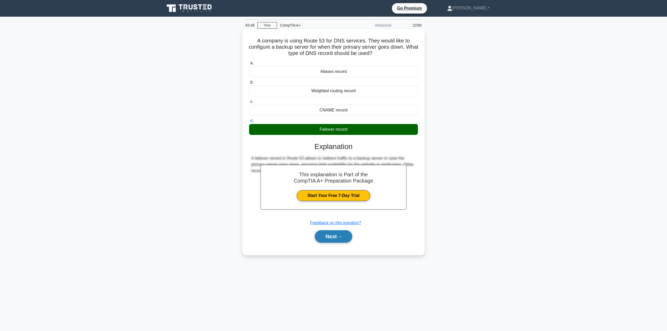
click at [335, 234] on button "Next" at bounding box center [333, 236] width 37 height 13
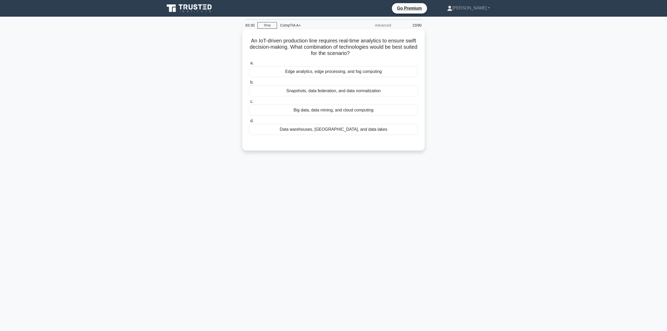
click at [301, 91] on div "Snapshots, data federation, and data normalization" at bounding box center [333, 90] width 169 height 11
click at [249, 84] on input "b. Snapshots, data federation, and data normalization" at bounding box center [249, 82] width 0 height 3
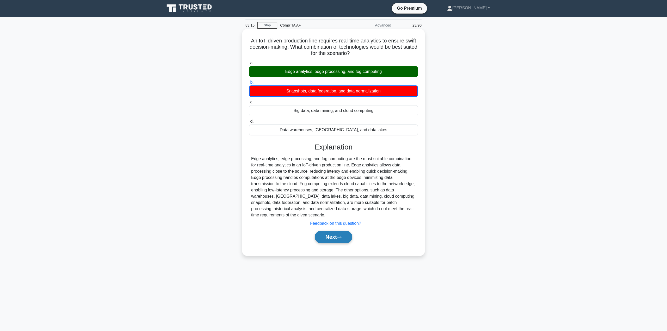
click at [327, 239] on button "Next" at bounding box center [333, 237] width 37 height 13
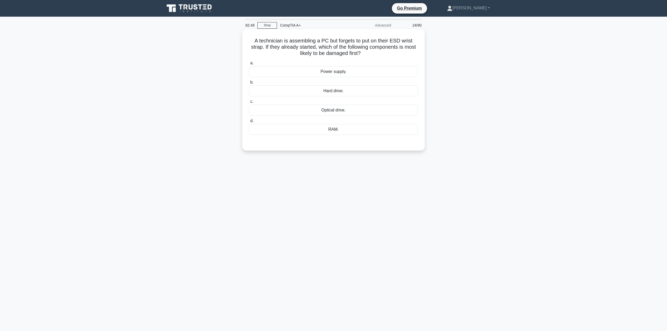
click at [336, 133] on div "RAM." at bounding box center [333, 129] width 169 height 11
click at [249, 123] on input "d. RAM." at bounding box center [249, 120] width 0 height 3
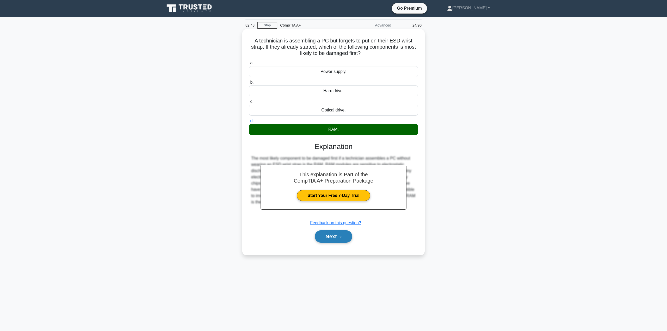
click at [332, 239] on button "Next" at bounding box center [333, 236] width 37 height 13
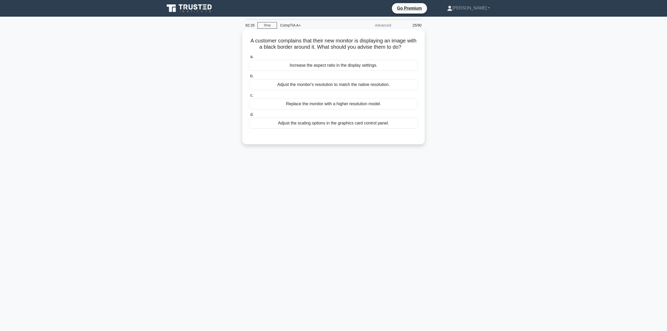
click at [333, 82] on div "Adjust the monitor's resolution to match the native resolution." at bounding box center [333, 84] width 169 height 11
click at [249, 78] on input "b. Adjust the monitor's resolution to match the native resolution." at bounding box center [249, 75] width 0 height 3
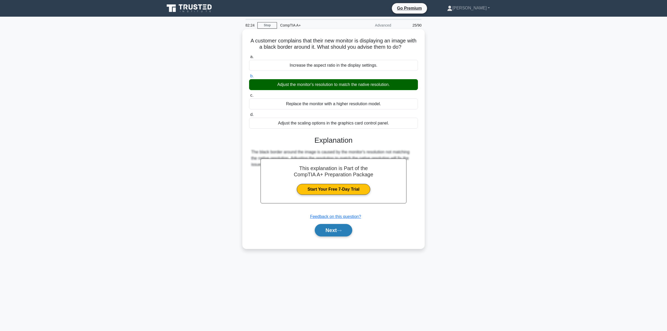
click at [345, 232] on button "Next" at bounding box center [333, 230] width 37 height 13
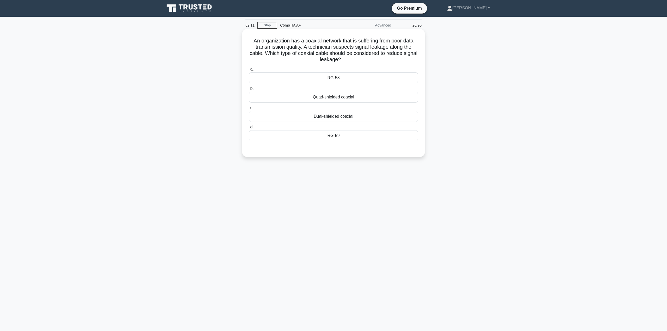
click at [338, 96] on div "Quad-shielded coaxial" at bounding box center [333, 97] width 169 height 11
click at [249, 90] on input "b. Quad-shielded coaxial" at bounding box center [249, 88] width 0 height 3
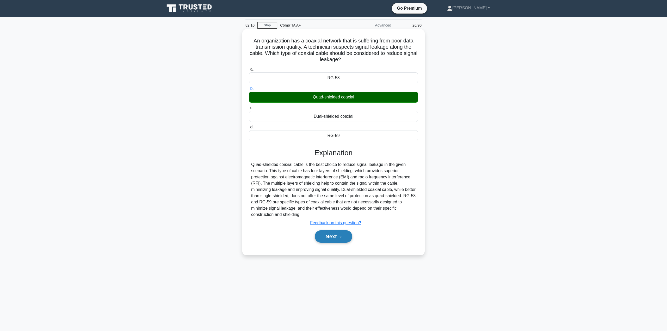
click at [329, 235] on button "Next" at bounding box center [333, 236] width 37 height 13
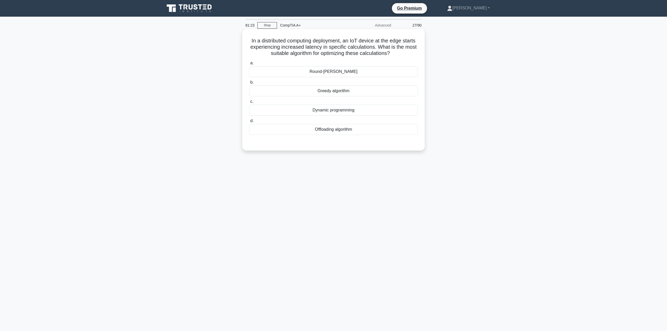
click at [340, 113] on div "Dynamic programming" at bounding box center [333, 110] width 169 height 11
click at [249, 103] on input "c. Dynamic programming" at bounding box center [249, 101] width 0 height 3
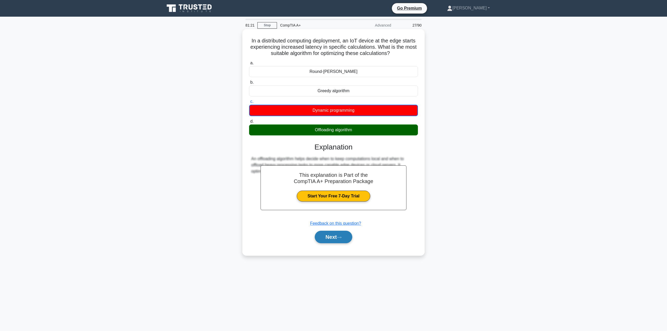
click at [337, 236] on button "Next" at bounding box center [333, 237] width 37 height 13
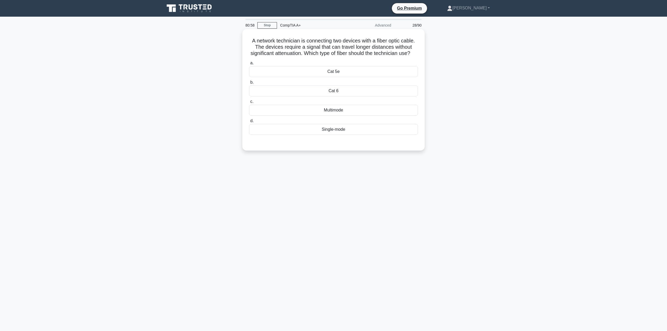
click at [336, 96] on div "Cat 6" at bounding box center [333, 90] width 169 height 11
click at [249, 84] on input "b. Cat 6" at bounding box center [249, 82] width 0 height 3
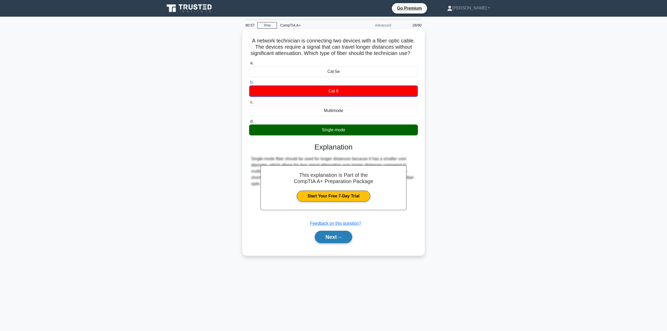
click at [333, 243] on button "Next" at bounding box center [333, 237] width 37 height 13
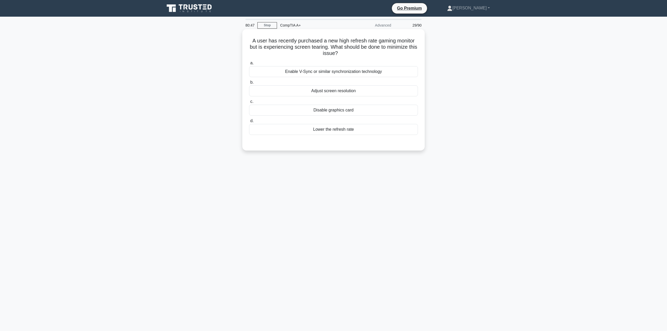
click at [316, 70] on div "Enable V-Sync or similar synchronization technology" at bounding box center [333, 71] width 169 height 11
click at [249, 65] on input "a. Enable V-Sync or similar synchronization technology" at bounding box center [249, 62] width 0 height 3
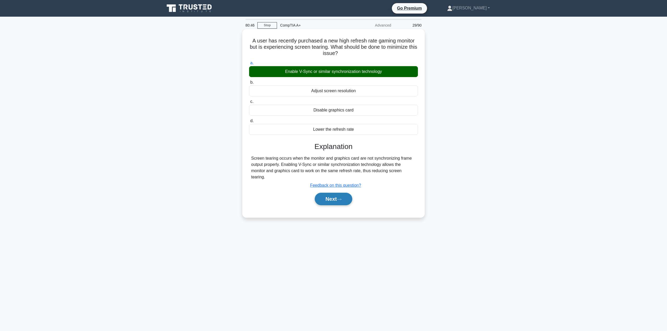
click at [330, 200] on button "Next" at bounding box center [333, 199] width 37 height 13
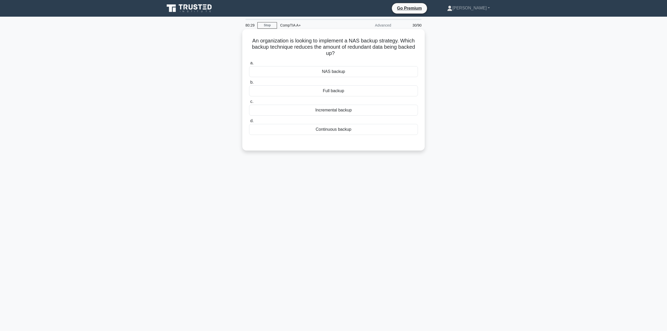
click at [316, 111] on div "Incremental backup" at bounding box center [333, 110] width 169 height 11
click at [249, 103] on input "c. Incremental backup" at bounding box center [249, 101] width 0 height 3
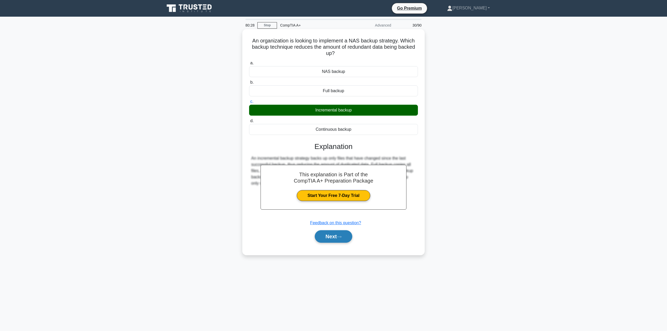
click at [327, 236] on button "Next" at bounding box center [333, 236] width 37 height 13
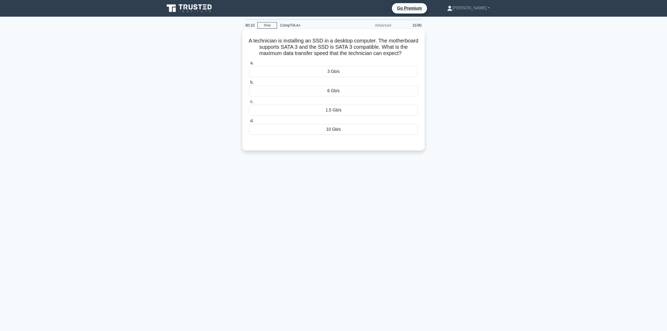
click at [326, 127] on div "10 Gb/s" at bounding box center [333, 129] width 169 height 11
click at [249, 123] on input "d. 10 Gb/s" at bounding box center [249, 120] width 0 height 3
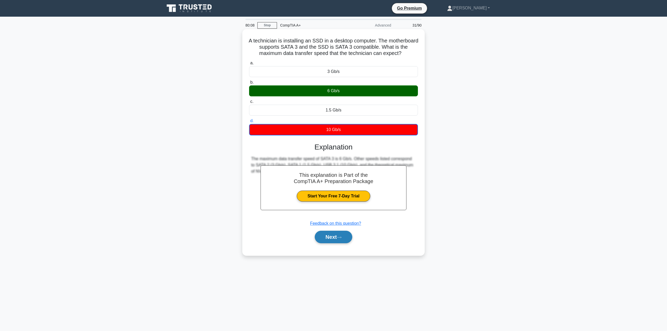
click at [337, 235] on button "Next" at bounding box center [333, 237] width 37 height 13
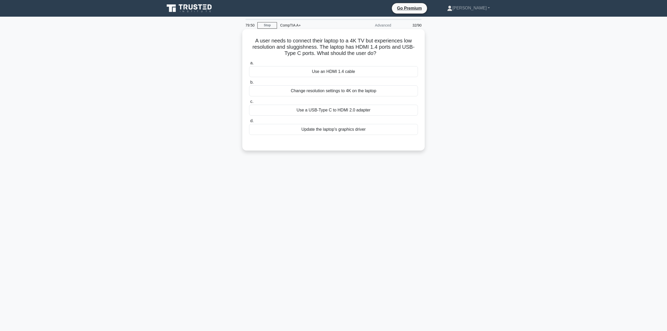
click at [321, 93] on div "Change resolution settings to 4K on the laptop" at bounding box center [333, 90] width 169 height 11
click at [249, 84] on input "b. Change resolution settings to 4K on the laptop" at bounding box center [249, 82] width 0 height 3
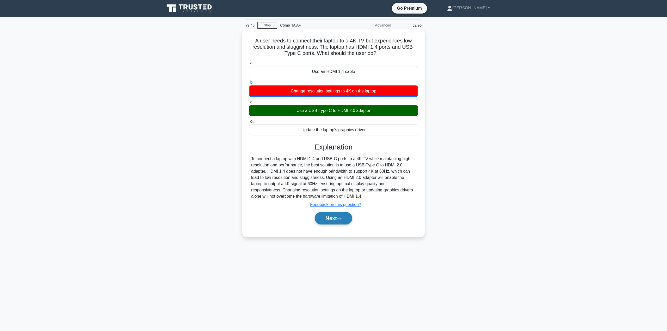
click at [339, 216] on button "Next" at bounding box center [333, 218] width 37 height 13
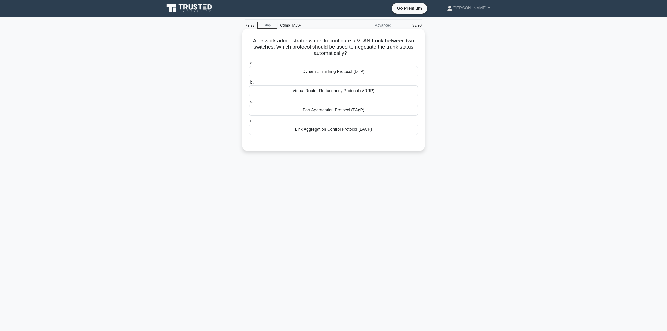
click at [301, 74] on div "Dynamic Trunking Protocol (DTP)" at bounding box center [333, 71] width 169 height 11
click at [249, 65] on input "a. Dynamic Trunking Protocol (DTP)" at bounding box center [249, 62] width 0 height 3
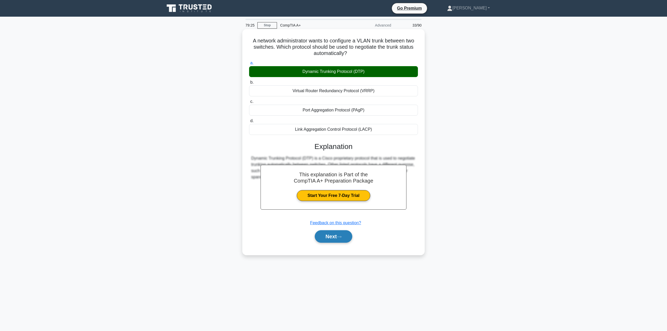
click at [336, 235] on button "Next" at bounding box center [333, 236] width 37 height 13
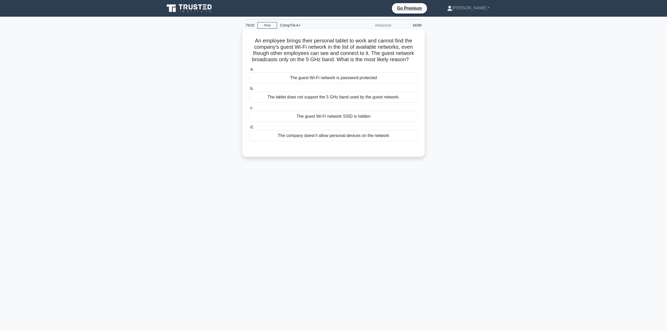
click at [285, 96] on div "The tablet does not support the 5 GHz band used by the guest network." at bounding box center [333, 97] width 169 height 11
click at [249, 90] on input "b. The tablet does not support the 5 GHz band used by the guest network." at bounding box center [249, 88] width 0 height 3
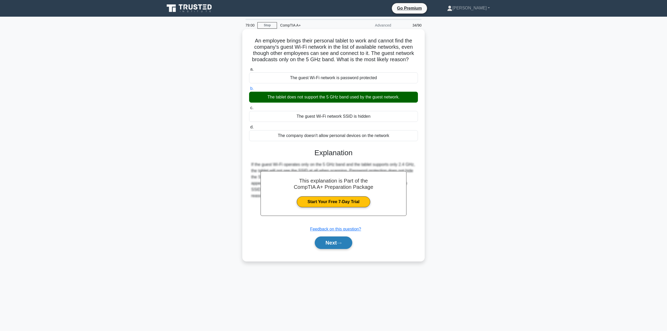
click at [333, 244] on button "Next" at bounding box center [333, 242] width 37 height 13
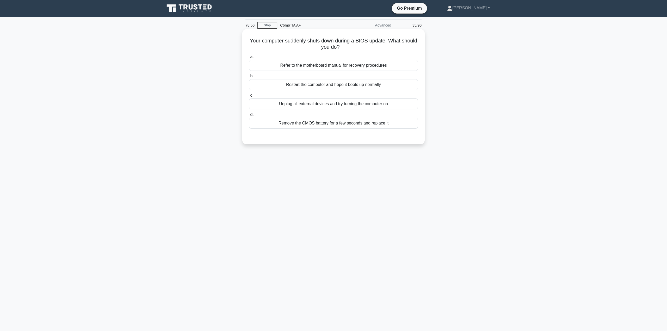
click at [277, 65] on div "Refer to the motherboard manual for recovery procedures" at bounding box center [333, 65] width 169 height 11
click at [249, 59] on input "a. Refer to the motherboard manual for recovery procedures" at bounding box center [249, 56] width 0 height 3
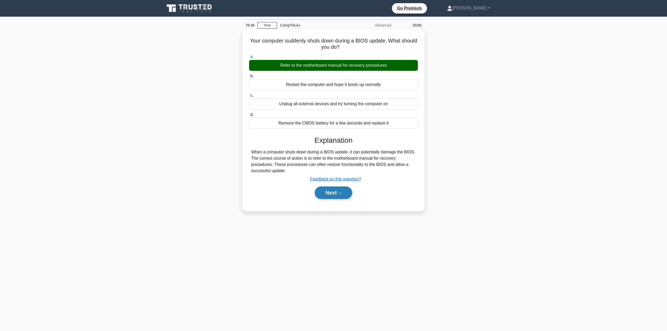
click at [330, 198] on button "Next" at bounding box center [333, 192] width 37 height 13
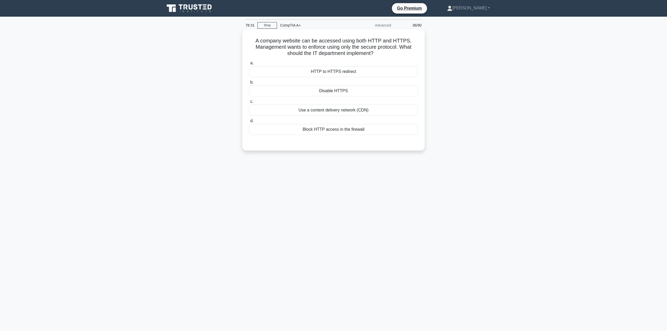
click at [272, 128] on div "Block HTTP access in the firewall" at bounding box center [333, 129] width 169 height 11
click at [249, 123] on input "d. Block HTTP access in the firewall" at bounding box center [249, 120] width 0 height 3
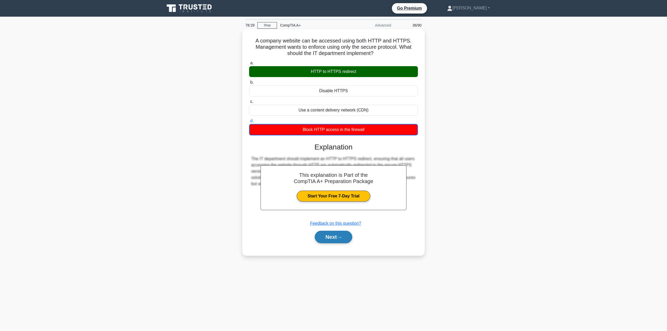
click at [331, 232] on button "Next" at bounding box center [333, 237] width 37 height 13
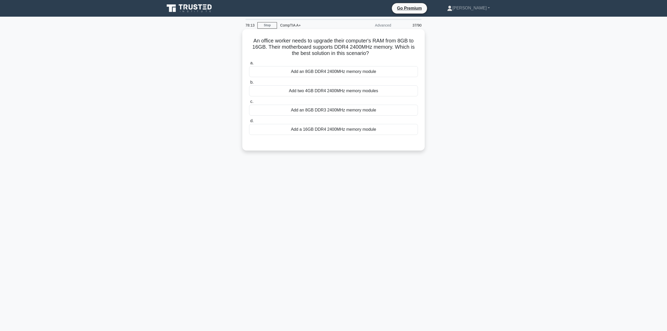
click at [304, 73] on div "Add an 8GB DDR4 2400MHz memory module" at bounding box center [333, 71] width 169 height 11
click at [249, 65] on input "a. Add an 8GB DDR4 2400MHz memory module" at bounding box center [249, 62] width 0 height 3
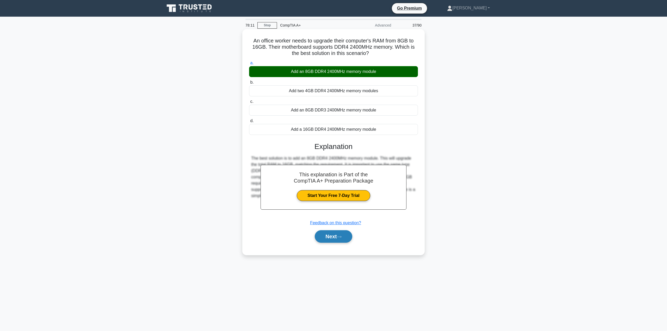
click at [337, 235] on button "Next" at bounding box center [333, 236] width 37 height 13
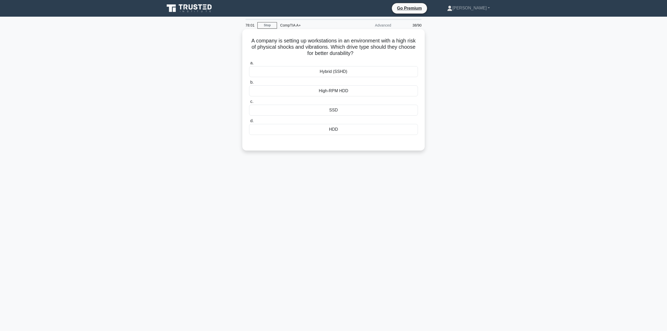
click at [297, 112] on div "SSD" at bounding box center [333, 110] width 169 height 11
click at [249, 103] on input "c. SSD" at bounding box center [249, 101] width 0 height 3
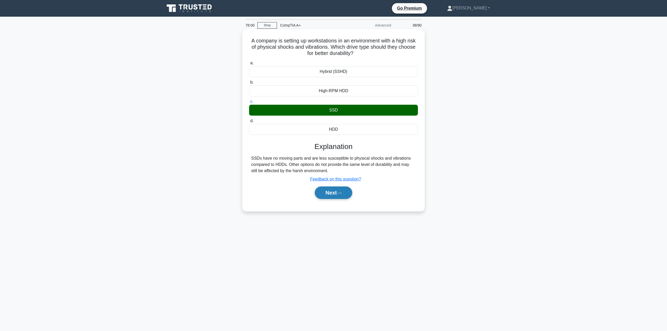
click at [329, 198] on button "Next" at bounding box center [333, 192] width 37 height 13
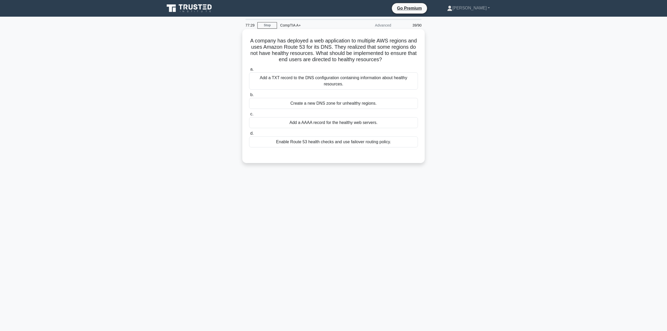
click at [308, 124] on div "Add a AAAA record for the healthy web servers." at bounding box center [333, 122] width 169 height 11
click at [249, 116] on input "c. Add a AAAA record for the healthy web servers." at bounding box center [249, 114] width 0 height 3
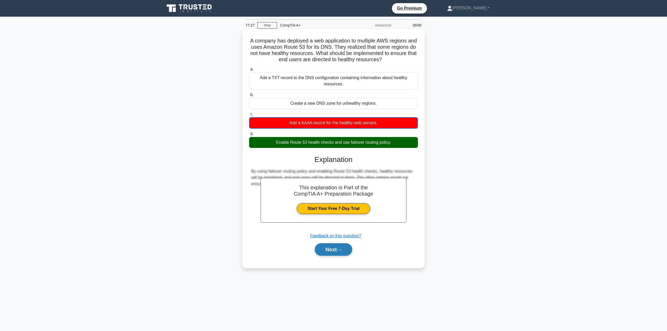
click at [329, 249] on button "Next" at bounding box center [333, 249] width 37 height 13
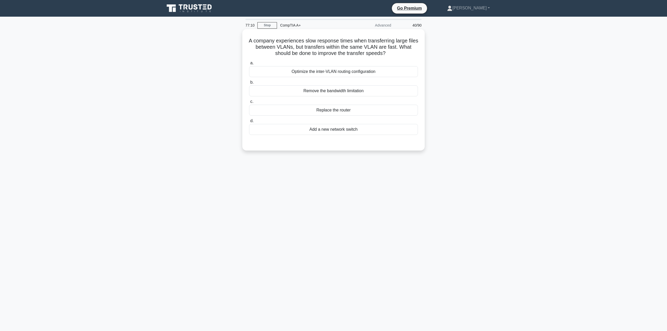
click at [309, 92] on div "Remove the bandwidth limitation" at bounding box center [333, 90] width 169 height 11
click at [249, 84] on input "b. Remove the bandwidth limitation" at bounding box center [249, 82] width 0 height 3
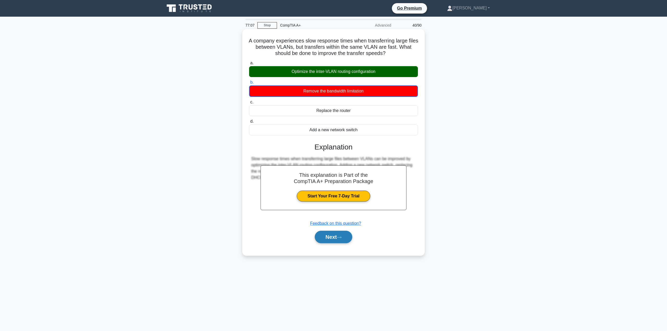
click at [339, 239] on button "Next" at bounding box center [333, 237] width 37 height 13
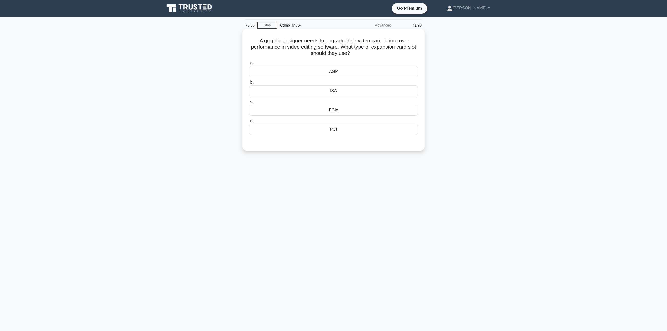
click at [337, 108] on div "PCIe" at bounding box center [333, 110] width 169 height 11
click at [249, 103] on input "c. PCIe" at bounding box center [249, 101] width 0 height 3
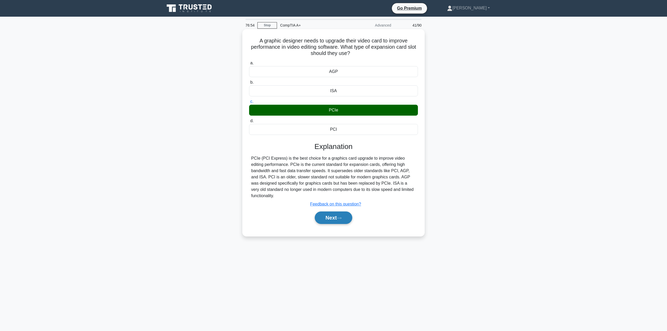
click at [332, 211] on button "Next" at bounding box center [333, 217] width 37 height 13
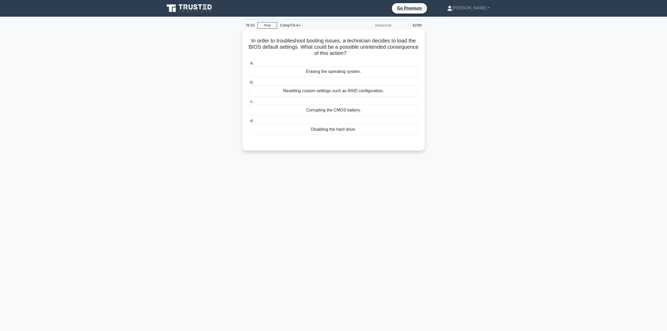
click at [361, 94] on div "Resetting custom settings such as RAID configuration." at bounding box center [333, 90] width 169 height 11
click at [249, 84] on input "b. Resetting custom settings such as RAID configuration." at bounding box center [249, 82] width 0 height 3
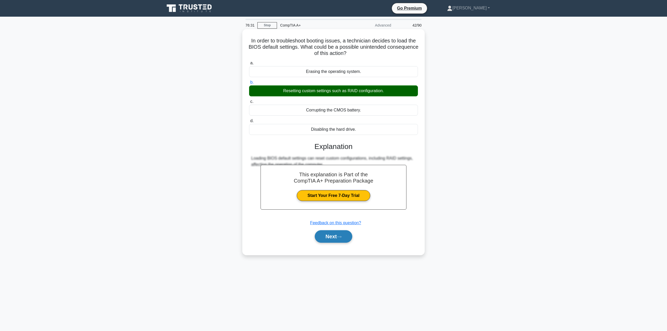
click at [343, 231] on button "Next" at bounding box center [333, 236] width 37 height 13
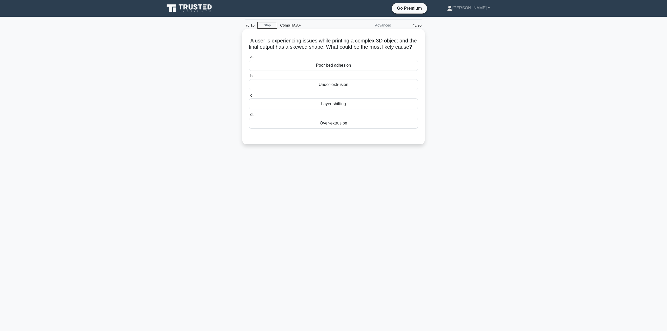
click at [341, 109] on div "Layer shifting" at bounding box center [333, 103] width 169 height 11
click at [249, 97] on input "c. Layer shifting" at bounding box center [249, 95] width 0 height 3
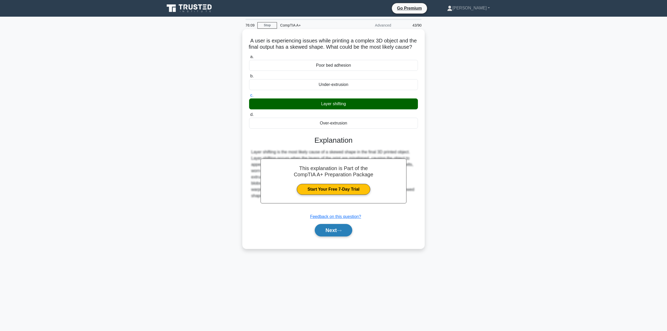
click at [341, 232] on button "Next" at bounding box center [333, 230] width 37 height 13
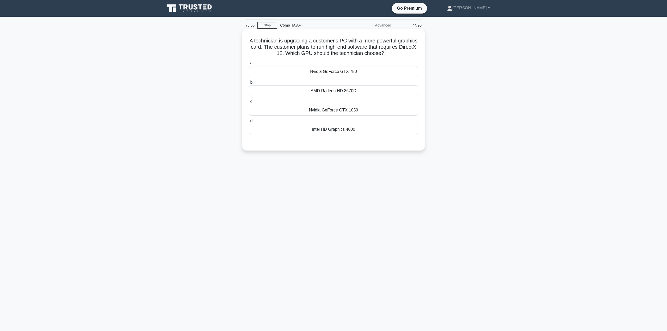
click at [353, 112] on div "Nvidia GeForce GTX 1050" at bounding box center [333, 110] width 169 height 11
click at [249, 103] on input "c. Nvidia GeForce GTX 1050" at bounding box center [249, 101] width 0 height 3
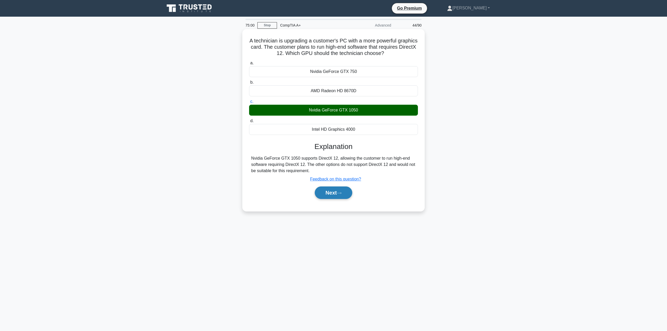
click at [338, 192] on button "Next" at bounding box center [333, 192] width 37 height 13
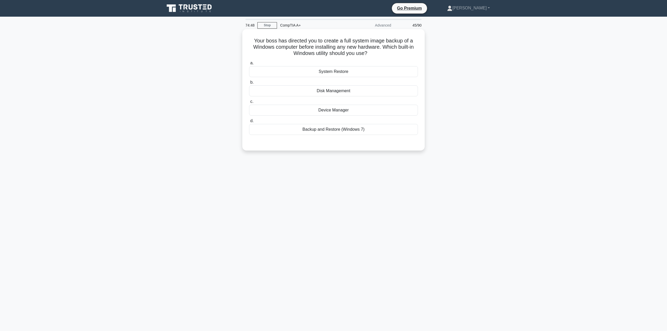
click at [303, 74] on div "System Restore" at bounding box center [333, 71] width 169 height 11
click at [249, 65] on input "a. System Restore" at bounding box center [249, 62] width 0 height 3
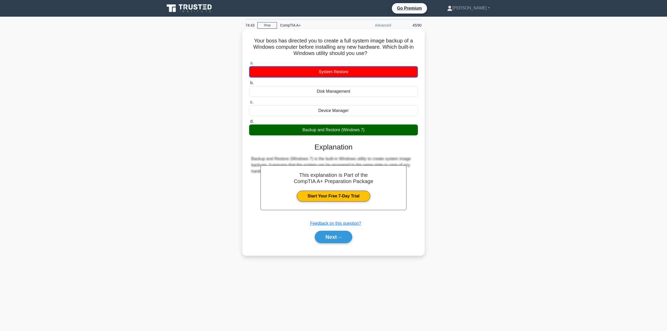
click at [328, 130] on div "Backup and Restore (Windows 7)" at bounding box center [333, 129] width 169 height 11
click at [249, 123] on input "d. Backup and Restore (Windows 7)" at bounding box center [249, 121] width 0 height 3
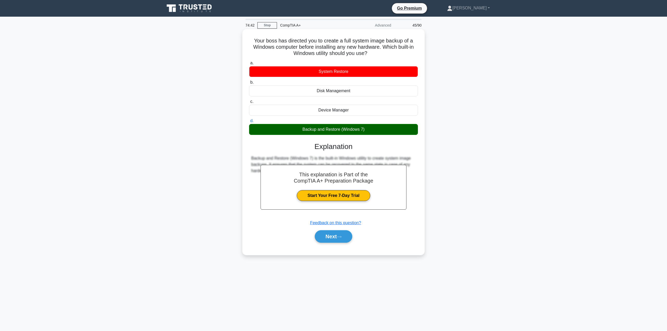
drag, startPoint x: 340, startPoint y: 128, endPoint x: 350, endPoint y: 128, distance: 10.2
click at [342, 128] on div "Backup and Restore (Windows 7)" at bounding box center [333, 129] width 169 height 11
drag, startPoint x: 364, startPoint y: 128, endPoint x: 360, endPoint y: 128, distance: 3.7
click at [361, 128] on div "Backup and Restore (Windows 7)" at bounding box center [333, 129] width 169 height 11
click at [339, 238] on icon at bounding box center [339, 236] width 5 height 3
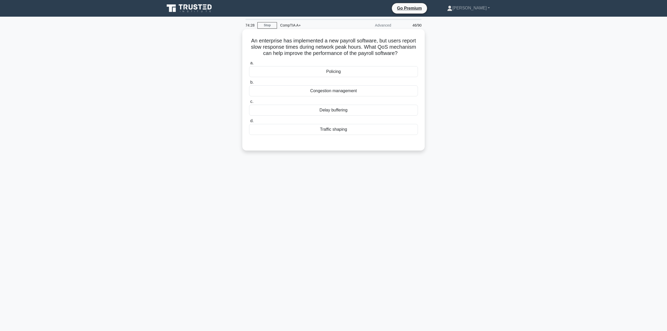
click at [328, 92] on div "Congestion management" at bounding box center [333, 90] width 169 height 11
click at [249, 84] on input "b. Congestion management" at bounding box center [249, 82] width 0 height 3
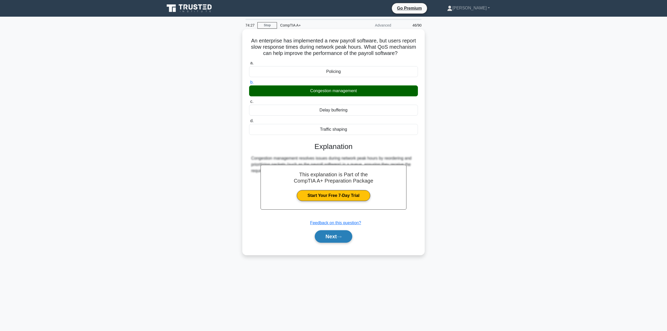
click at [337, 238] on button "Next" at bounding box center [333, 236] width 37 height 13
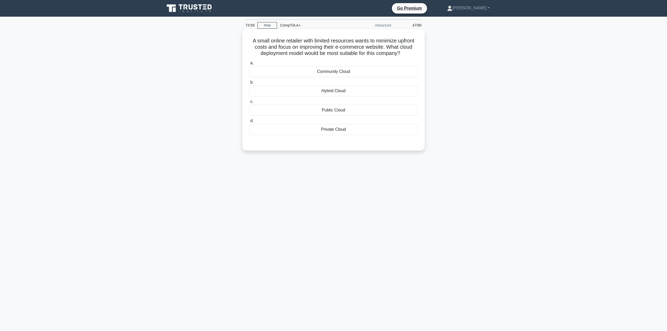
click at [334, 75] on div "Community Cloud" at bounding box center [333, 71] width 169 height 11
click at [249, 65] on input "a. Community Cloud" at bounding box center [249, 62] width 0 height 3
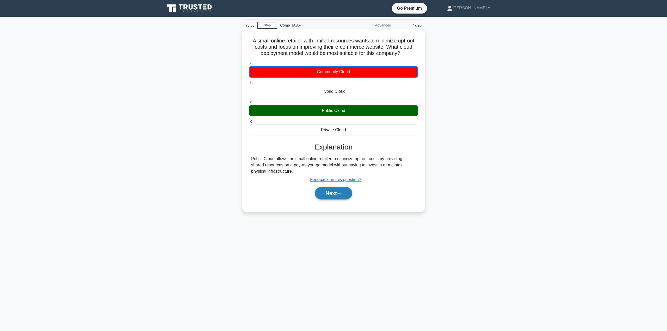
click at [342, 189] on button "Next" at bounding box center [333, 193] width 37 height 13
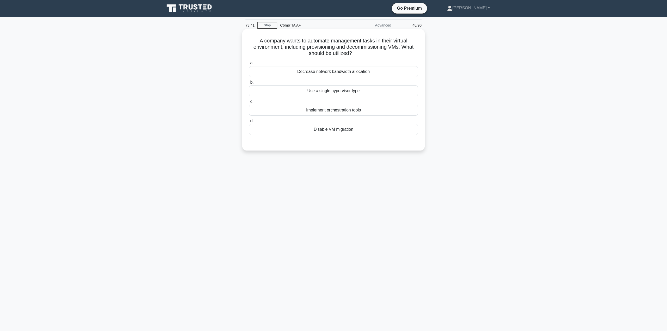
click at [342, 128] on div "Disable VM migration" at bounding box center [333, 129] width 169 height 11
click at [249, 123] on input "d. Disable VM migration" at bounding box center [249, 120] width 0 height 3
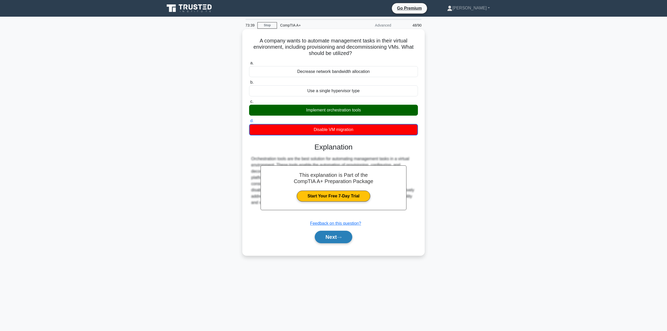
click at [340, 236] on icon at bounding box center [339, 237] width 5 height 3
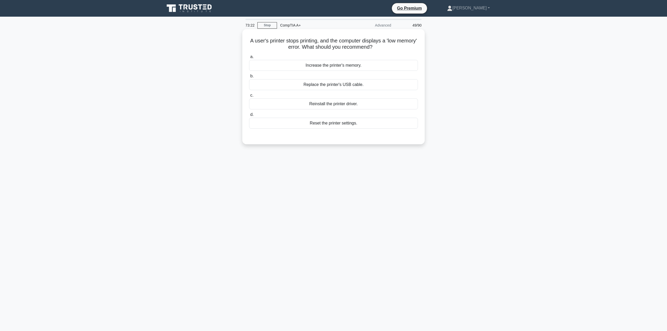
click at [334, 124] on div "Reset the printer settings." at bounding box center [333, 123] width 169 height 11
click at [249, 116] on input "d. Reset the printer settings." at bounding box center [249, 114] width 0 height 3
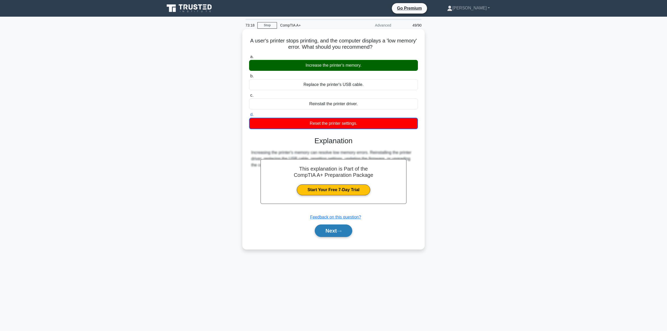
click at [333, 232] on button "Next" at bounding box center [333, 230] width 37 height 13
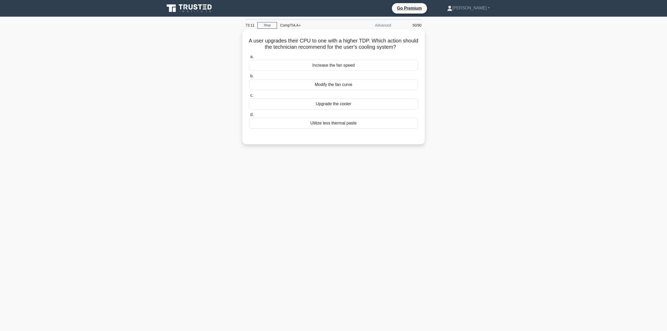
click at [305, 104] on div "Upgrade the cooler" at bounding box center [333, 103] width 169 height 11
click at [249, 97] on input "c. Upgrade the cooler" at bounding box center [249, 95] width 0 height 3
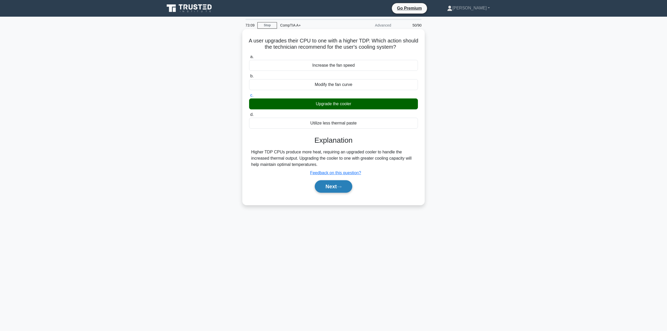
click at [330, 187] on button "Next" at bounding box center [333, 186] width 37 height 13
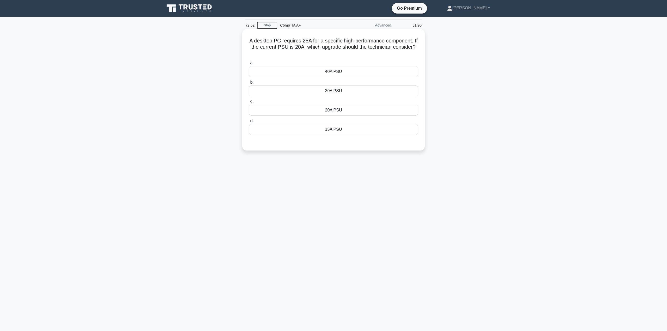
click at [340, 90] on div "30A PSU" at bounding box center [333, 90] width 169 height 11
click at [249, 84] on input "b. 30A PSU" at bounding box center [249, 82] width 0 height 3
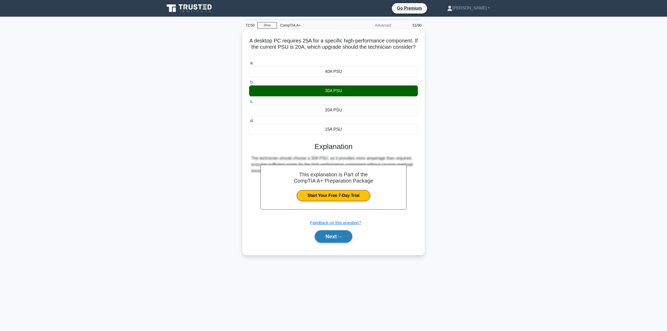
drag, startPoint x: 339, startPoint y: 238, endPoint x: 338, endPoint y: 233, distance: 5.0
click at [339, 238] on icon at bounding box center [339, 236] width 5 height 3
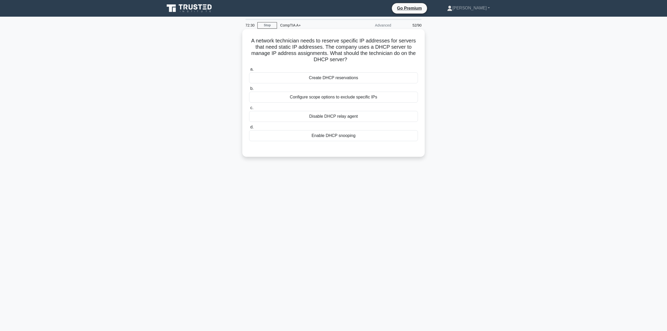
click at [366, 139] on div "Enable DHCP snooping" at bounding box center [333, 135] width 169 height 11
click at [249, 129] on input "d. Enable DHCP snooping" at bounding box center [249, 127] width 0 height 3
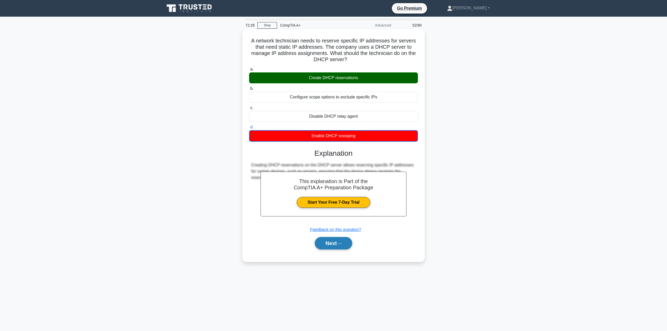
click at [338, 243] on button "Next" at bounding box center [333, 243] width 37 height 13
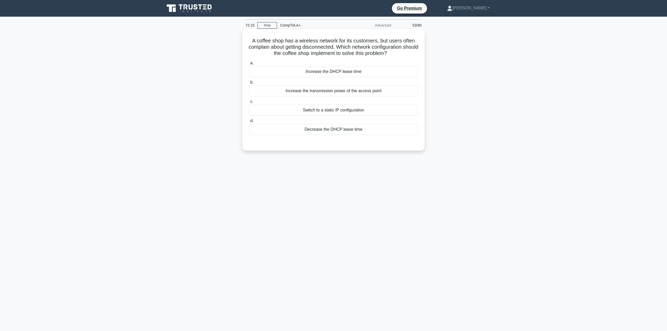
click at [312, 73] on div "Increase the DHCP lease time" at bounding box center [333, 71] width 169 height 11
click at [249, 65] on input "a. Increase the DHCP lease time" at bounding box center [249, 62] width 0 height 3
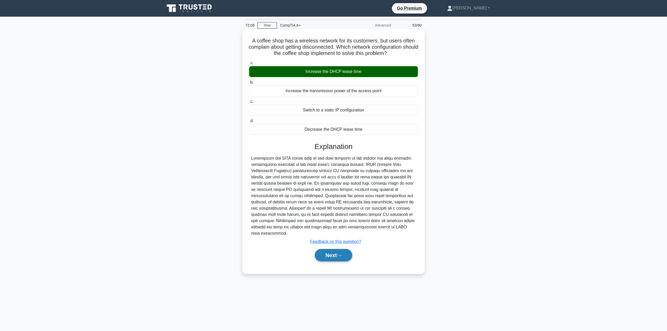
click at [339, 251] on button "Next" at bounding box center [333, 255] width 37 height 13
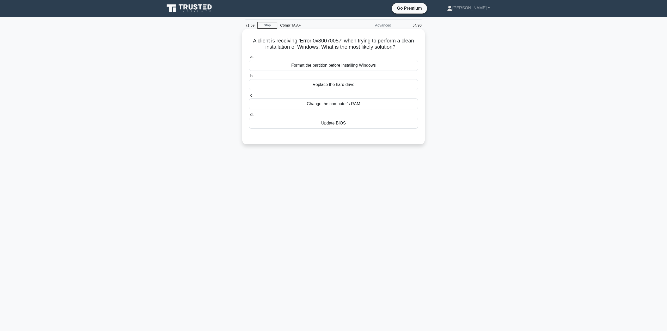
click at [321, 65] on div "Format the partition before installing Windows" at bounding box center [333, 65] width 169 height 11
click at [249, 59] on input "a. Format the partition before installing Windows" at bounding box center [249, 56] width 0 height 3
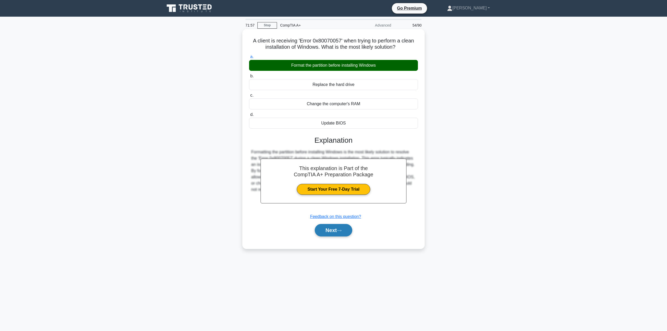
click at [339, 233] on button "Next" at bounding box center [333, 230] width 37 height 13
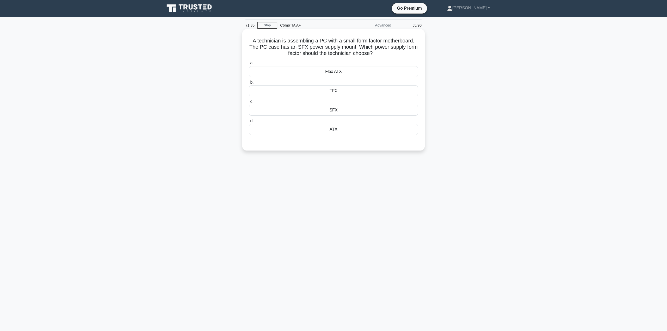
click at [333, 111] on div "SFX" at bounding box center [333, 110] width 169 height 11
click at [249, 103] on input "c. SFX" at bounding box center [249, 101] width 0 height 3
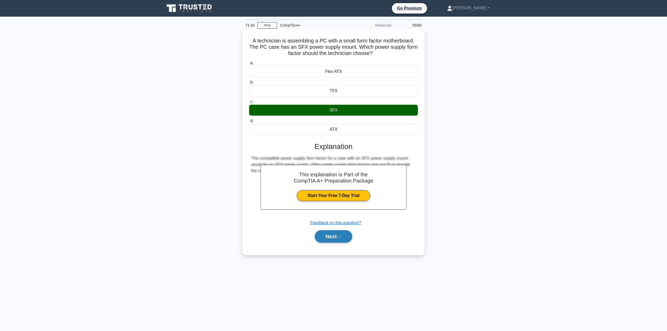
click at [338, 241] on button "Next" at bounding box center [333, 236] width 37 height 13
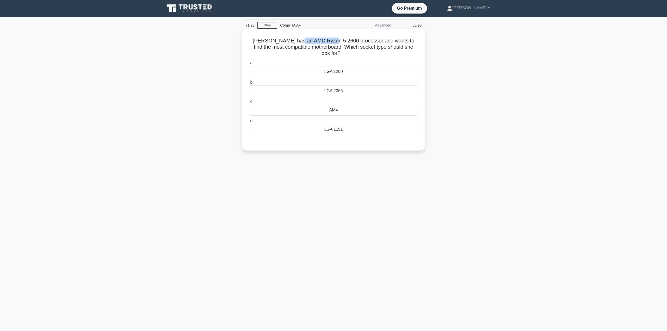
drag, startPoint x: 325, startPoint y: 40, endPoint x: 294, endPoint y: 43, distance: 31.1
click at [294, 43] on h5 "[PERSON_NAME] has an AMD Ryzen 5 2600 processor and wants to find the most comp…" at bounding box center [333, 47] width 170 height 19
click at [216, 54] on div "[PERSON_NAME] has an AMD Ryzen 5 2600 processor and wants to find the most comp…" at bounding box center [333, 94] width 344 height 128
click at [326, 105] on div "AM4" at bounding box center [333, 110] width 169 height 11
click at [249, 103] on input "c. AM4" at bounding box center [249, 101] width 0 height 3
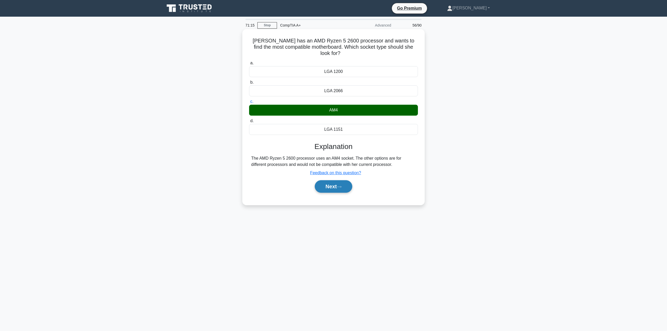
click at [345, 182] on button "Next" at bounding box center [333, 186] width 37 height 13
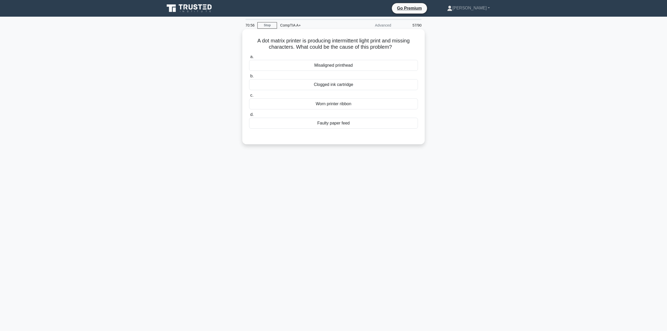
click at [333, 86] on div "Clogged ink cartridge" at bounding box center [333, 84] width 169 height 11
click at [249, 78] on input "b. Clogged ink cartridge" at bounding box center [249, 75] width 0 height 3
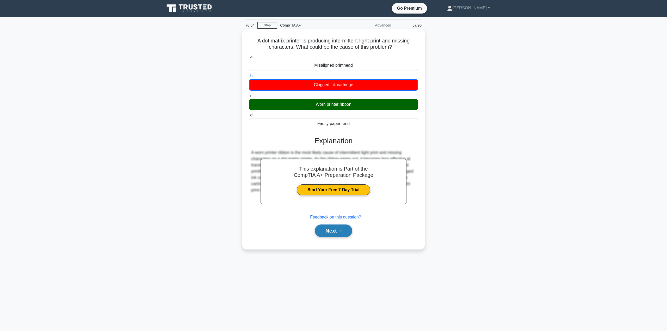
click at [339, 233] on button "Next" at bounding box center [333, 230] width 37 height 13
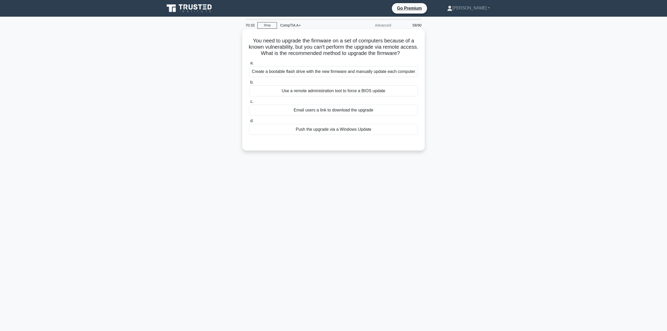
click at [302, 130] on div "Push the upgrade via a Windows Update" at bounding box center [333, 129] width 169 height 11
click at [249, 123] on input "d. Push the upgrade via a Windows Update" at bounding box center [249, 120] width 0 height 3
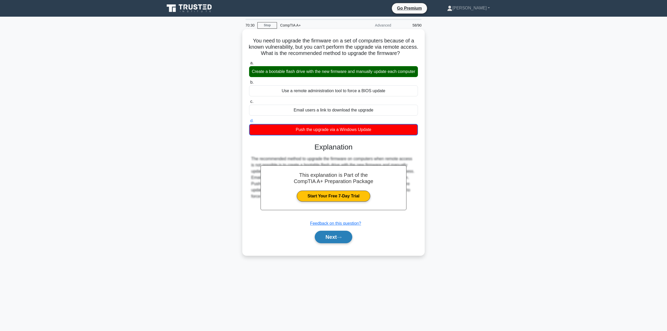
click at [334, 243] on button "Next" at bounding box center [333, 237] width 37 height 13
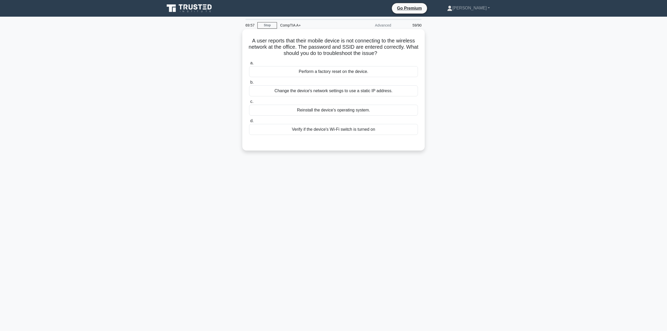
click at [320, 131] on div "Verify if the device's Wi-Fi switch is turned on" at bounding box center [333, 129] width 169 height 11
click at [249, 123] on input "d. Verify if the device's Wi-Fi switch is turned on" at bounding box center [249, 120] width 0 height 3
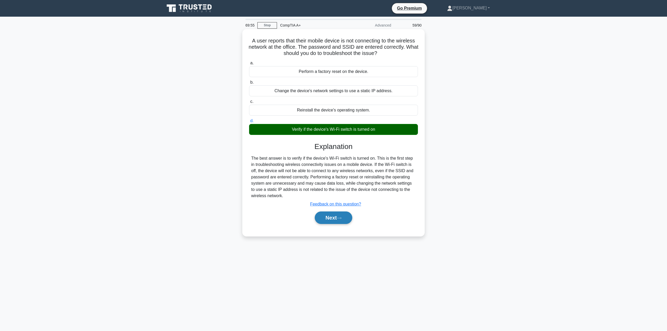
click at [331, 218] on button "Next" at bounding box center [333, 217] width 37 height 13
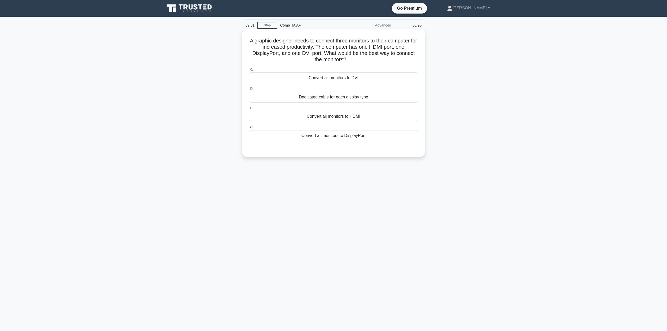
click at [288, 96] on div "Dedicated cable for each display type" at bounding box center [333, 97] width 169 height 11
click at [249, 90] on input "b. Dedicated cable for each display type" at bounding box center [249, 88] width 0 height 3
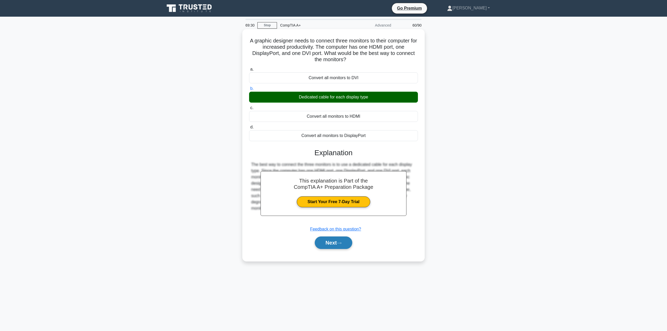
drag, startPoint x: 330, startPoint y: 236, endPoint x: 329, endPoint y: 242, distance: 6.3
click at [330, 236] on div "Next" at bounding box center [333, 242] width 169 height 17
click at [329, 245] on button "Next" at bounding box center [333, 242] width 37 height 13
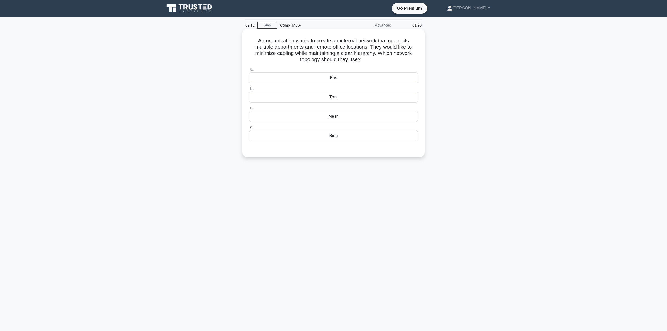
click at [341, 117] on div "Mesh" at bounding box center [333, 116] width 169 height 11
click at [249, 110] on input "c. Mesh" at bounding box center [249, 107] width 0 height 3
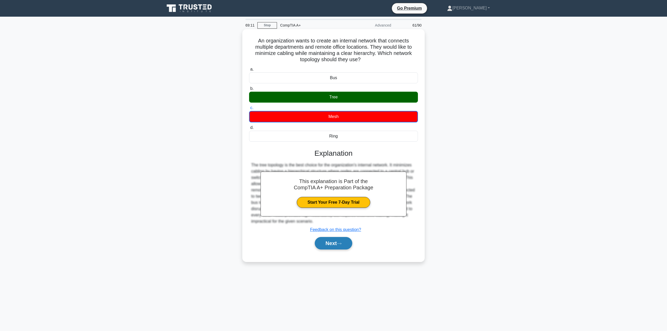
click at [339, 245] on button "Next" at bounding box center [333, 243] width 37 height 13
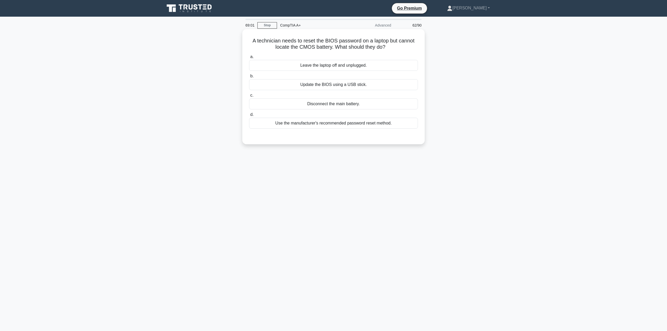
click at [299, 122] on div "Use the manufacturer's recommended password reset method." at bounding box center [333, 123] width 169 height 11
click at [249, 116] on input "d. Use the manufacturer's recommended password reset method." at bounding box center [249, 114] width 0 height 3
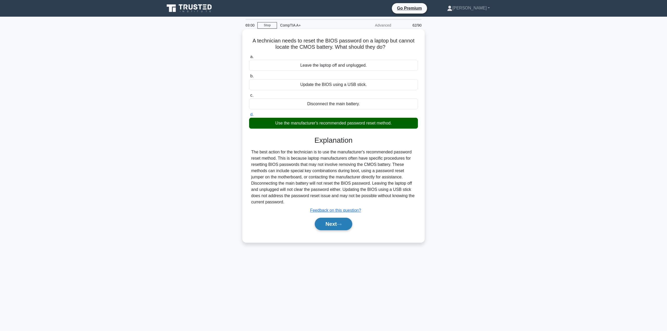
click at [336, 227] on button "Next" at bounding box center [333, 224] width 37 height 13
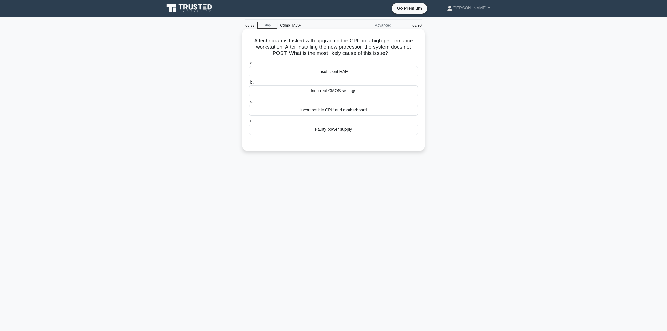
click at [321, 111] on div "Incompatible CPU and motherboard" at bounding box center [333, 110] width 169 height 11
click at [249, 103] on input "c. Incompatible CPU and motherboard" at bounding box center [249, 101] width 0 height 3
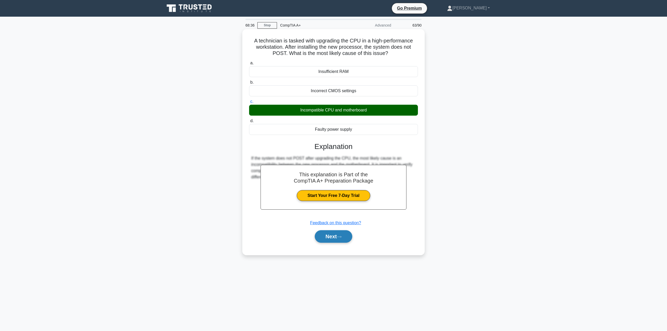
click at [326, 232] on button "Next" at bounding box center [333, 236] width 37 height 13
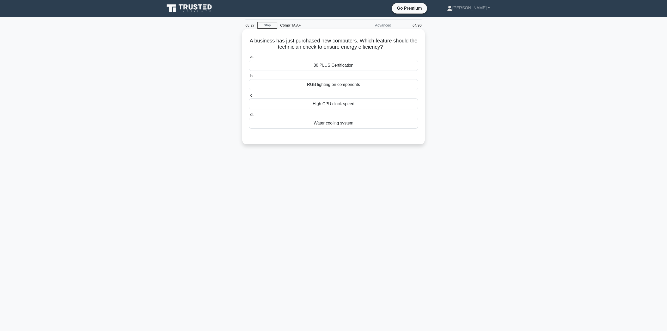
click at [344, 66] on div "80 PLUS Certification" at bounding box center [333, 65] width 169 height 11
click at [249, 59] on input "a. 80 PLUS Certification" at bounding box center [249, 56] width 0 height 3
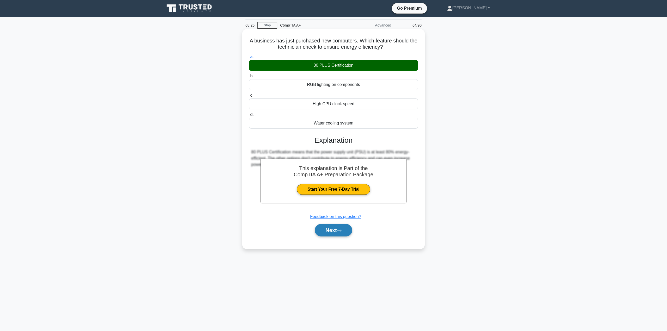
click at [340, 226] on button "Next" at bounding box center [333, 230] width 37 height 13
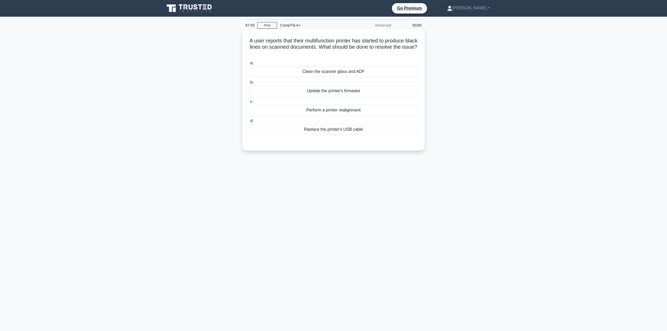
click at [333, 71] on div "Clean the scanner glass and ADF" at bounding box center [333, 71] width 169 height 11
click at [249, 65] on input "a. Clean the scanner glass and ADF" at bounding box center [249, 62] width 0 height 3
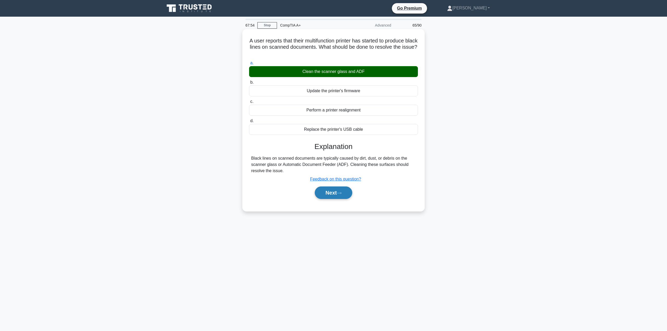
click at [341, 189] on button "Next" at bounding box center [333, 192] width 37 height 13
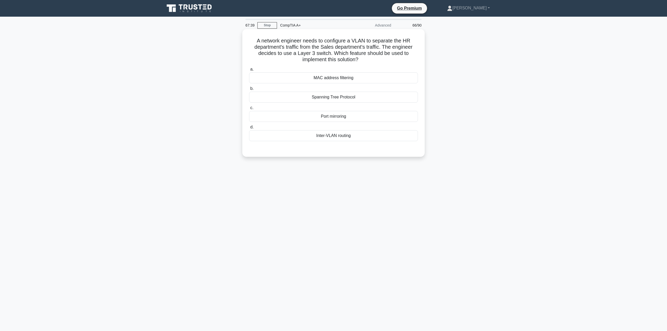
click at [335, 100] on div "Spanning Tree Protocol" at bounding box center [333, 97] width 169 height 11
click at [249, 90] on input "b. Spanning Tree Protocol" at bounding box center [249, 88] width 0 height 3
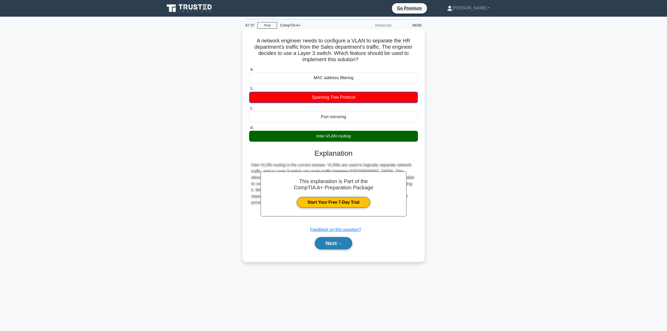
click at [337, 242] on button "Next" at bounding box center [333, 243] width 37 height 13
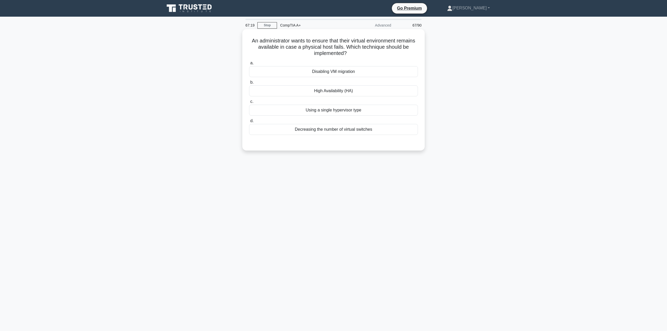
click at [323, 72] on div "Disabling VM migration" at bounding box center [333, 71] width 169 height 11
click at [249, 65] on input "a. Disabling VM migration" at bounding box center [249, 62] width 0 height 3
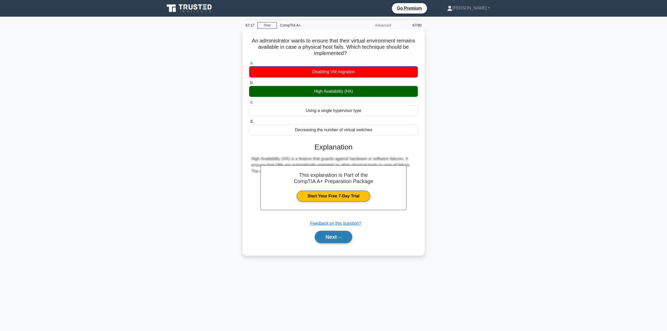
click at [332, 236] on button "Next" at bounding box center [333, 237] width 37 height 13
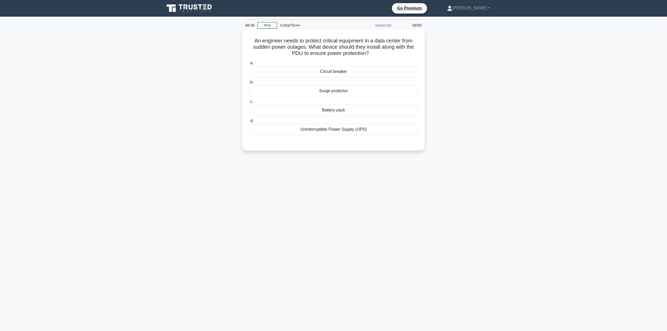
click at [334, 110] on div "Battery pack" at bounding box center [333, 110] width 169 height 11
click at [249, 103] on input "c. Battery pack" at bounding box center [249, 101] width 0 height 3
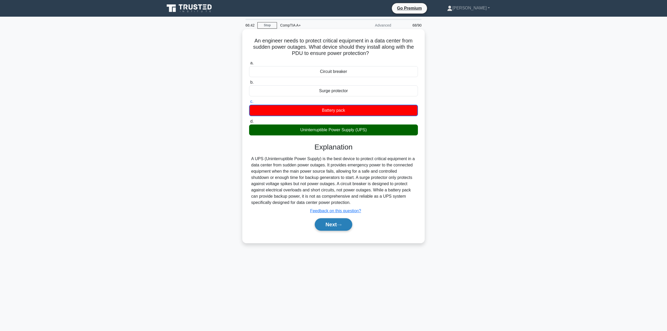
click at [344, 222] on button "Next" at bounding box center [333, 224] width 37 height 13
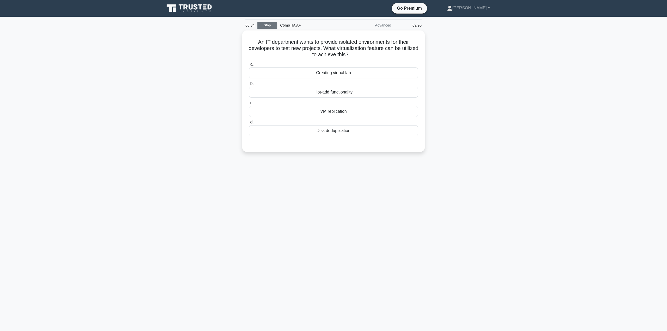
click at [268, 28] on link "Stop" at bounding box center [267, 25] width 20 height 7
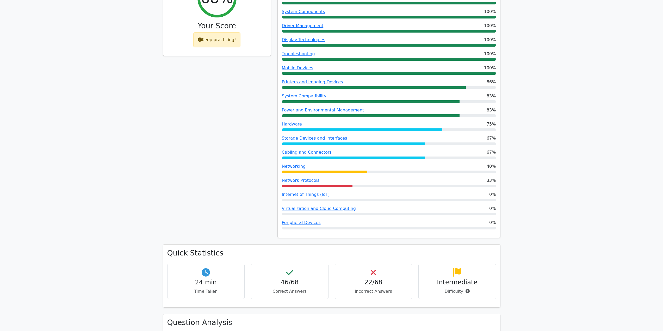
scroll to position [234, 0]
